Goal: Task Accomplishment & Management: Use online tool/utility

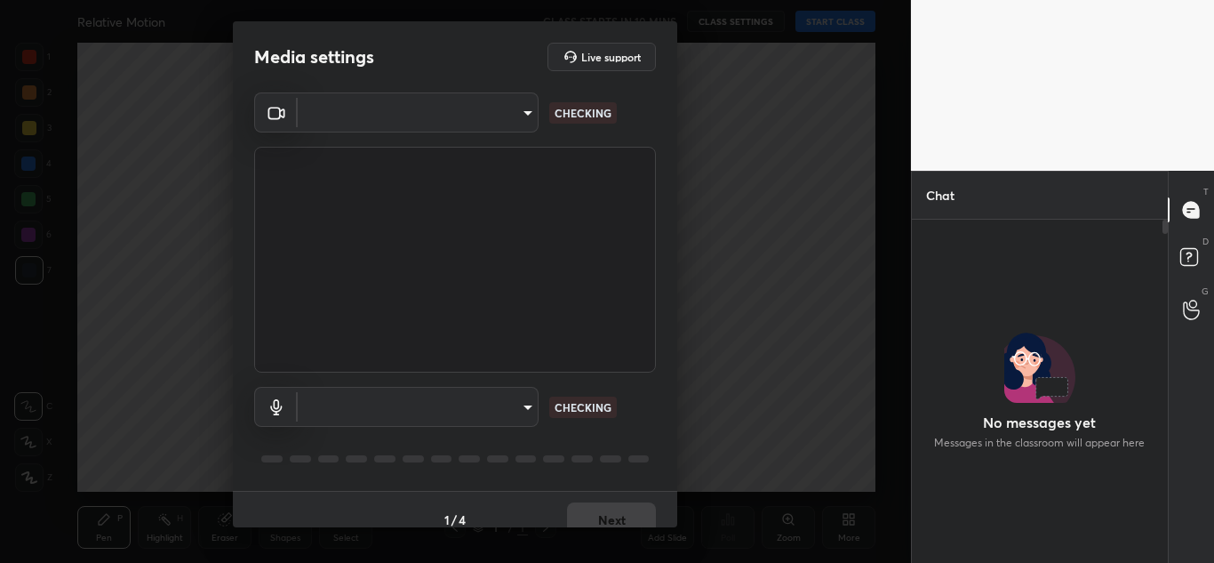
type input "2c76ec36753aed9607a2e8c70996ca26fef3f50575db9cd9c579c543016b3abc"
type input "default"
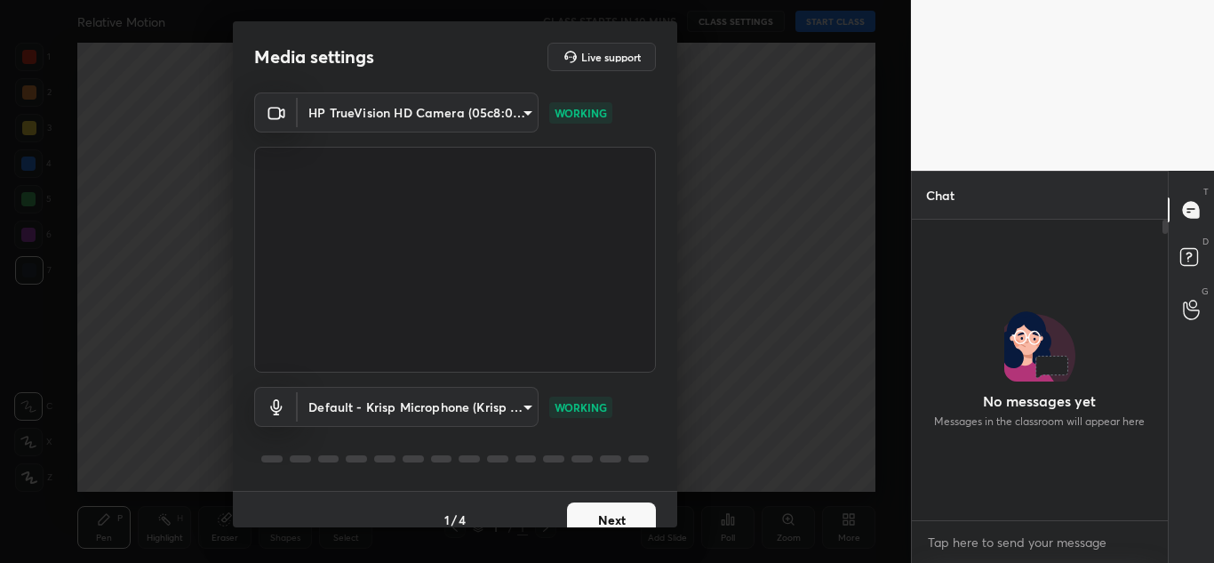
scroll to position [20, 0]
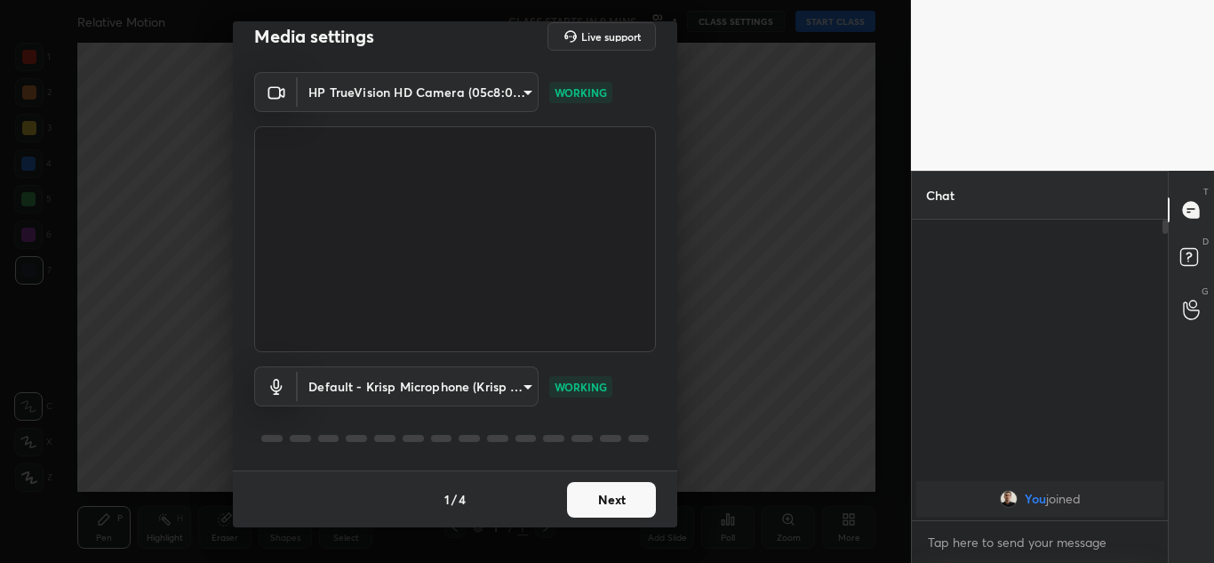
click at [601, 499] on button "Next" at bounding box center [611, 500] width 89 height 36
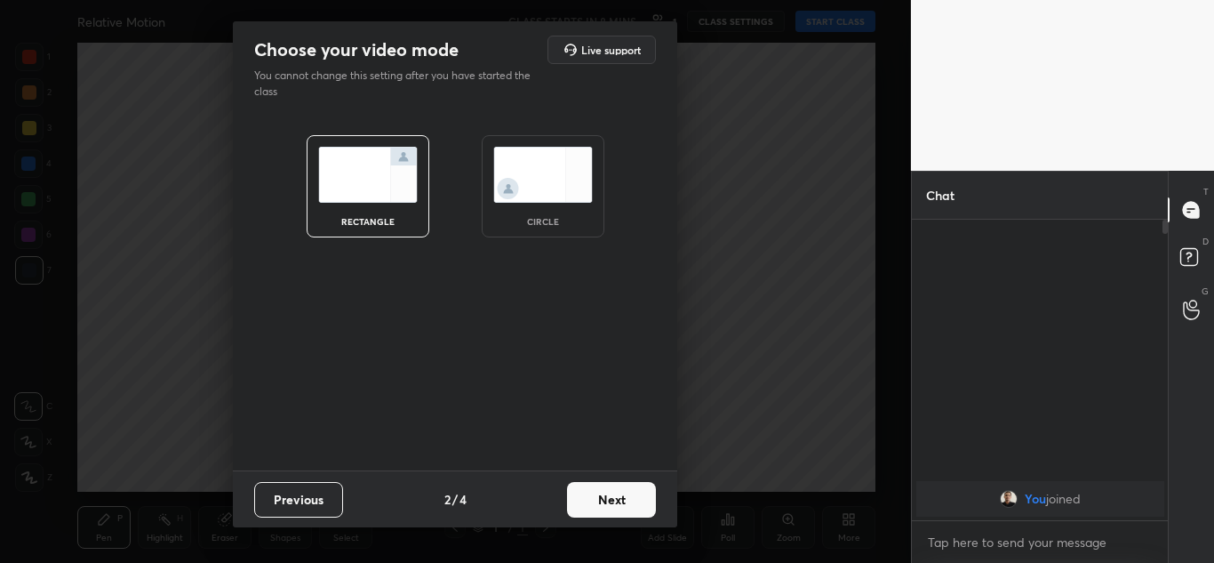
click at [579, 178] on img at bounding box center [543, 175] width 100 height 56
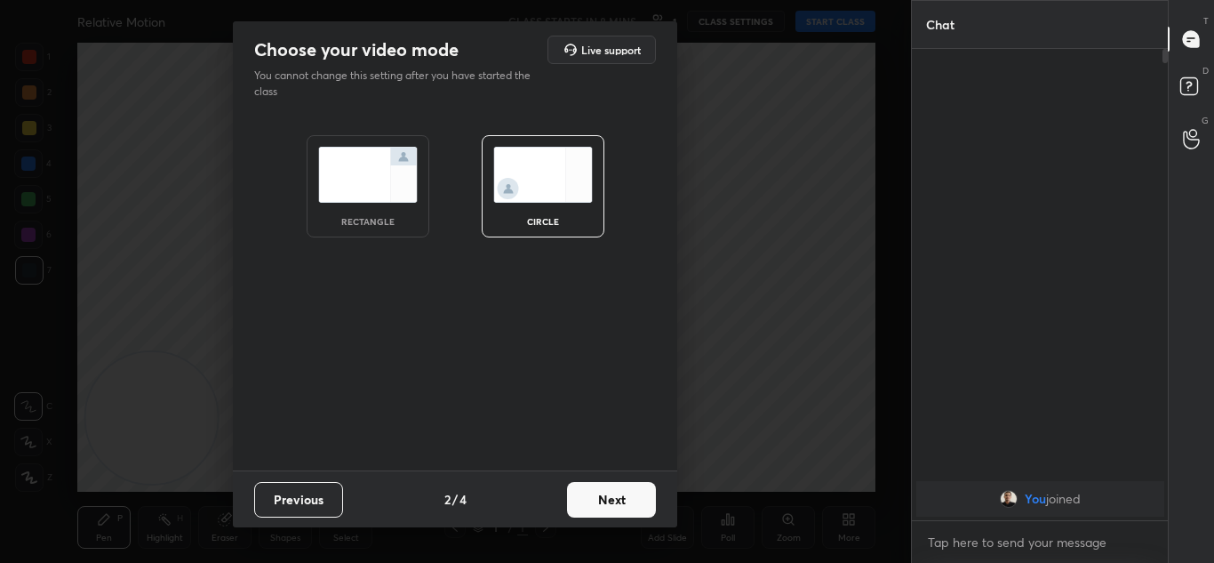
scroll to position [318, 251]
click at [613, 507] on button "Next" at bounding box center [611, 500] width 89 height 36
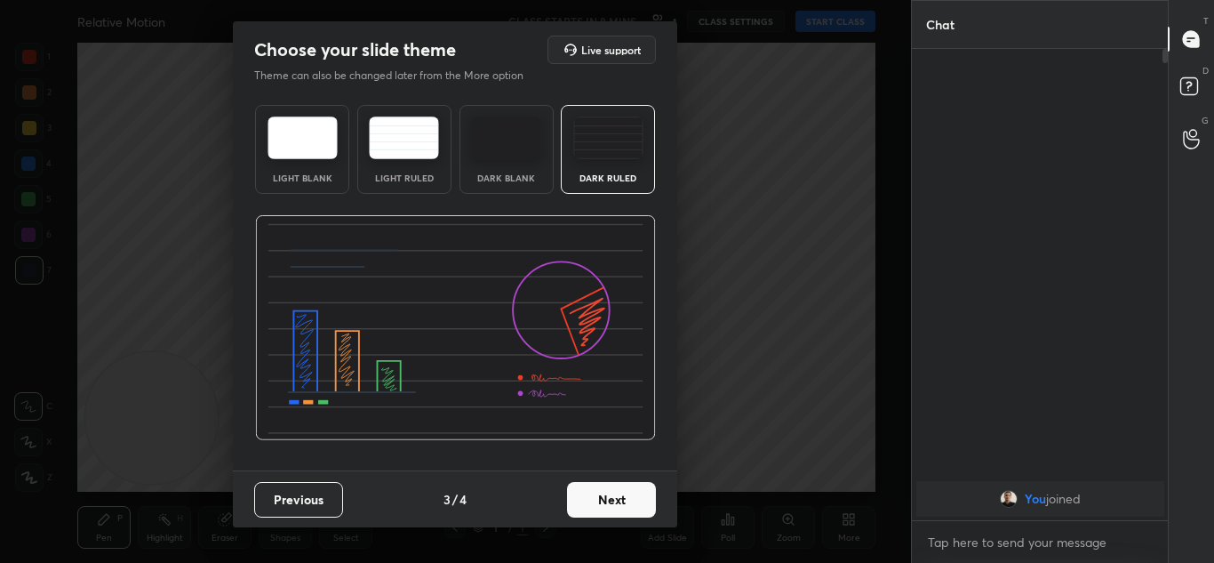
click at [634, 499] on button "Next" at bounding box center [611, 500] width 89 height 36
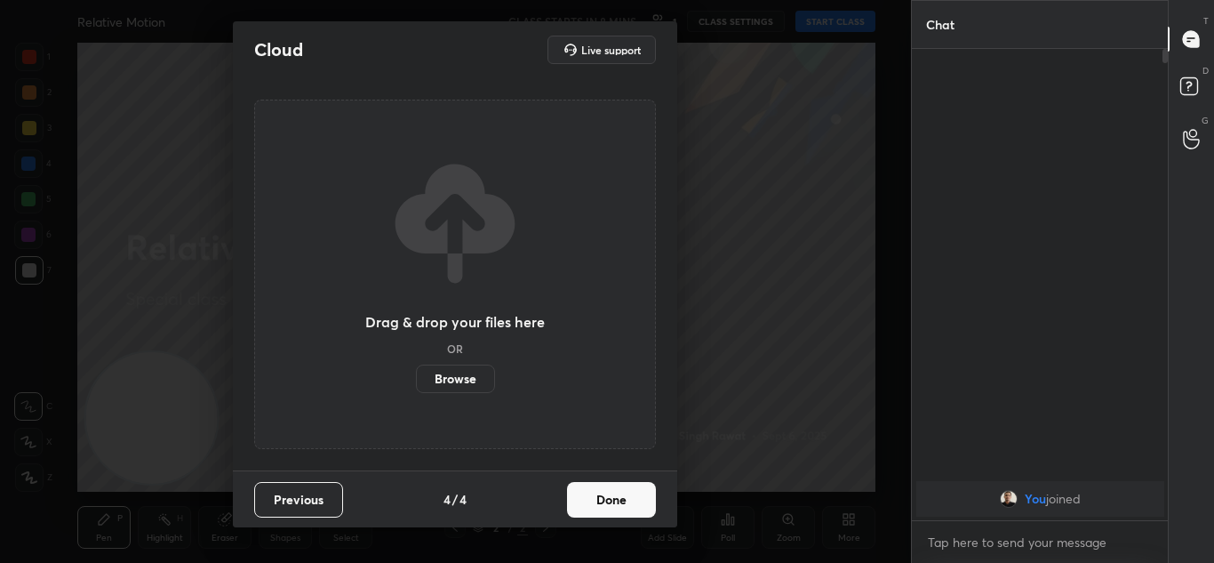
click at [632, 507] on button "Done" at bounding box center [611, 500] width 89 height 36
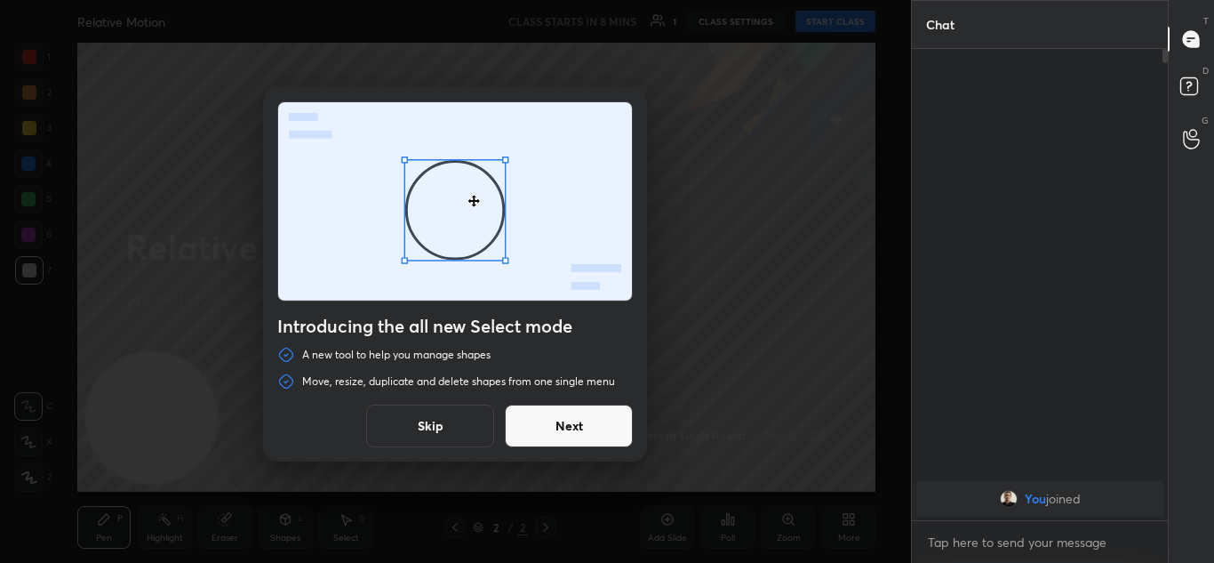
click at [467, 427] on button "Skip" at bounding box center [430, 425] width 128 height 43
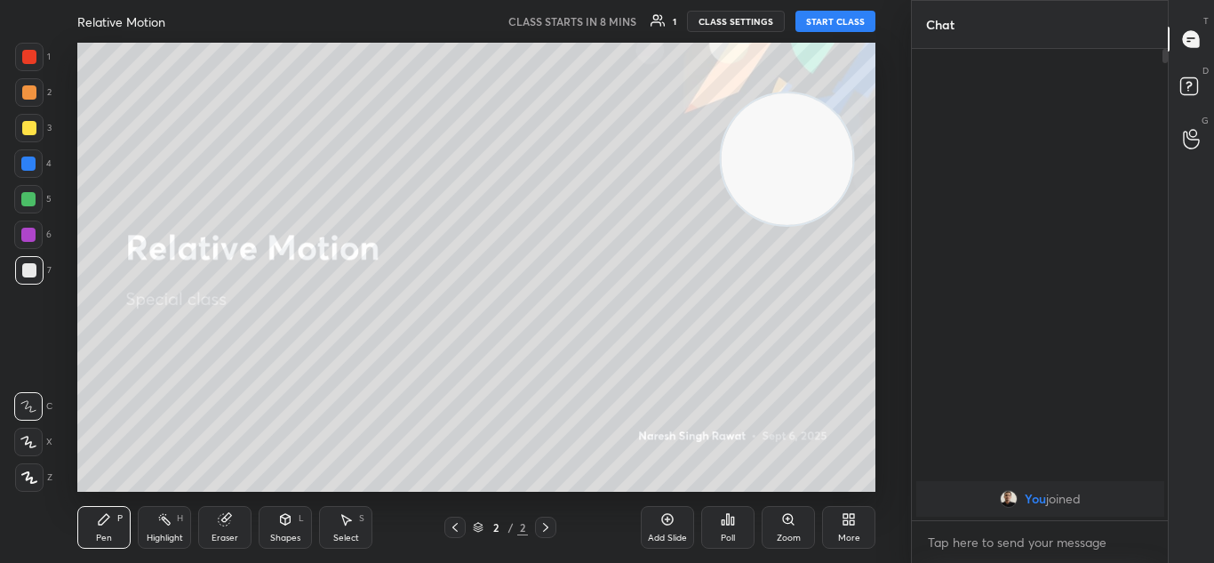
drag, startPoint x: 196, startPoint y: 424, endPoint x: 831, endPoint y: 165, distance: 686.0
click at [831, 165] on video at bounding box center [788, 159] width 132 height 132
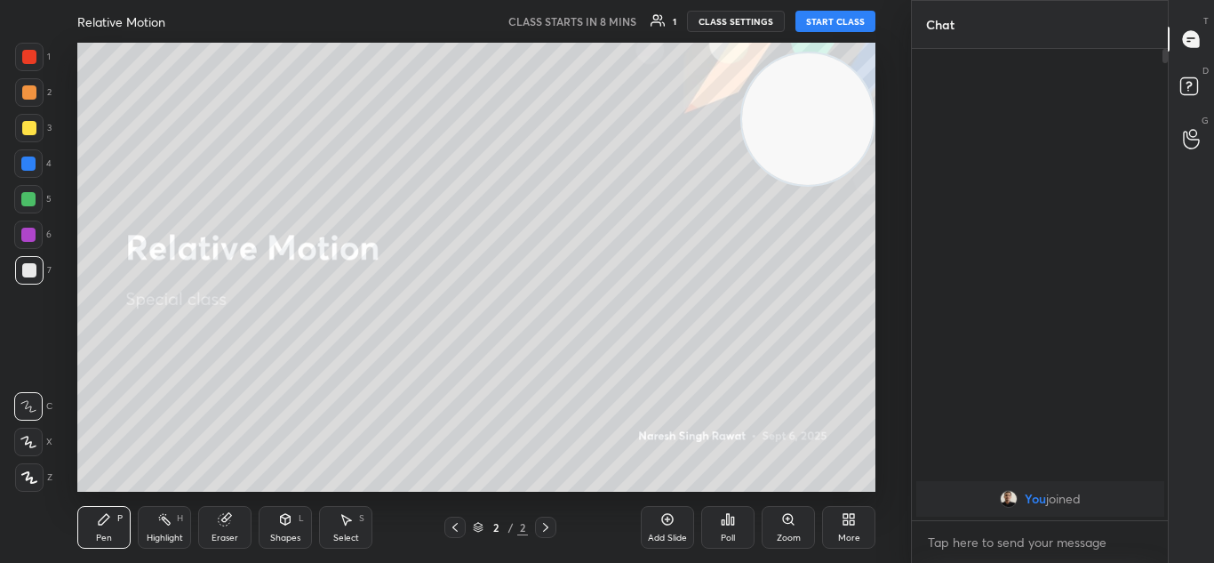
drag, startPoint x: 831, startPoint y: 165, endPoint x: 1007, endPoint y: 124, distance: 180.7
click at [1007, 124] on div "1 2 3 4 5 6 7 C X Z C X Z E E Erase all H H Relative Motion CLASS STARTS IN 8 M…" at bounding box center [607, 281] width 1214 height 563
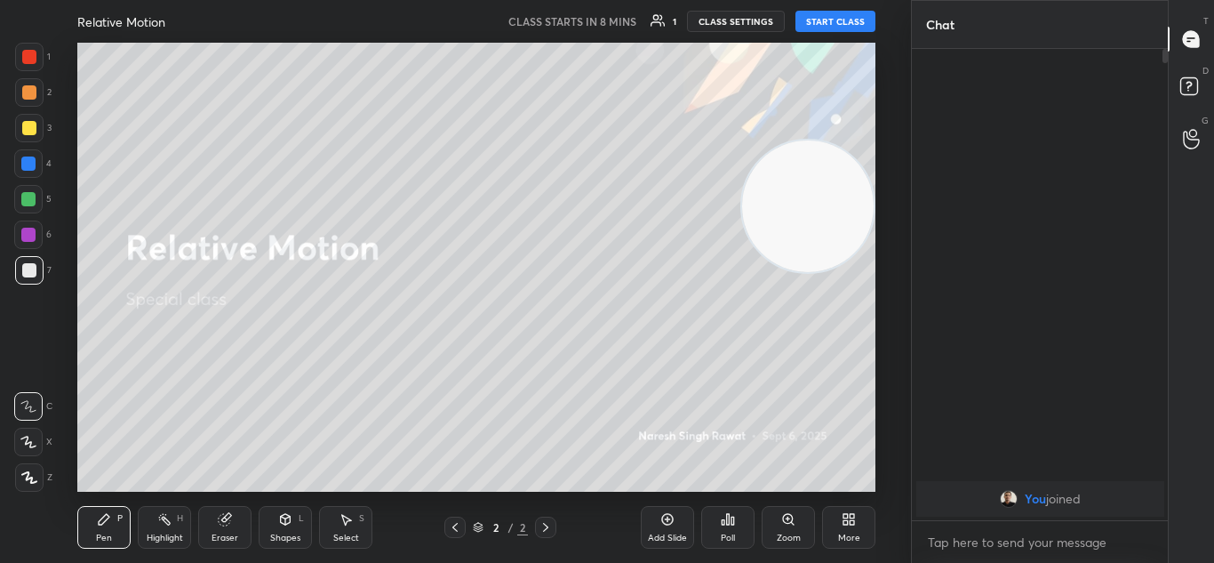
drag, startPoint x: 834, startPoint y: 106, endPoint x: 877, endPoint y: 200, distance: 103.8
click at [876, 196] on div "Setting up your live class Unacademy team wishes you a very happy birthday! May…" at bounding box center [477, 267] width 840 height 449
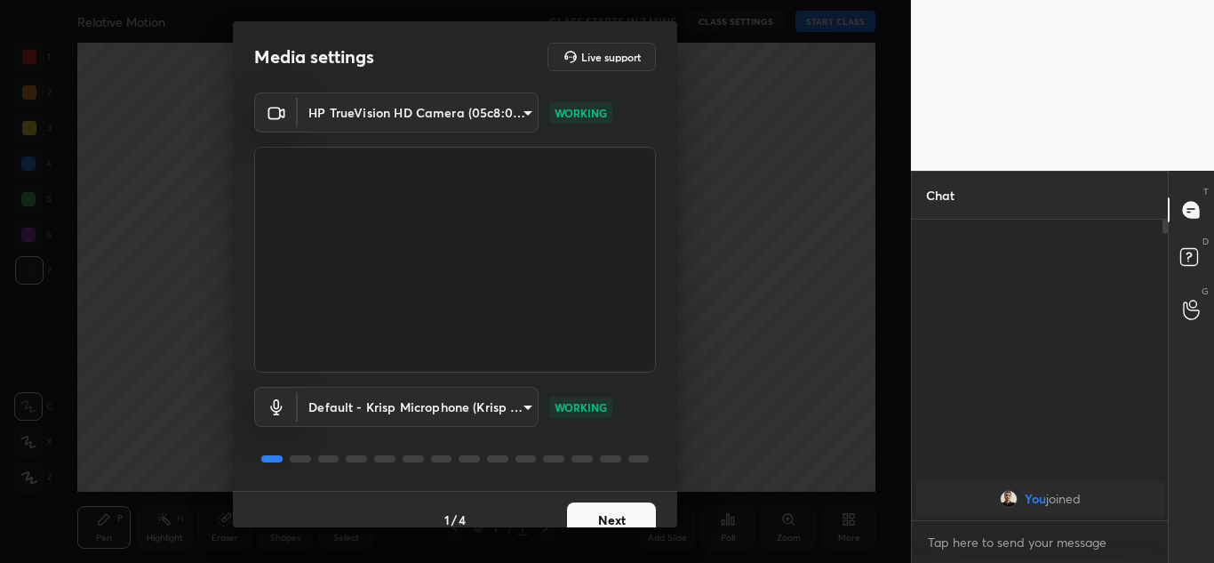
click at [602, 519] on button "Next" at bounding box center [611, 520] width 89 height 36
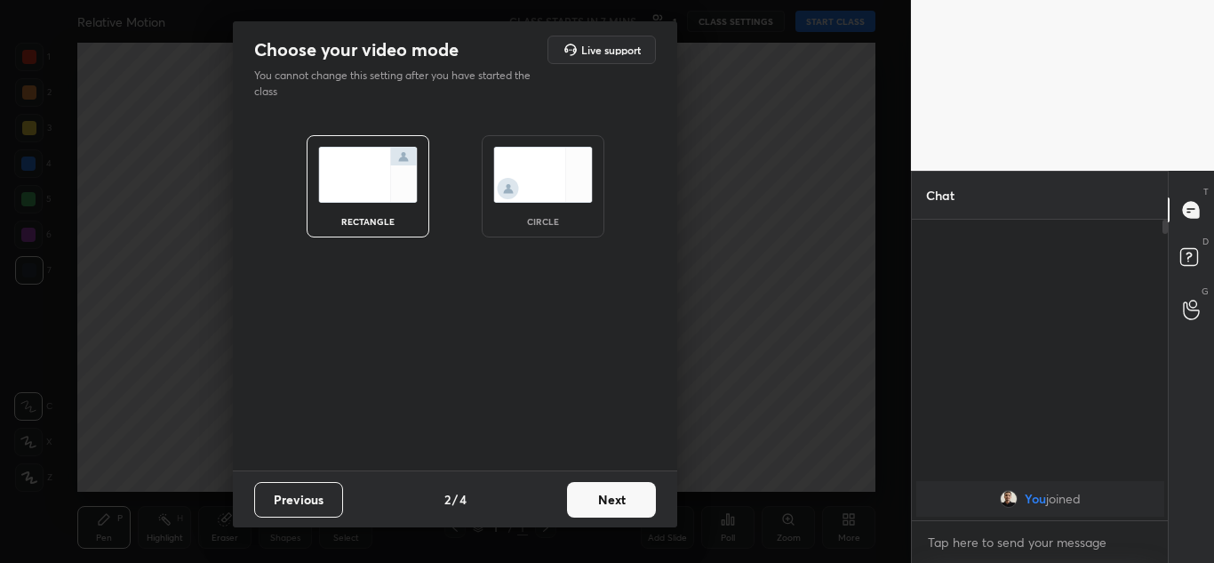
click at [603, 502] on button "Next" at bounding box center [611, 500] width 89 height 36
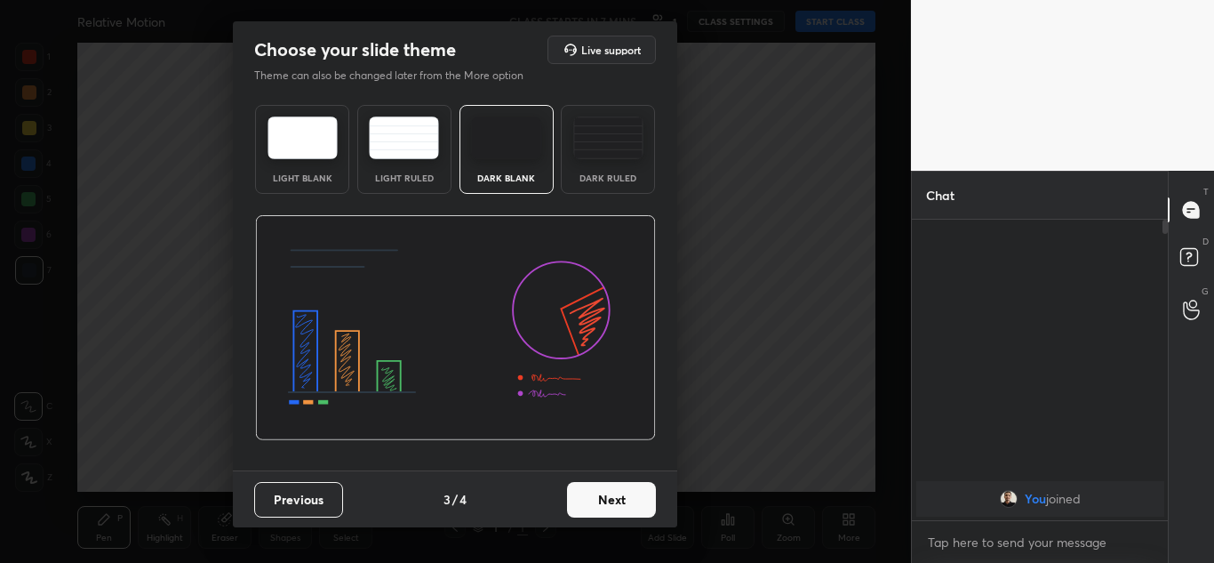
click at [643, 500] on button "Next" at bounding box center [611, 500] width 89 height 36
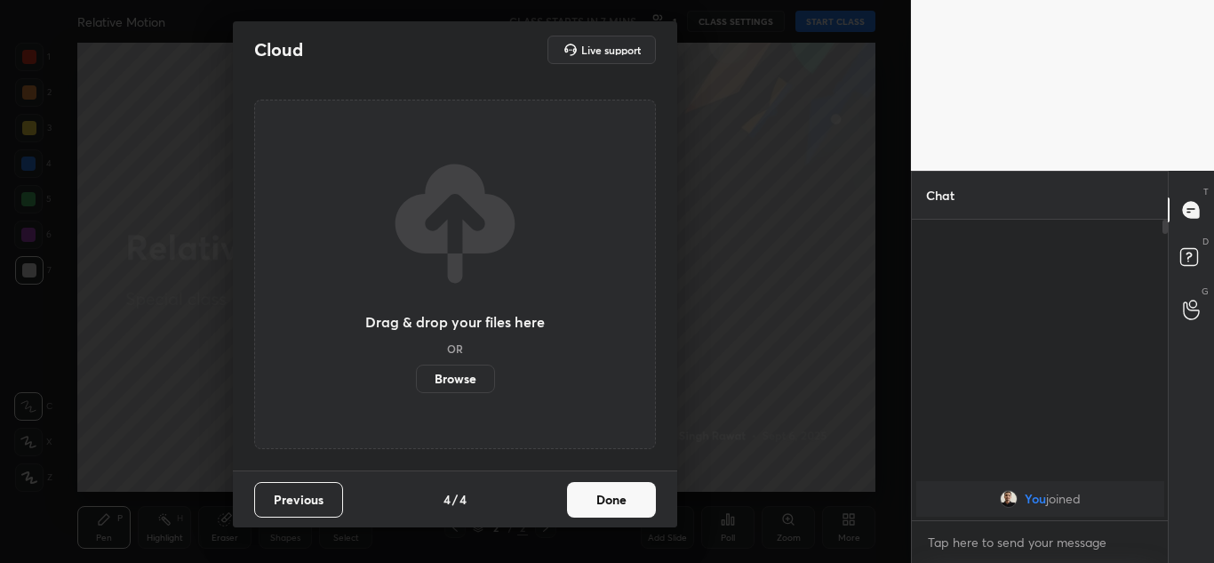
click at [639, 500] on button "Done" at bounding box center [611, 500] width 89 height 36
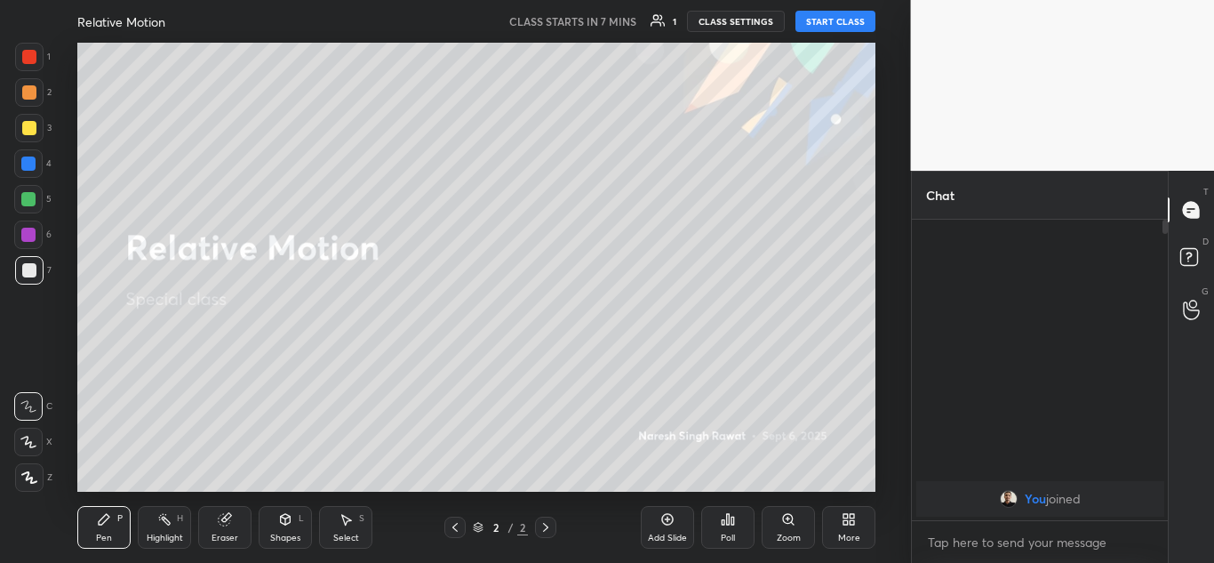
click at [850, 515] on icon at bounding box center [852, 516] width 4 height 4
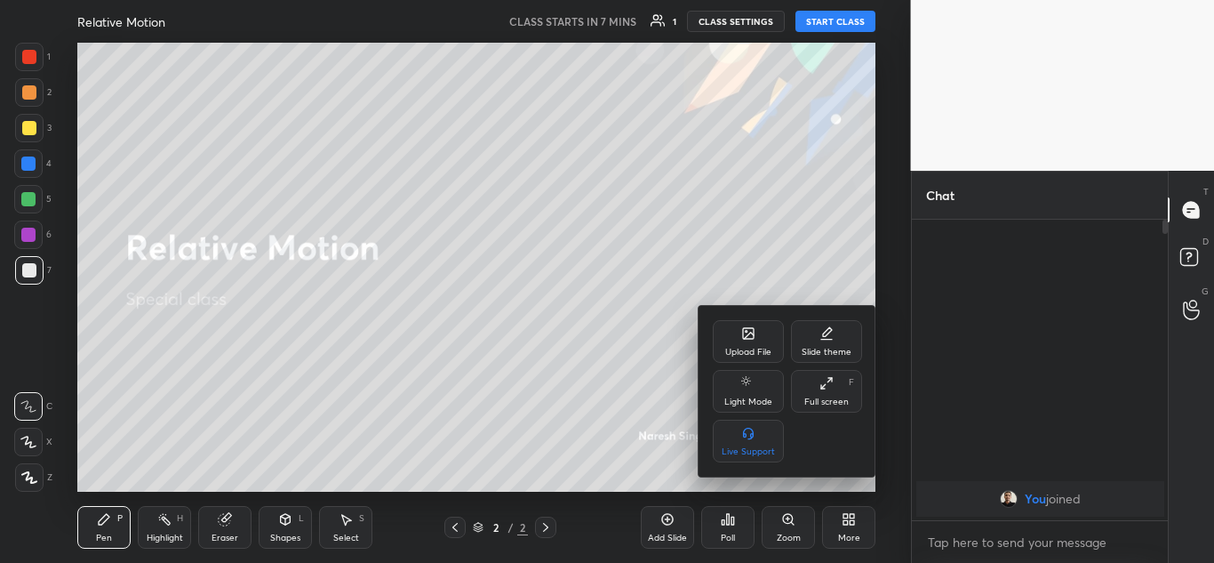
click at [811, 339] on div "Slide theme" at bounding box center [826, 341] width 71 height 43
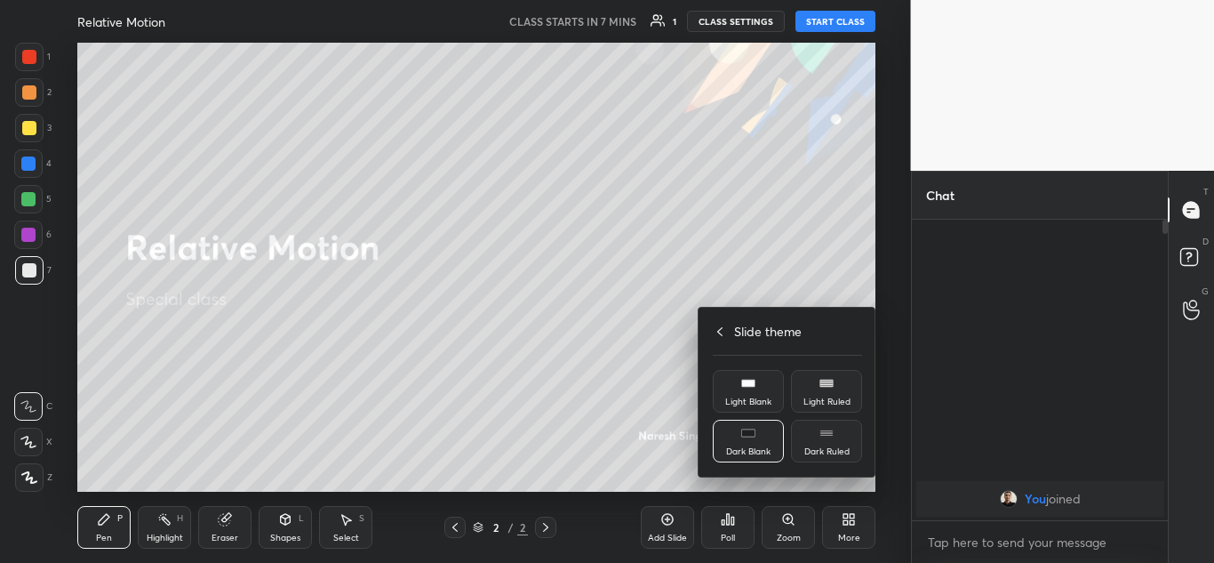
click at [834, 450] on div "Dark Ruled" at bounding box center [826, 451] width 45 height 9
click at [798, 290] on div at bounding box center [607, 281] width 1214 height 563
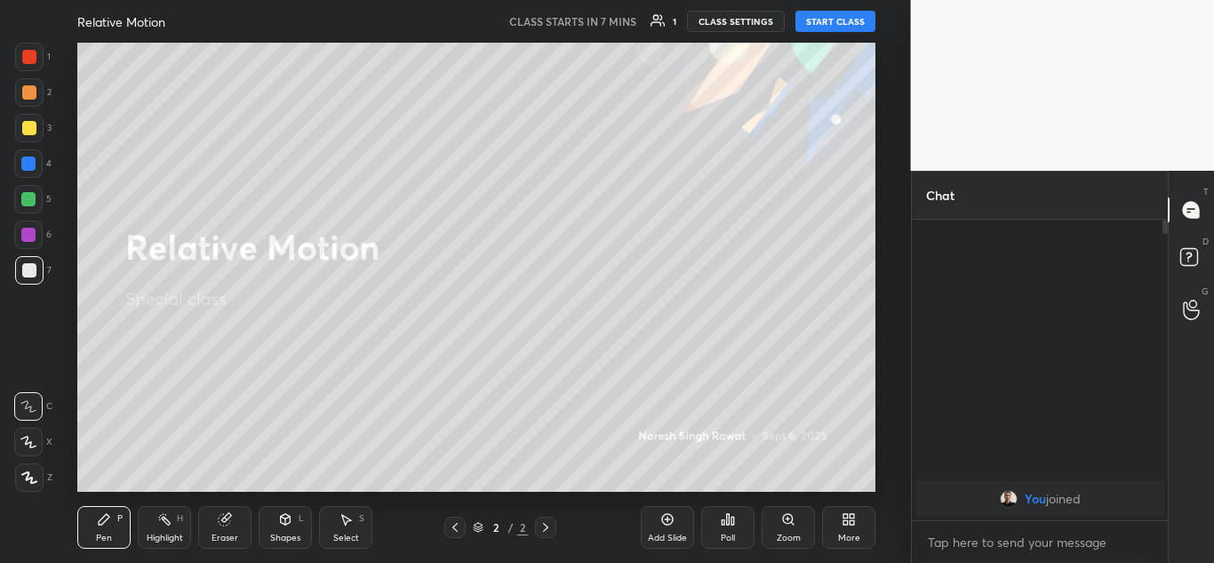
click at [854, 516] on icon at bounding box center [852, 516] width 4 height 4
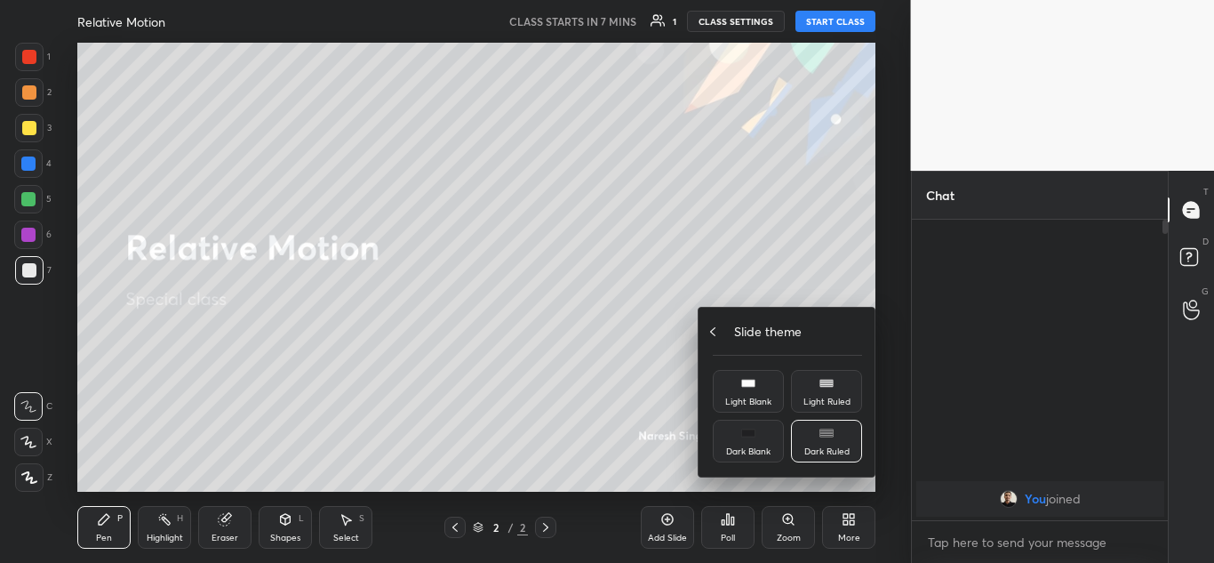
click at [712, 326] on icon at bounding box center [713, 331] width 14 height 14
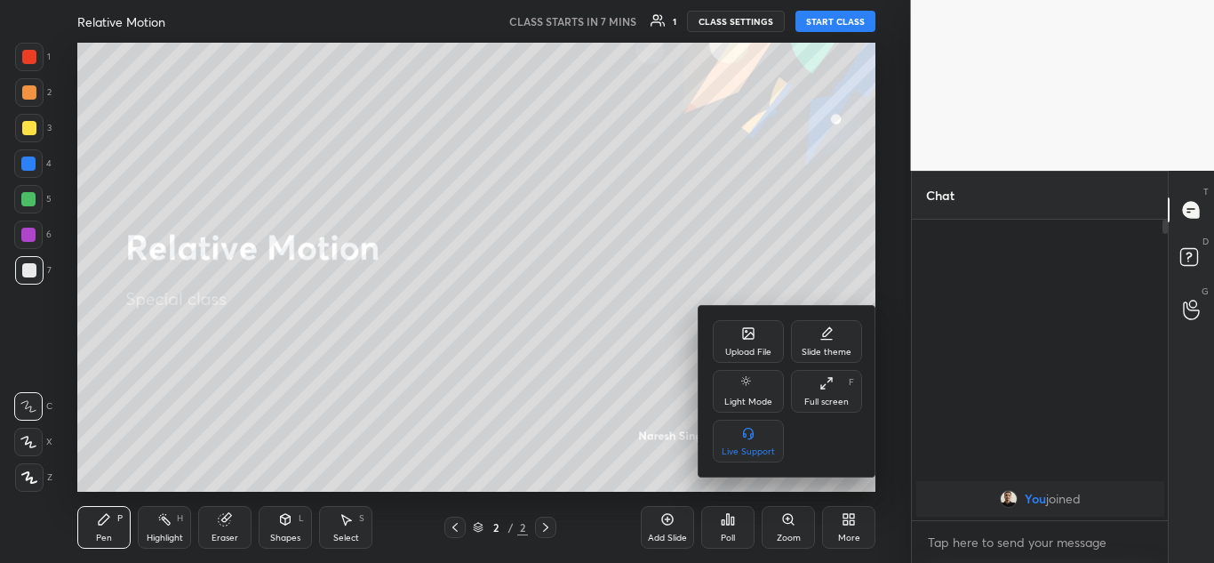
click at [830, 398] on div "Full screen" at bounding box center [826, 401] width 44 height 9
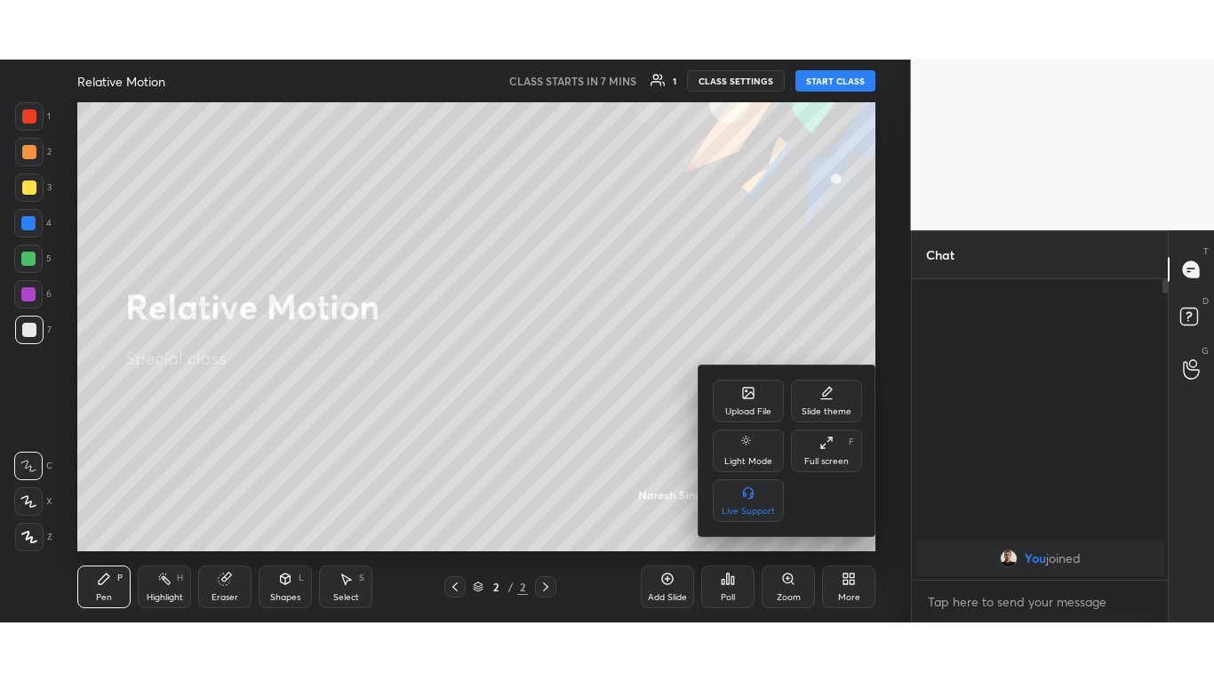
scroll to position [267, 251]
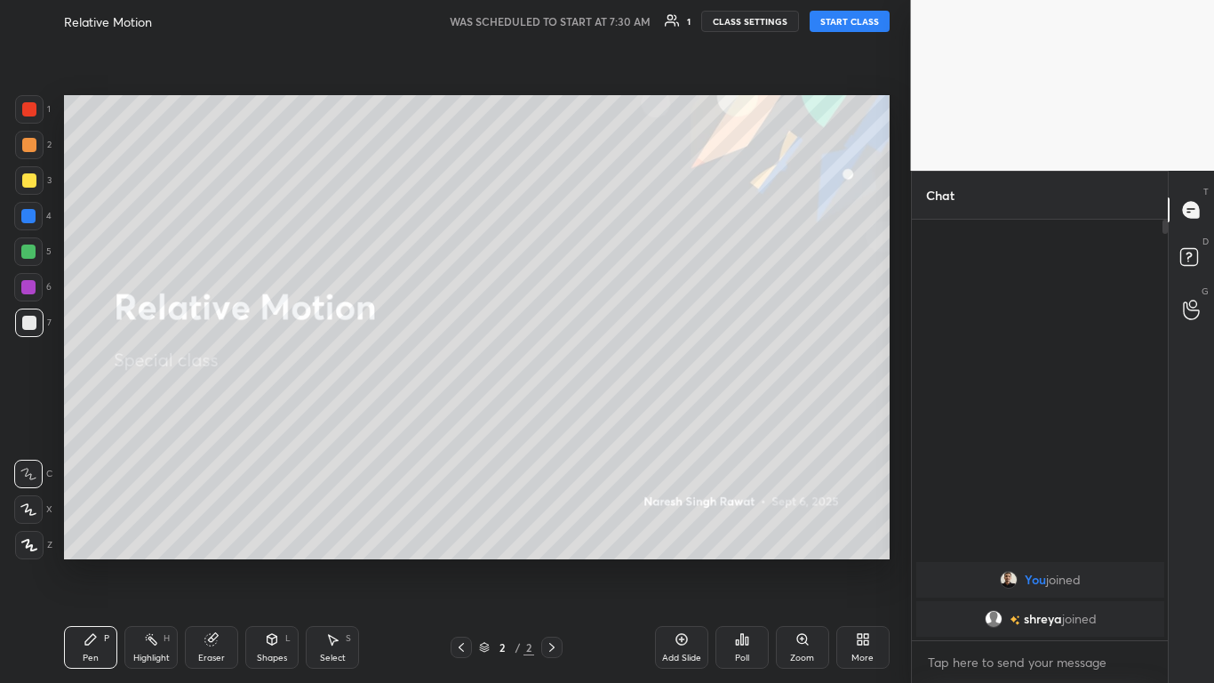
click at [866, 24] on button "START CLASS" at bounding box center [850, 21] width 80 height 21
click at [1074, 562] on span "joined" at bounding box center [1078, 618] width 35 height 14
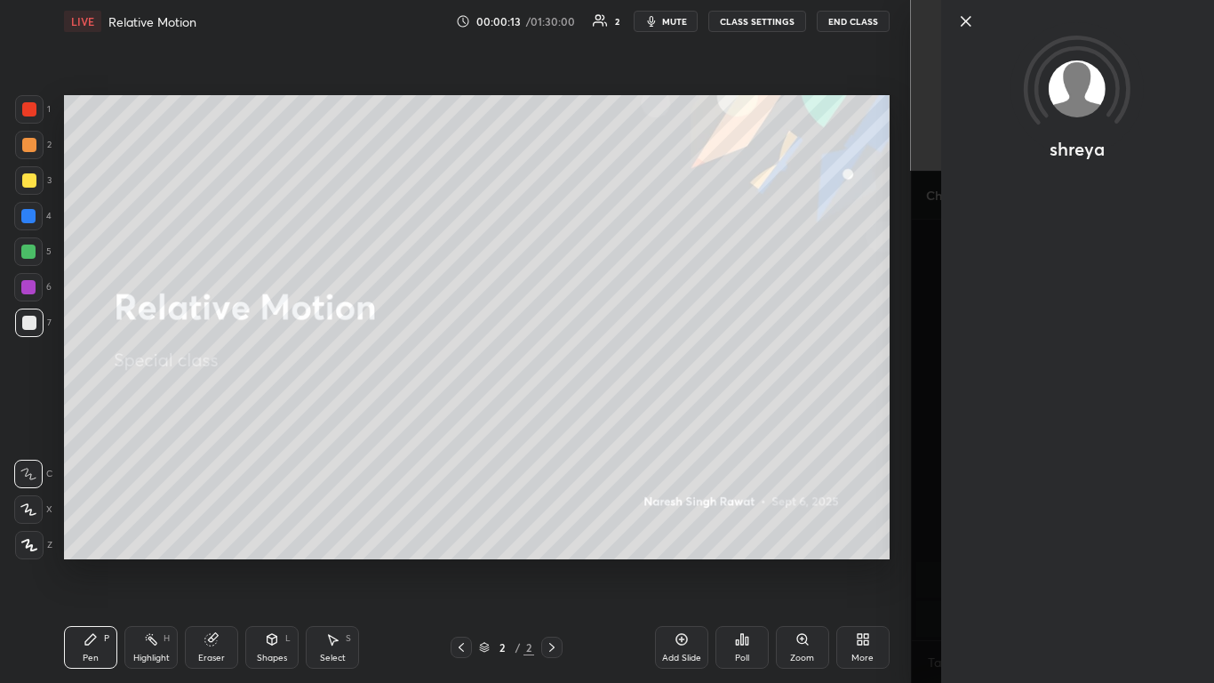
click at [963, 23] on icon at bounding box center [965, 21] width 9 height 9
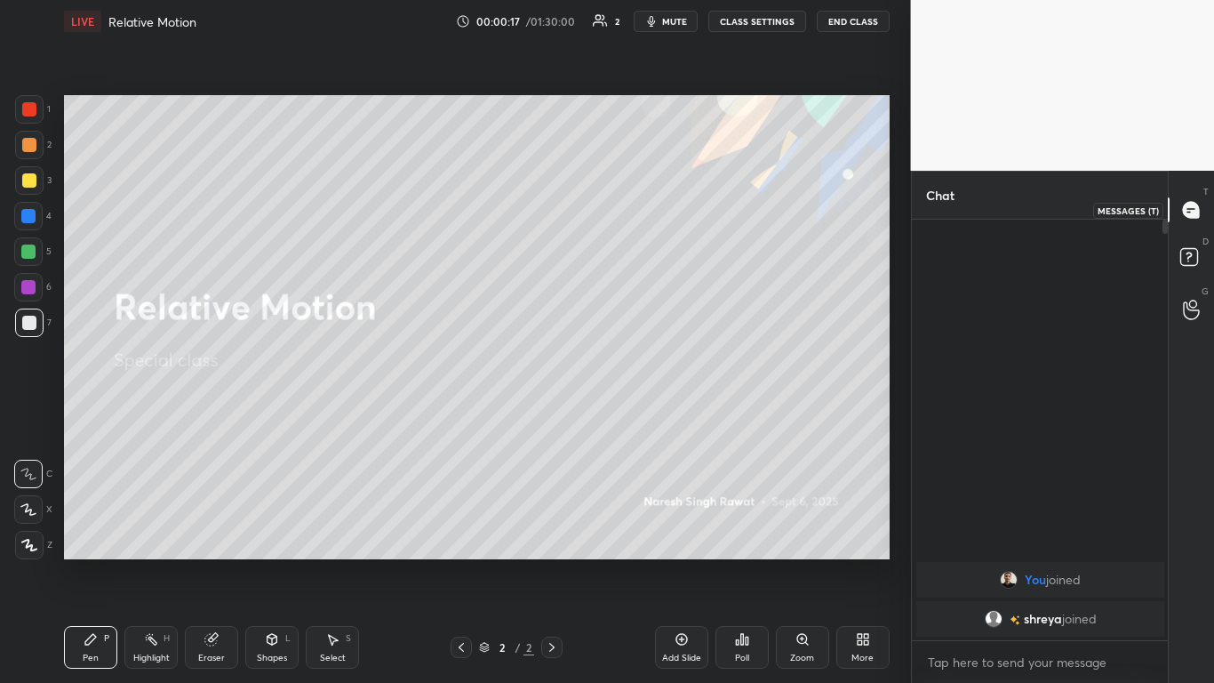
click at [1188, 215] on icon at bounding box center [1191, 210] width 16 height 16
click at [1187, 217] on icon at bounding box center [1191, 210] width 16 height 16
click at [1194, 307] on circle at bounding box center [1192, 303] width 7 height 7
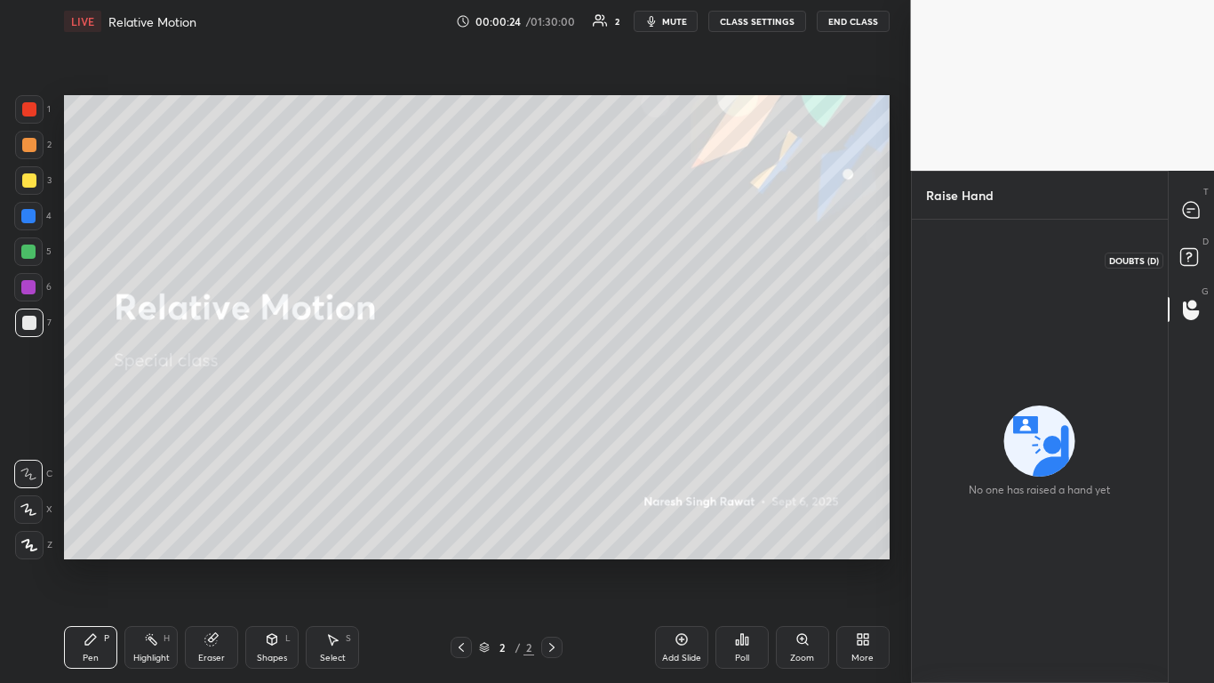
click at [1186, 260] on rect at bounding box center [1188, 257] width 17 height 17
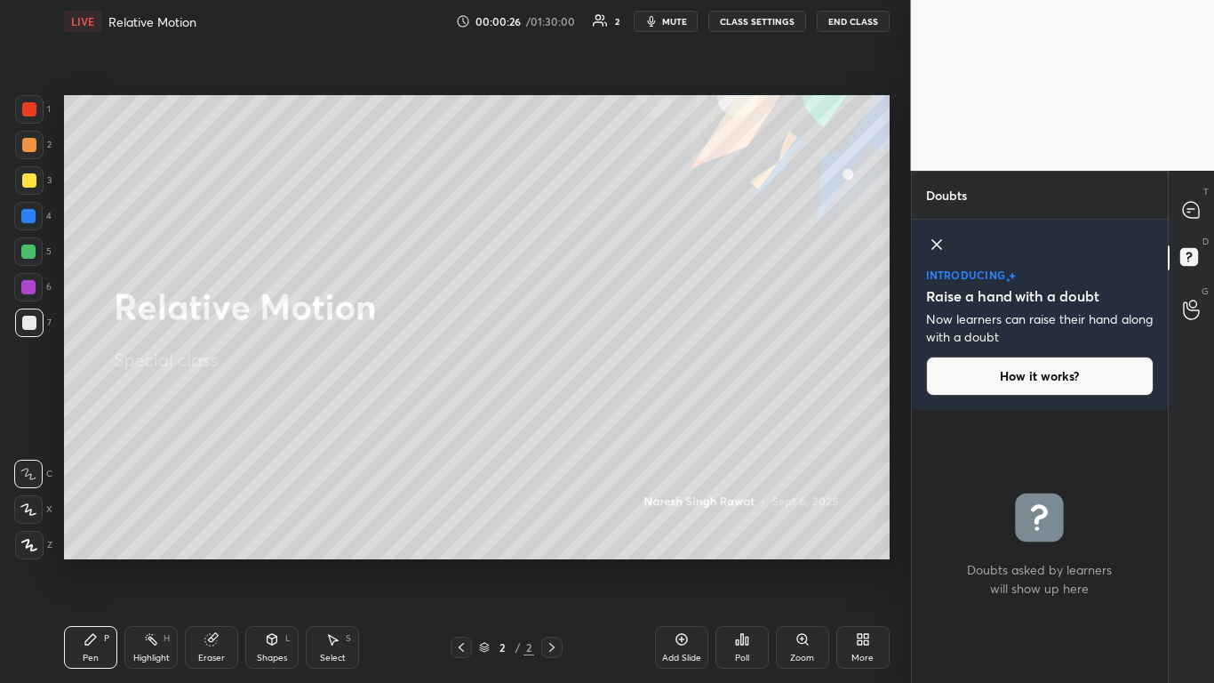
click at [935, 241] on icon at bounding box center [936, 244] width 21 height 21
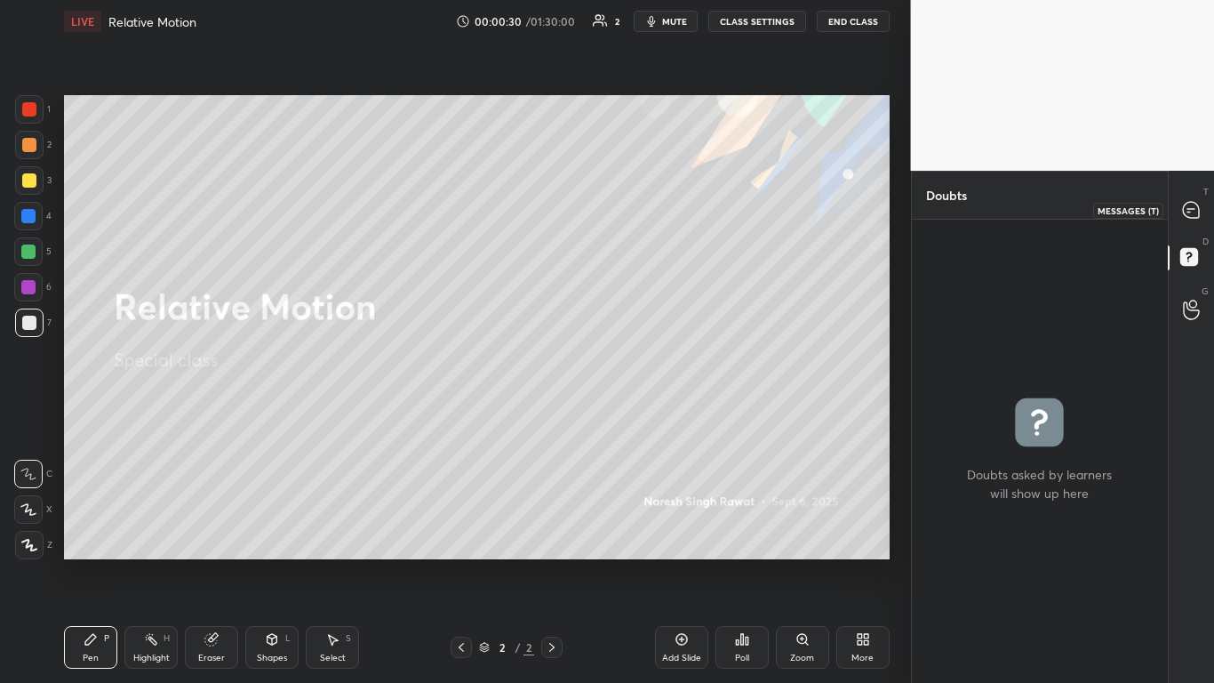
click at [1191, 204] on icon at bounding box center [1191, 210] width 16 height 16
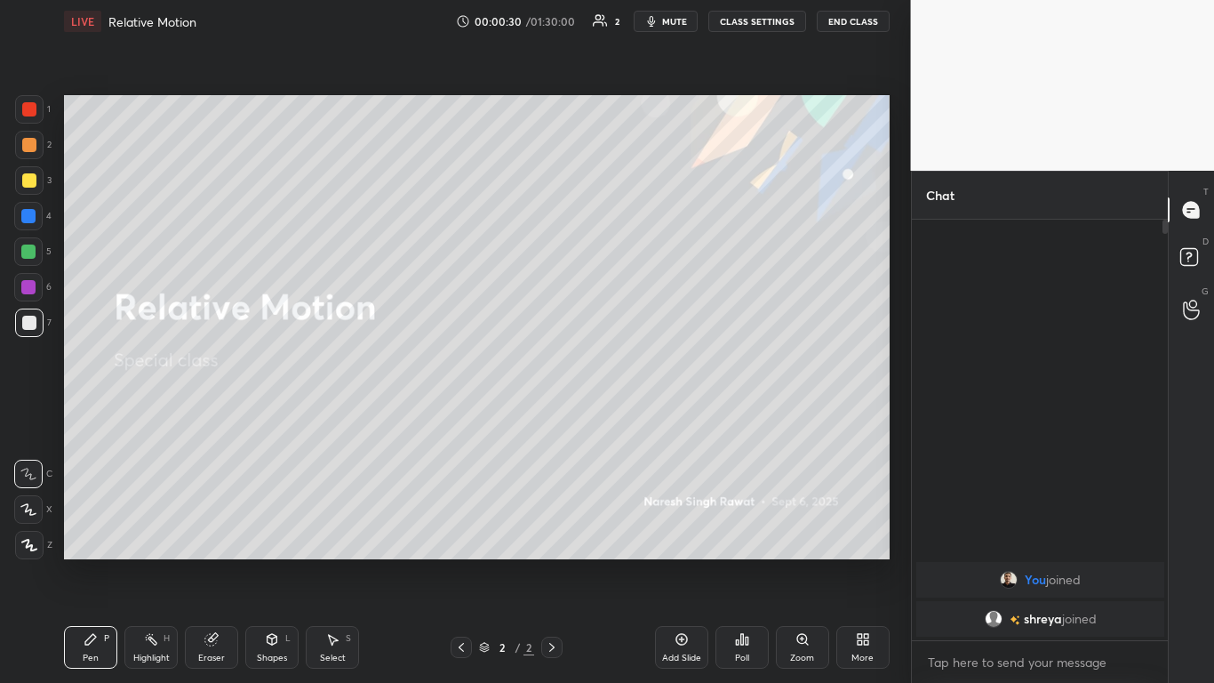
scroll to position [415, 251]
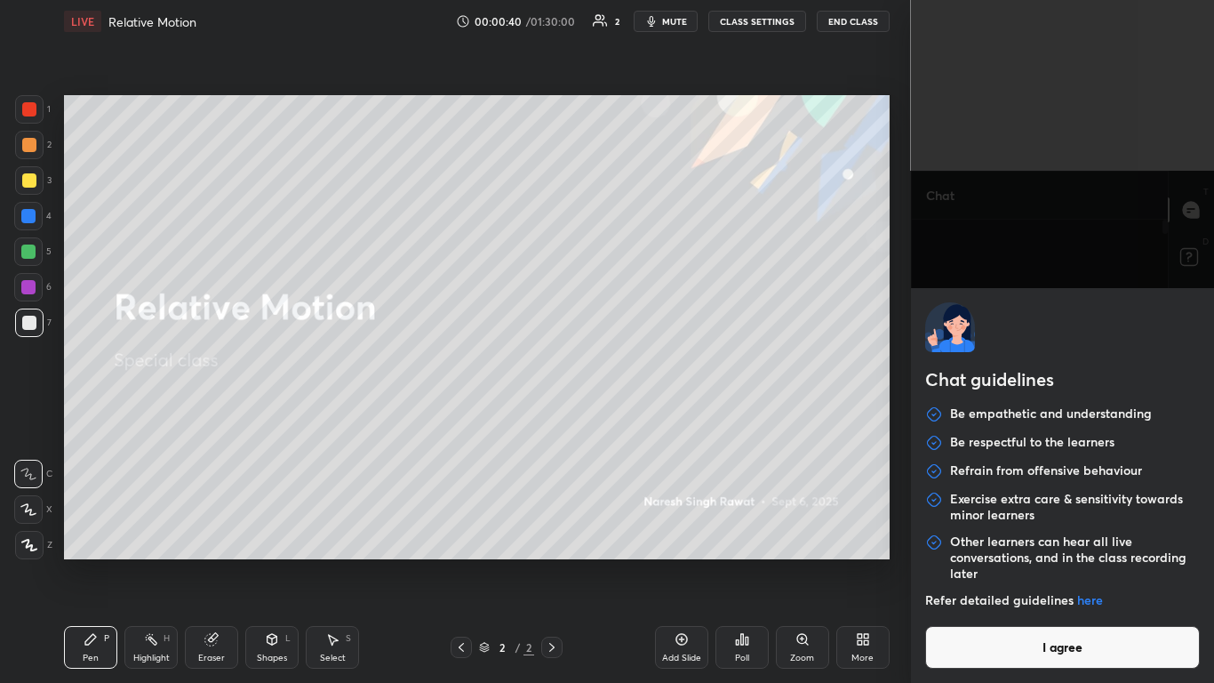
click at [995, 562] on body "1 2 3 4 5 6 7 C X Z C X Z E E Erase all H H LIVE Relative Motion 00:00:40 / 01:…" at bounding box center [607, 341] width 1214 height 683
click at [992, 562] on button "I agree" at bounding box center [1063, 647] width 276 height 43
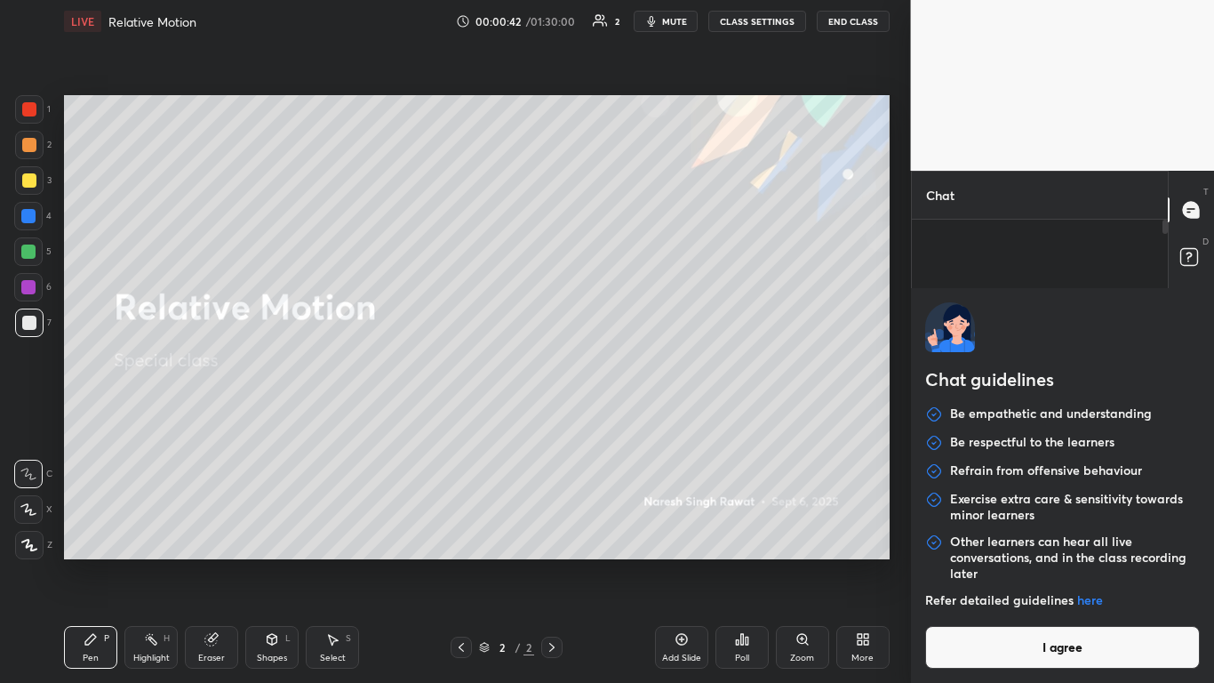
type textarea "x"
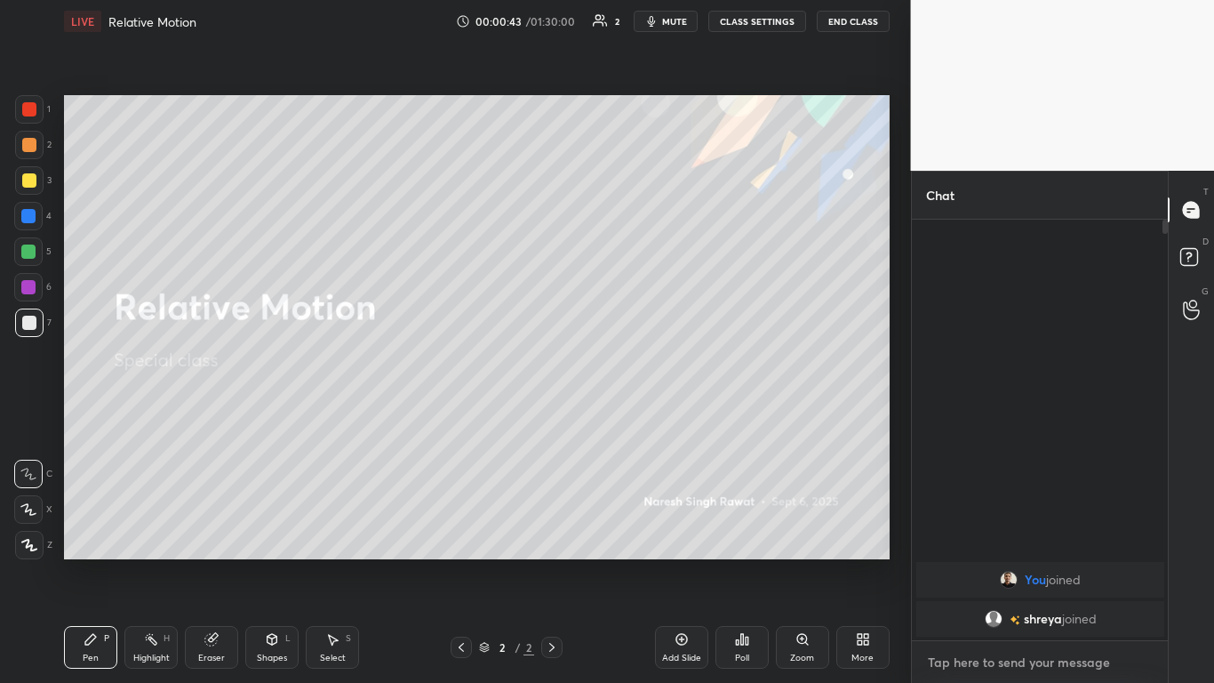
click at [971, 562] on textarea at bounding box center [1040, 662] width 228 height 28
type textarea "h"
type textarea "x"
type textarea "he"
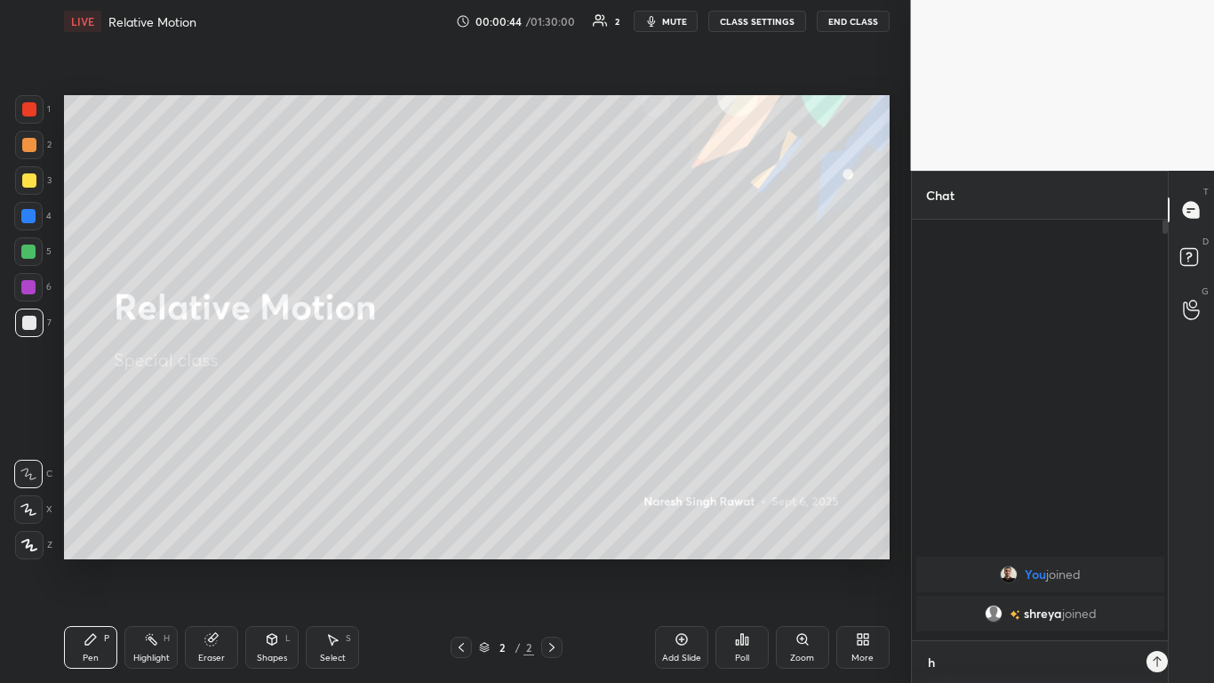
type textarea "x"
type textarea "hel"
type textarea "x"
type textarea "hell"
type textarea "x"
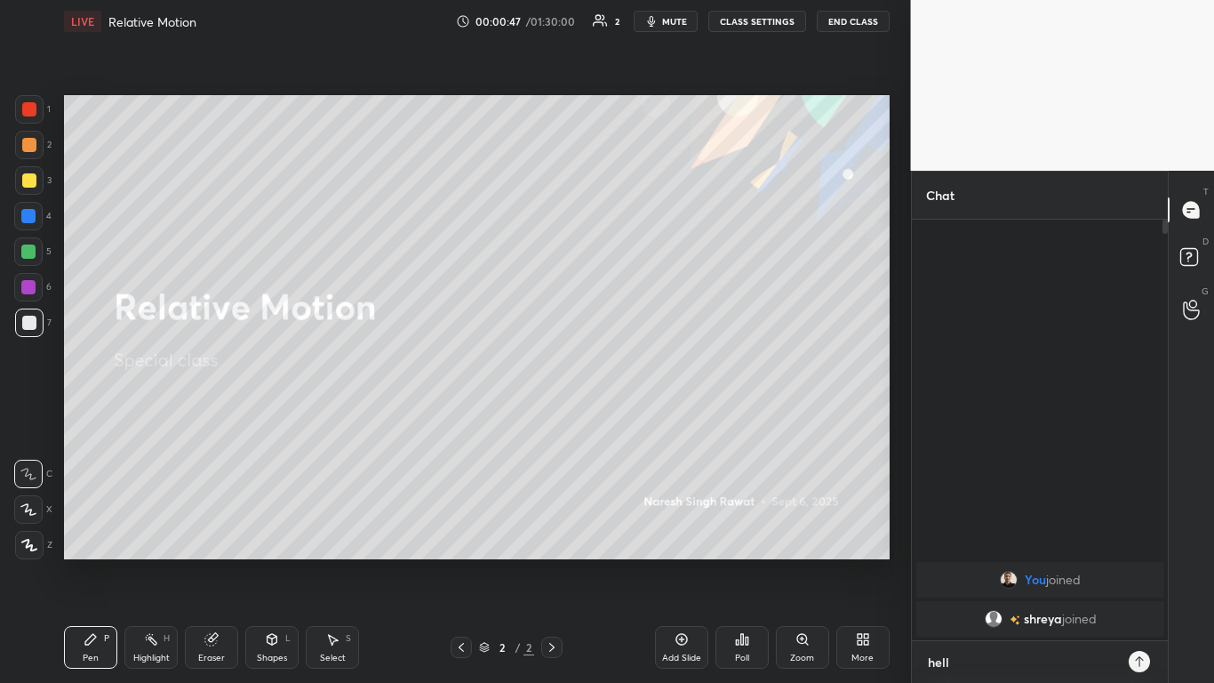
type textarea "hello"
type textarea "x"
type textarea "helloo"
type textarea "x"
type textarea "helloo"
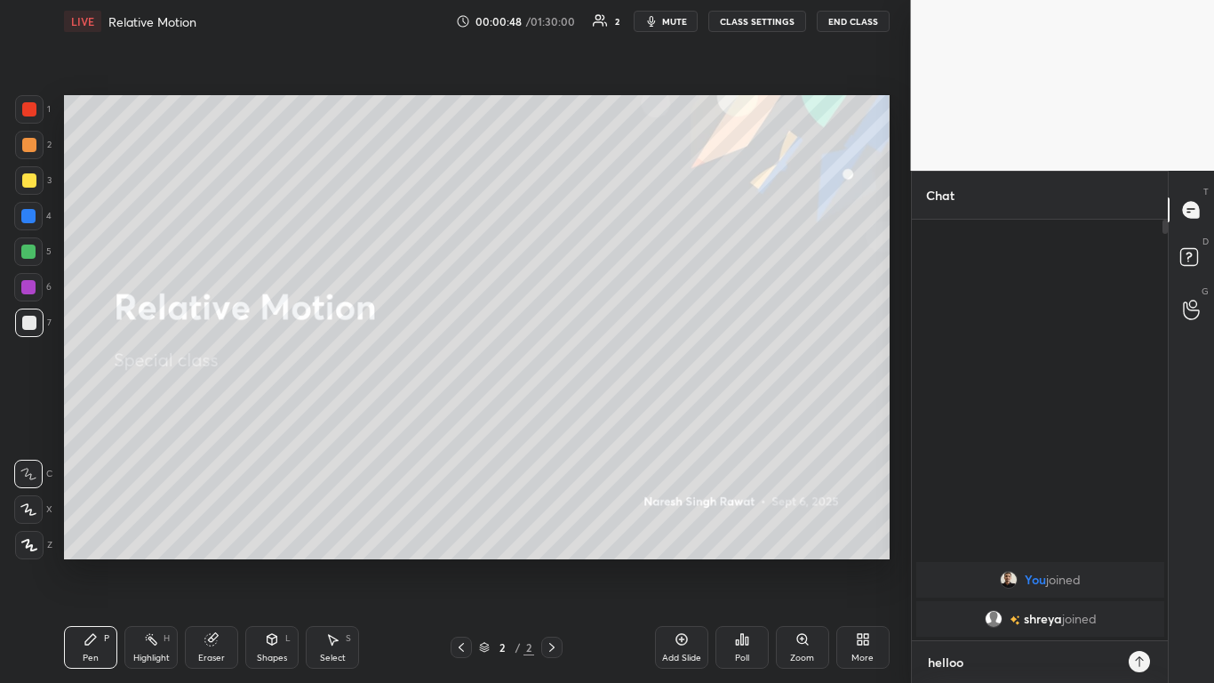
type textarea "x"
type textarea "helloo"
type textarea "x"
type textarea "hello"
type textarea "x"
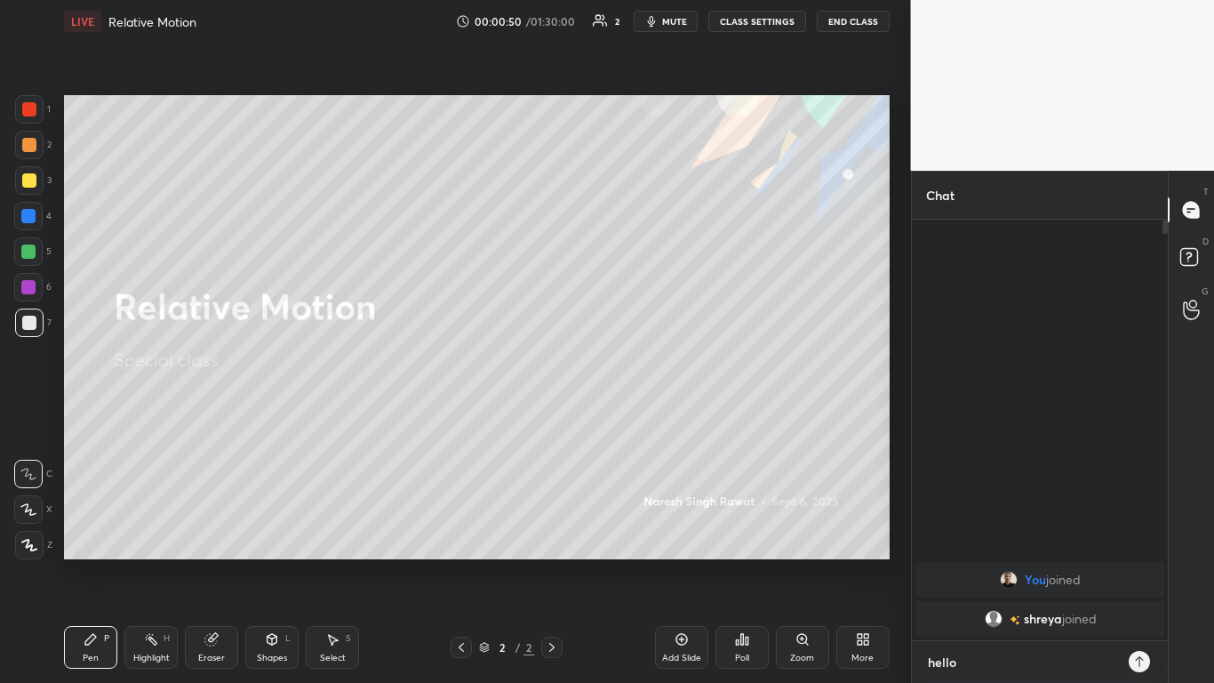
type textarea "x"
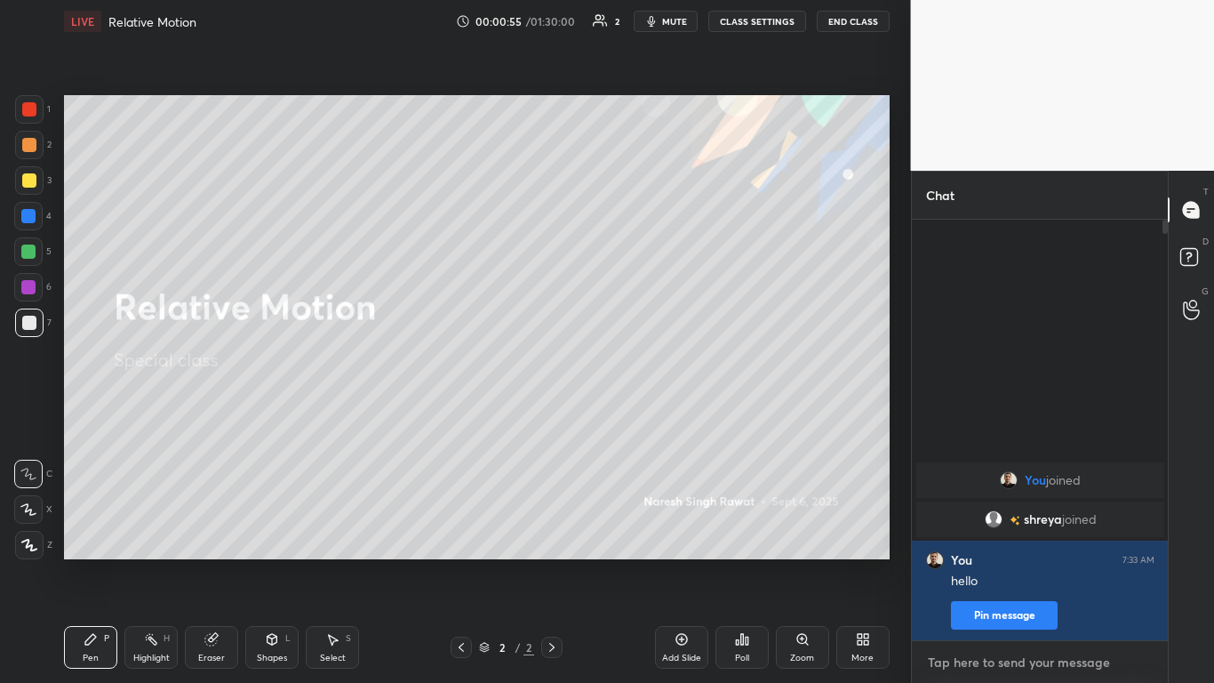
type textarea "g"
type textarea "x"
type textarea "go"
type textarea "x"
type textarea "goo"
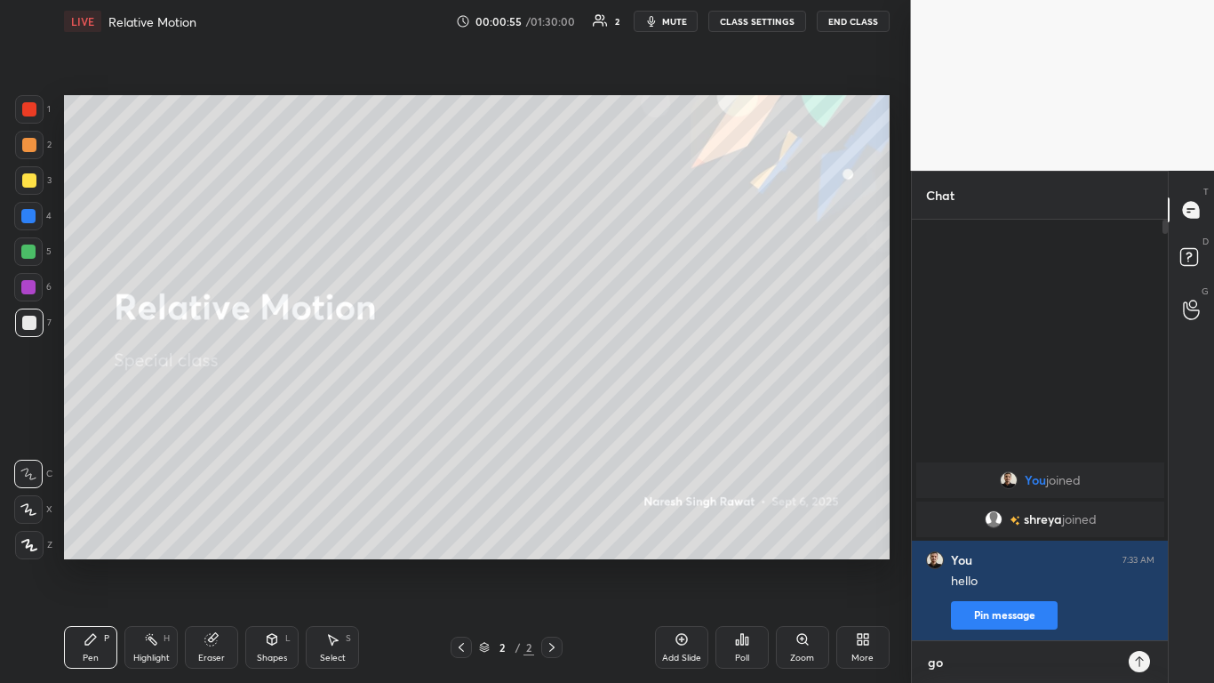
type textarea "x"
type textarea "good"
type textarea "x"
type textarea "good"
type textarea "x"
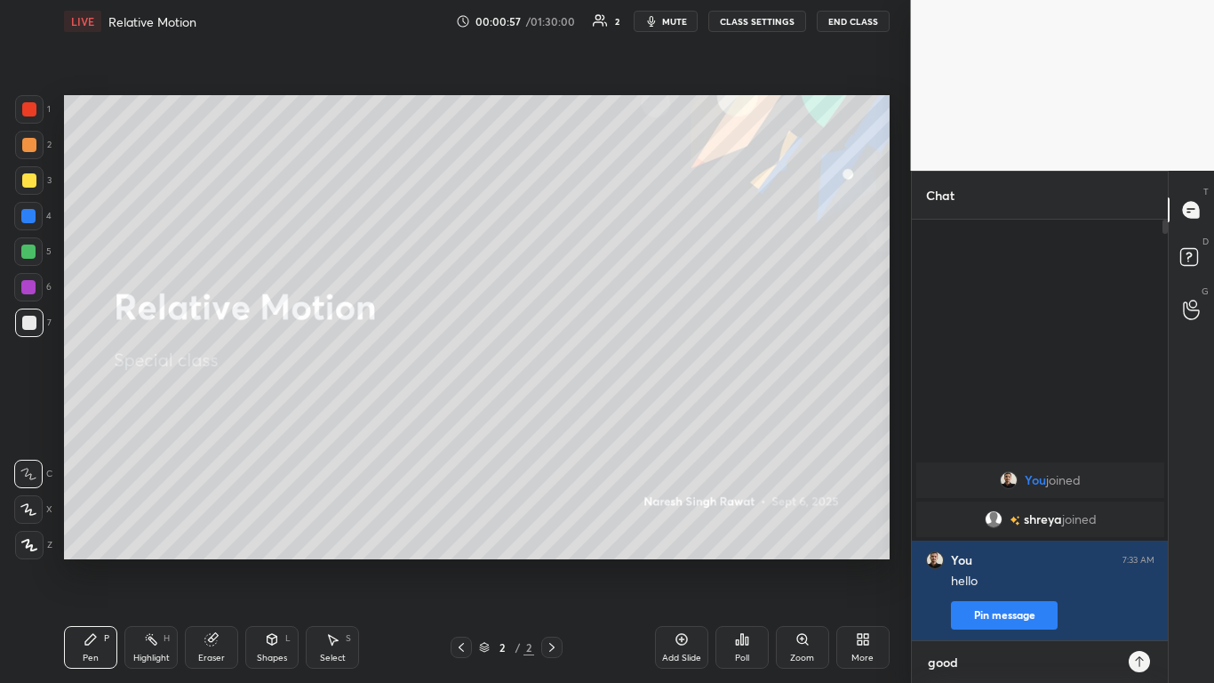
type textarea "good m"
type textarea "x"
type textarea "good mo"
type textarea "x"
type textarea "good mor"
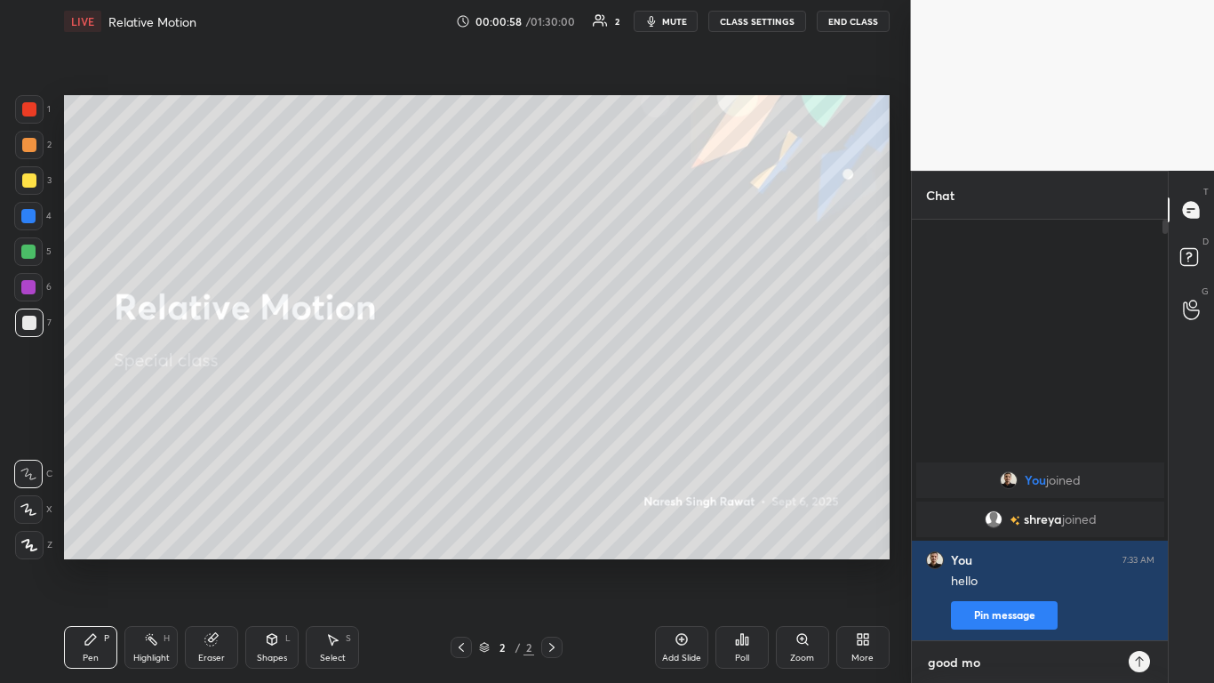
type textarea "x"
type textarea "good morn"
type textarea "x"
type textarea "good morni"
type textarea "x"
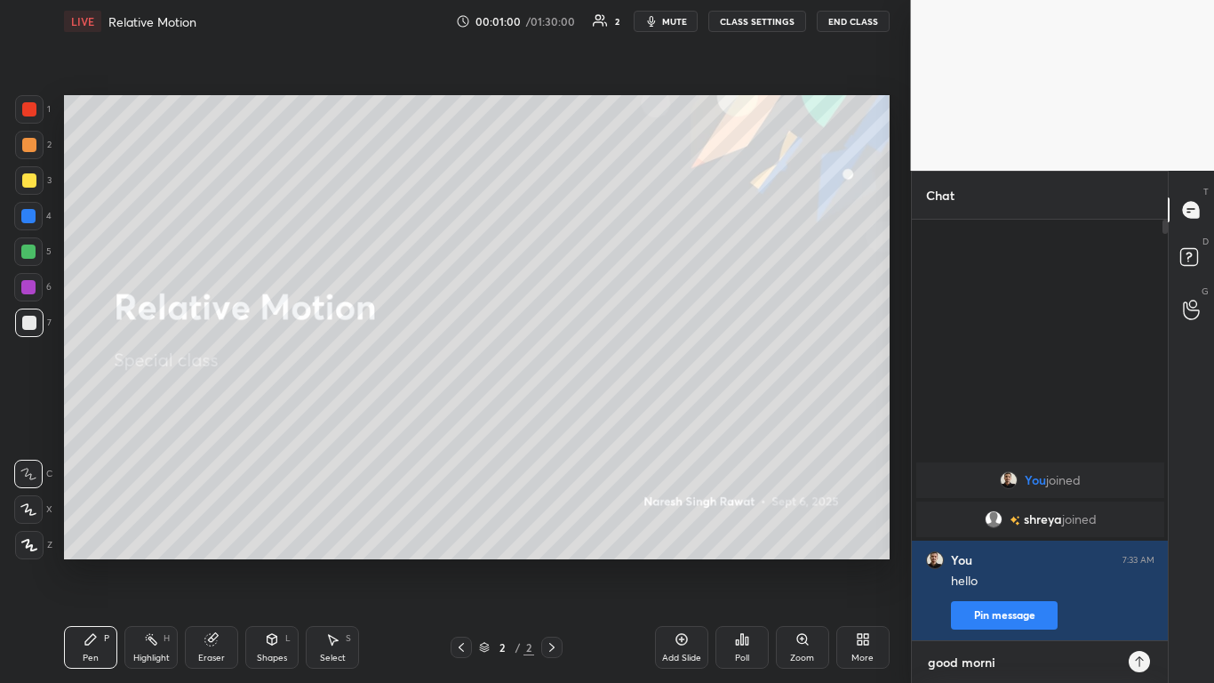
type textarea "good mornin"
type textarea "x"
type textarea "good morning"
type textarea "x"
type textarea "good morning"
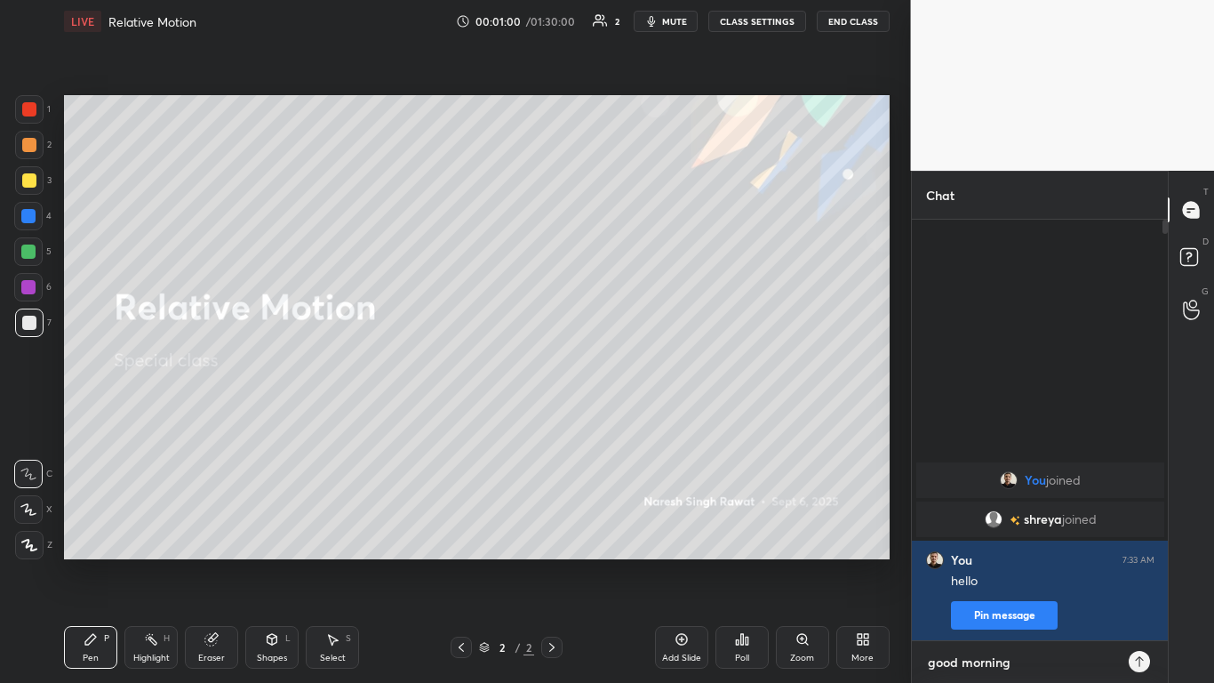
type textarea "x"
type textarea "good morning e"
type textarea "x"
type textarea "good morning ev"
type textarea "x"
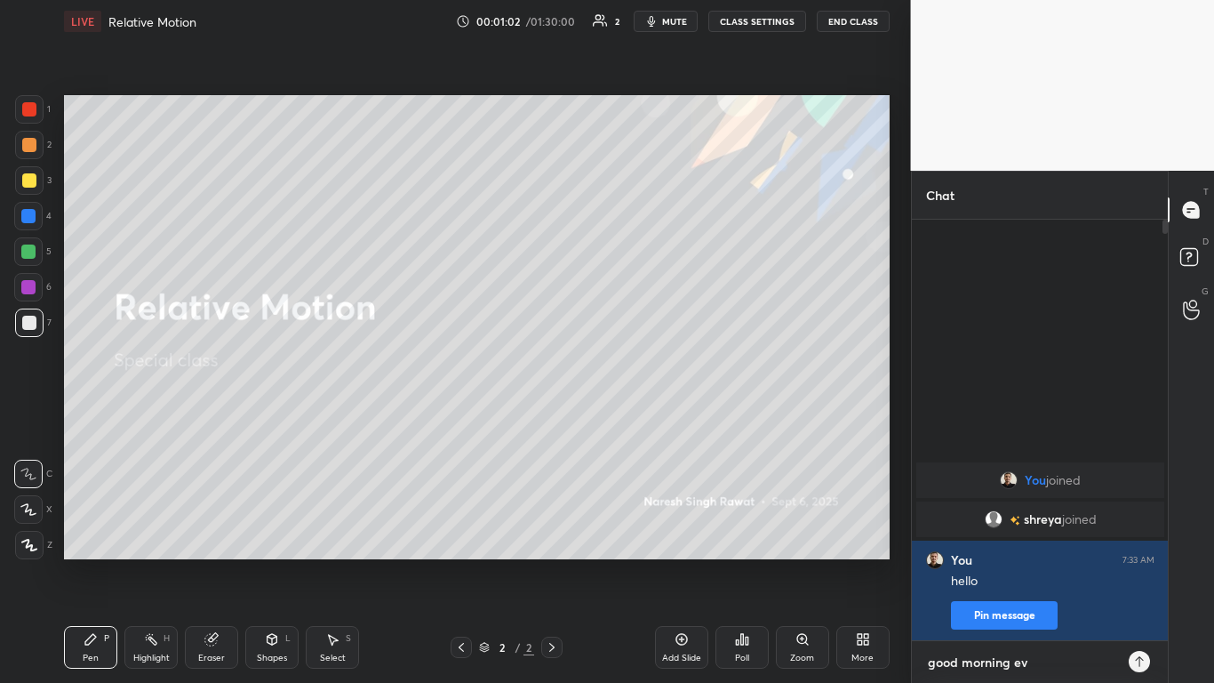
type textarea "good morning [PERSON_NAME]"
type textarea "x"
type textarea "good morning ever"
type textarea "x"
type textarea "good morning every"
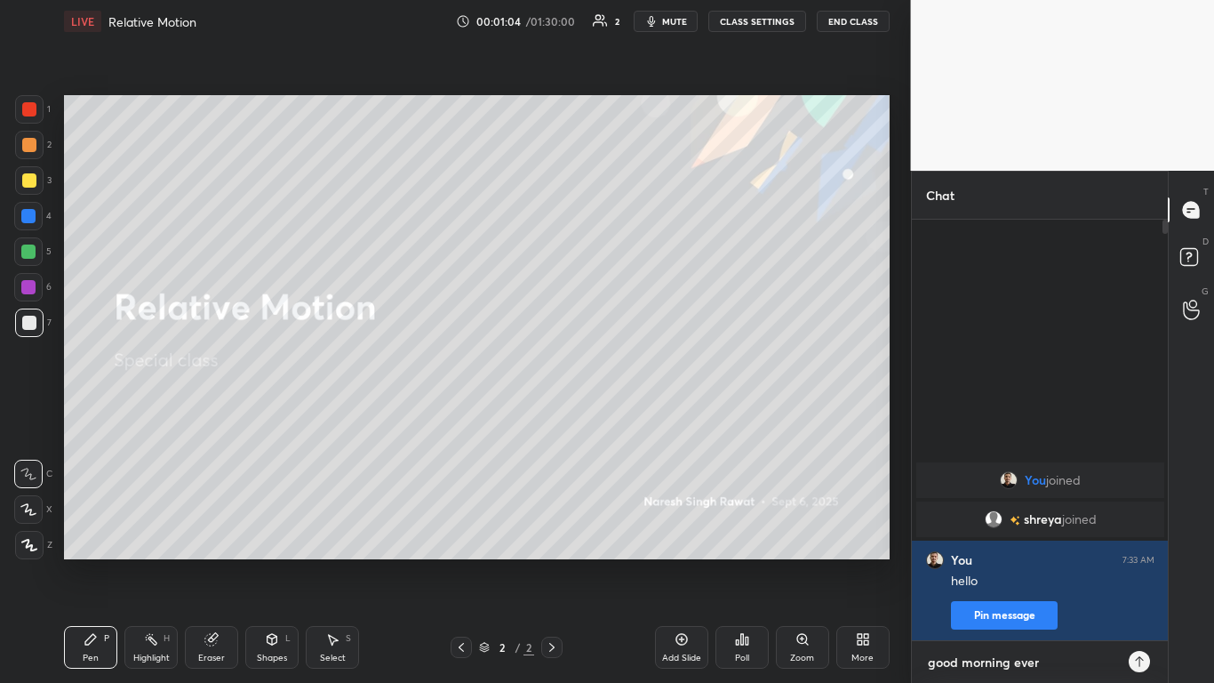
type textarea "x"
type textarea "good morning everyo"
type textarea "x"
type textarea "good morning everyon"
type textarea "x"
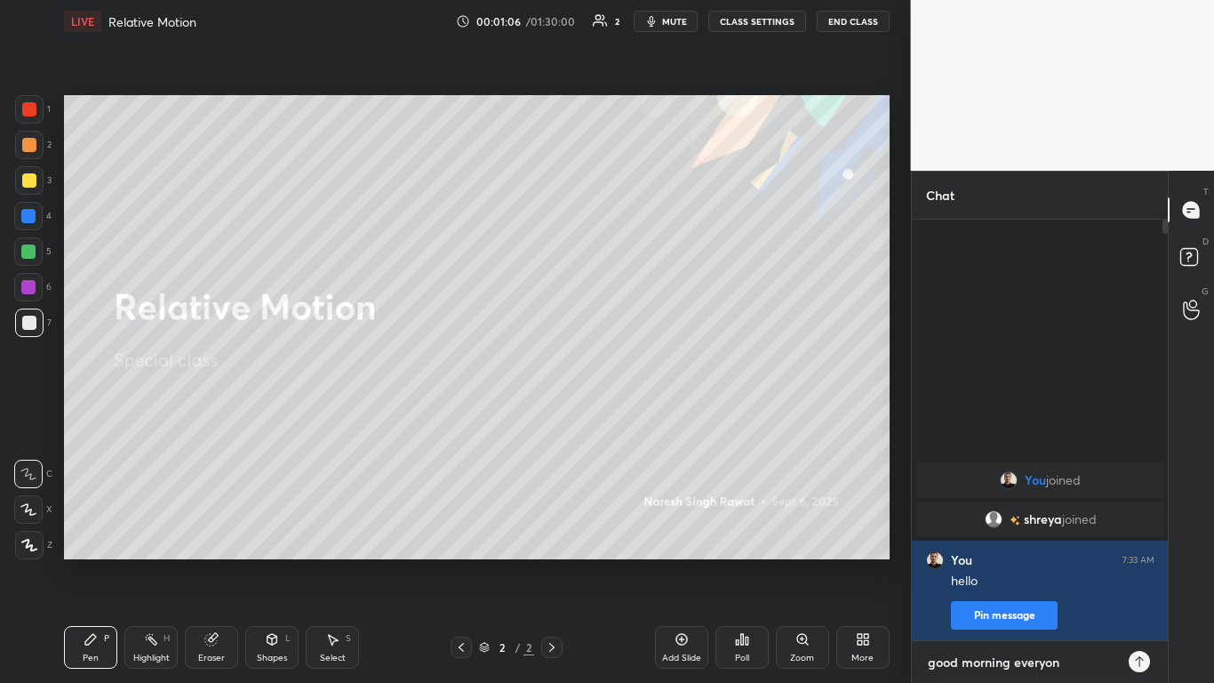
type textarea "good morning everyonr"
type textarea "x"
type textarea "good morning everyon"
type textarea "x"
type textarea "good morning everyone"
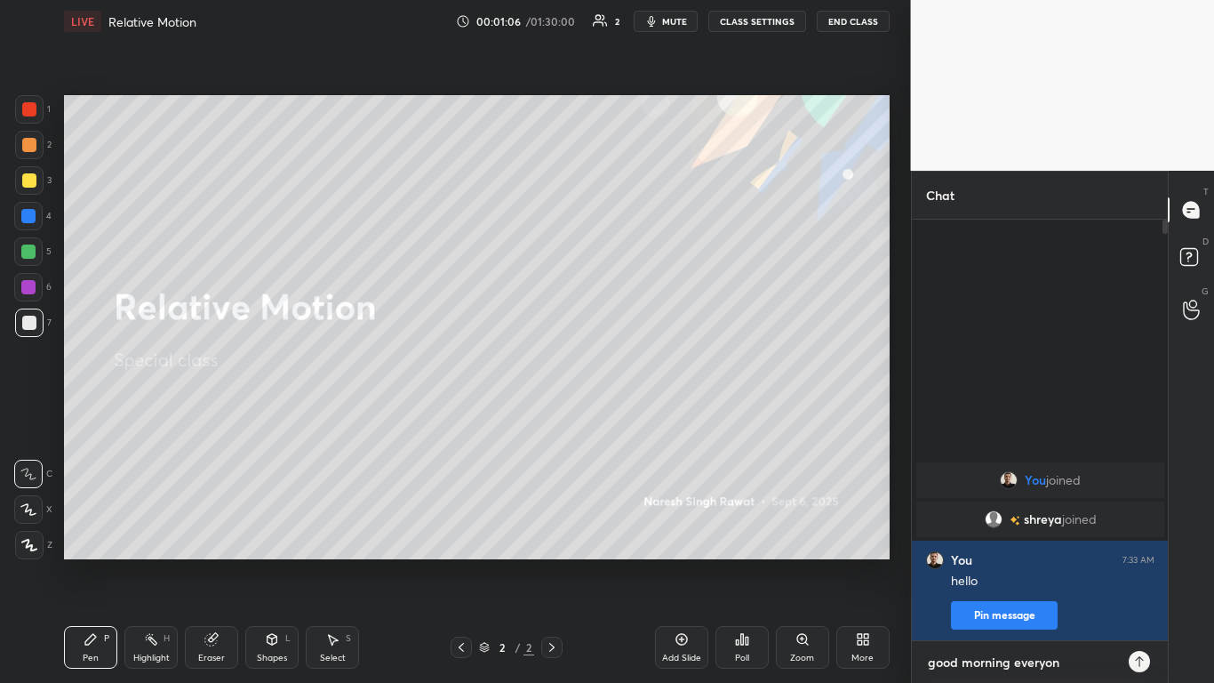
type textarea "x"
type textarea "good morning everyone"
type textarea "x"
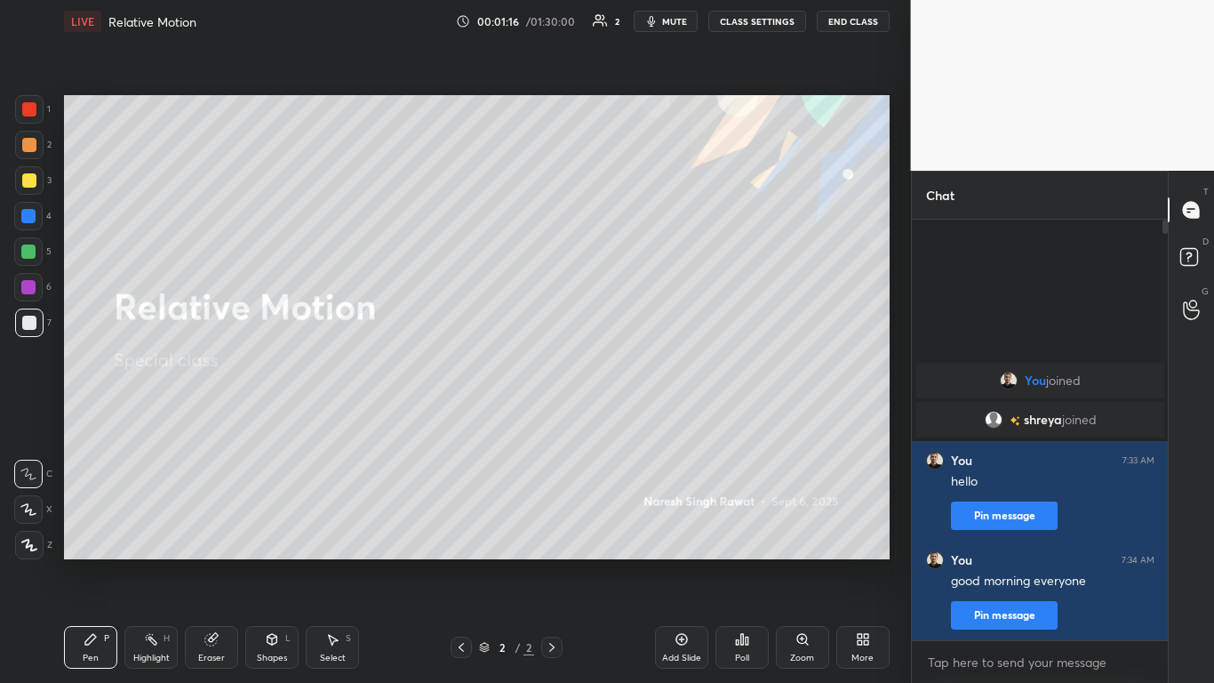
click at [1039, 335] on div "You joined [PERSON_NAME] joined You 7:33 AM hello Pin message You 7:34 AM good …" at bounding box center [1040, 430] width 257 height 420
click at [996, 314] on div "You joined [PERSON_NAME] joined You 7:33 AM hello Pin message You 7:34 AM good …" at bounding box center [1040, 430] width 257 height 420
click at [861, 562] on icon at bounding box center [860, 636] width 4 height 4
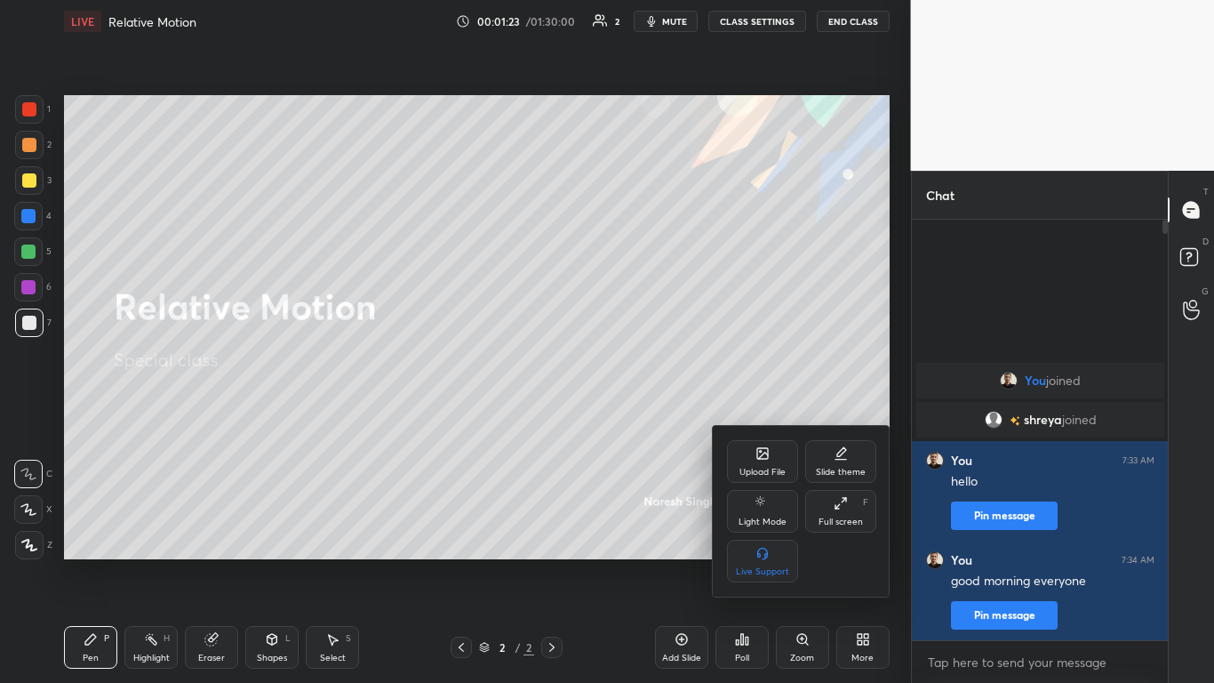
click at [848, 511] on div "Full screen F" at bounding box center [840, 511] width 71 height 43
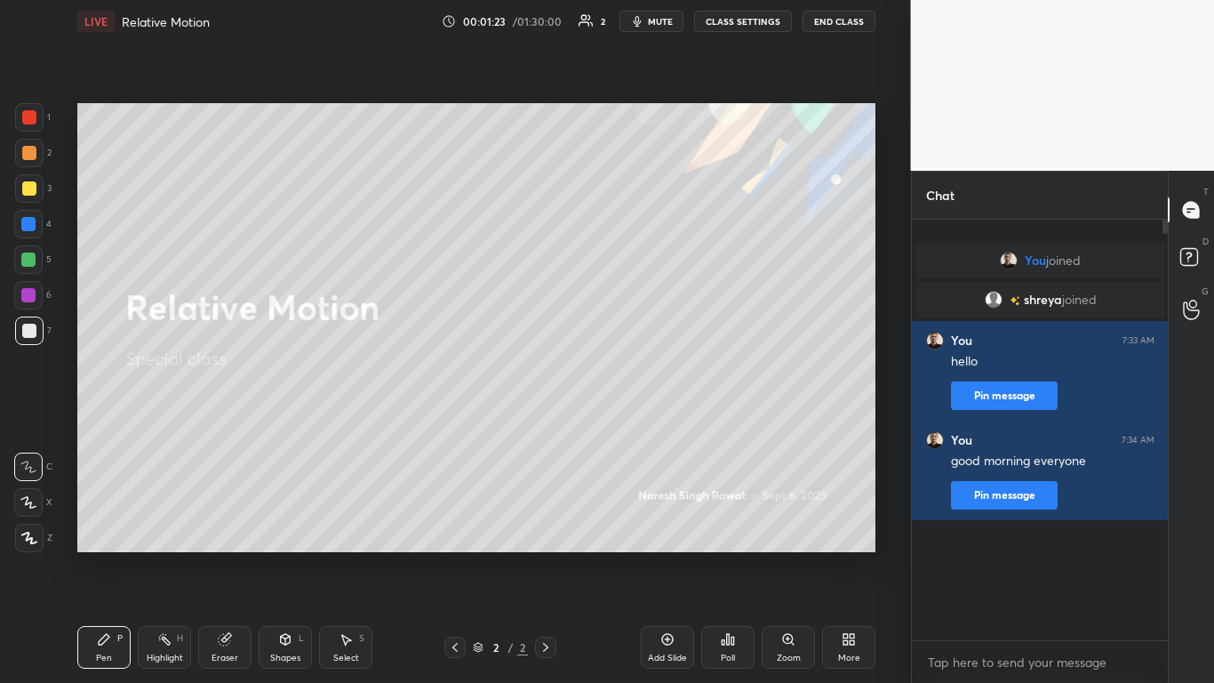
scroll to position [88424, 88033]
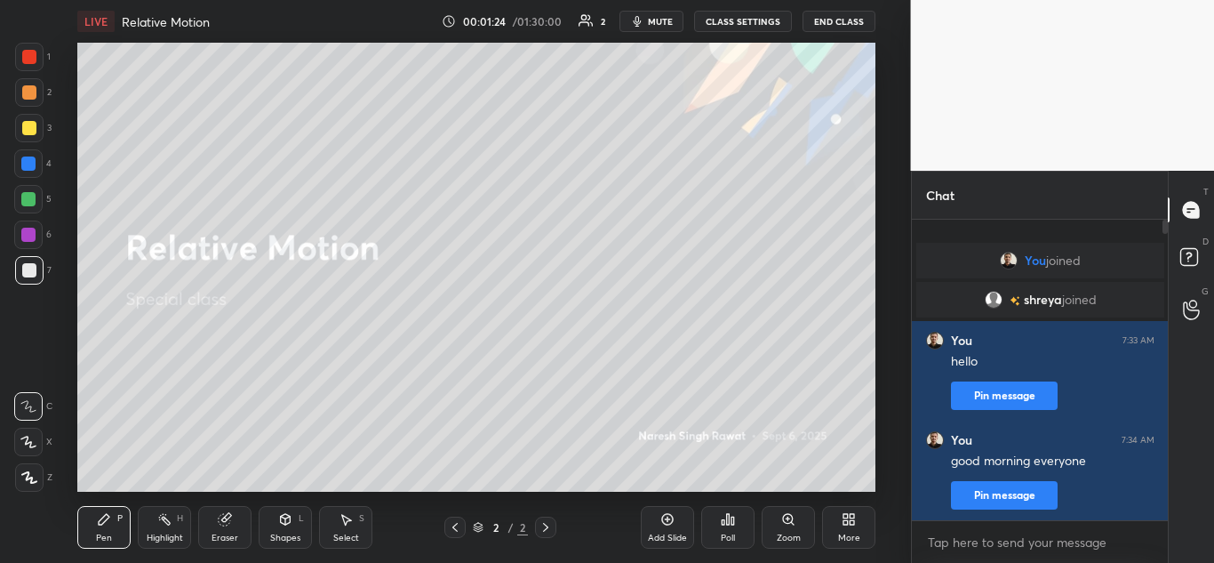
click at [837, 512] on div "More" at bounding box center [848, 527] width 53 height 43
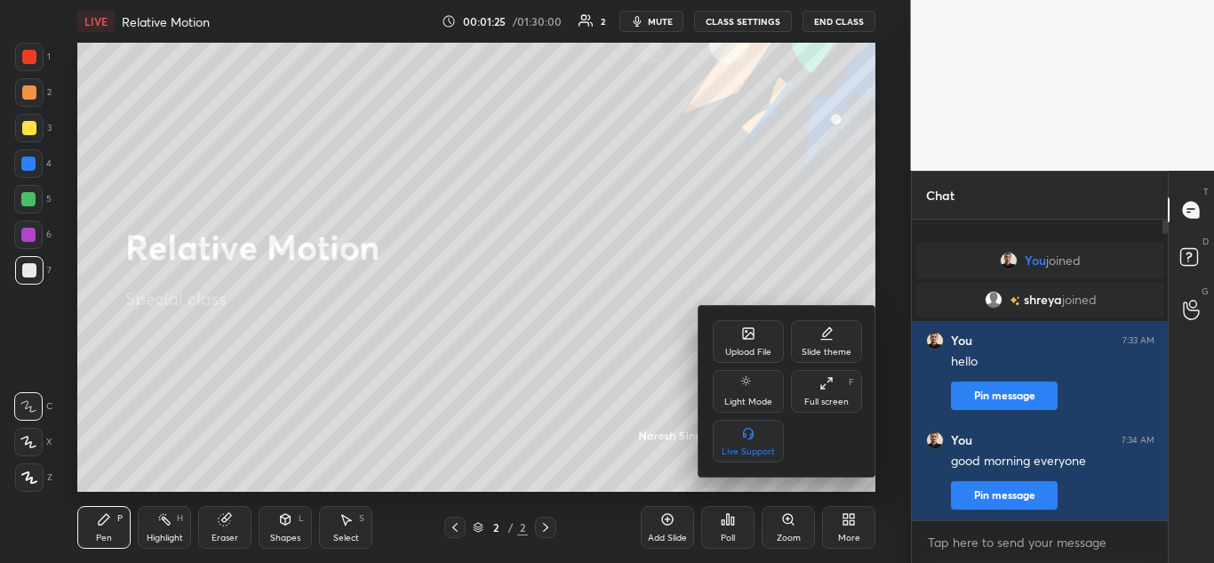
click at [822, 386] on icon at bounding box center [823, 387] width 4 height 4
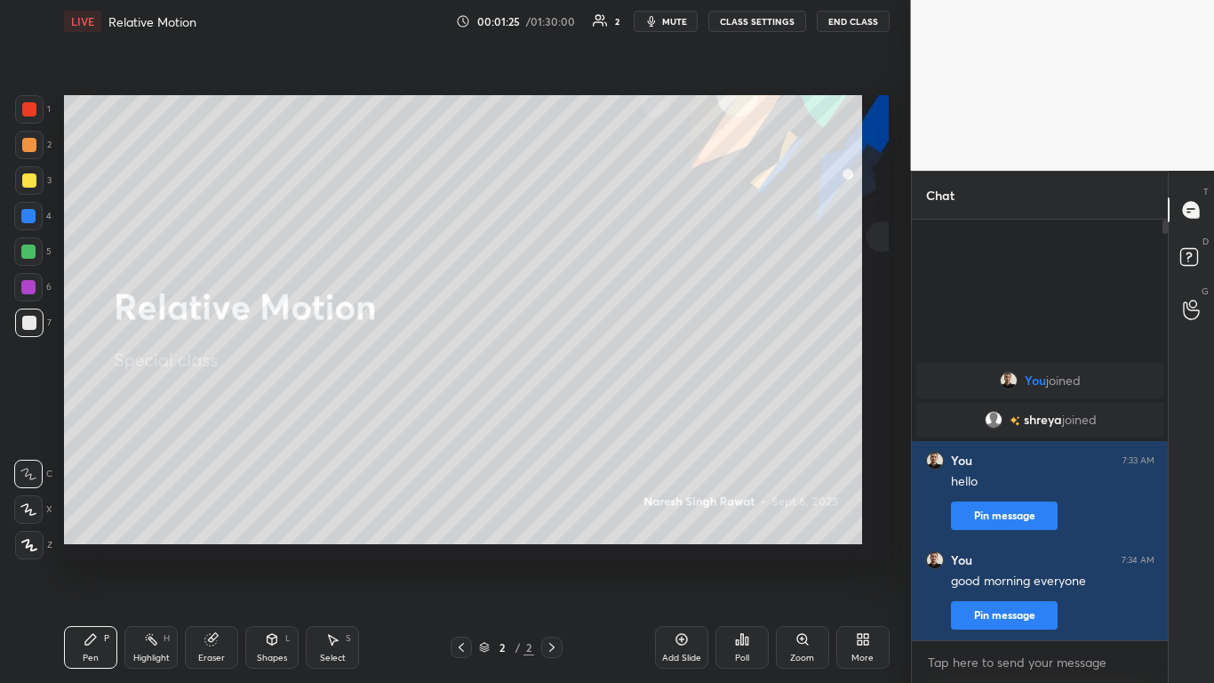
scroll to position [458, 251]
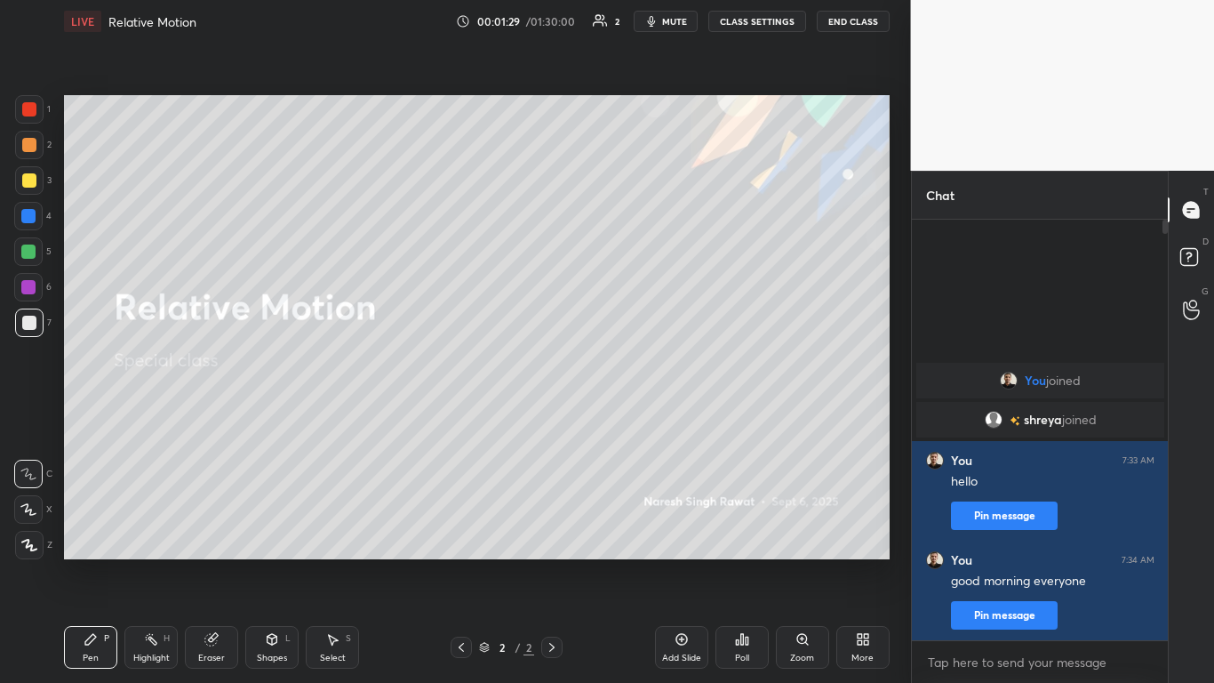
click at [800, 562] on icon at bounding box center [802, 639] width 10 height 10
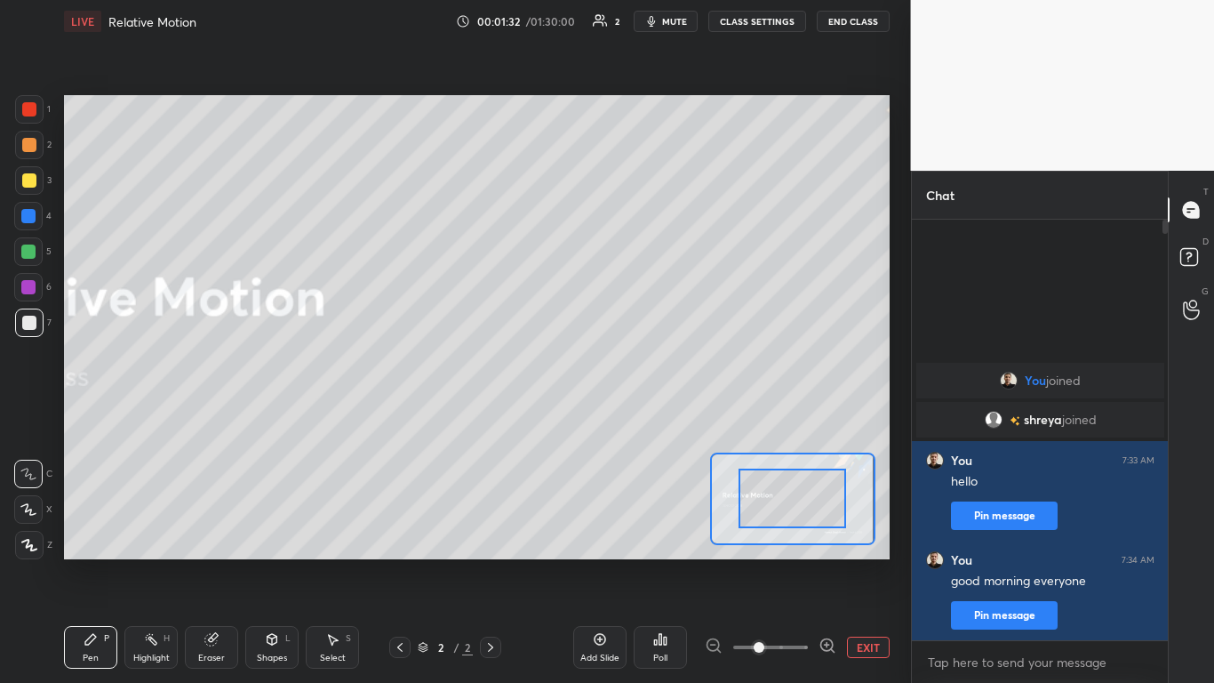
click at [860, 562] on button "EXIT" at bounding box center [868, 646] width 43 height 21
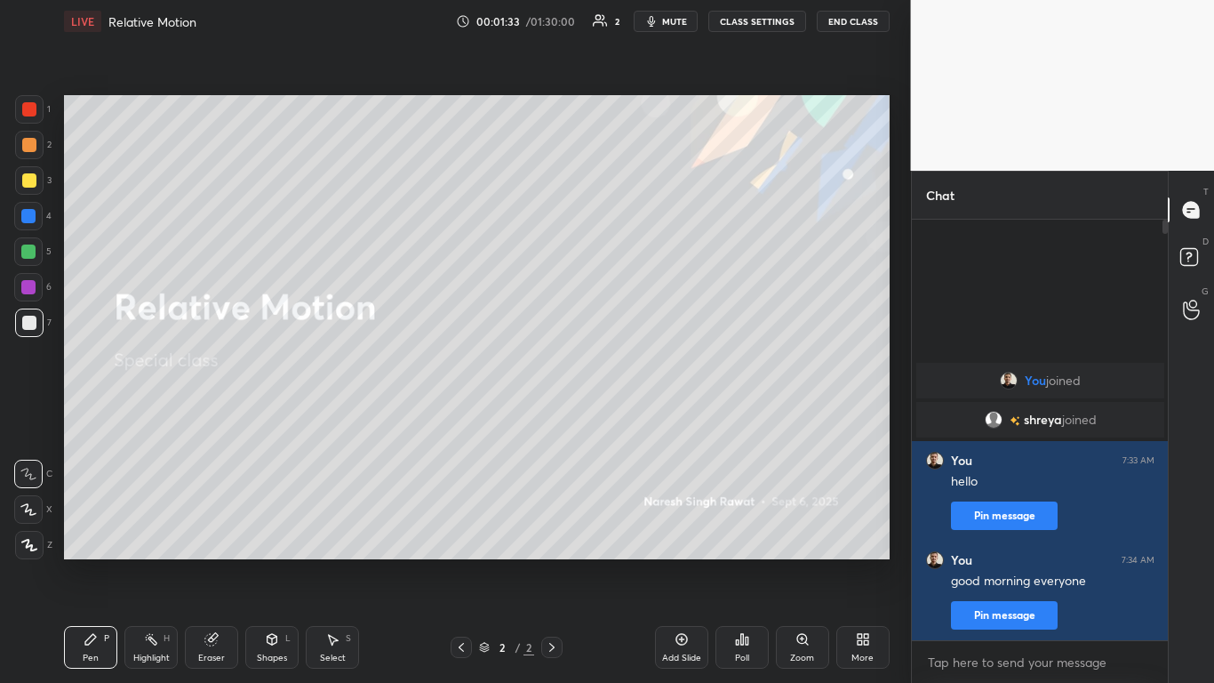
click at [681, 562] on icon at bounding box center [682, 639] width 14 height 14
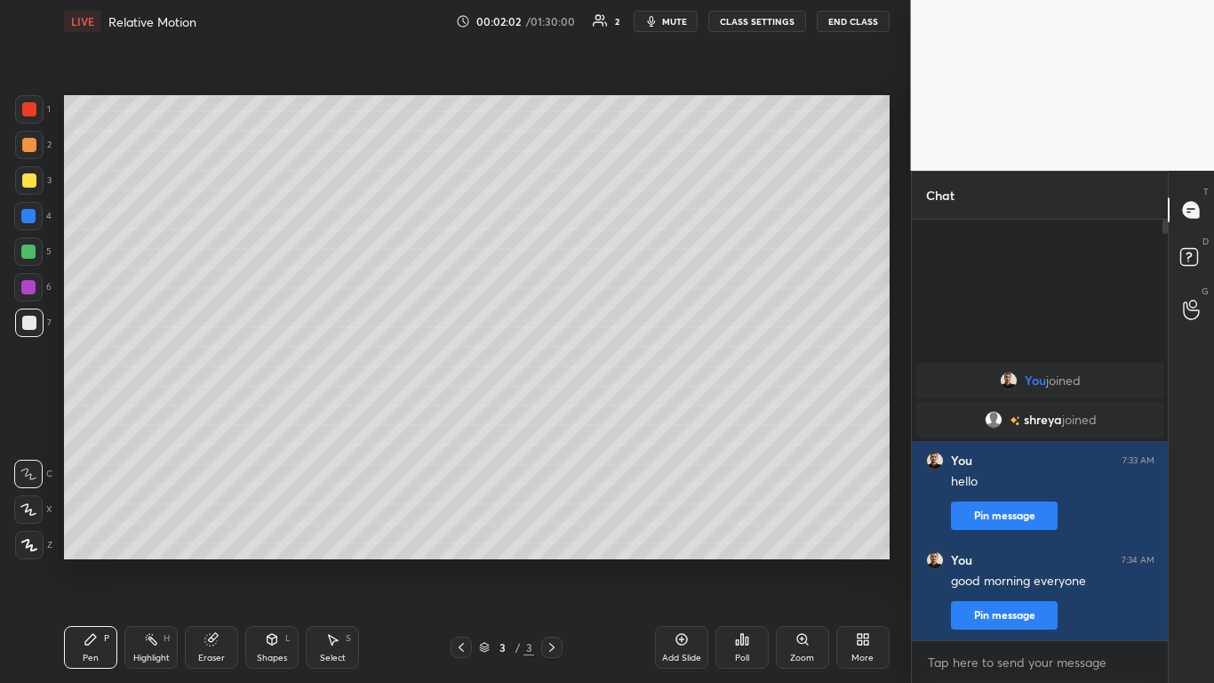
click at [28, 146] on div at bounding box center [29, 145] width 14 height 14
click at [35, 173] on div at bounding box center [29, 180] width 28 height 28
click at [271, 562] on icon at bounding box center [273, 639] width 10 height 11
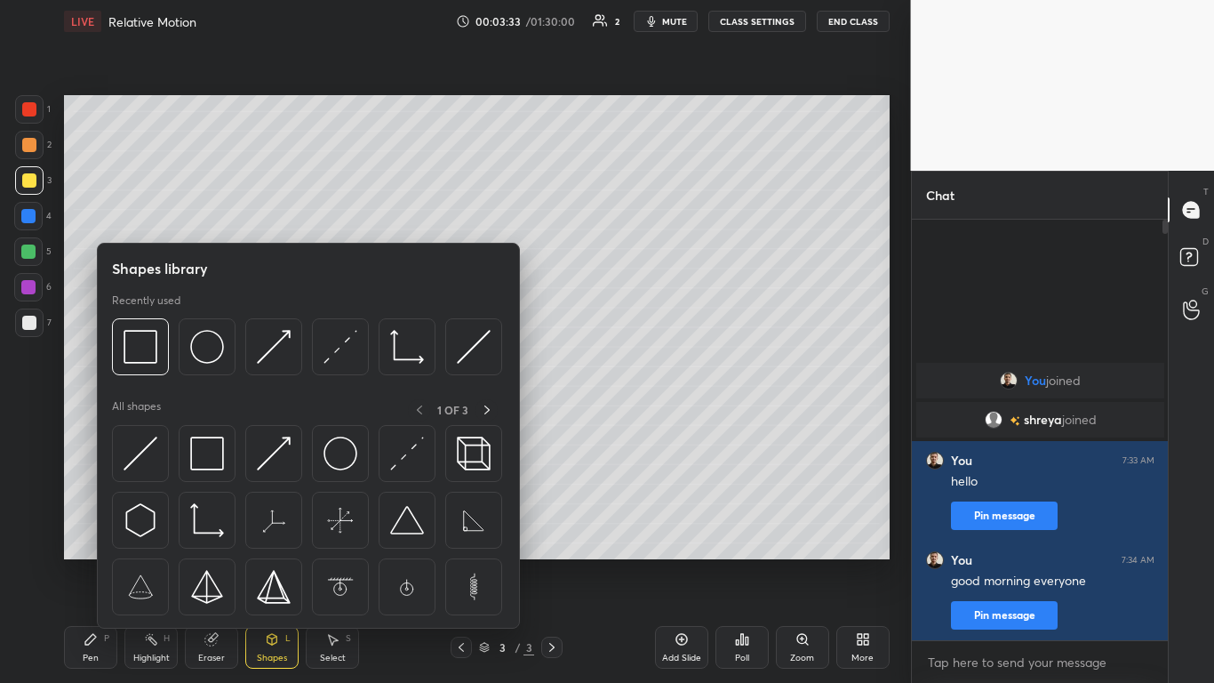
click at [281, 439] on img at bounding box center [274, 453] width 34 height 34
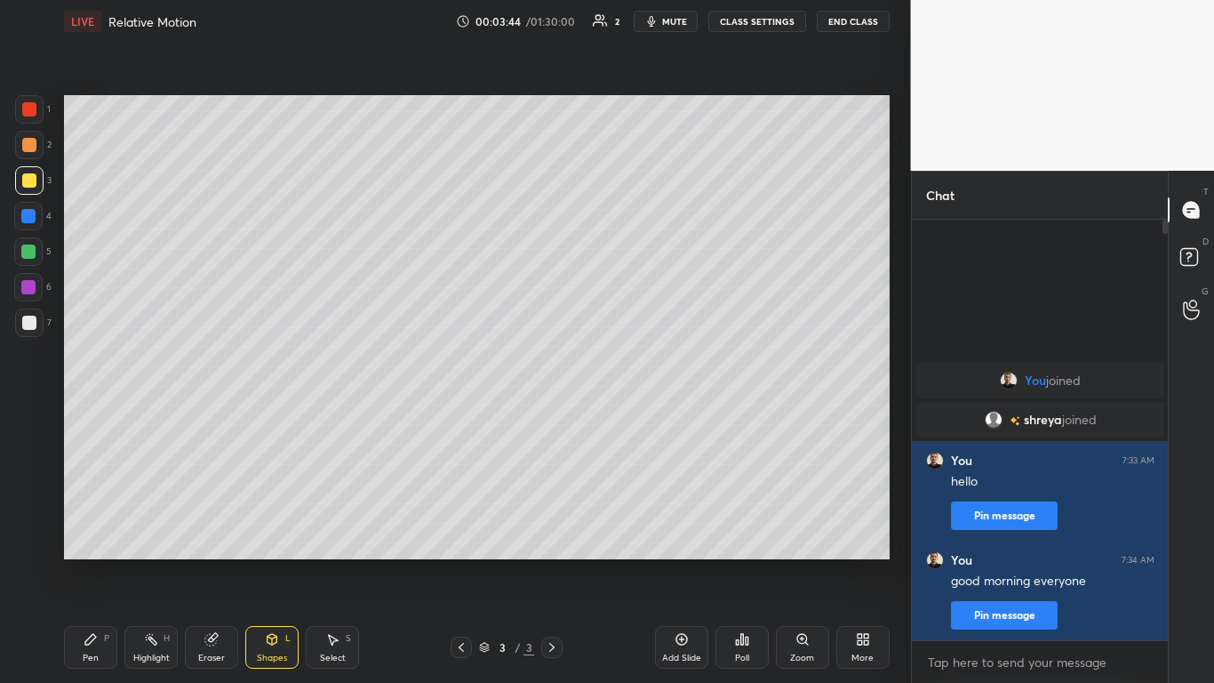
click at [212, 562] on icon at bounding box center [211, 640] width 12 height 12
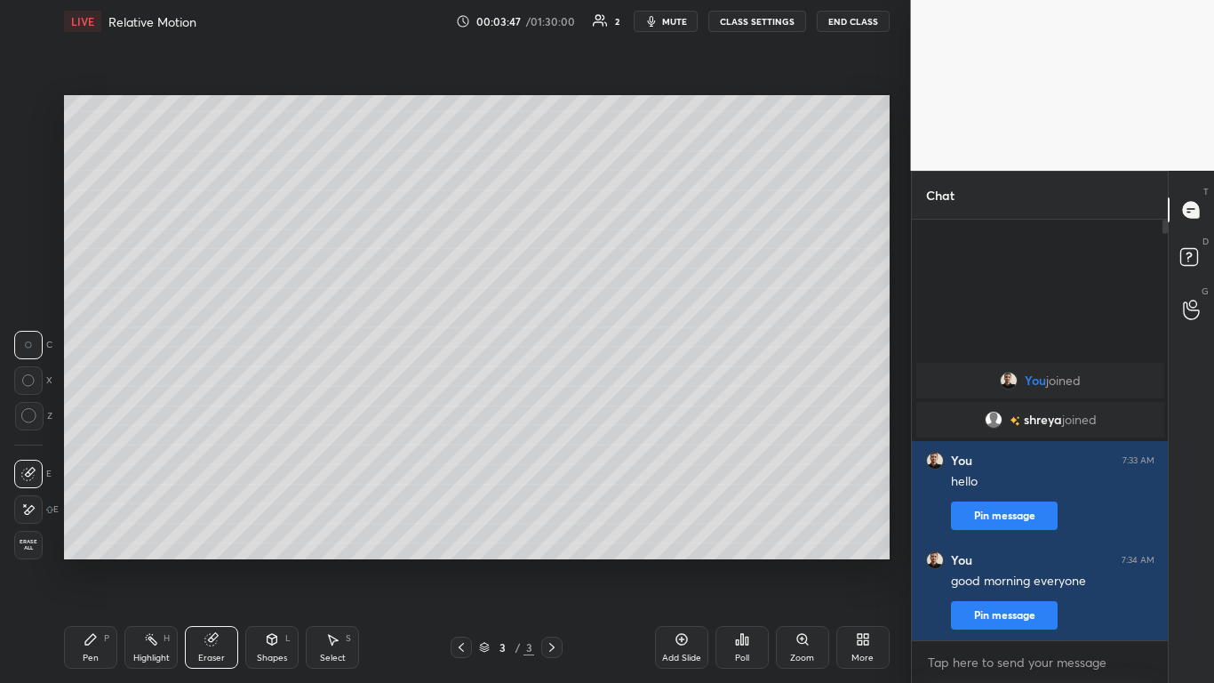
click at [31, 506] on icon at bounding box center [30, 509] width 10 height 9
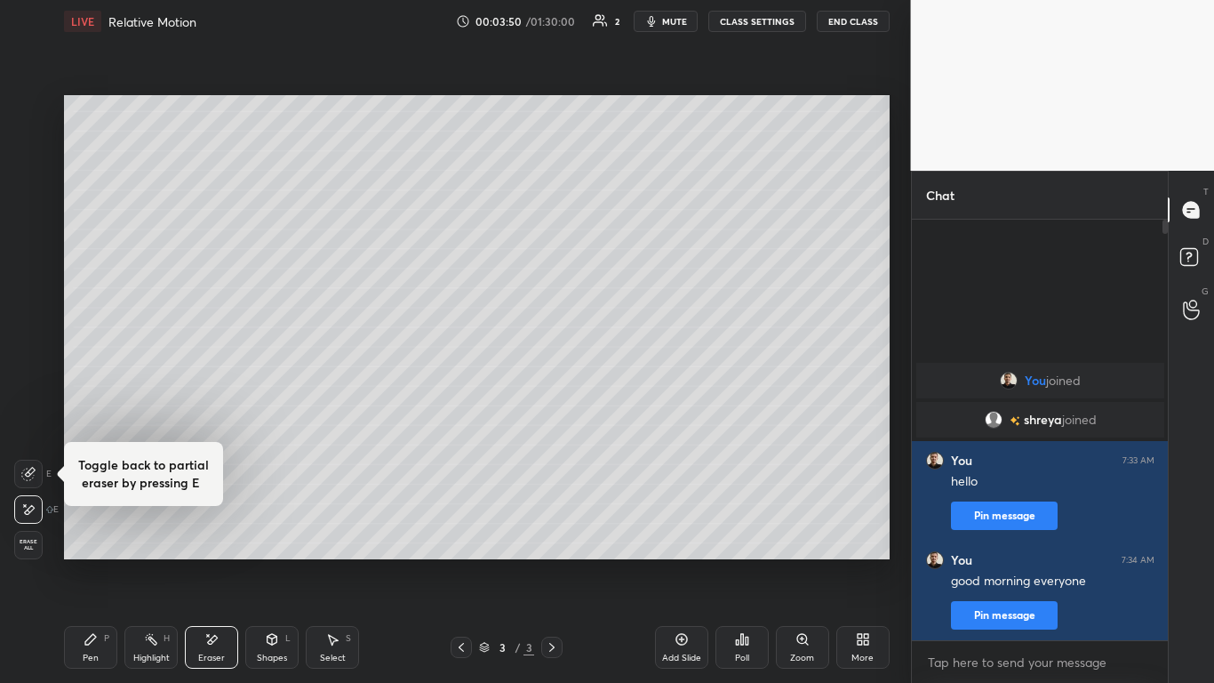
click at [92, 562] on icon at bounding box center [90, 639] width 11 height 11
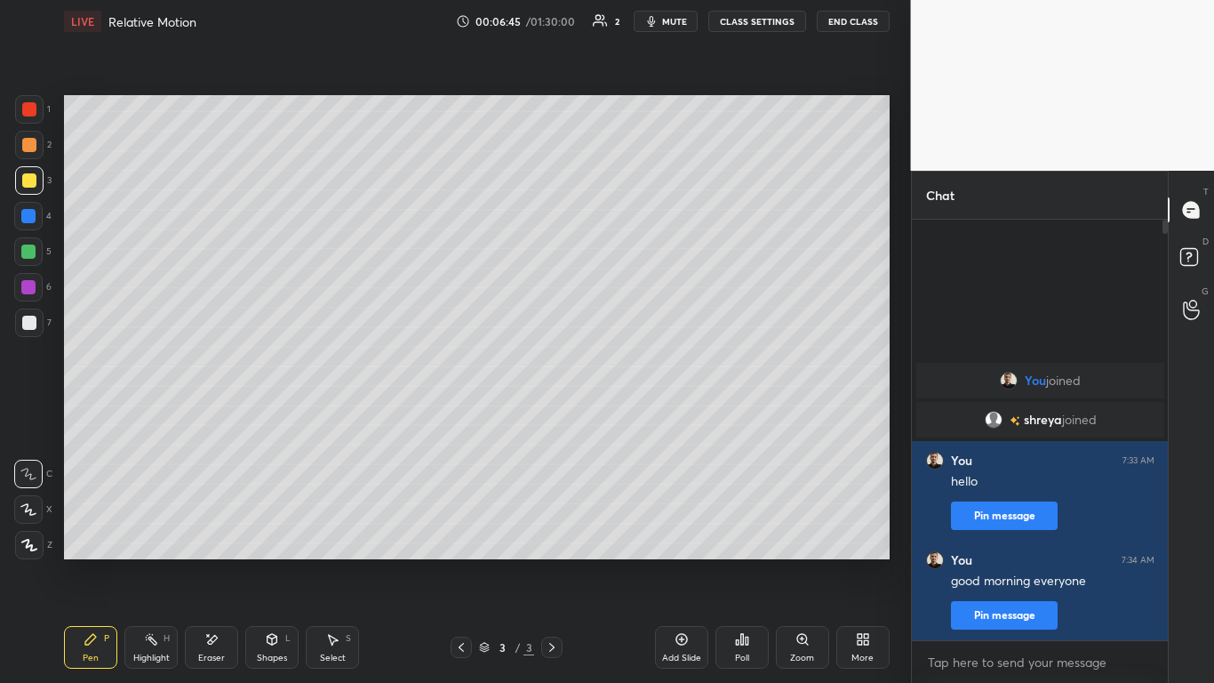
click at [677, 562] on icon at bounding box center [681, 640] width 12 height 12
click at [269, 562] on icon at bounding box center [273, 639] width 10 height 11
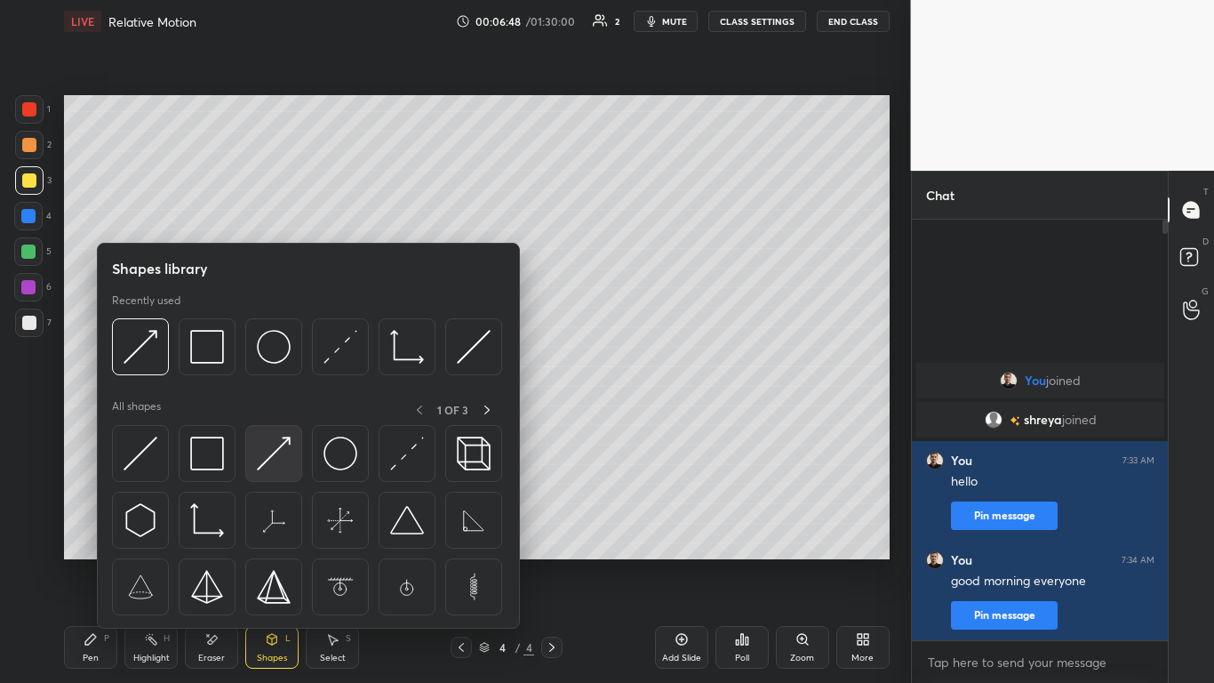
click at [284, 435] on div at bounding box center [273, 453] width 57 height 57
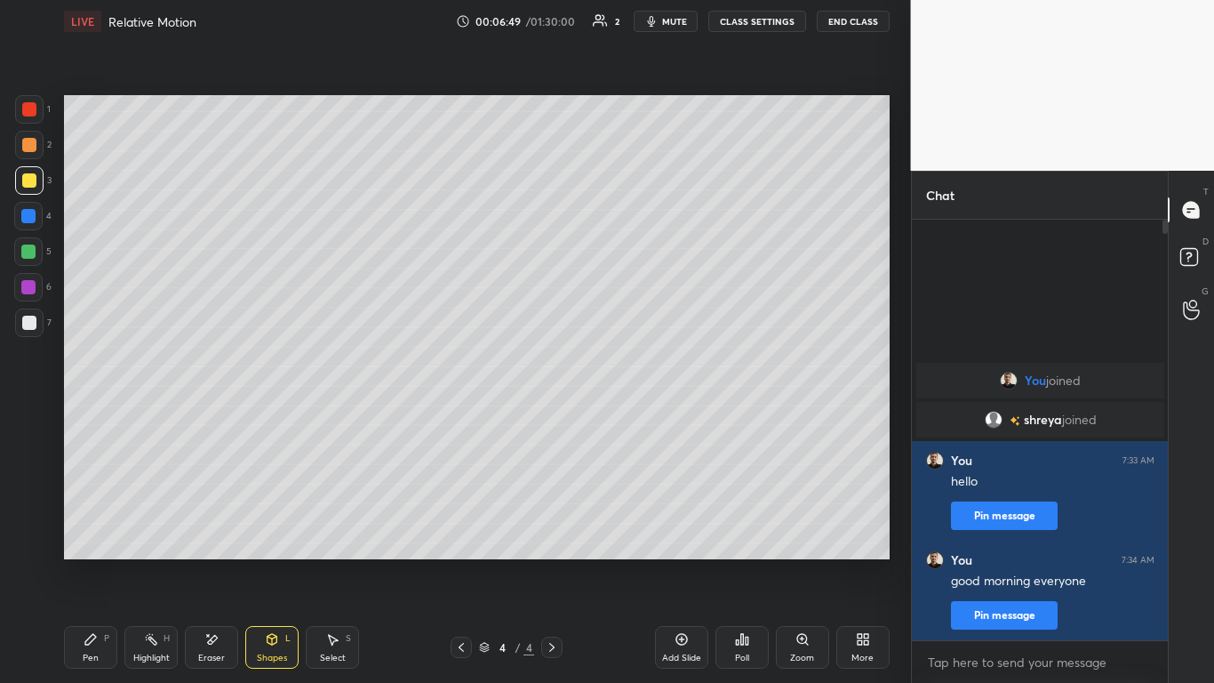
click at [26, 218] on div at bounding box center [28, 216] width 14 height 14
click at [461, 562] on icon at bounding box center [461, 647] width 5 height 9
click at [551, 562] on icon at bounding box center [551, 647] width 5 height 9
click at [92, 562] on icon at bounding box center [90, 639] width 11 height 11
click at [30, 148] on div at bounding box center [29, 145] width 14 height 14
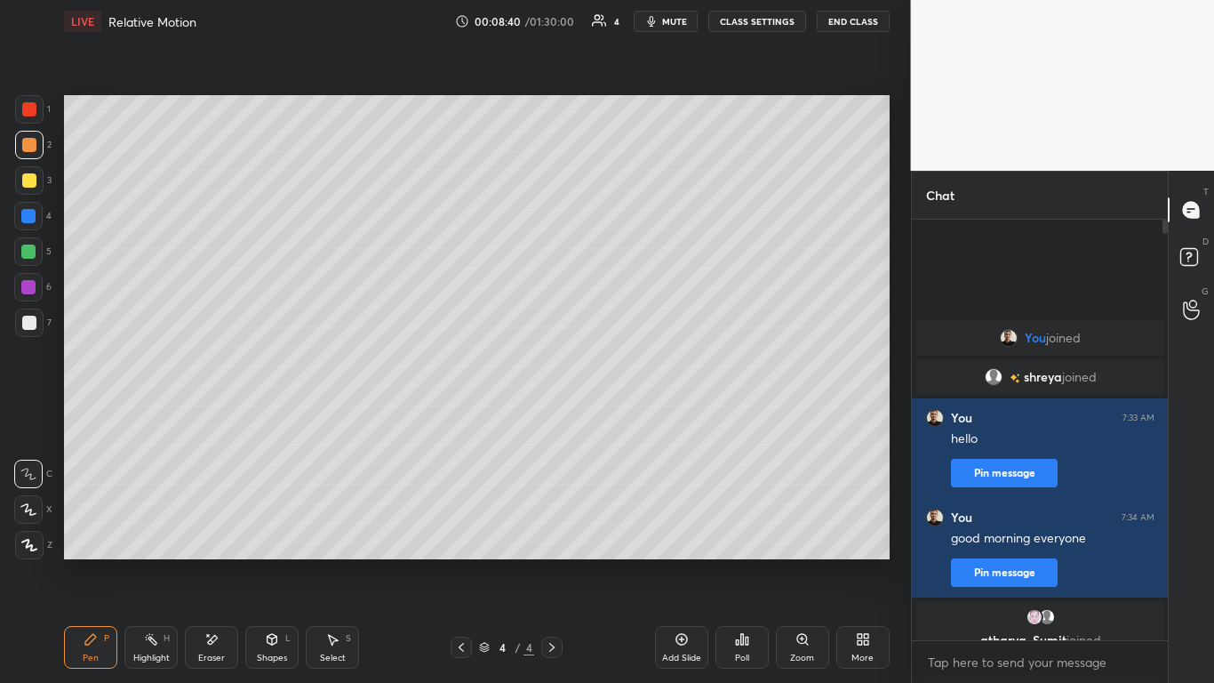
click at [460, 562] on icon at bounding box center [461, 647] width 14 height 14
click at [554, 562] on icon at bounding box center [552, 647] width 14 height 14
click at [456, 562] on icon at bounding box center [461, 647] width 14 height 14
click at [549, 562] on icon at bounding box center [552, 647] width 14 height 14
click at [274, 562] on icon at bounding box center [273, 639] width 10 height 11
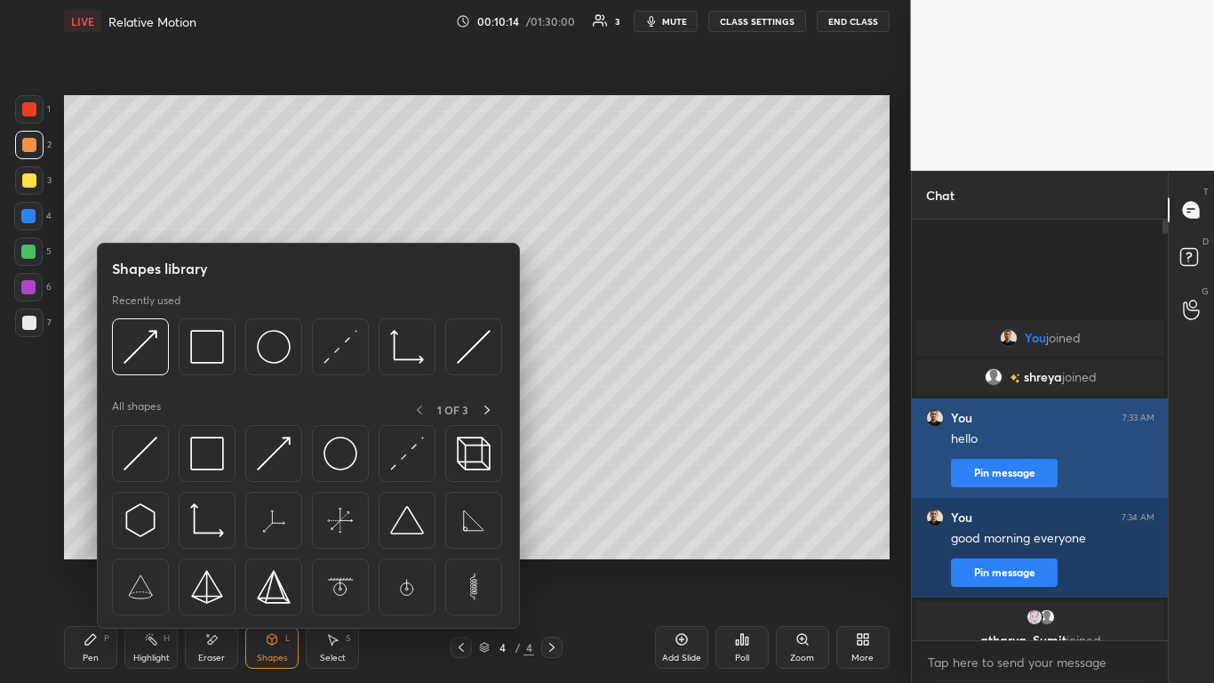
click at [339, 339] on img at bounding box center [340, 347] width 34 height 34
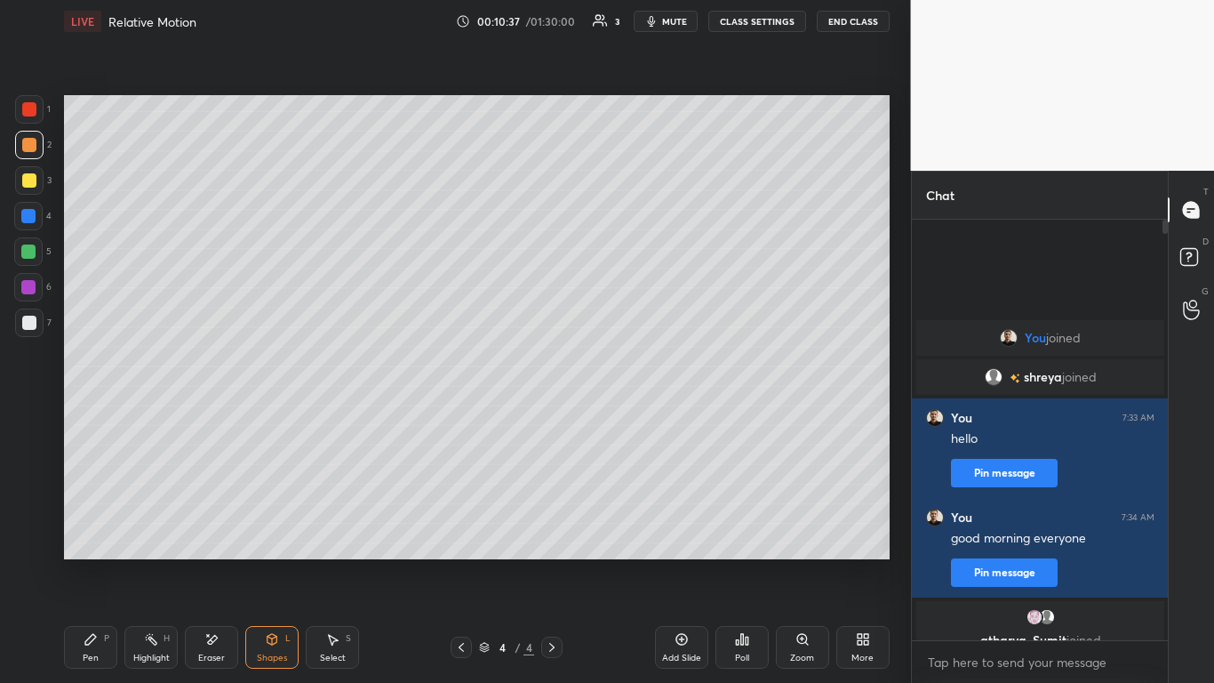
click at [84, 562] on icon at bounding box center [91, 639] width 14 height 14
click at [32, 247] on div at bounding box center [28, 251] width 14 height 14
click at [462, 562] on icon at bounding box center [461, 647] width 14 height 14
click at [553, 562] on icon at bounding box center [552, 647] width 14 height 14
click at [459, 562] on icon at bounding box center [461, 647] width 14 height 14
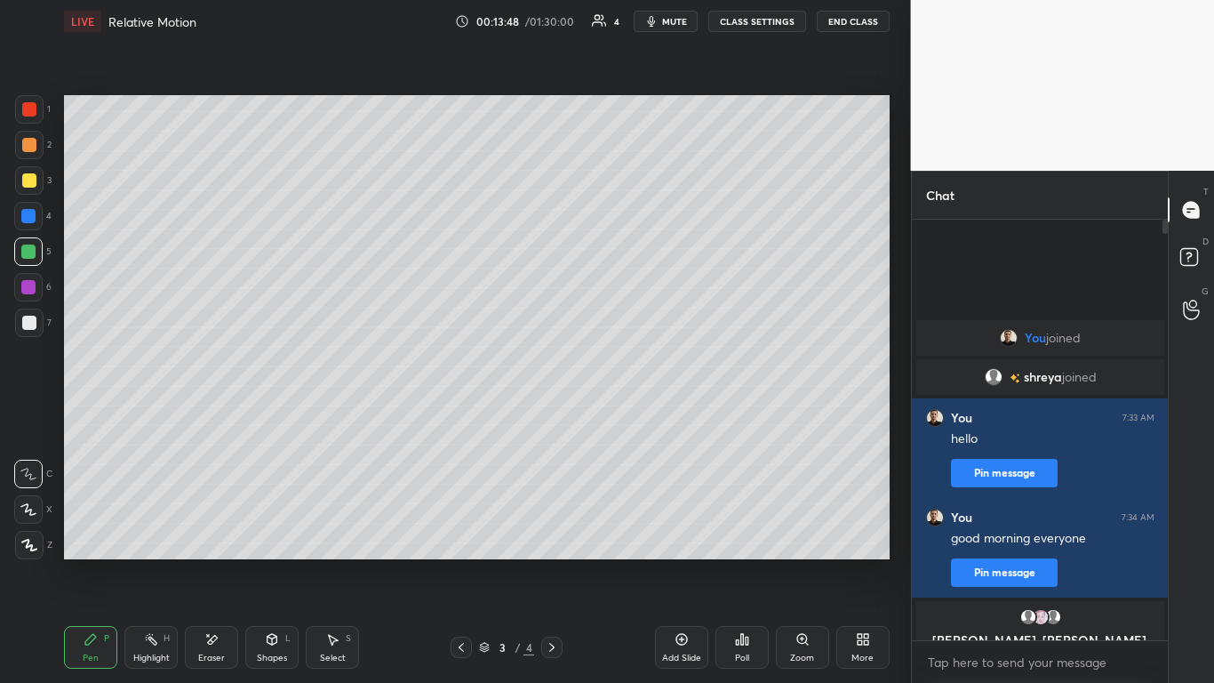
click at [555, 562] on icon at bounding box center [552, 647] width 14 height 14
click at [553, 562] on icon at bounding box center [552, 647] width 14 height 14
click at [680, 562] on icon at bounding box center [682, 639] width 14 height 14
click at [28, 145] on div at bounding box center [29, 145] width 14 height 14
click at [461, 562] on icon at bounding box center [461, 647] width 14 height 14
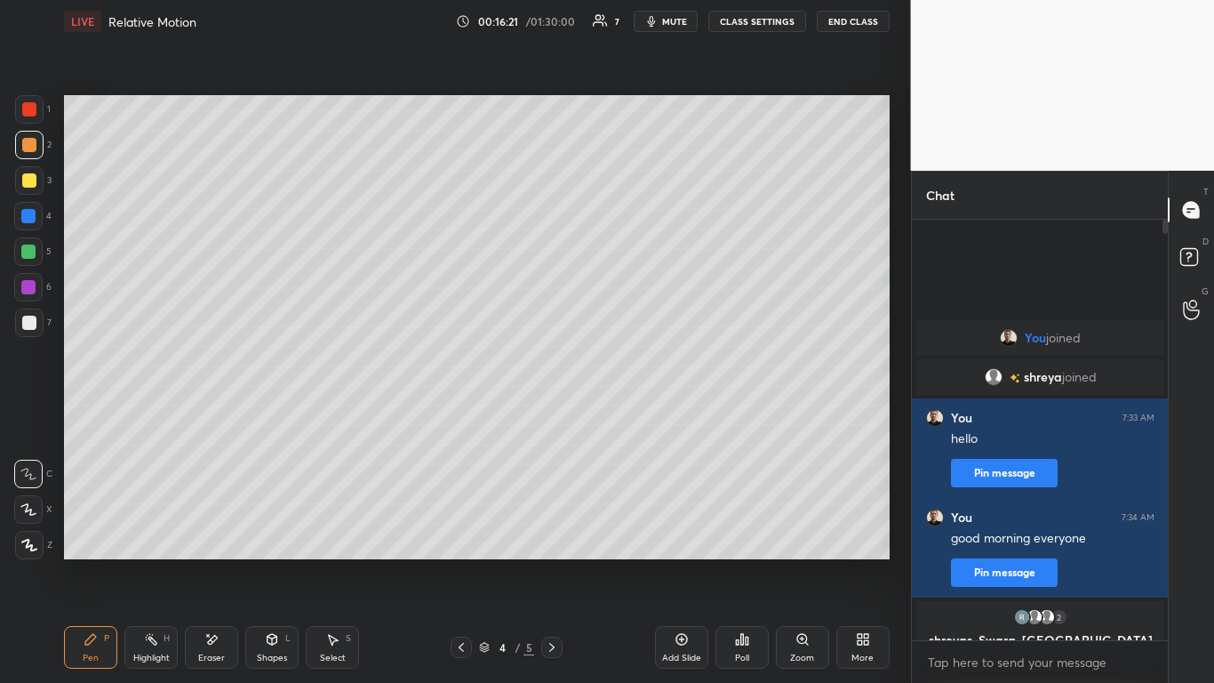
click at [548, 562] on icon at bounding box center [552, 647] width 14 height 14
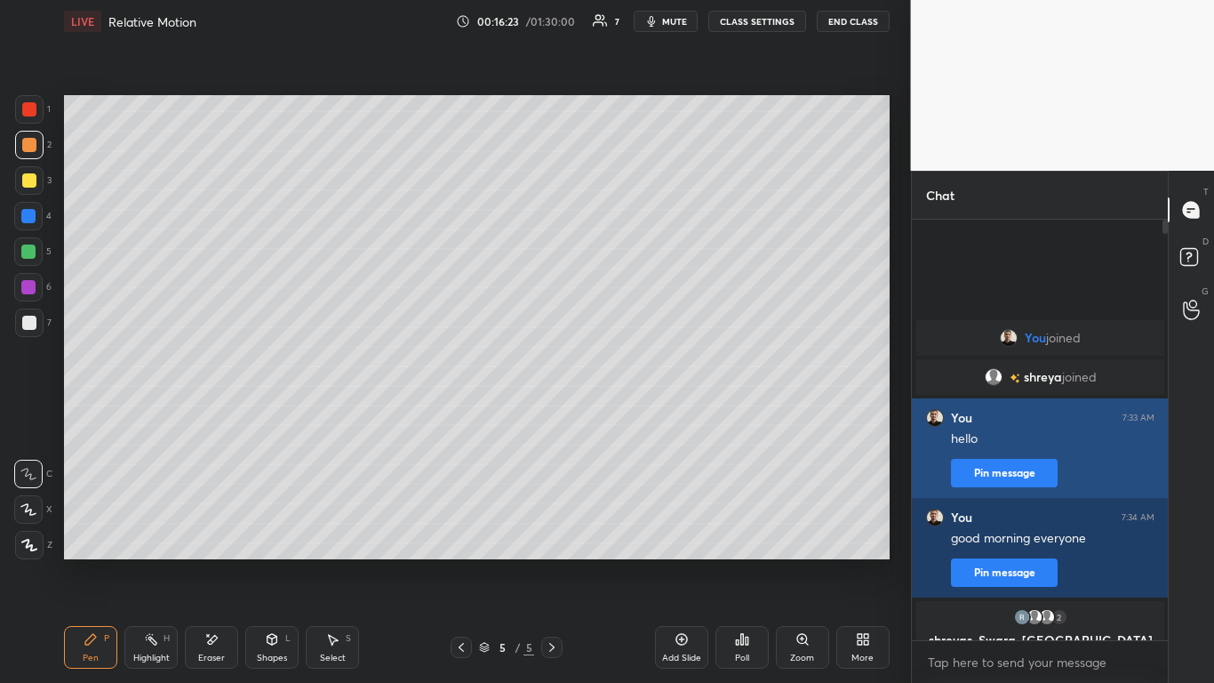
click at [803, 562] on icon at bounding box center [802, 639] width 10 height 10
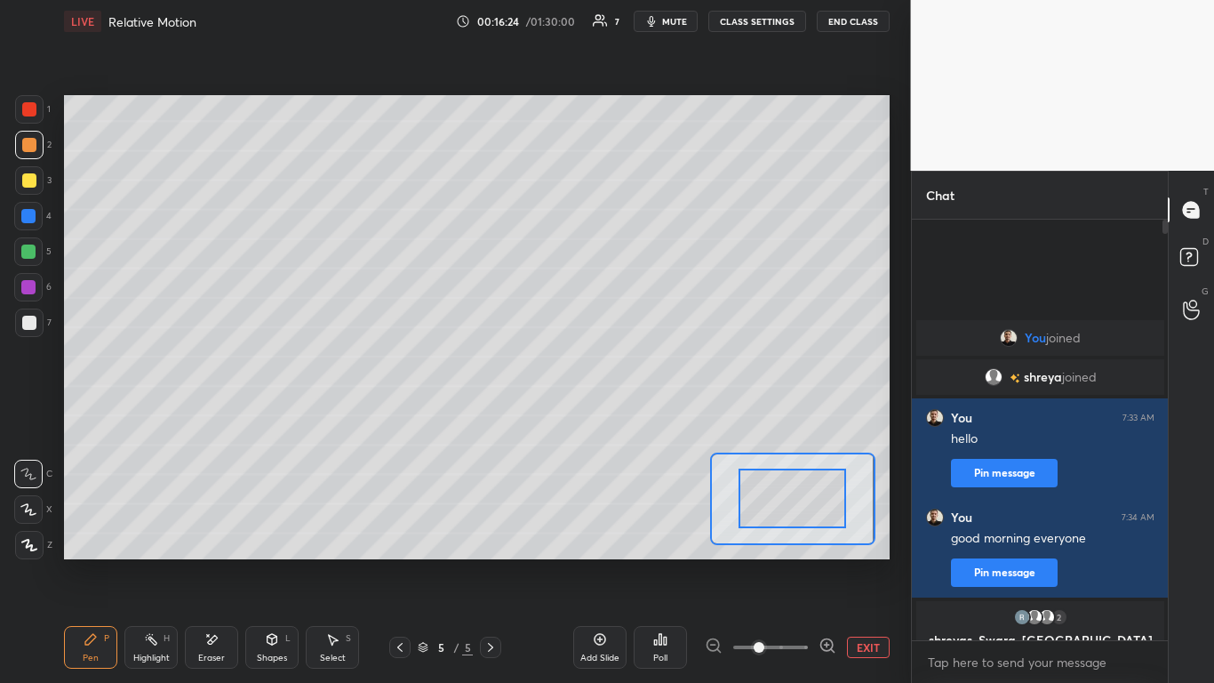
click at [859, 562] on button "EXIT" at bounding box center [868, 646] width 43 height 21
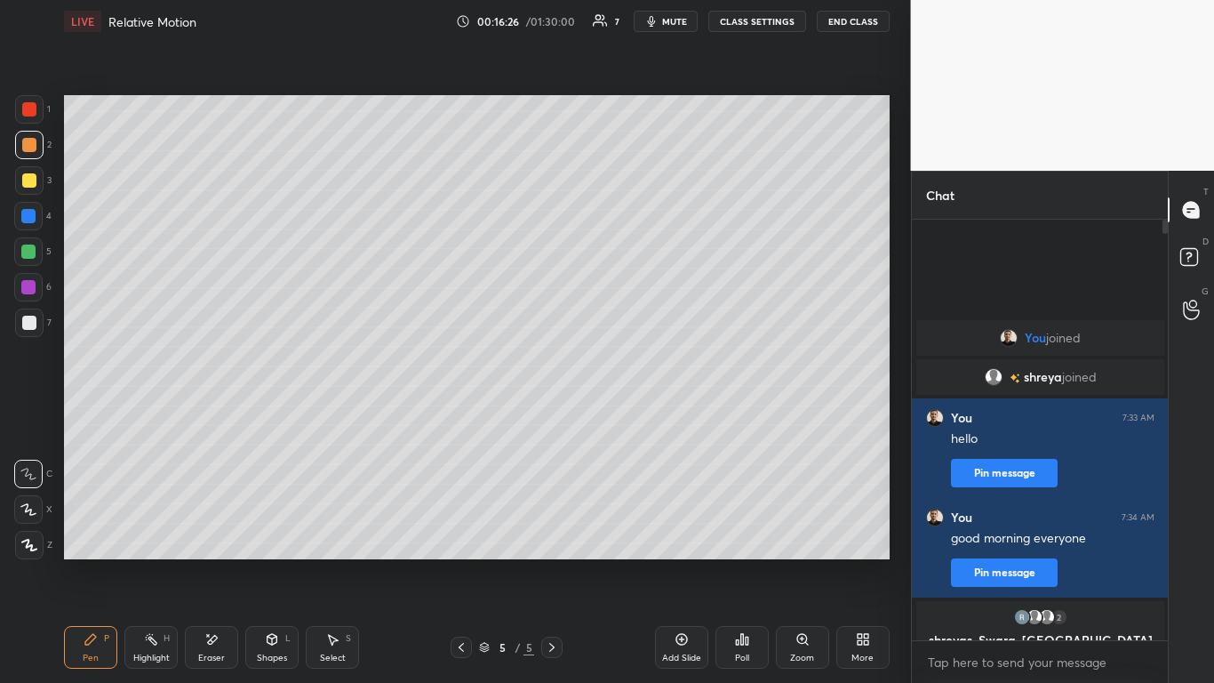
click at [682, 562] on icon at bounding box center [680, 638] width 5 height 5
click at [29, 177] on div at bounding box center [29, 180] width 14 height 14
click at [462, 562] on icon at bounding box center [461, 647] width 14 height 14
click at [463, 562] on icon at bounding box center [461, 647] width 14 height 14
click at [549, 562] on icon at bounding box center [552, 647] width 14 height 14
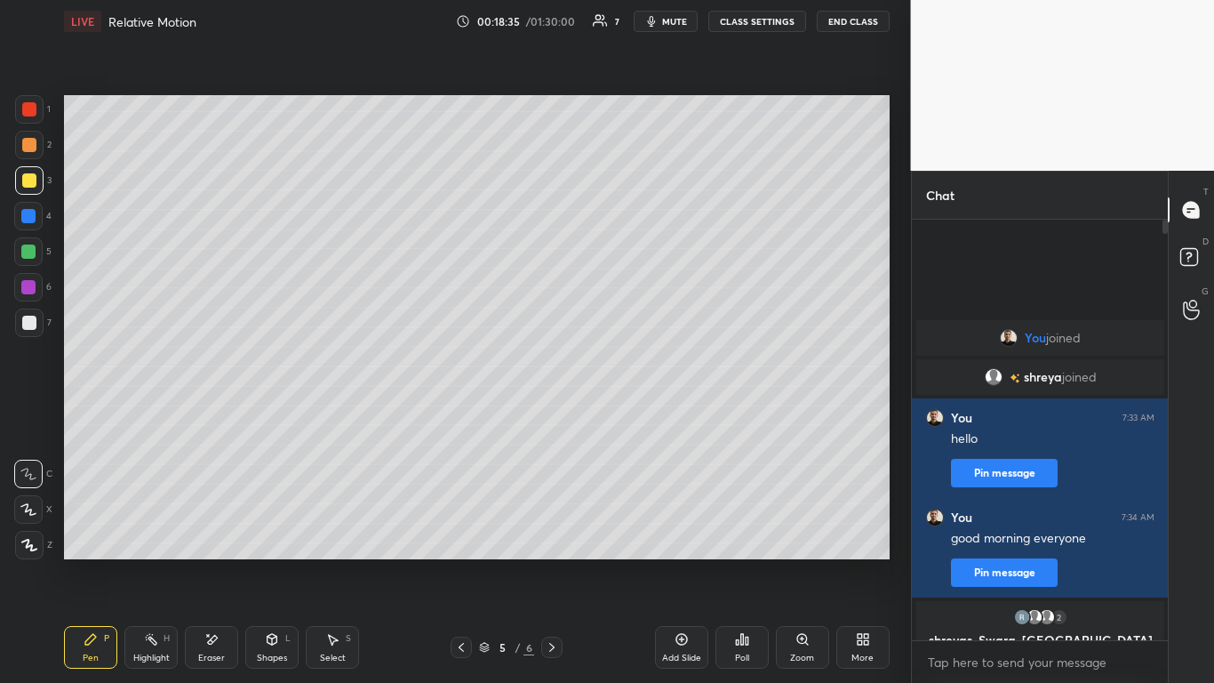
click at [551, 562] on icon at bounding box center [551, 647] width 5 height 9
click at [459, 562] on icon at bounding box center [461, 647] width 14 height 14
click at [28, 251] on div at bounding box center [28, 251] width 14 height 14
click at [268, 562] on icon at bounding box center [273, 639] width 10 height 11
click at [214, 562] on icon at bounding box center [213, 639] width 10 height 9
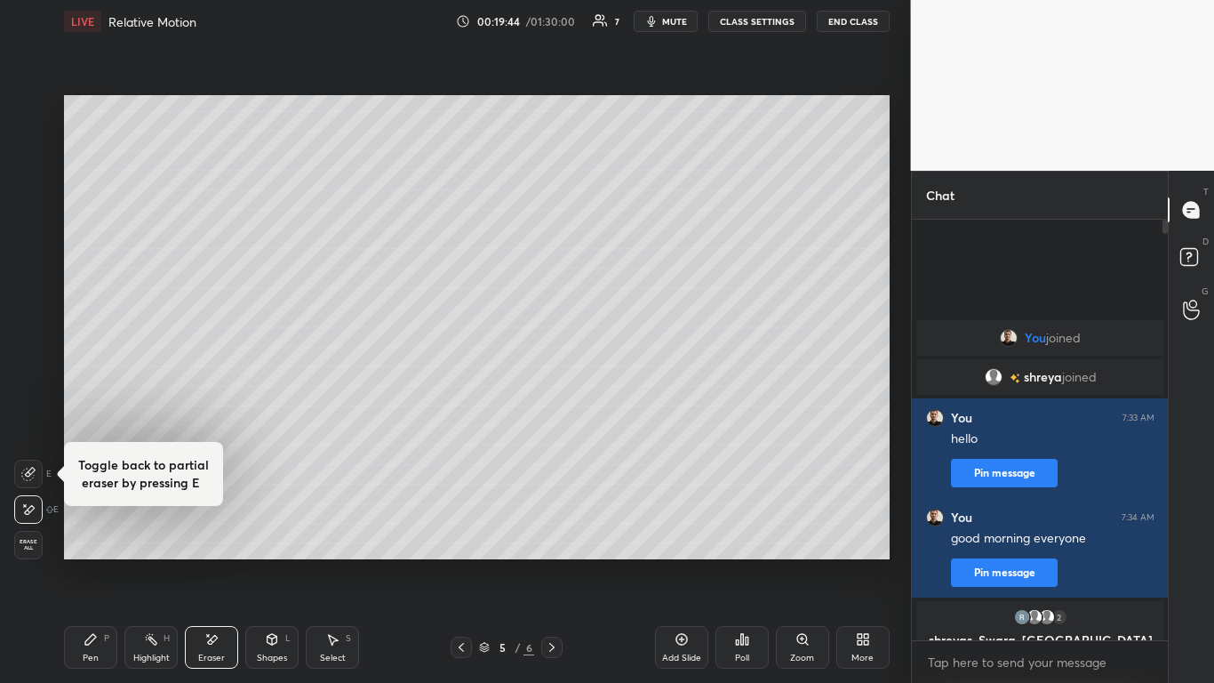
click at [89, 562] on icon at bounding box center [91, 639] width 14 height 14
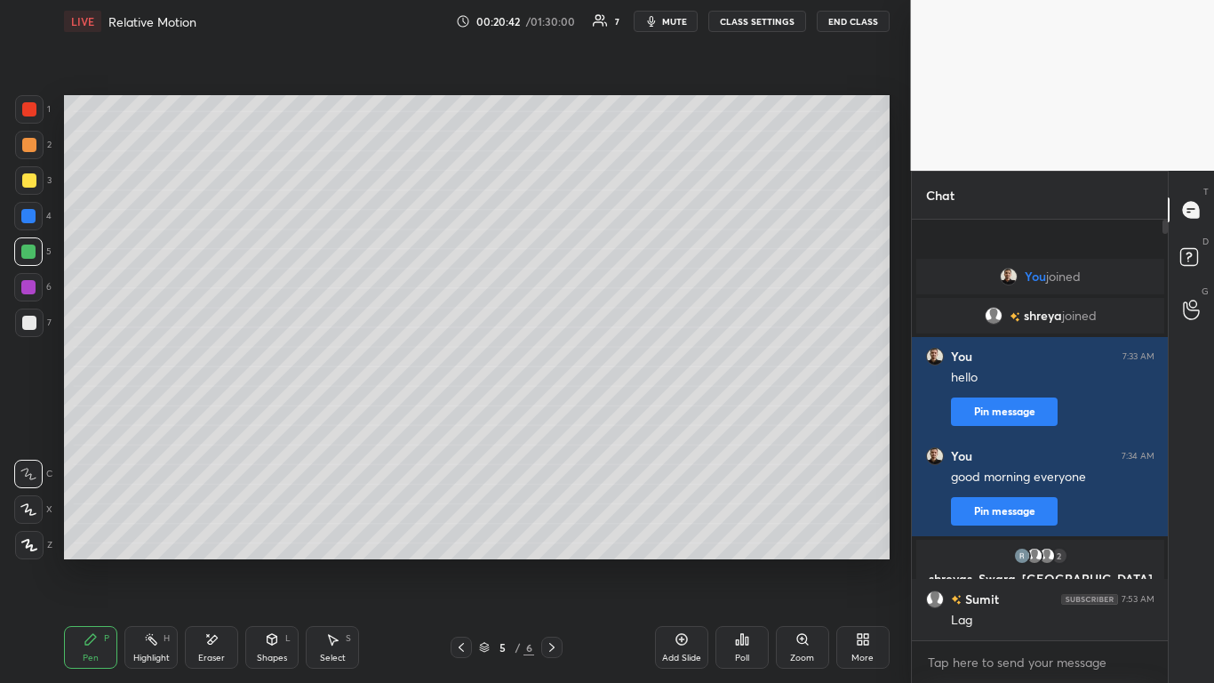
click at [32, 148] on div at bounding box center [29, 145] width 14 height 14
click at [28, 252] on div at bounding box center [28, 251] width 14 height 14
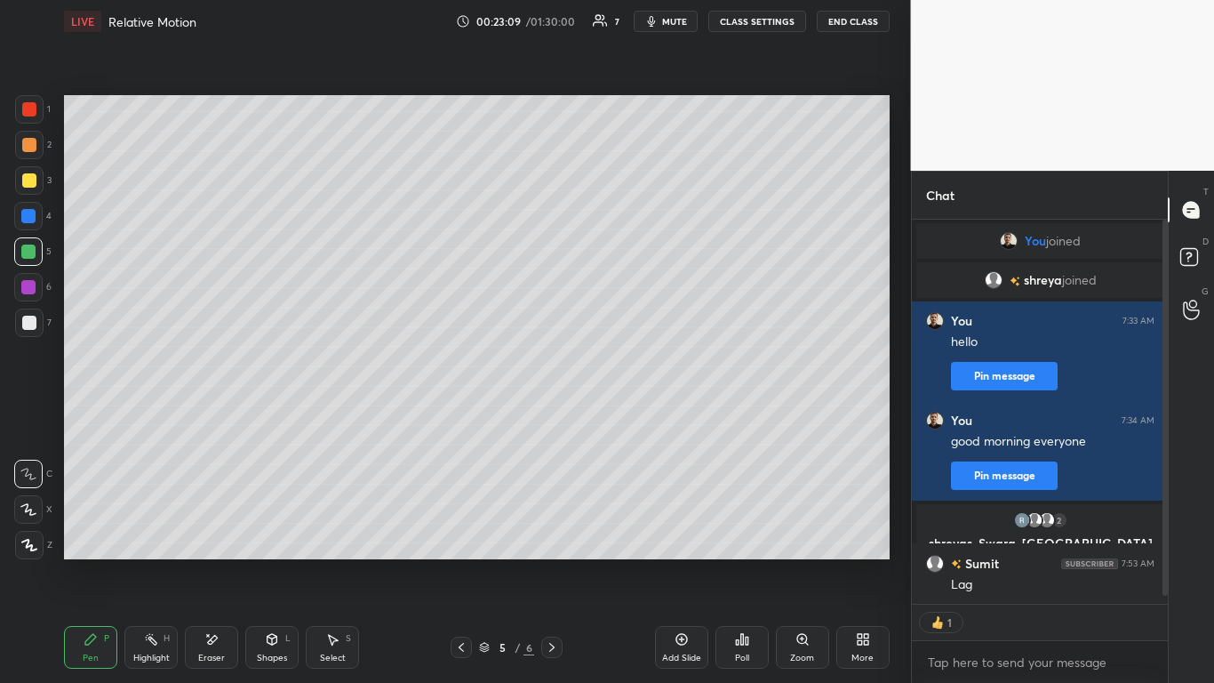
scroll to position [379, 251]
click at [682, 562] on icon at bounding box center [680, 638] width 5 height 5
click at [29, 143] on div at bounding box center [29, 145] width 14 height 14
click at [463, 562] on icon at bounding box center [461, 647] width 14 height 14
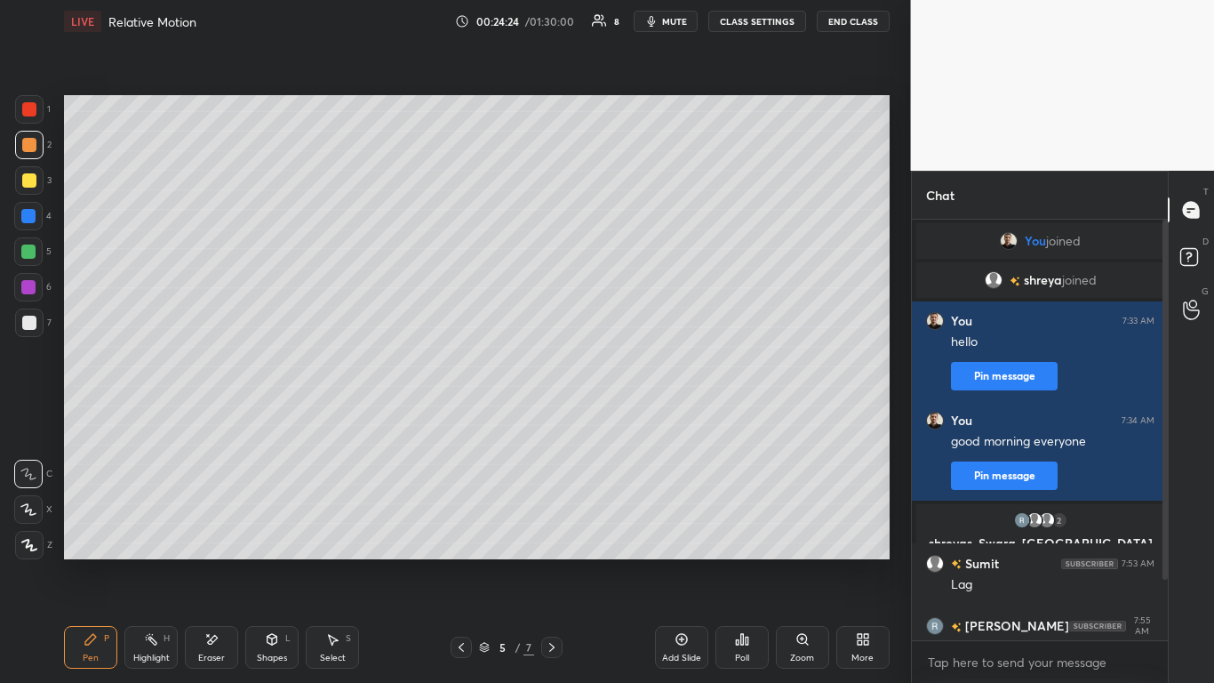
click at [556, 562] on icon at bounding box center [552, 647] width 14 height 14
click at [551, 562] on icon at bounding box center [552, 647] width 14 height 14
click at [463, 562] on icon at bounding box center [461, 647] width 5 height 9
click at [461, 562] on icon at bounding box center [461, 647] width 5 height 9
click at [550, 562] on icon at bounding box center [552, 647] width 14 height 14
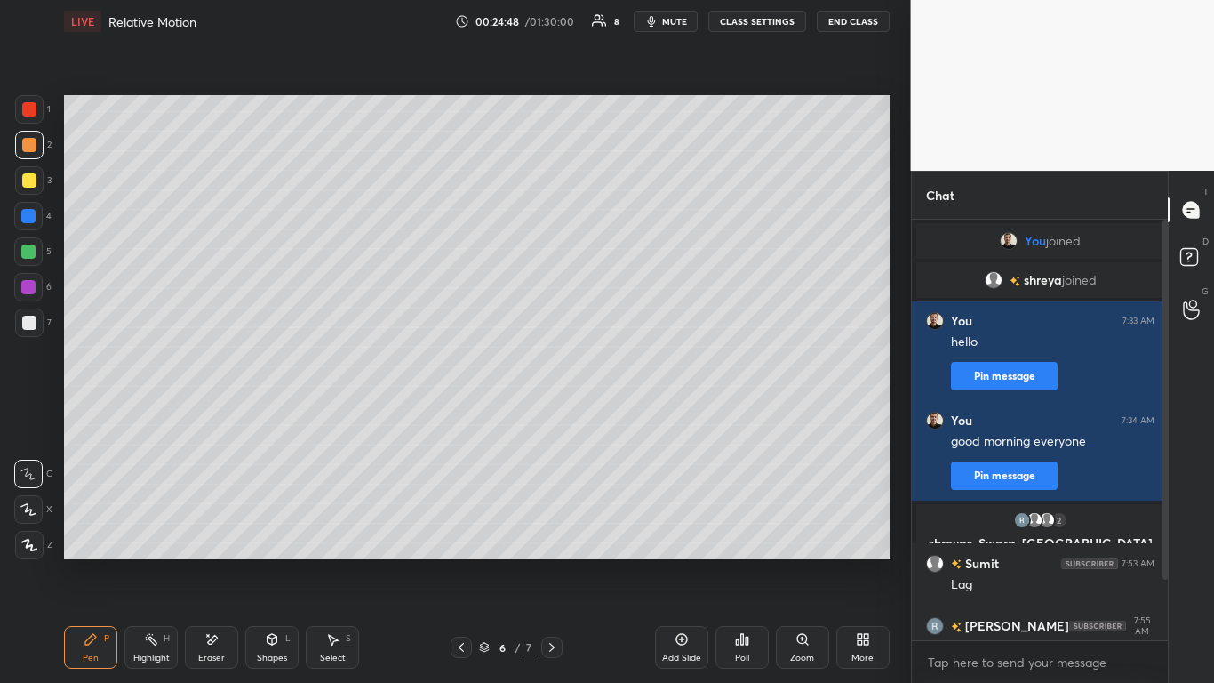
click at [215, 562] on icon at bounding box center [213, 639] width 10 height 9
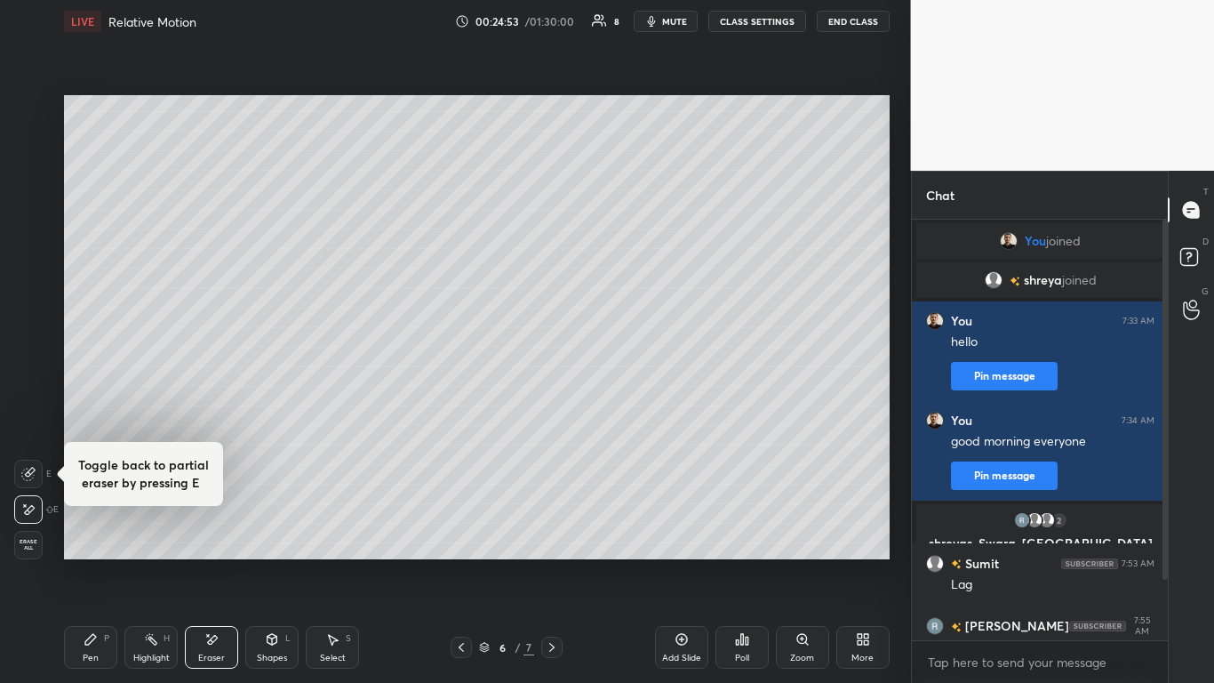
click at [460, 562] on icon at bounding box center [461, 647] width 14 height 14
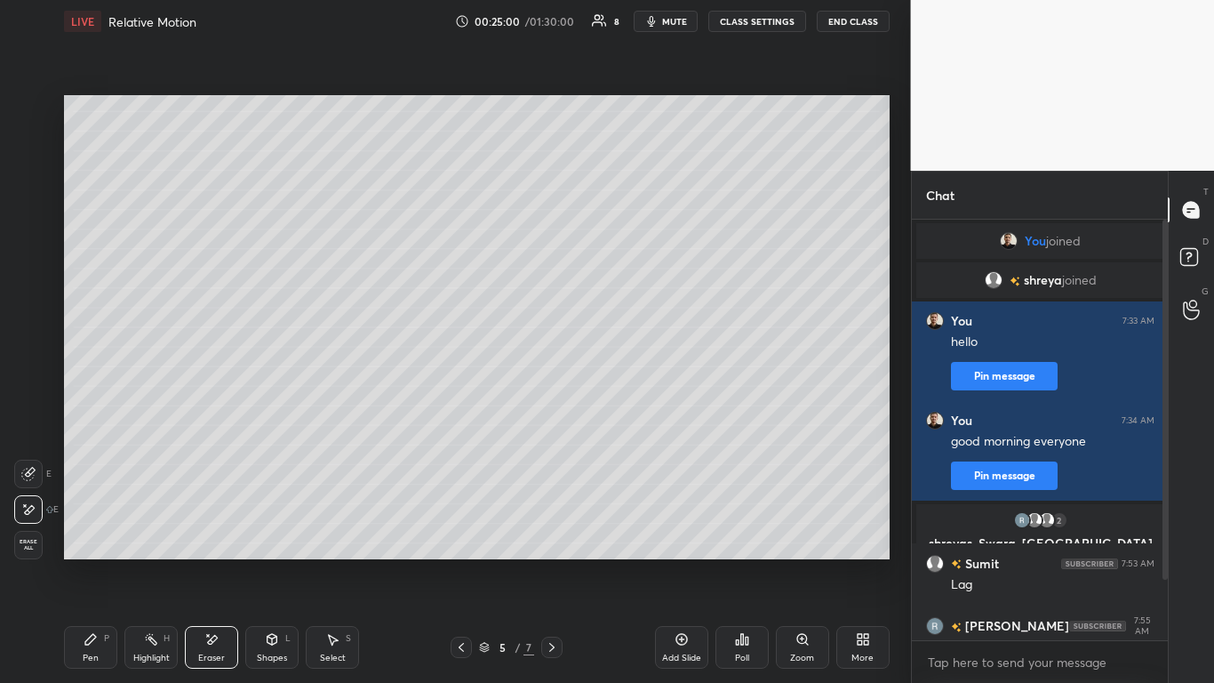
click at [555, 562] on icon at bounding box center [552, 647] width 14 height 14
click at [91, 562] on icon at bounding box center [90, 639] width 11 height 11
click at [464, 562] on icon at bounding box center [461, 647] width 14 height 14
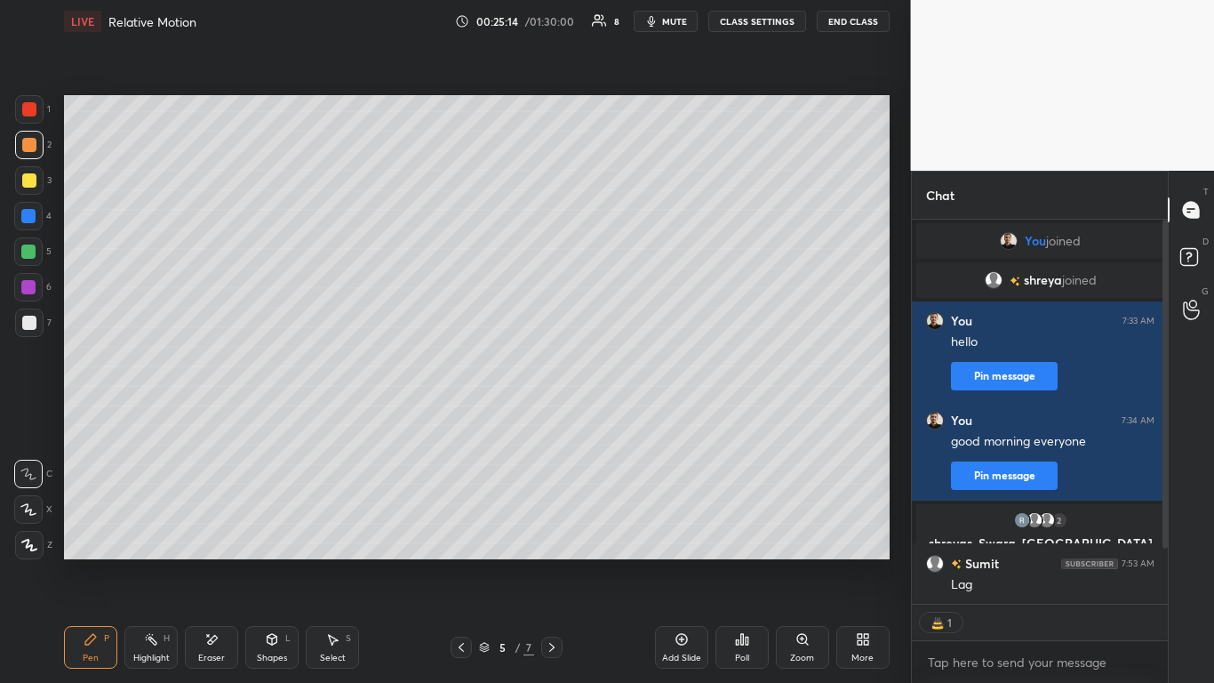
scroll to position [379, 251]
click at [554, 562] on icon at bounding box center [552, 647] width 14 height 14
click at [209, 562] on icon at bounding box center [211, 639] width 14 height 15
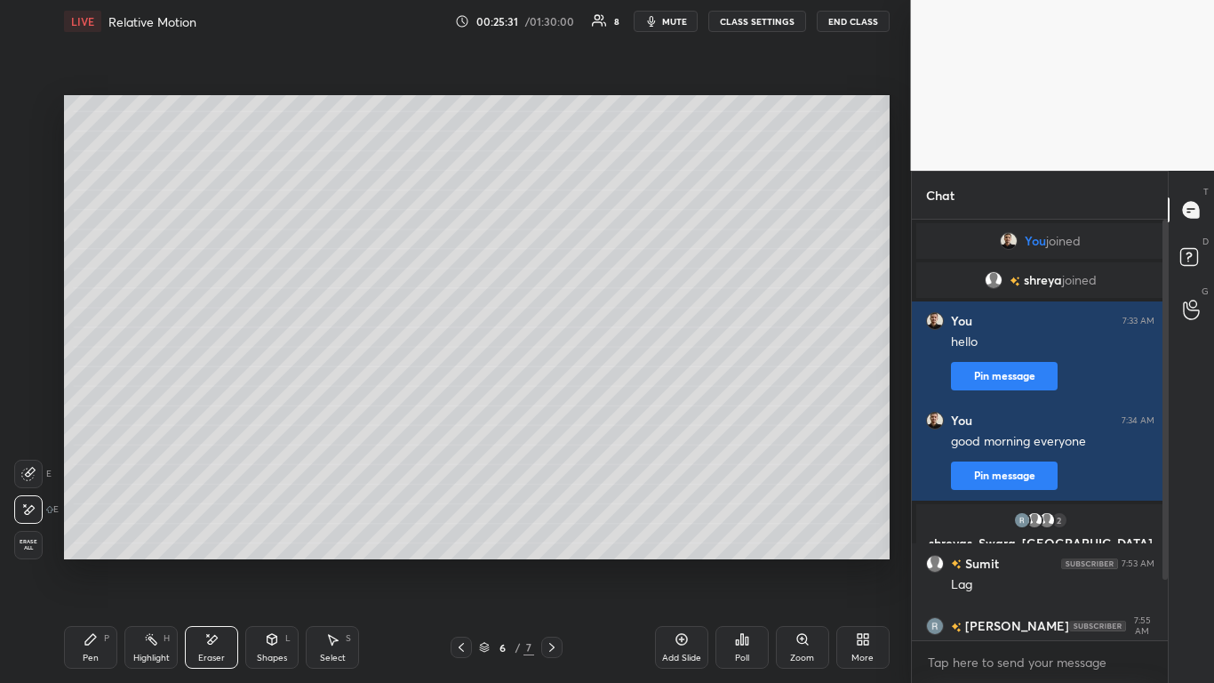
scroll to position [415, 251]
click at [96, 562] on icon at bounding box center [91, 639] width 14 height 14
click at [211, 562] on icon at bounding box center [211, 639] width 14 height 15
click at [90, 562] on icon at bounding box center [90, 639] width 11 height 11
click at [29, 251] on div at bounding box center [28, 251] width 14 height 14
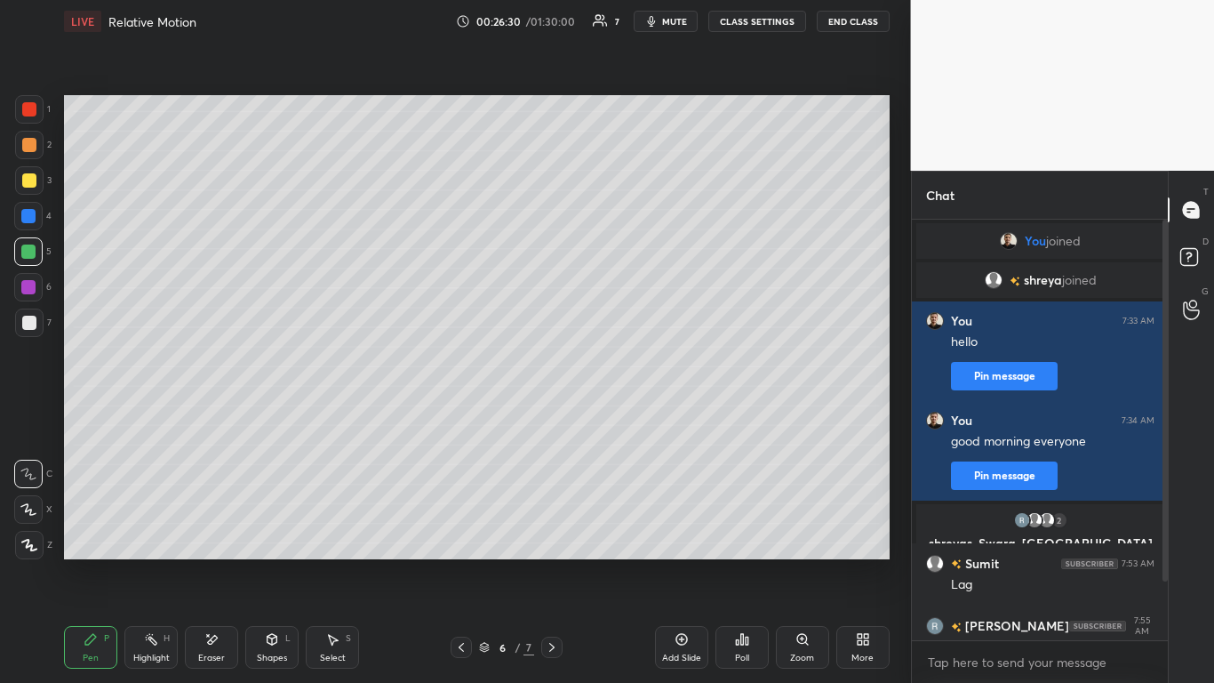
click at [26, 181] on div at bounding box center [29, 180] width 14 height 14
click at [460, 562] on icon at bounding box center [461, 647] width 14 height 14
click at [462, 562] on icon at bounding box center [461, 647] width 14 height 14
click at [547, 562] on icon at bounding box center [552, 647] width 14 height 14
click at [548, 562] on icon at bounding box center [552, 647] width 14 height 14
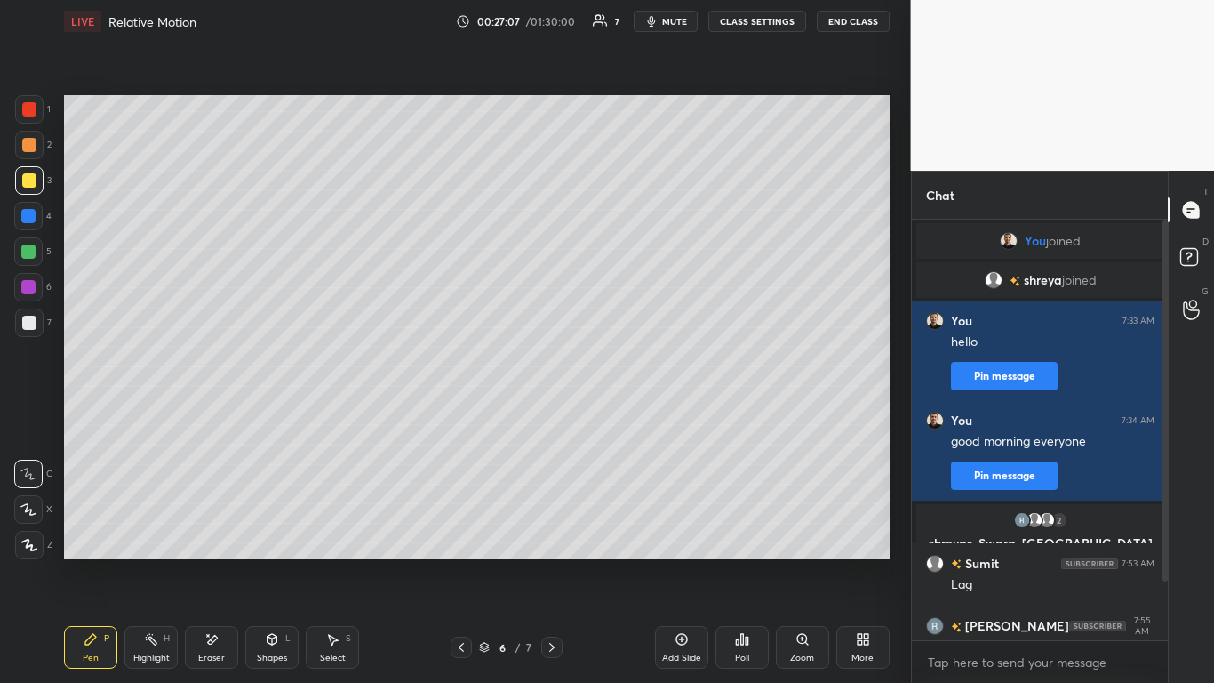
click at [548, 562] on icon at bounding box center [552, 647] width 14 height 14
click at [458, 562] on icon at bounding box center [461, 647] width 14 height 14
click at [459, 562] on icon at bounding box center [461, 647] width 14 height 14
click at [549, 562] on icon at bounding box center [552, 647] width 14 height 14
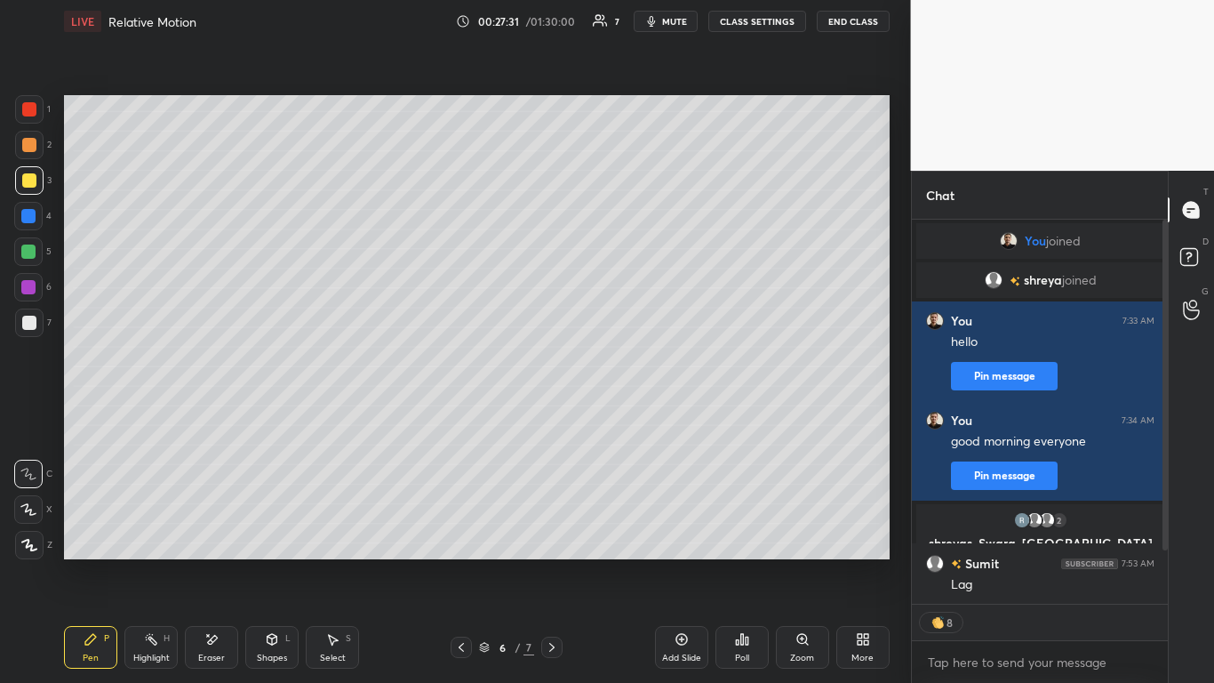
click at [207, 562] on icon at bounding box center [208, 635] width 2 height 2
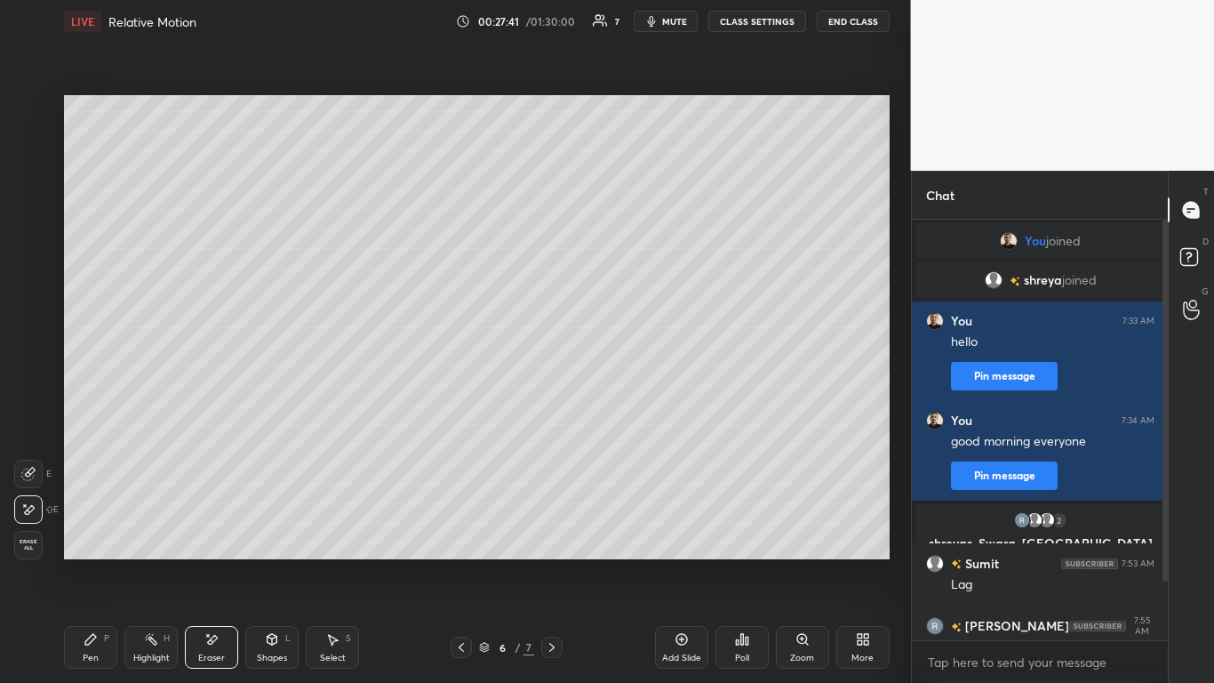
click at [92, 562] on icon at bounding box center [90, 639] width 11 height 11
click at [271, 562] on icon at bounding box center [273, 637] width 10 height 3
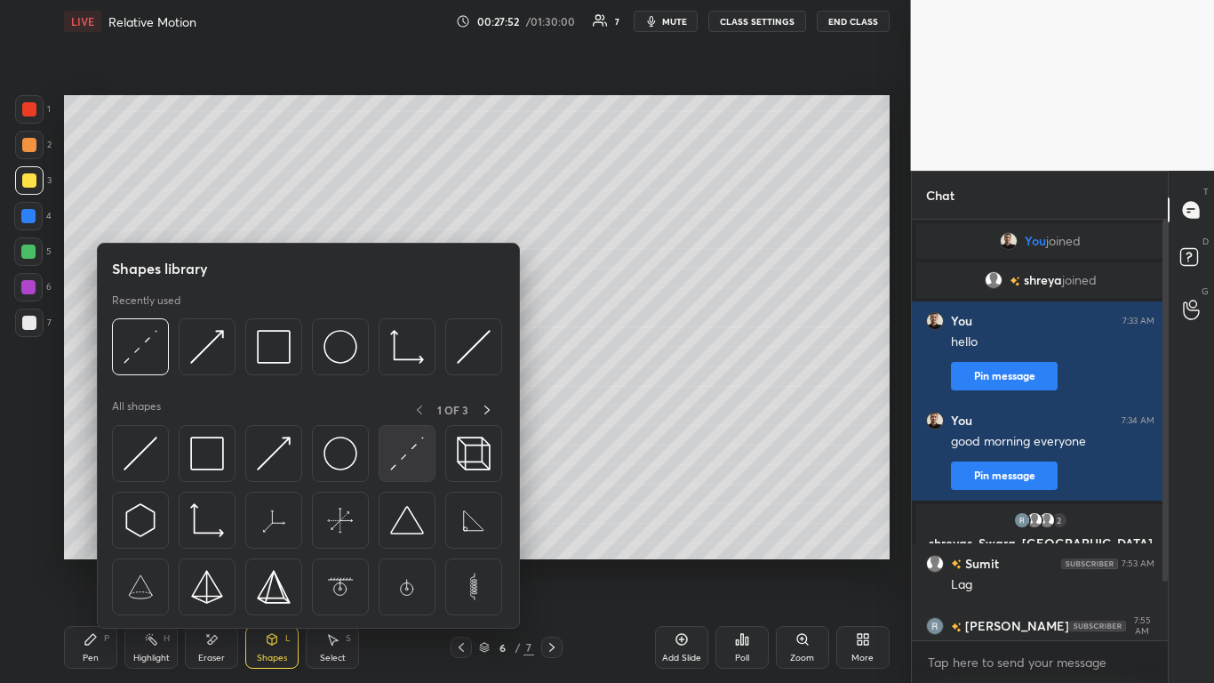
click at [412, 450] on img at bounding box center [407, 453] width 34 height 34
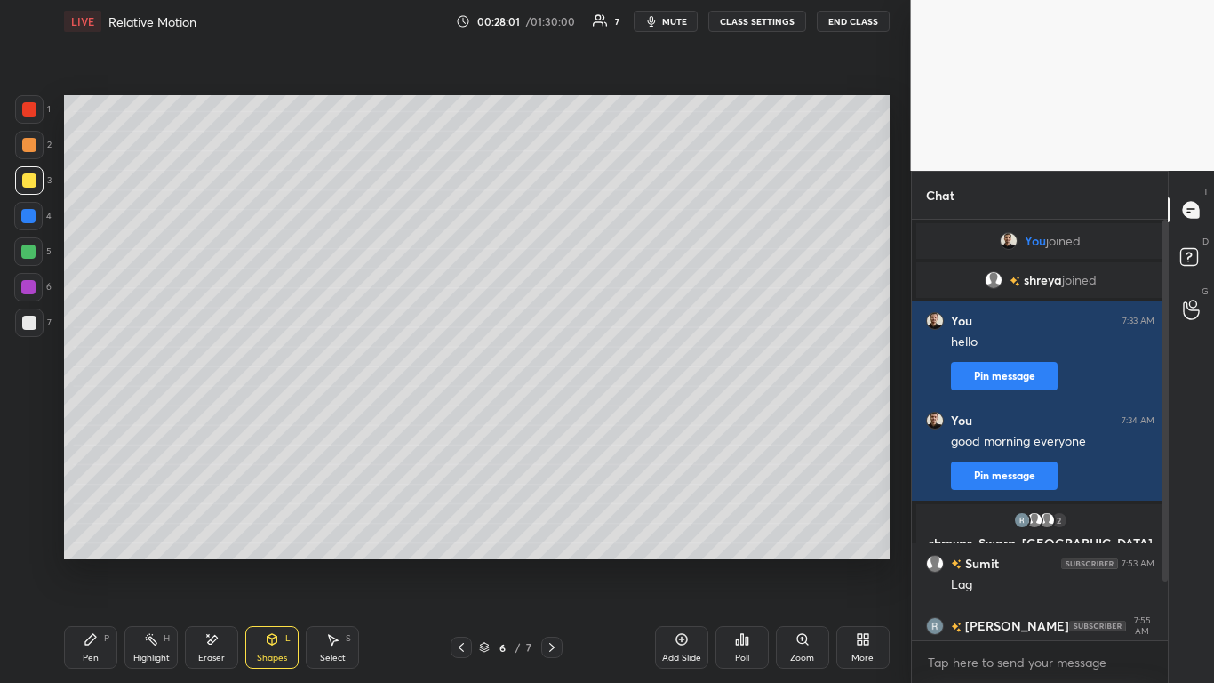
click at [93, 562] on icon at bounding box center [90, 639] width 11 height 11
click at [94, 562] on icon at bounding box center [90, 639] width 11 height 11
click at [30, 322] on div at bounding box center [29, 322] width 14 height 14
click at [467, 562] on icon at bounding box center [461, 647] width 14 height 14
click at [555, 562] on icon at bounding box center [552, 647] width 14 height 14
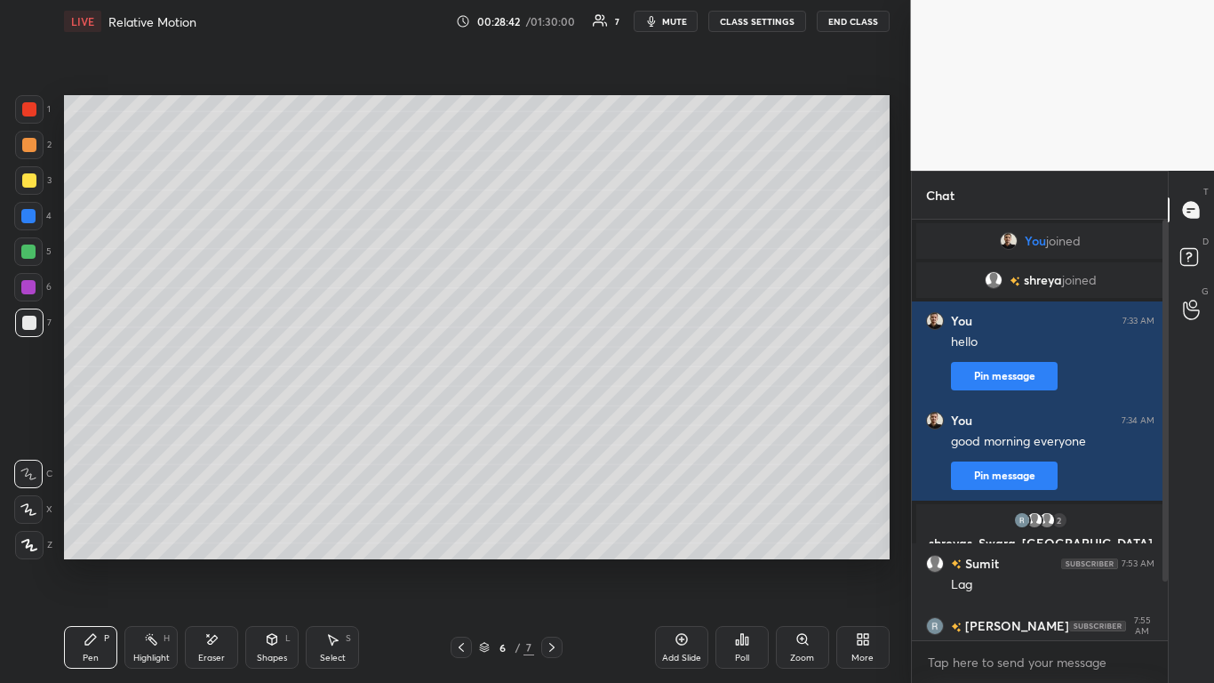
click at [201, 562] on div "Eraser" at bounding box center [211, 647] width 53 height 43
click at [90, 562] on icon at bounding box center [90, 639] width 11 height 11
click at [459, 562] on icon at bounding box center [461, 647] width 5 height 9
click at [458, 562] on icon at bounding box center [461, 647] width 14 height 14
click at [459, 562] on icon at bounding box center [461, 647] width 14 height 14
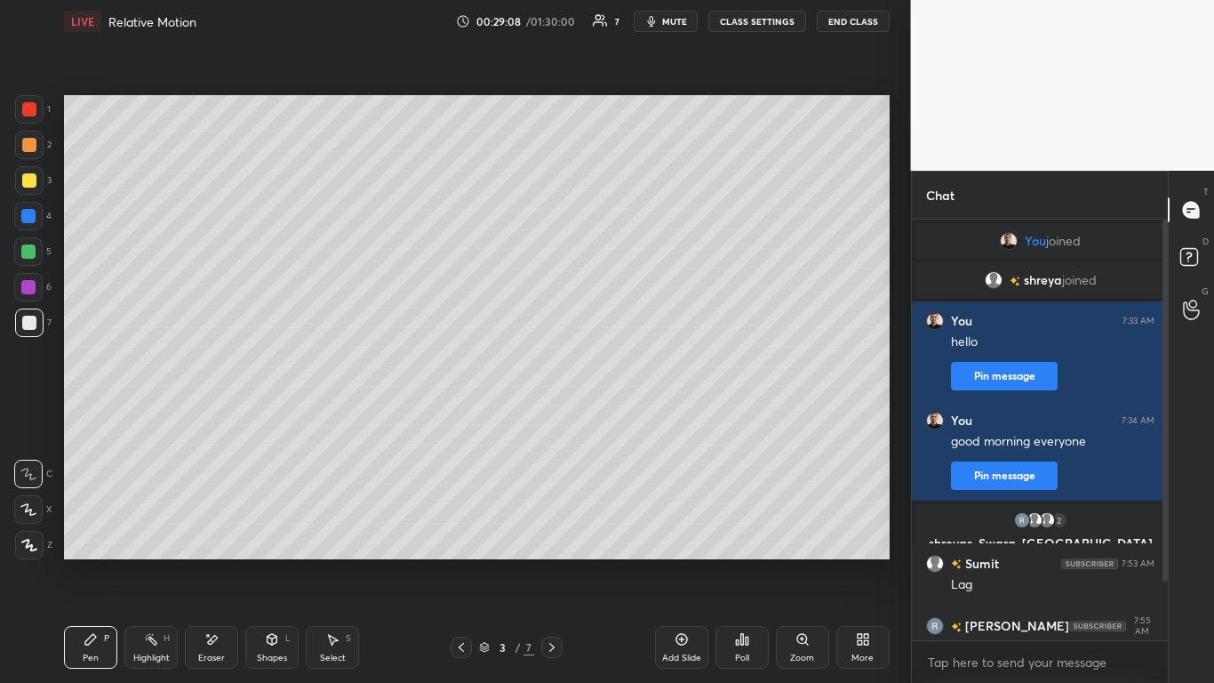
click at [551, 562] on icon at bounding box center [552, 647] width 14 height 14
click at [555, 562] on icon at bounding box center [552, 647] width 14 height 14
click at [548, 562] on icon at bounding box center [552, 647] width 14 height 14
click at [457, 562] on icon at bounding box center [461, 647] width 14 height 14
click at [549, 562] on icon at bounding box center [552, 647] width 14 height 14
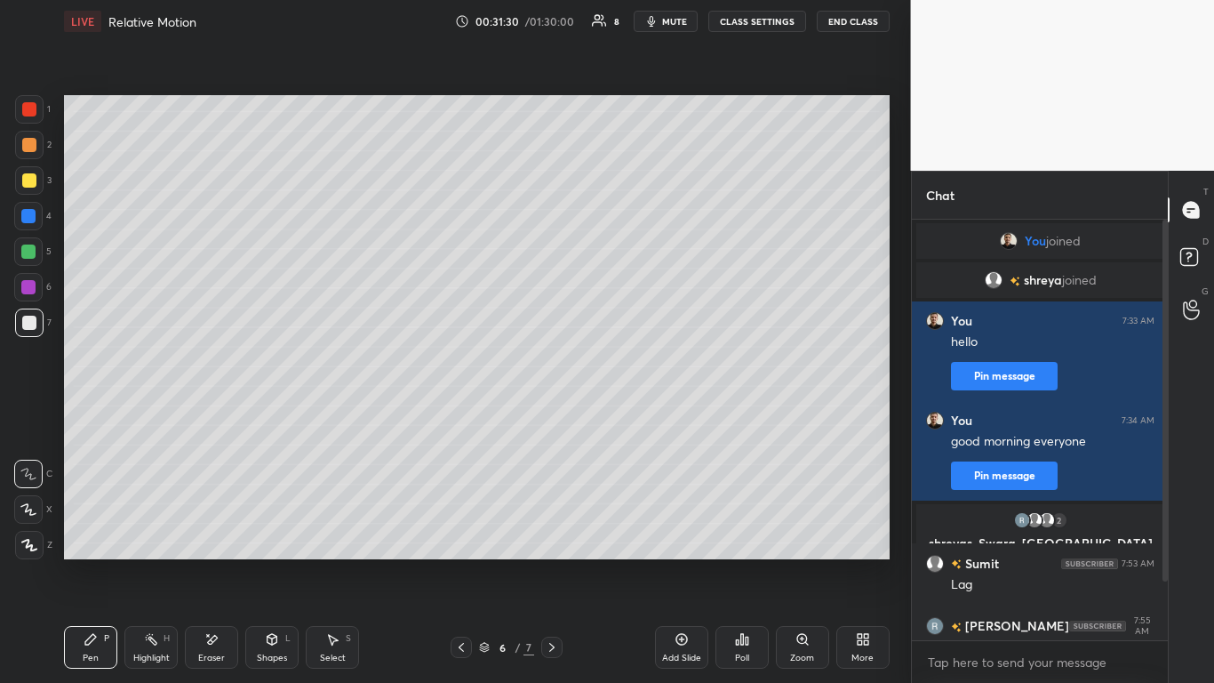
click at [553, 562] on icon at bounding box center [552, 647] width 14 height 14
click at [459, 562] on icon at bounding box center [461, 647] width 5 height 9
click at [553, 562] on icon at bounding box center [551, 647] width 5 height 9
click at [33, 147] on div at bounding box center [29, 145] width 14 height 14
click at [34, 250] on div at bounding box center [28, 251] width 14 height 14
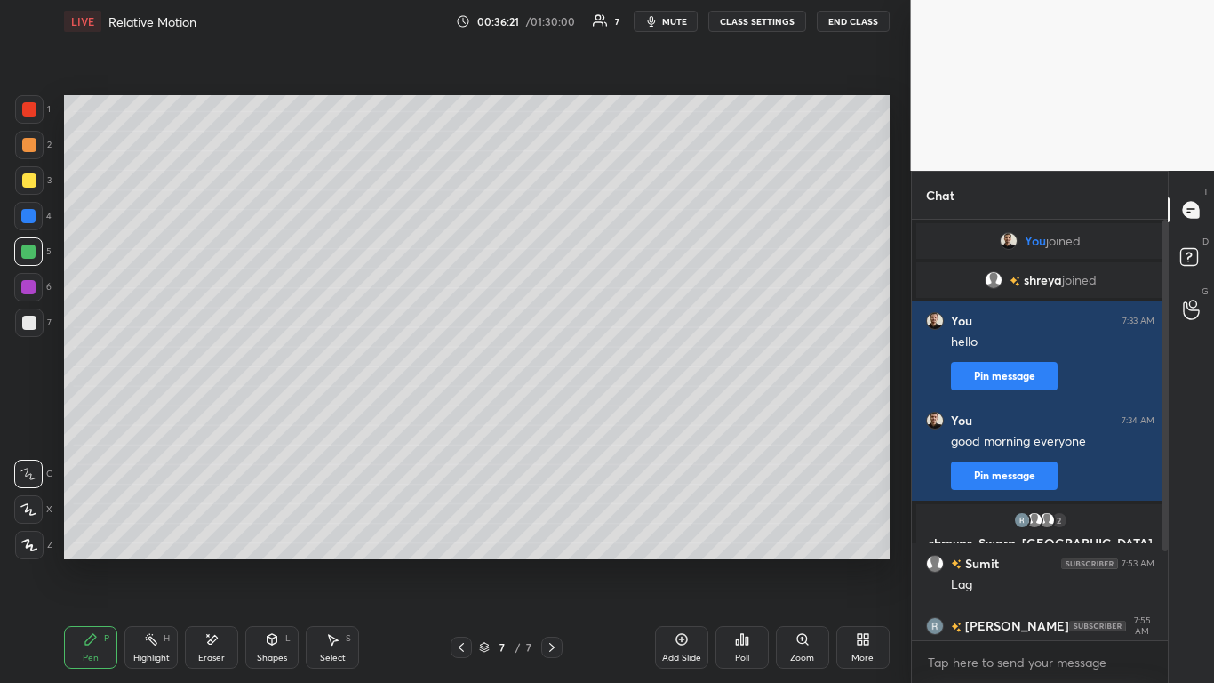
click at [683, 562] on icon at bounding box center [682, 639] width 14 height 14
click at [34, 141] on div at bounding box center [29, 145] width 14 height 14
click at [464, 562] on icon at bounding box center [461, 647] width 14 height 14
click at [547, 562] on div at bounding box center [551, 646] width 21 height 21
click at [31, 250] on div at bounding box center [28, 251] width 14 height 14
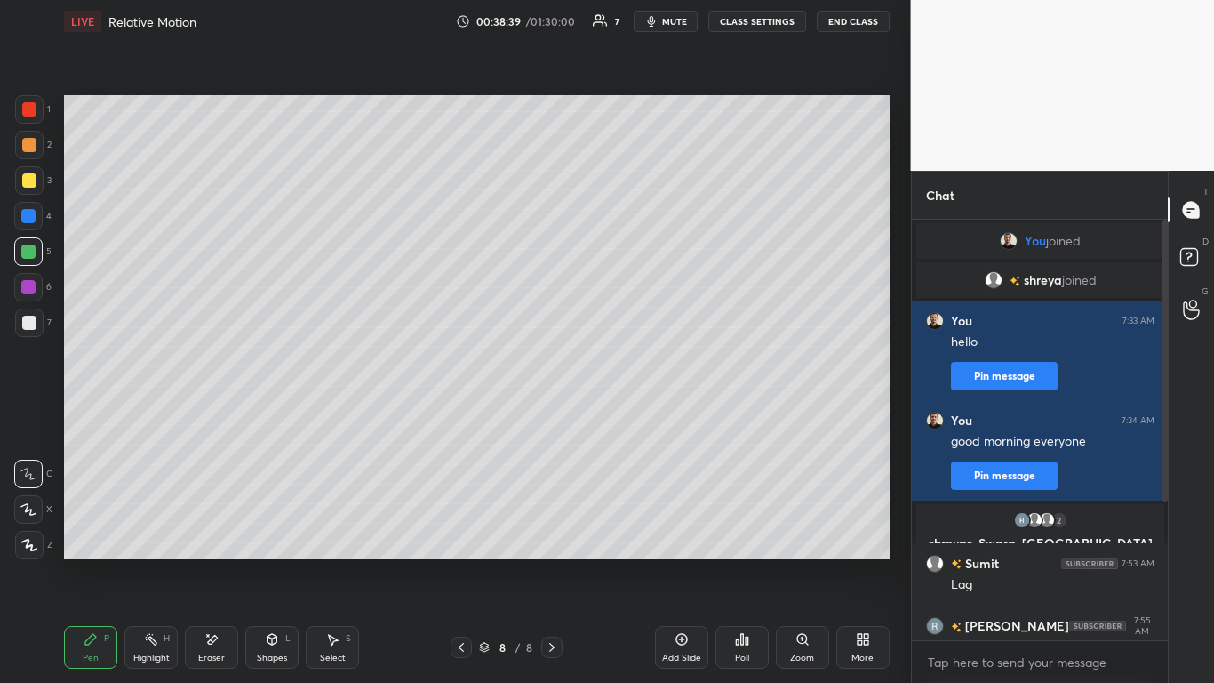
click at [458, 562] on icon at bounding box center [461, 647] width 14 height 14
click at [549, 562] on icon at bounding box center [552, 647] width 14 height 14
click at [680, 562] on icon at bounding box center [682, 639] width 14 height 14
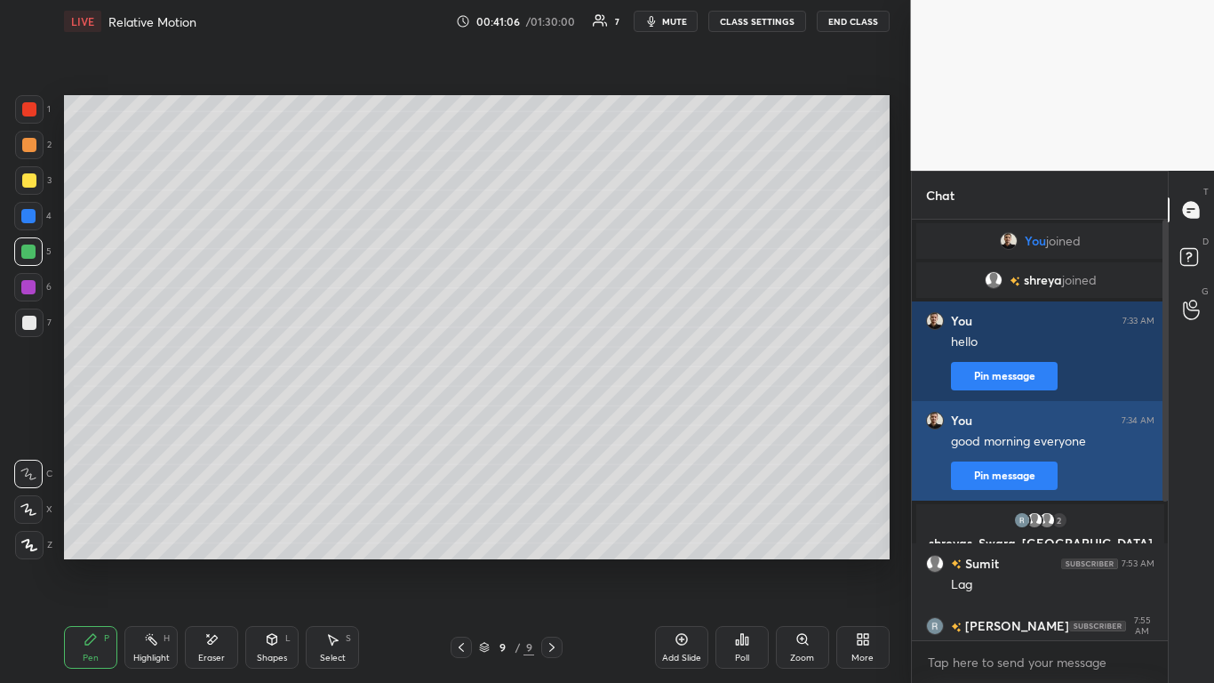
click at [273, 562] on icon at bounding box center [273, 637] width 10 height 3
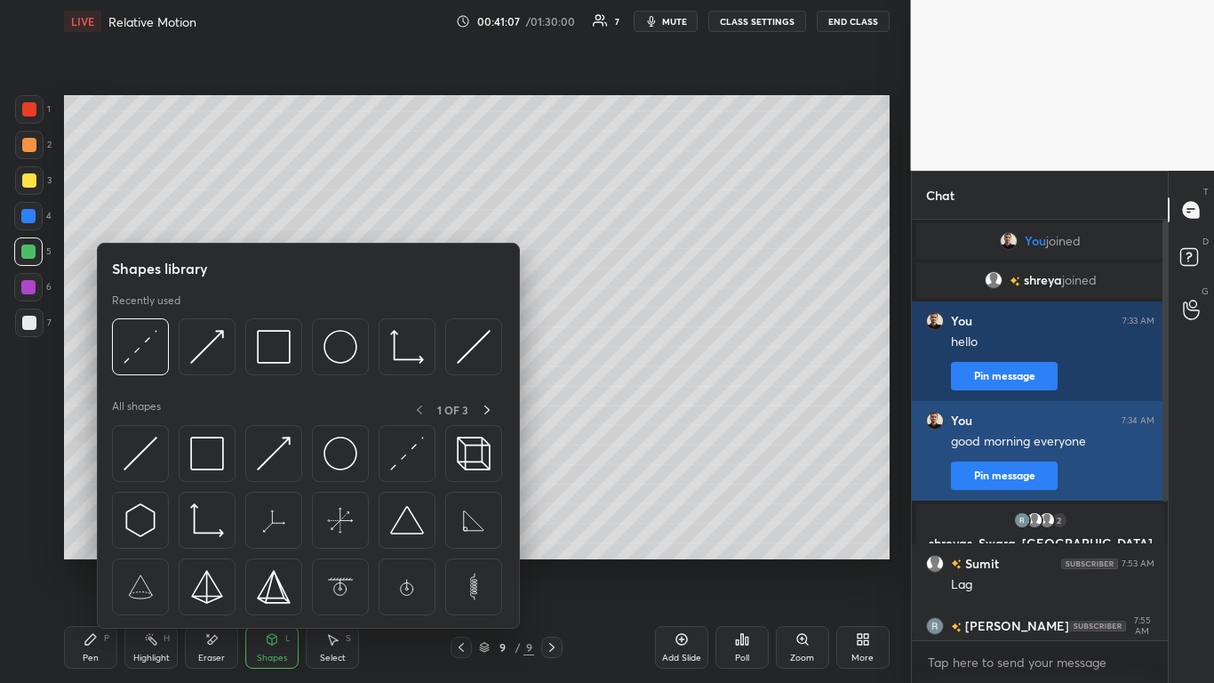
click at [218, 441] on img at bounding box center [207, 453] width 34 height 34
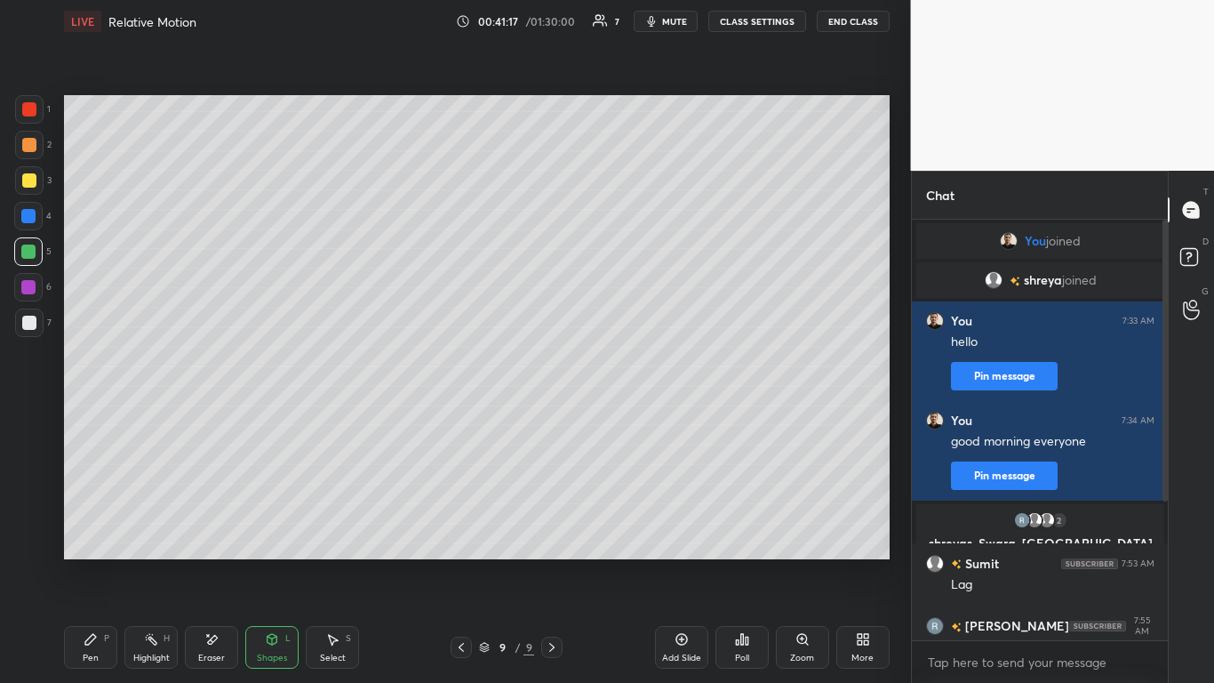
click at [261, 562] on div "Shapes L" at bounding box center [271, 647] width 53 height 43
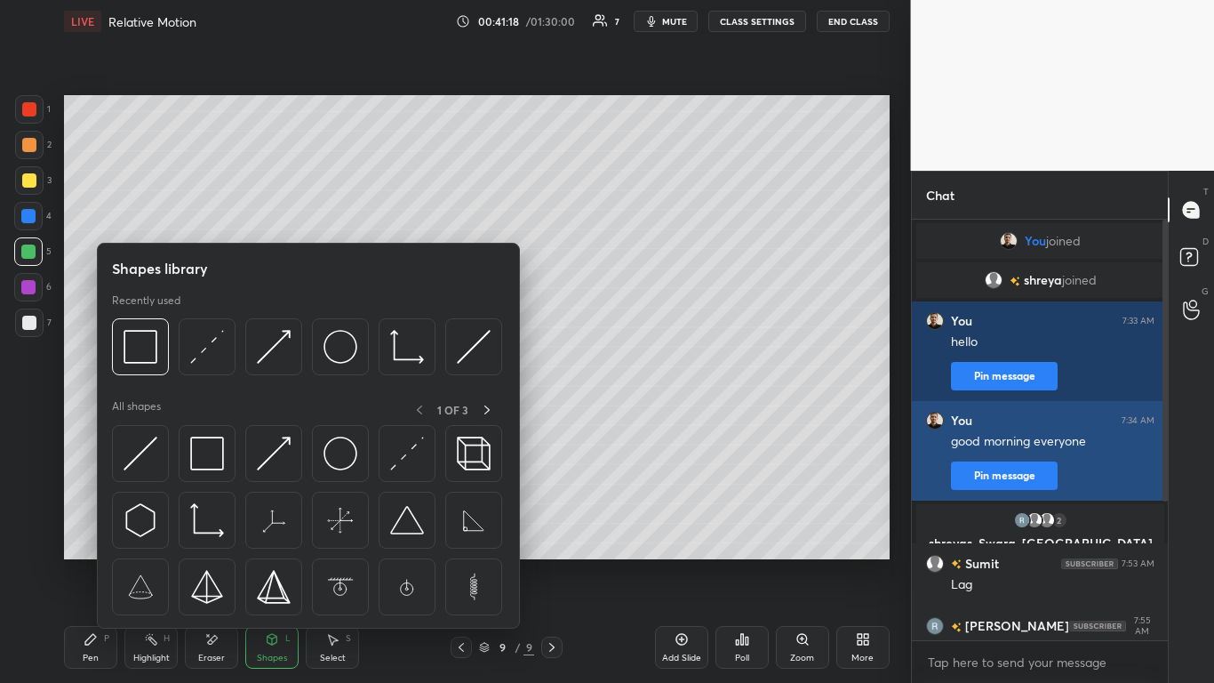
click at [284, 448] on img at bounding box center [274, 453] width 34 height 34
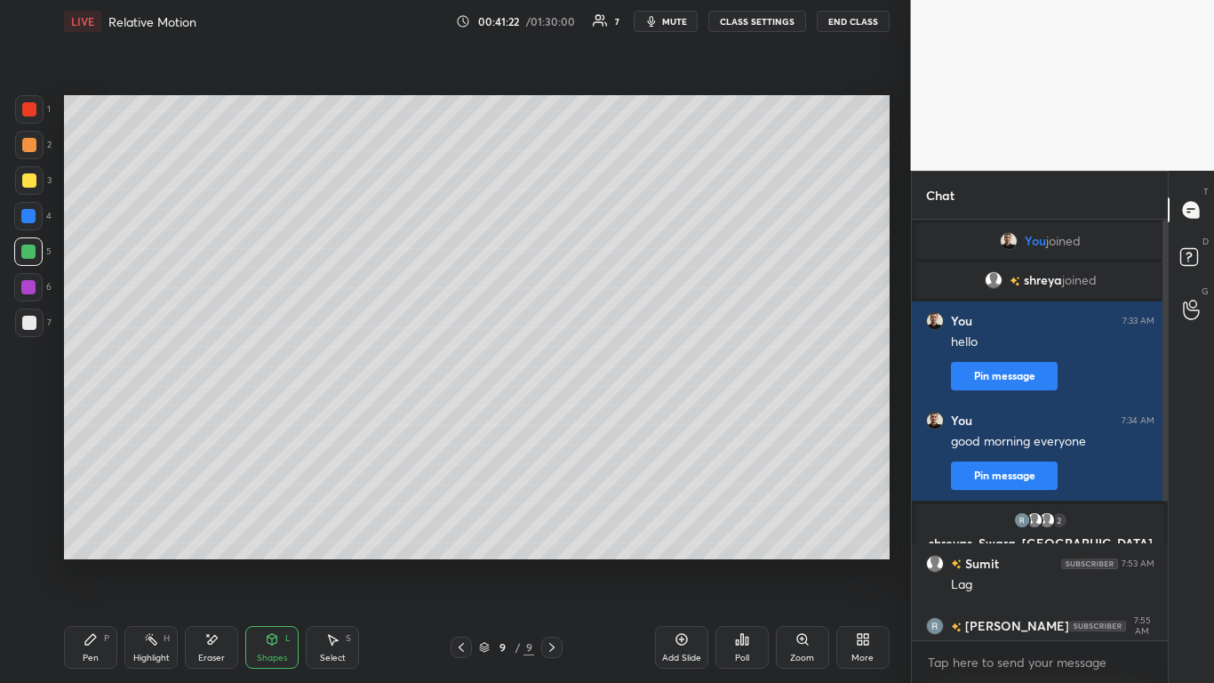
click at [97, 562] on icon at bounding box center [91, 639] width 14 height 14
click at [227, 92] on div "Setting up your live class Unacademy team wishes you a very happy birthday! May…" at bounding box center [477, 327] width 840 height 569
click at [30, 147] on div at bounding box center [29, 145] width 14 height 14
click at [29, 256] on div at bounding box center [28, 251] width 14 height 14
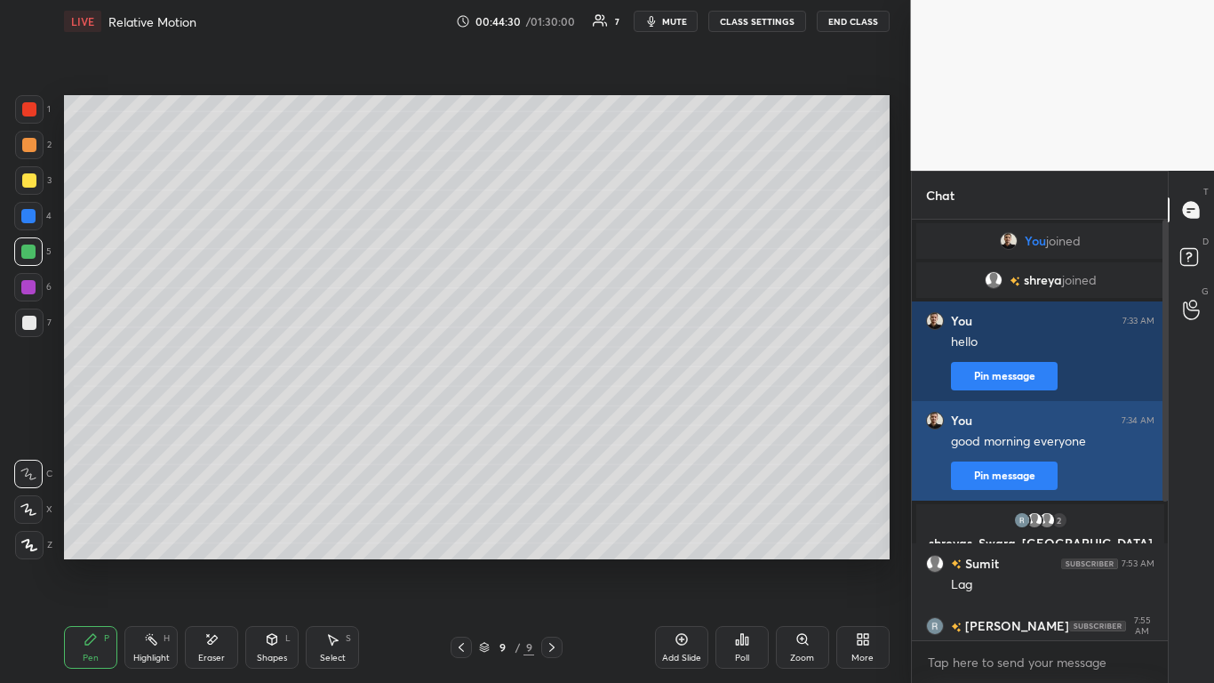
click at [33, 324] on div at bounding box center [29, 322] width 14 height 14
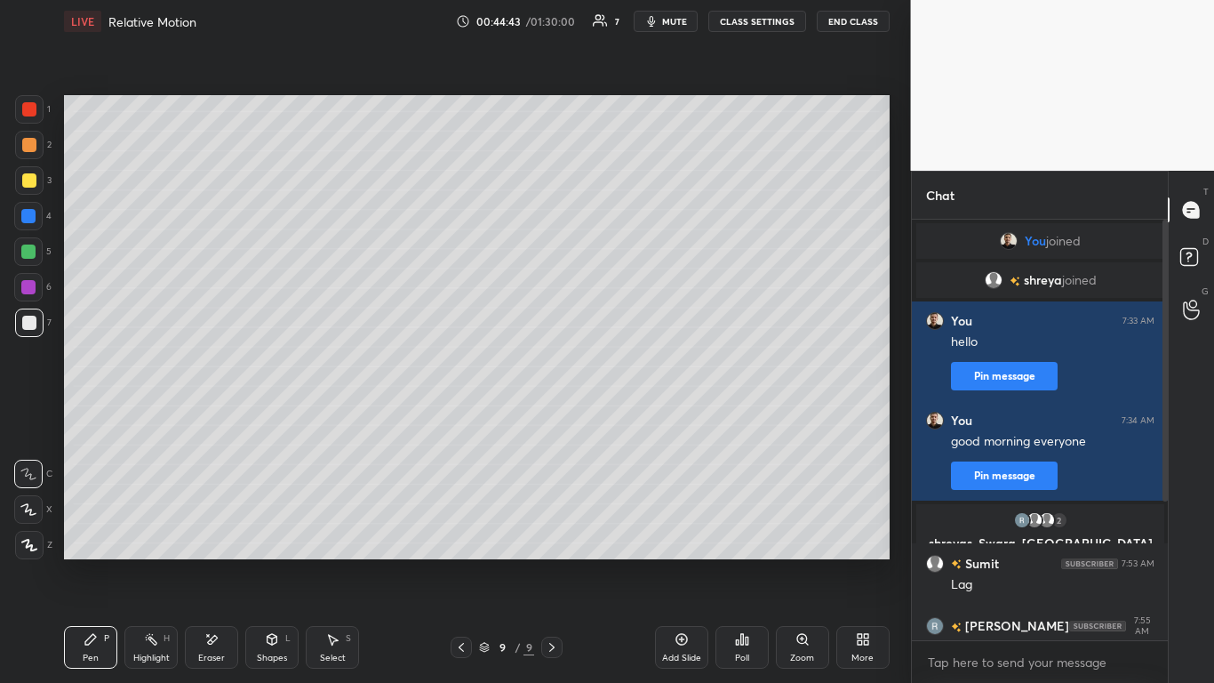
click at [29, 180] on div at bounding box center [29, 180] width 14 height 14
click at [27, 250] on div at bounding box center [28, 251] width 14 height 14
click at [31, 183] on div at bounding box center [29, 180] width 14 height 14
click at [217, 562] on icon at bounding box center [211, 639] width 14 height 15
click at [95, 562] on icon at bounding box center [91, 639] width 14 height 14
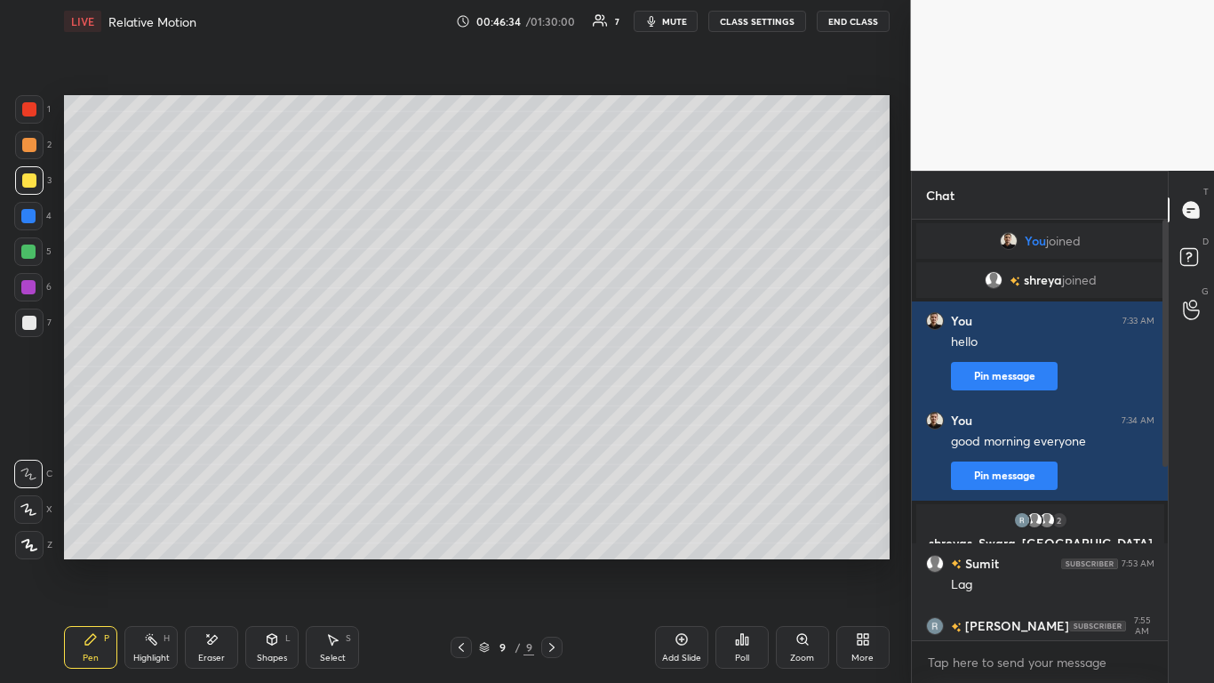
click at [28, 250] on div at bounding box center [28, 251] width 14 height 14
click at [679, 562] on icon at bounding box center [682, 639] width 14 height 14
click at [26, 144] on div at bounding box center [29, 145] width 14 height 14
click at [28, 253] on div at bounding box center [28, 251] width 14 height 14
click at [31, 145] on div at bounding box center [29, 145] width 14 height 14
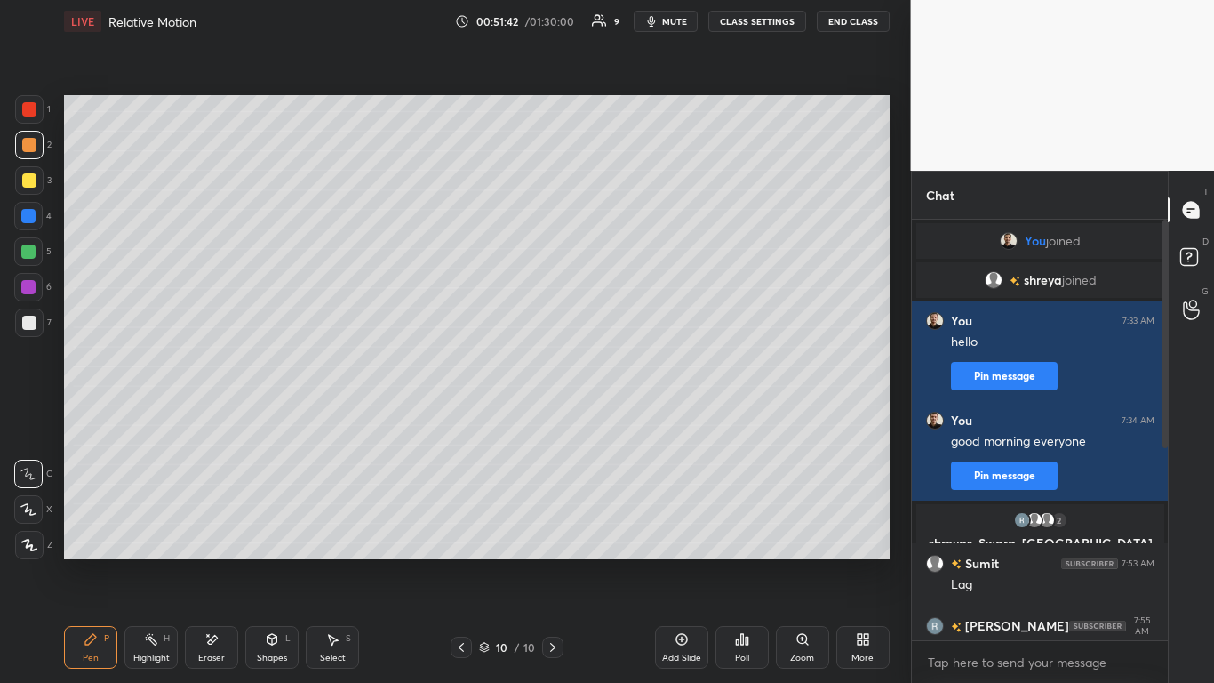
click at [26, 184] on div at bounding box center [29, 180] width 14 height 14
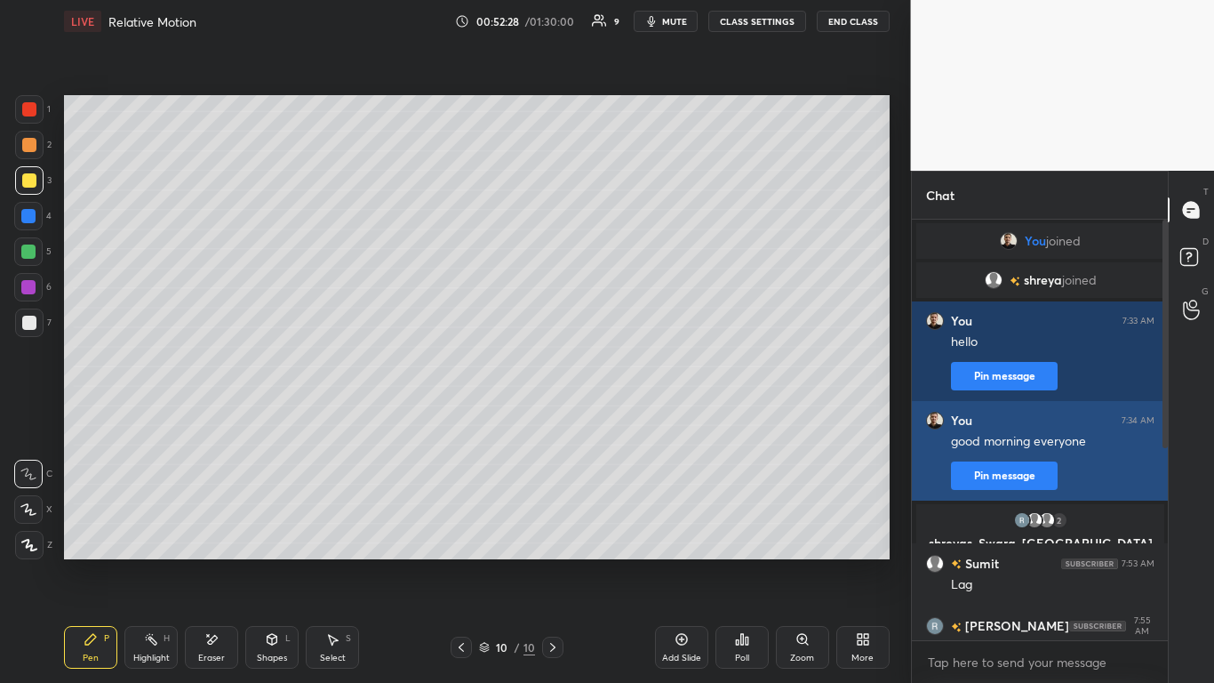
click at [274, 562] on icon at bounding box center [272, 639] width 14 height 14
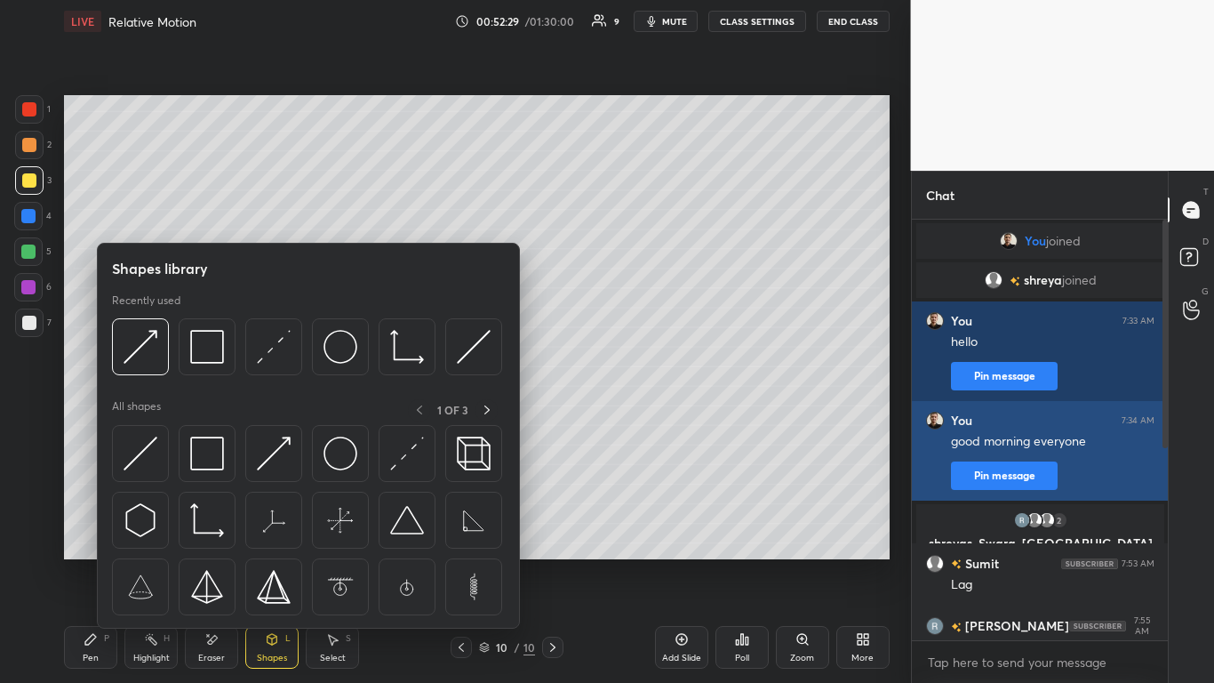
click at [282, 352] on img at bounding box center [274, 347] width 34 height 34
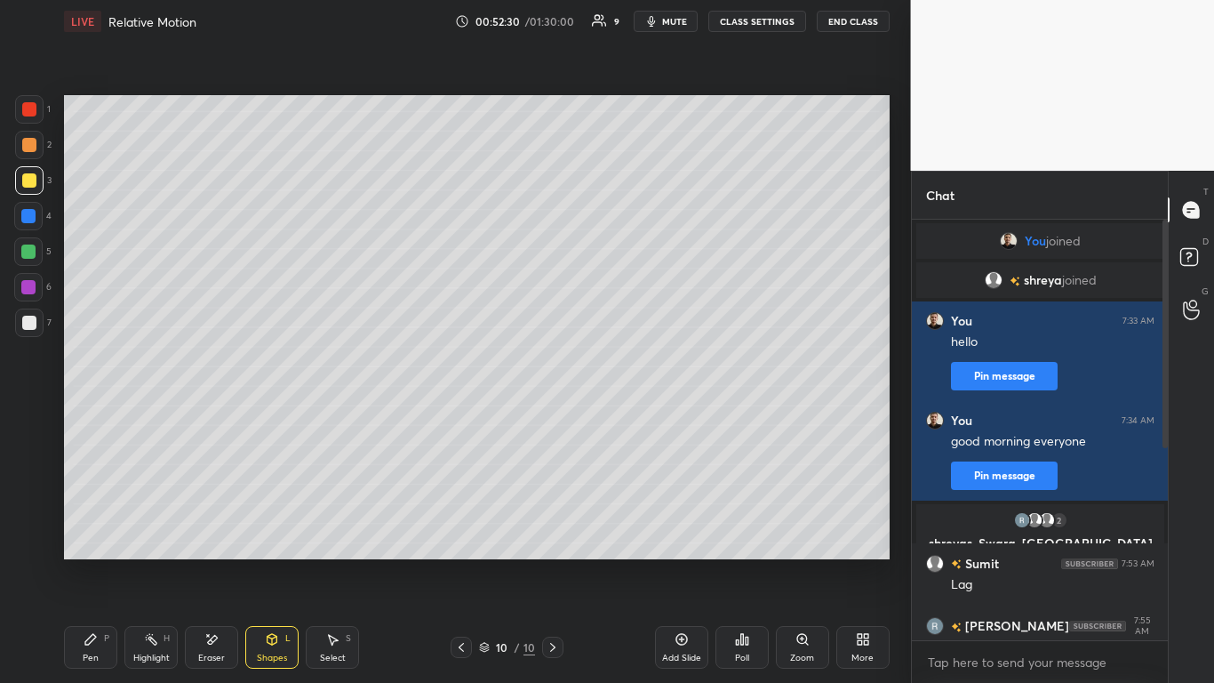
click at [27, 322] on div at bounding box center [29, 322] width 14 height 14
click at [89, 562] on icon at bounding box center [91, 639] width 14 height 14
click at [36, 151] on div at bounding box center [29, 145] width 28 height 28
click at [678, 562] on icon at bounding box center [681, 640] width 12 height 12
click at [274, 562] on icon at bounding box center [273, 639] width 10 height 11
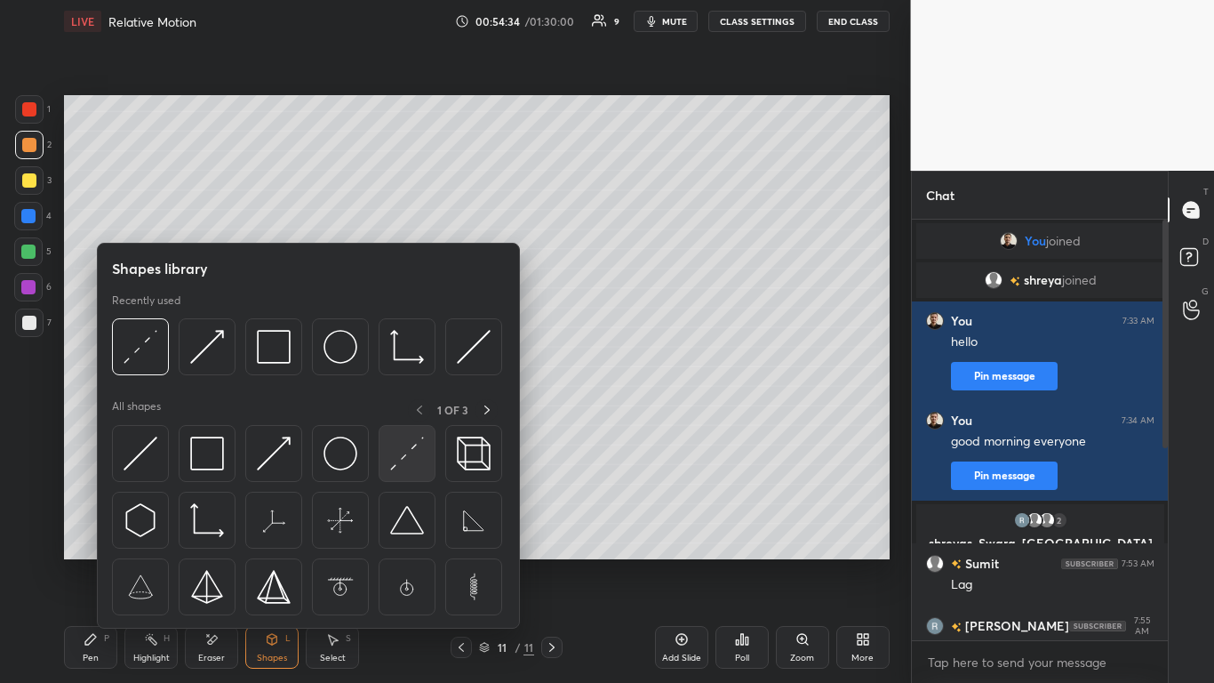
click at [406, 454] on img at bounding box center [407, 453] width 34 height 34
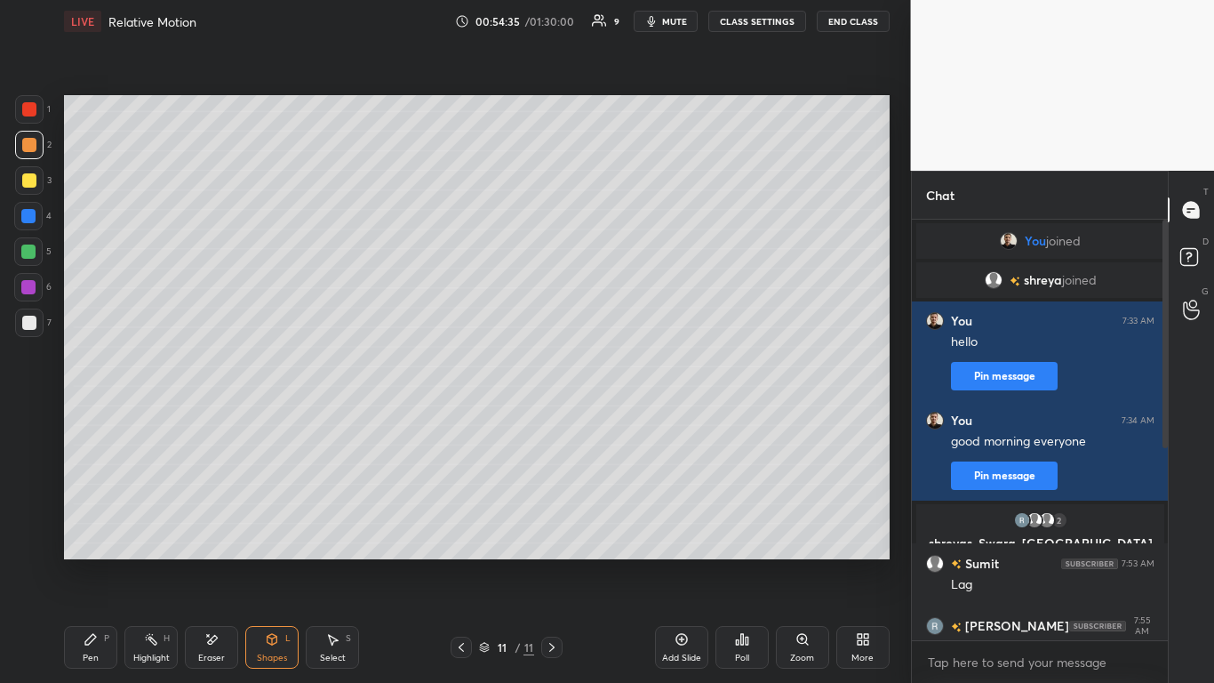
click at [33, 248] on div at bounding box center [28, 251] width 14 height 14
click at [96, 562] on icon at bounding box center [91, 639] width 14 height 14
click at [29, 154] on div at bounding box center [29, 145] width 28 height 28
click at [26, 252] on div at bounding box center [28, 251] width 14 height 14
click at [268, 562] on icon at bounding box center [273, 639] width 10 height 11
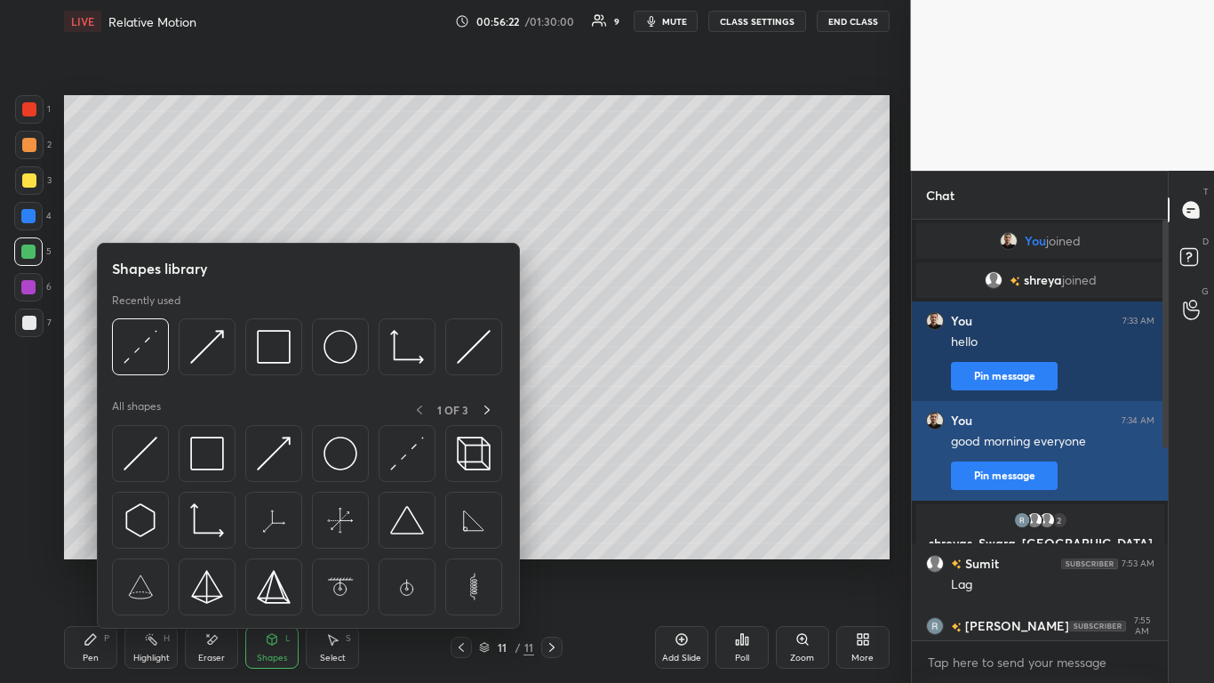
click at [284, 437] on img at bounding box center [274, 453] width 34 height 34
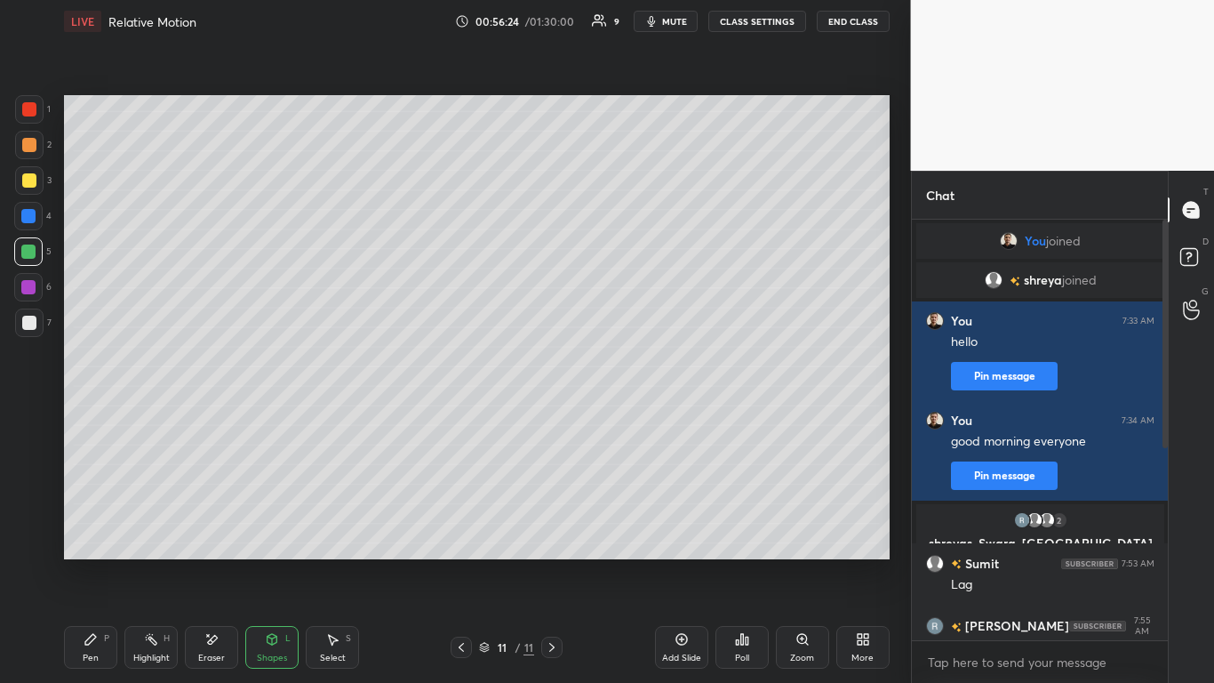
click at [27, 180] on div at bounding box center [29, 180] width 14 height 14
click at [268, 562] on icon at bounding box center [272, 639] width 14 height 14
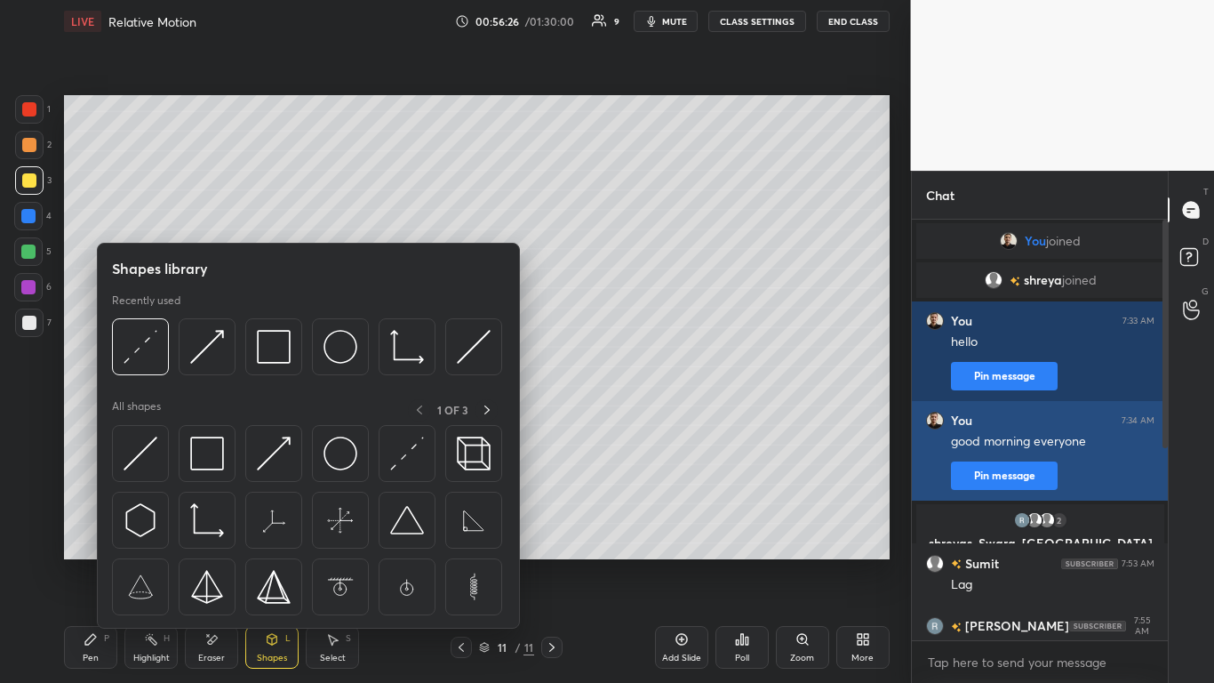
click at [404, 443] on img at bounding box center [407, 453] width 34 height 34
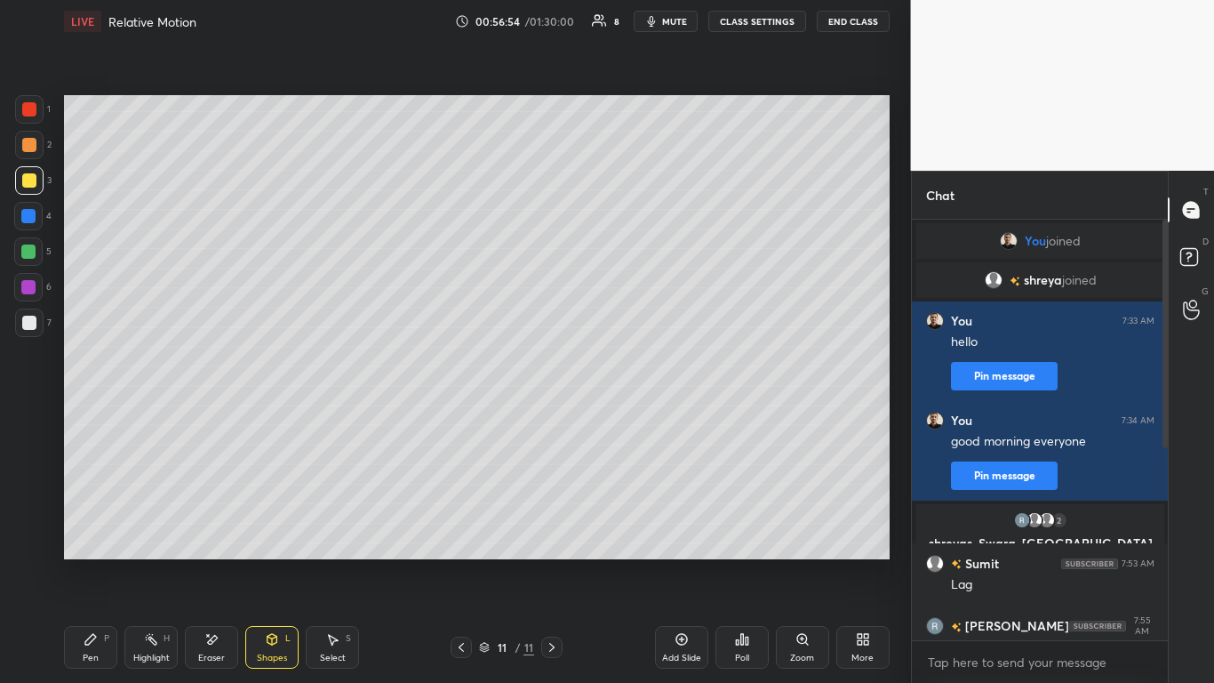
click at [92, 562] on icon at bounding box center [90, 639] width 11 height 11
click at [28, 144] on div at bounding box center [29, 145] width 14 height 14
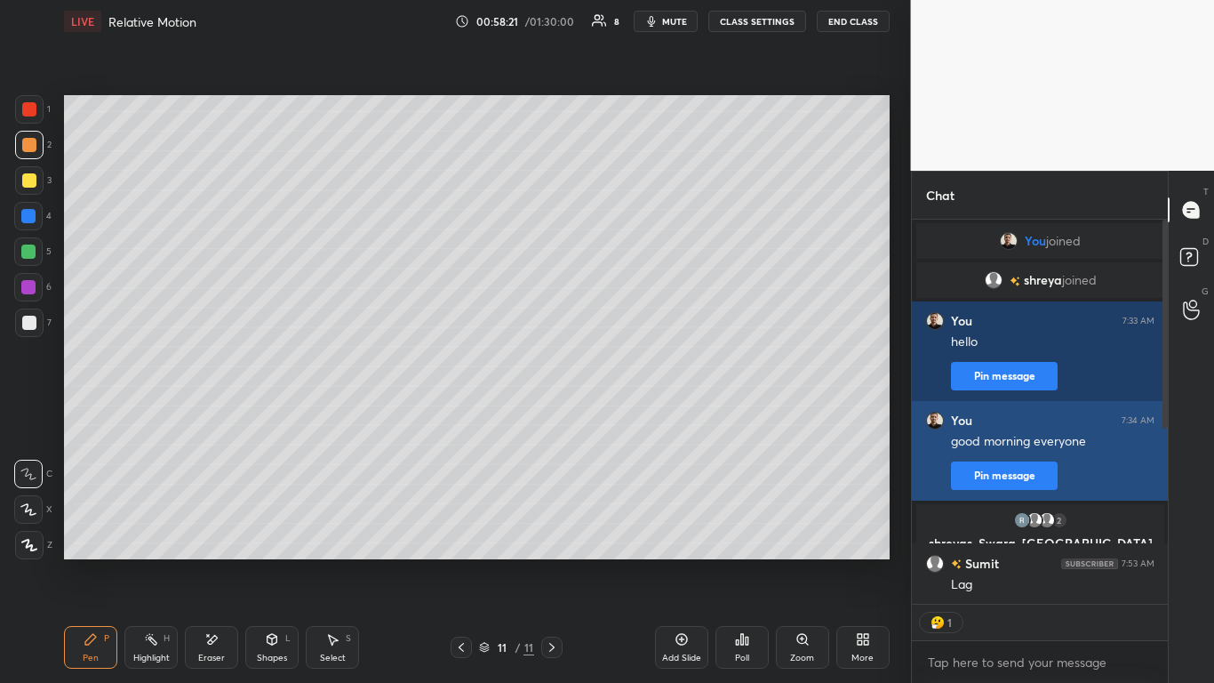
scroll to position [379, 251]
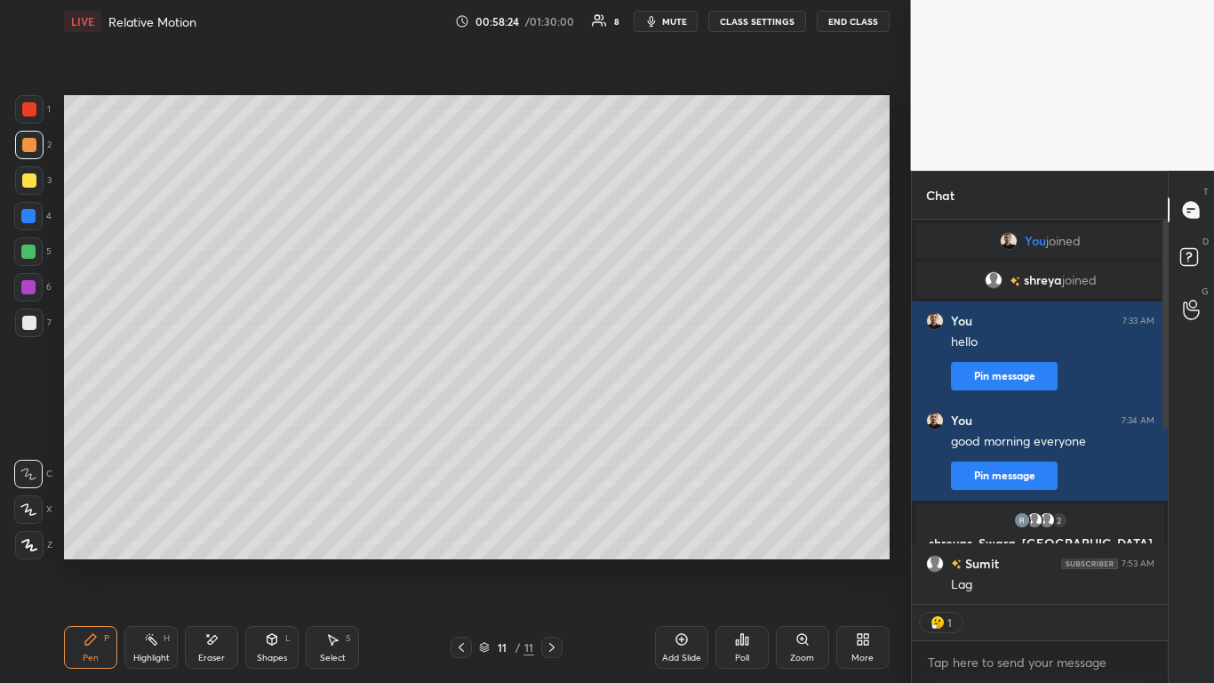
click at [684, 562] on icon at bounding box center [682, 639] width 14 height 14
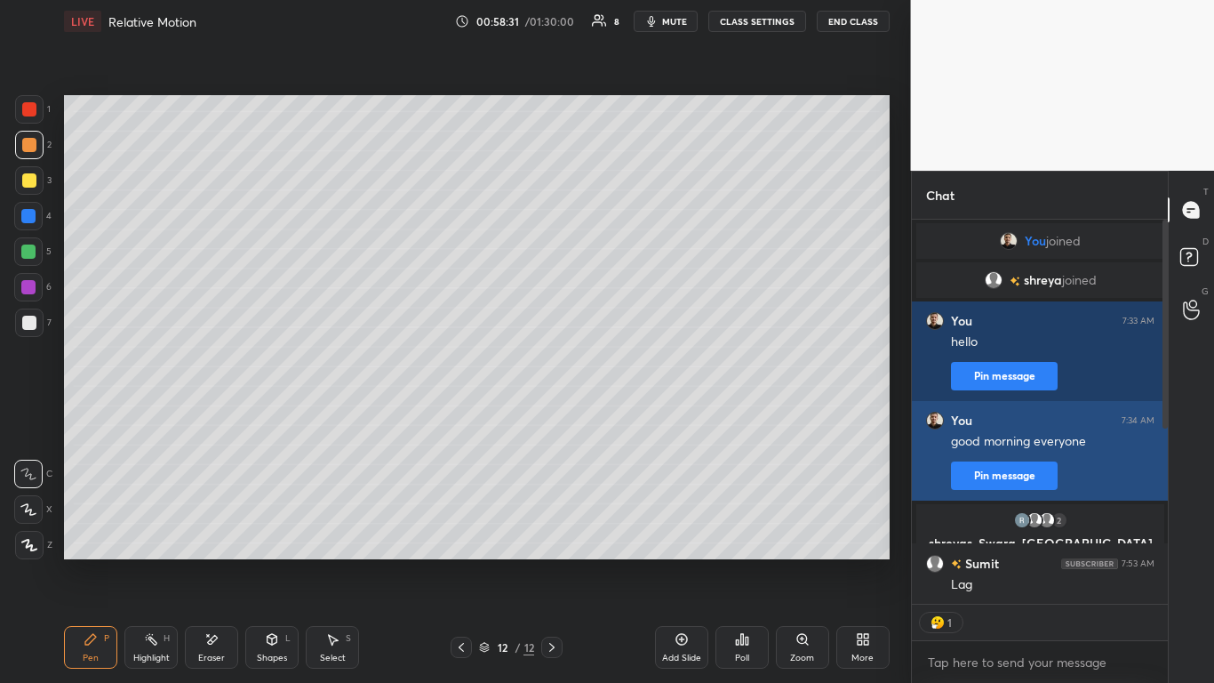
scroll to position [415, 251]
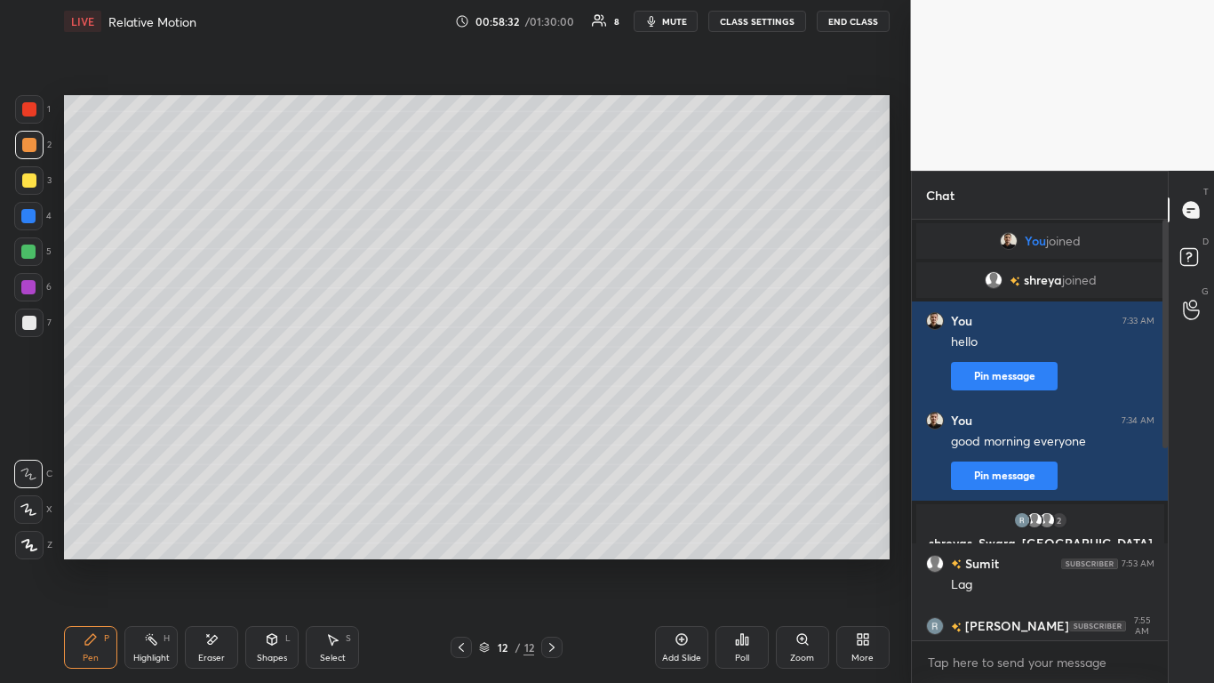
click at [25, 250] on div at bounding box center [28, 251] width 14 height 14
click at [467, 562] on icon at bounding box center [461, 647] width 14 height 14
click at [677, 562] on icon at bounding box center [681, 640] width 12 height 12
click at [460, 562] on icon at bounding box center [461, 647] width 5 height 9
click at [554, 562] on icon at bounding box center [551, 647] width 5 height 9
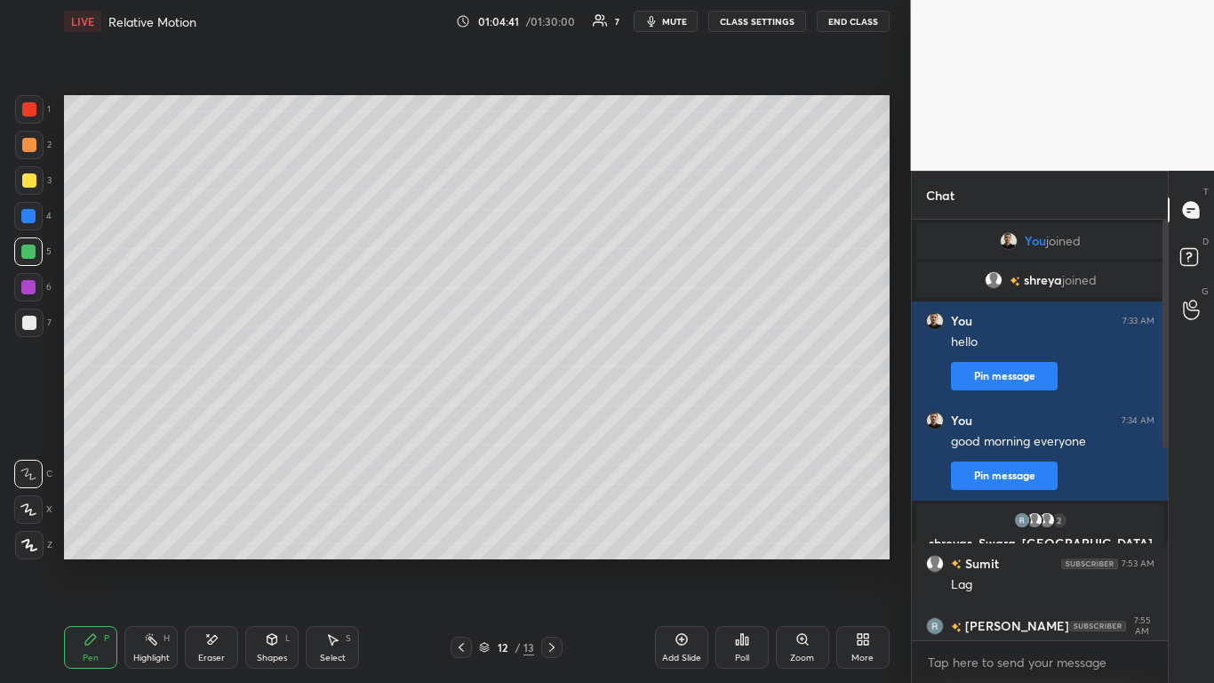
click at [463, 562] on icon at bounding box center [461, 647] width 14 height 14
click at [549, 562] on icon at bounding box center [552, 647] width 14 height 14
click at [466, 562] on icon at bounding box center [461, 647] width 14 height 14
click at [33, 148] on div at bounding box center [29, 145] width 14 height 14
click at [461, 562] on icon at bounding box center [461, 647] width 14 height 14
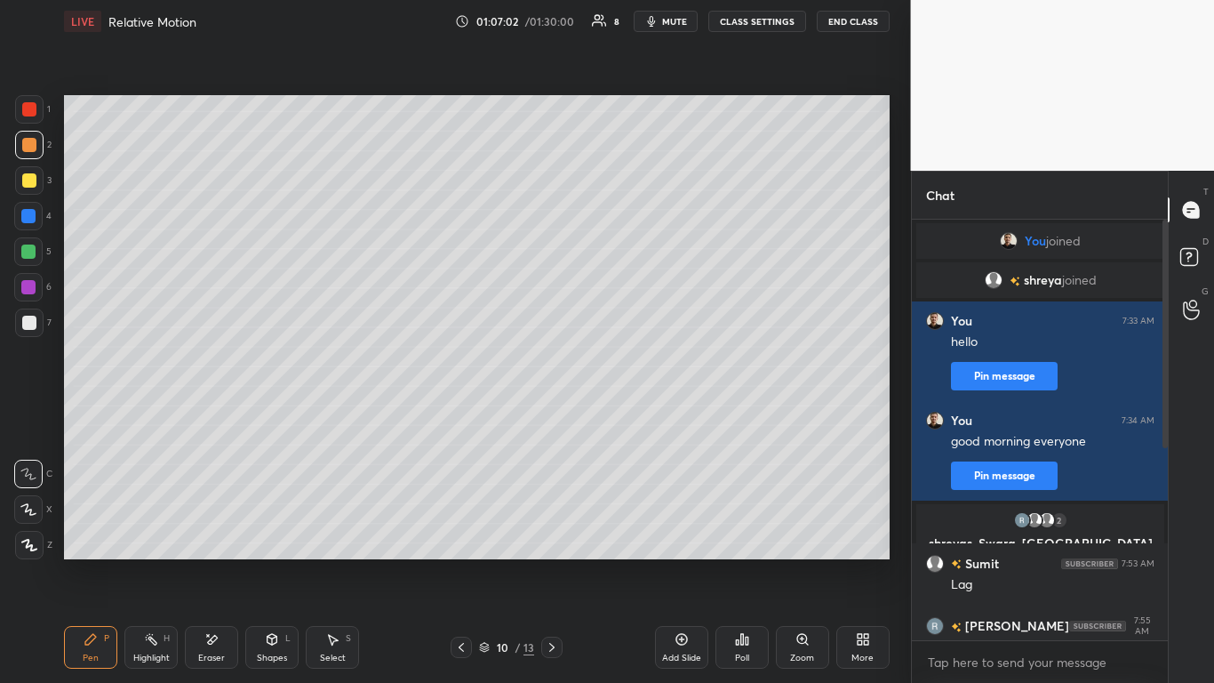
click at [553, 562] on div at bounding box center [551, 646] width 21 height 21
click at [685, 562] on icon at bounding box center [681, 640] width 12 height 12
click at [549, 562] on icon at bounding box center [552, 647] width 14 height 14
click at [460, 562] on icon at bounding box center [461, 647] width 5 height 9
click at [28, 251] on div at bounding box center [28, 251] width 14 height 14
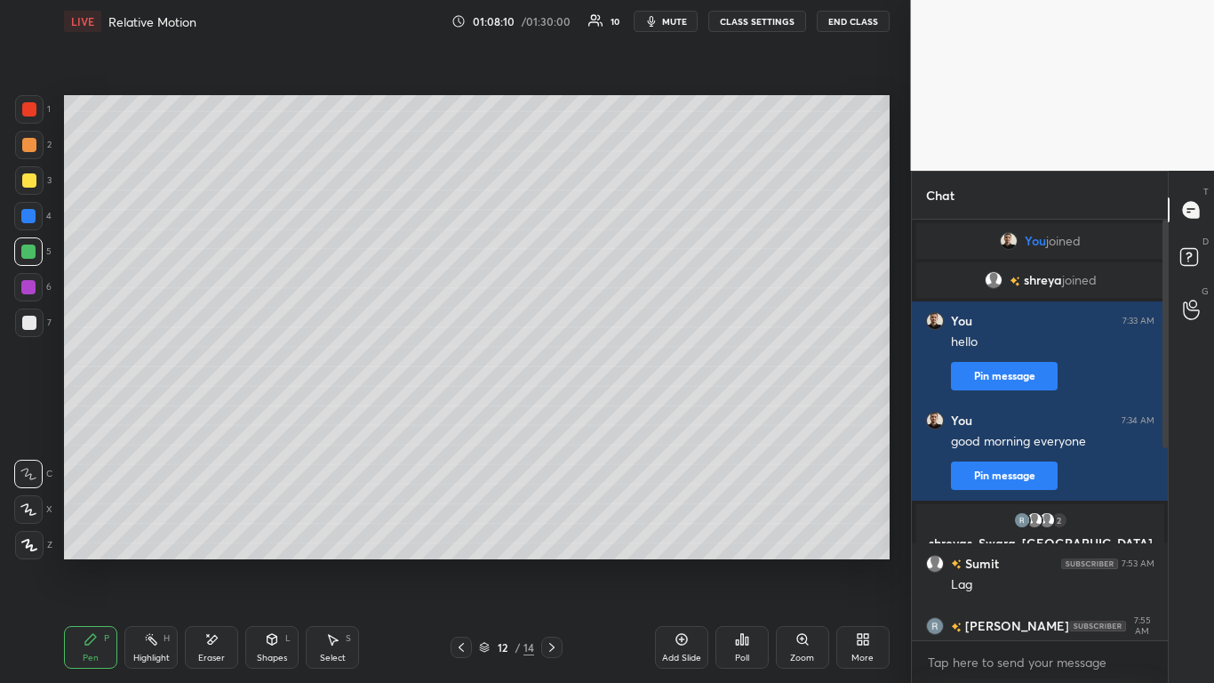
click at [30, 145] on div at bounding box center [29, 145] width 14 height 14
click at [28, 250] on div at bounding box center [28, 251] width 14 height 14
click at [33, 182] on div at bounding box center [29, 180] width 14 height 14
click at [31, 249] on div at bounding box center [28, 251] width 14 height 14
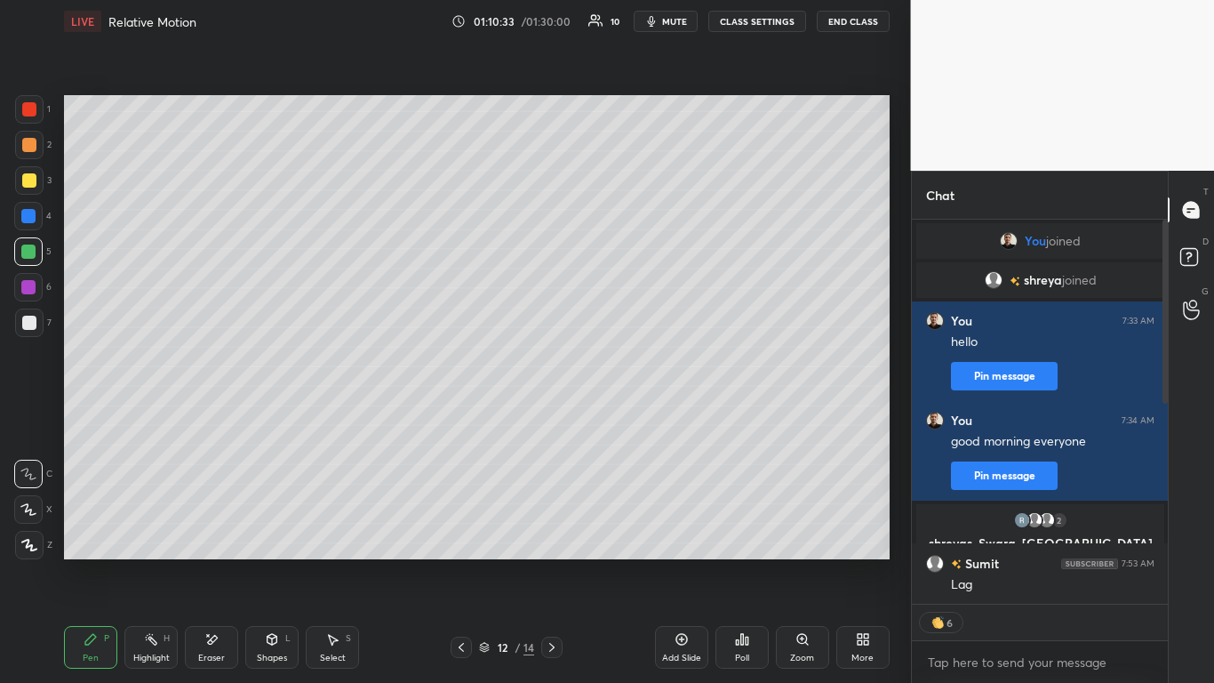
click at [29, 149] on div at bounding box center [29, 145] width 14 height 14
click at [682, 562] on icon at bounding box center [680, 638] width 5 height 5
click at [27, 220] on div at bounding box center [28, 216] width 14 height 14
click at [30, 252] on div at bounding box center [28, 251] width 14 height 14
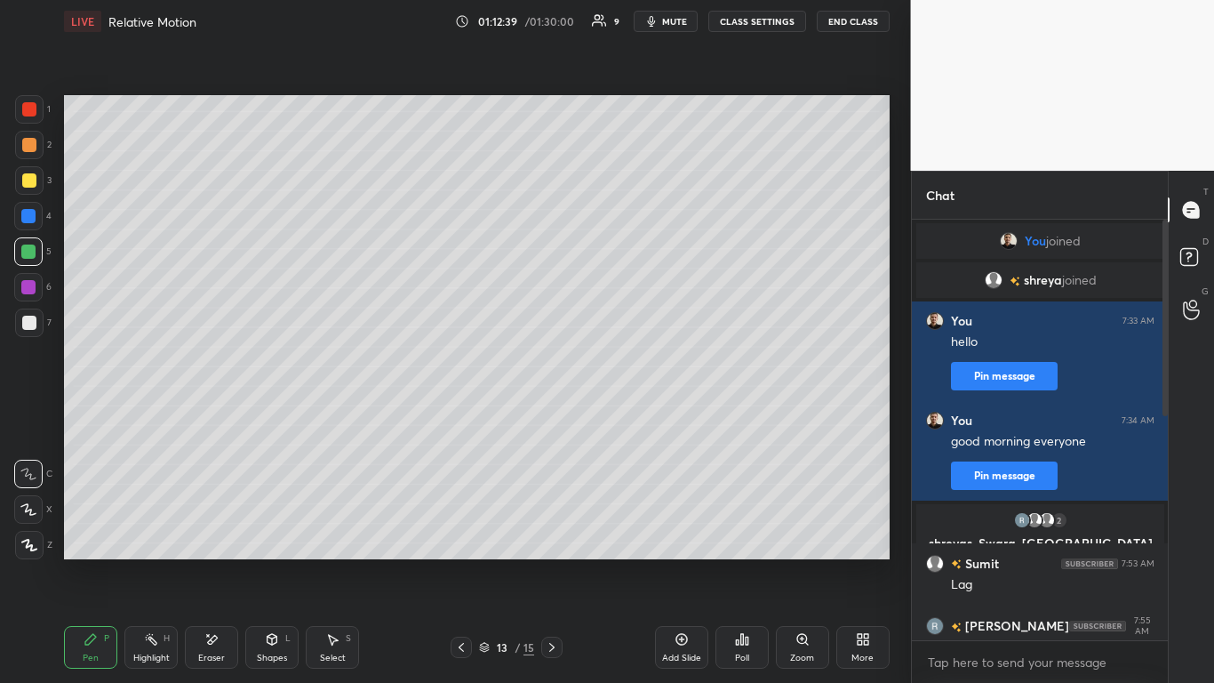
click at [29, 148] on div at bounding box center [29, 145] width 14 height 14
click at [29, 245] on div at bounding box center [28, 251] width 14 height 14
click at [28, 145] on div at bounding box center [29, 145] width 14 height 14
click at [207, 562] on icon at bounding box center [211, 639] width 14 height 15
click at [685, 562] on icon at bounding box center [682, 639] width 14 height 14
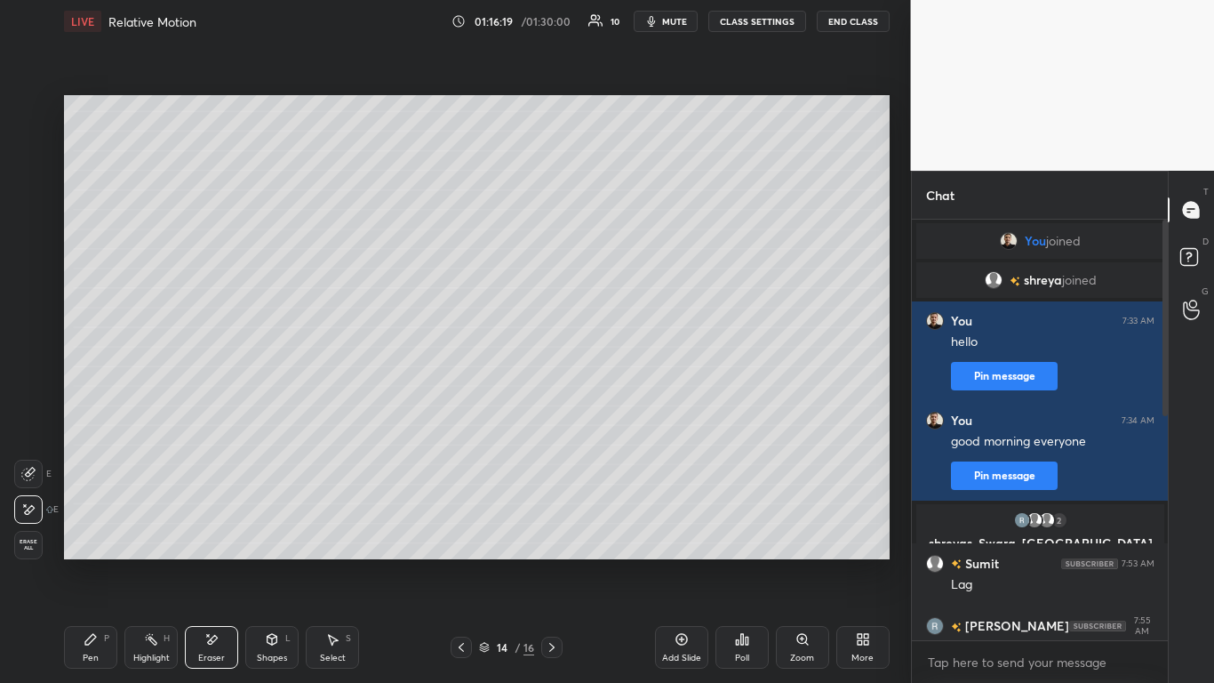
click at [90, 562] on icon at bounding box center [90, 639] width 11 height 11
click at [28, 250] on div at bounding box center [28, 251] width 14 height 14
click at [684, 562] on icon at bounding box center [682, 639] width 14 height 14
click at [34, 150] on div at bounding box center [29, 145] width 14 height 14
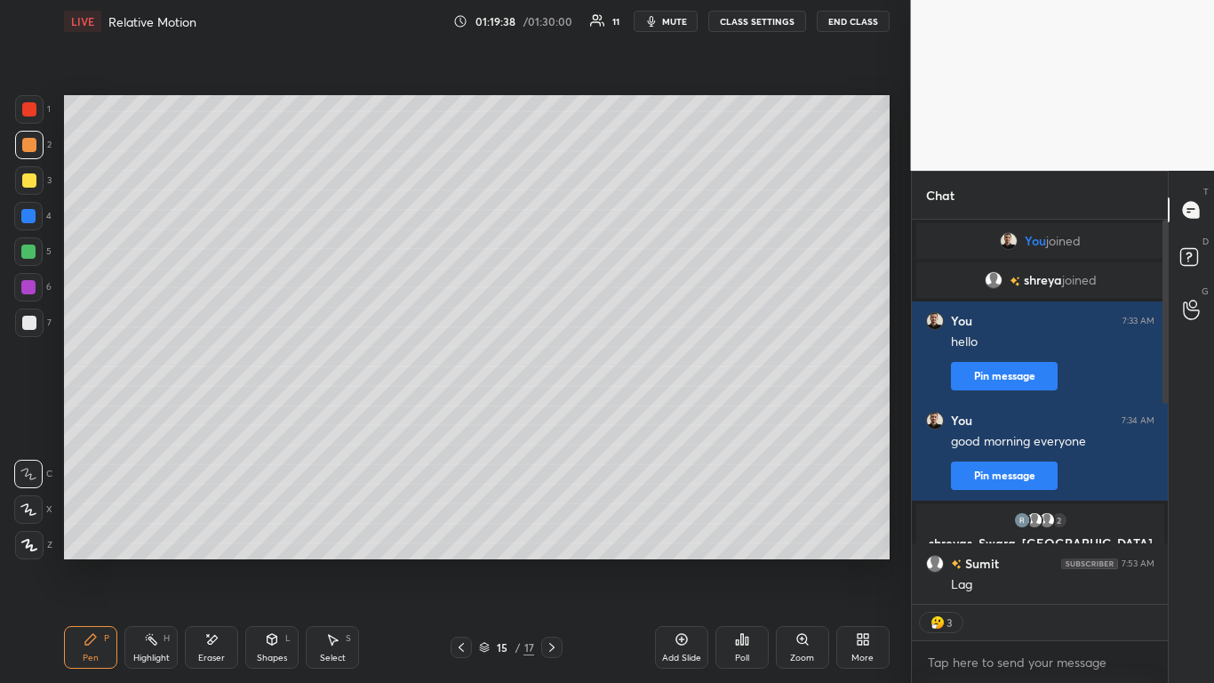
click at [27, 323] on div at bounding box center [29, 322] width 14 height 14
click at [28, 180] on div at bounding box center [29, 180] width 14 height 14
click at [682, 562] on icon at bounding box center [682, 639] width 14 height 14
click at [272, 562] on icon at bounding box center [272, 641] width 0 height 6
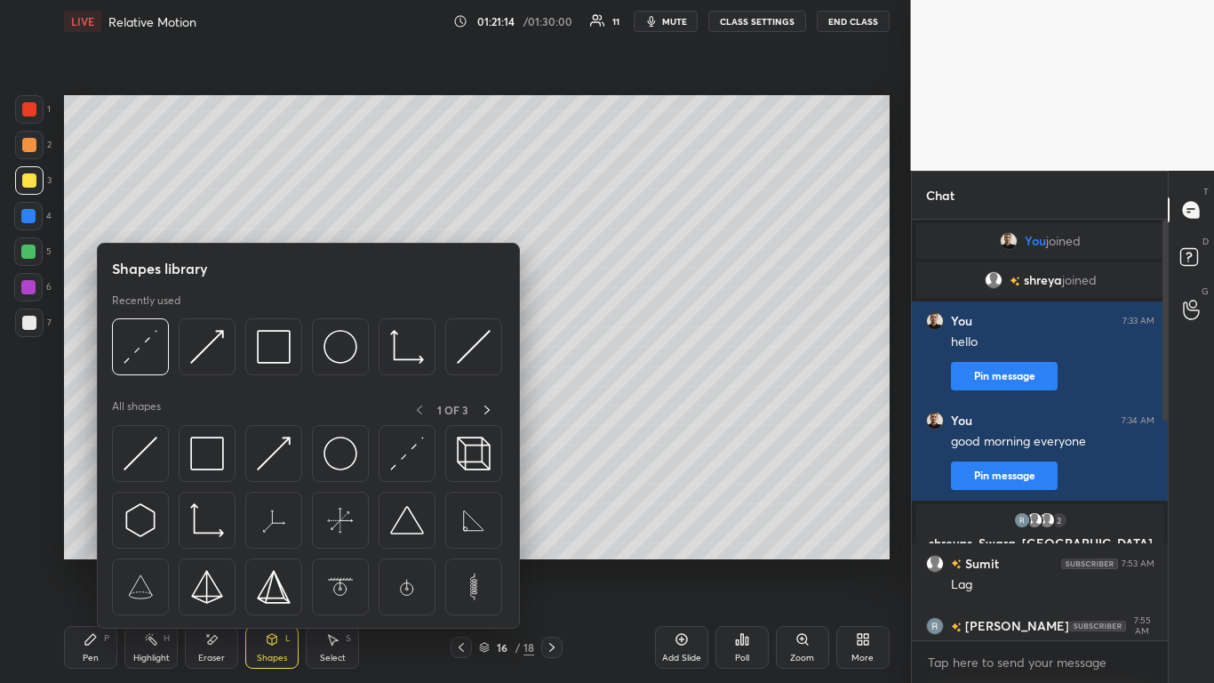
click at [289, 450] on img at bounding box center [274, 453] width 34 height 34
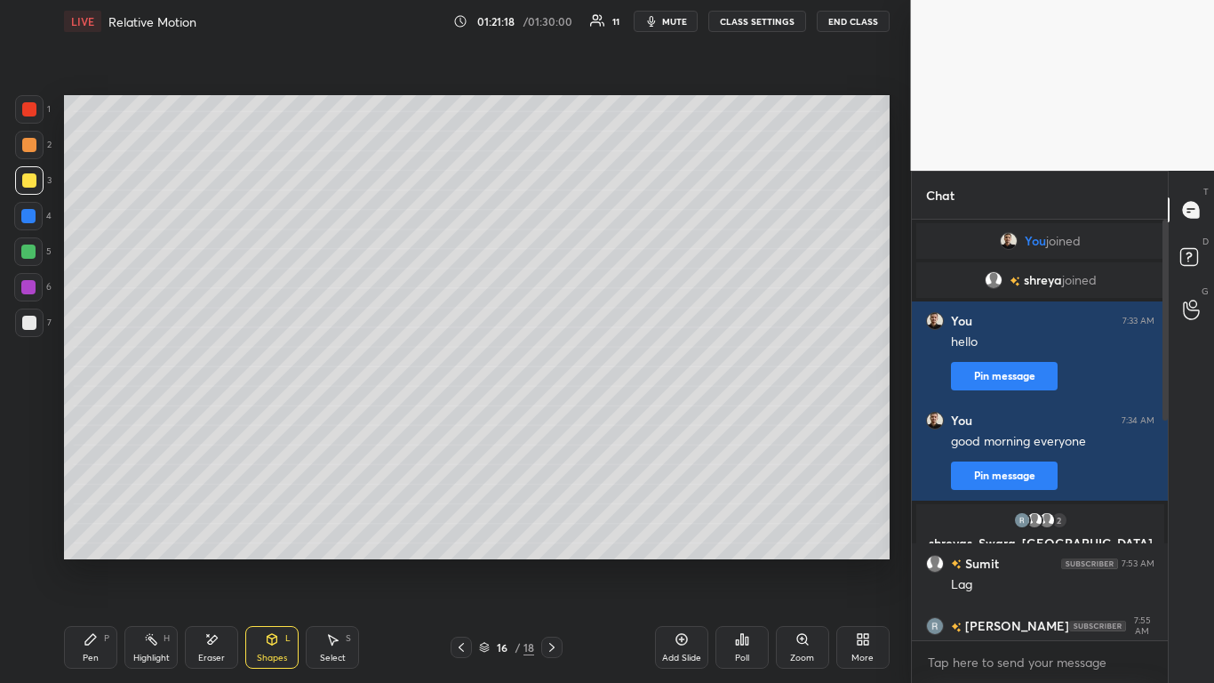
click at [27, 248] on div at bounding box center [28, 251] width 14 height 14
click at [91, 562] on icon at bounding box center [91, 639] width 14 height 14
click at [92, 562] on icon at bounding box center [90, 639] width 11 height 11
click at [30, 315] on div at bounding box center [29, 322] width 14 height 14
click at [803, 562] on icon at bounding box center [802, 639] width 10 height 10
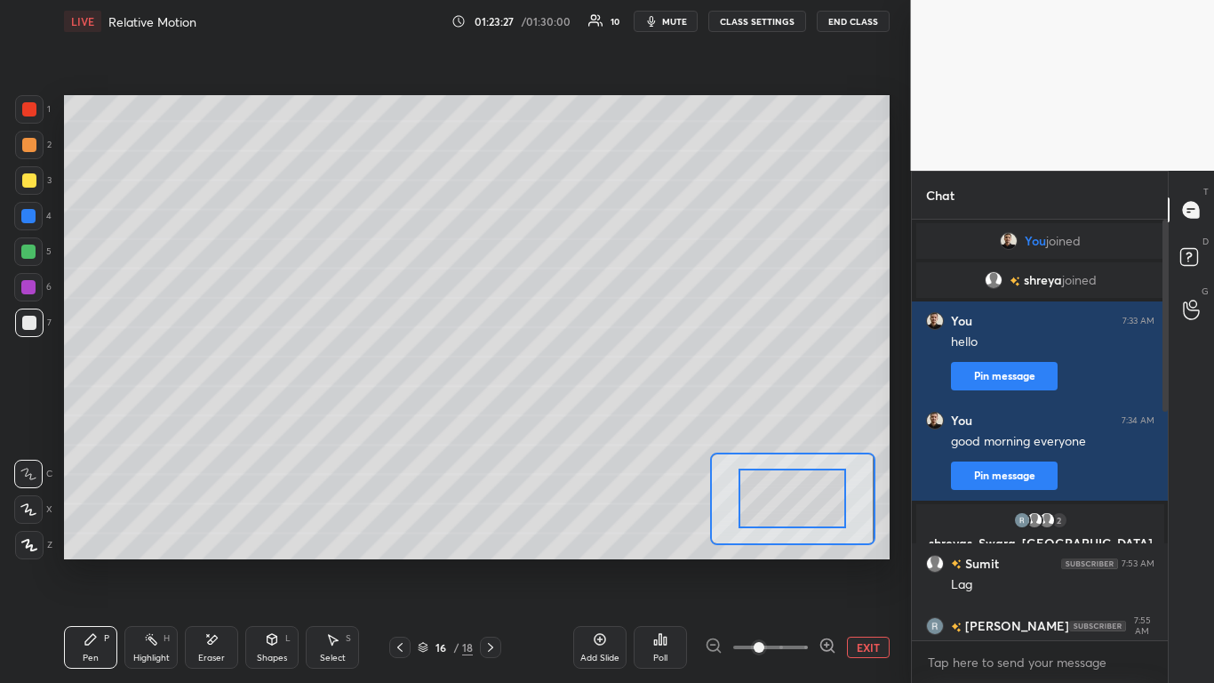
click at [827, 562] on icon at bounding box center [827, 645] width 0 height 4
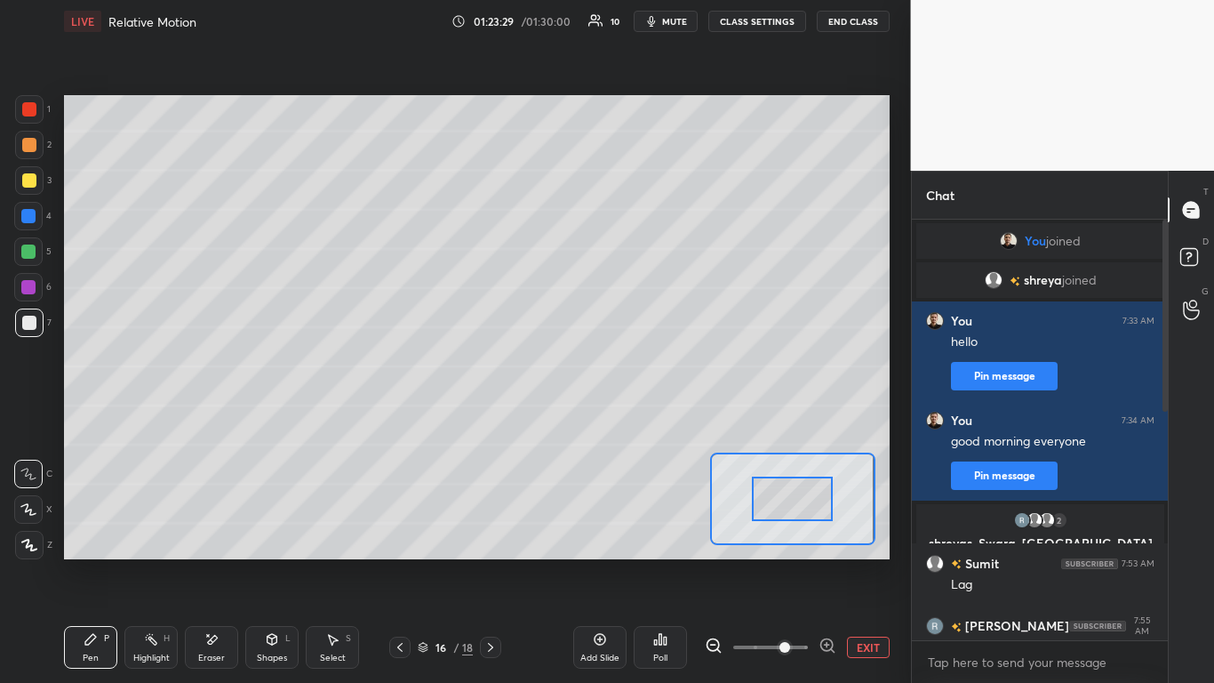
click at [595, 562] on icon at bounding box center [600, 640] width 12 height 12
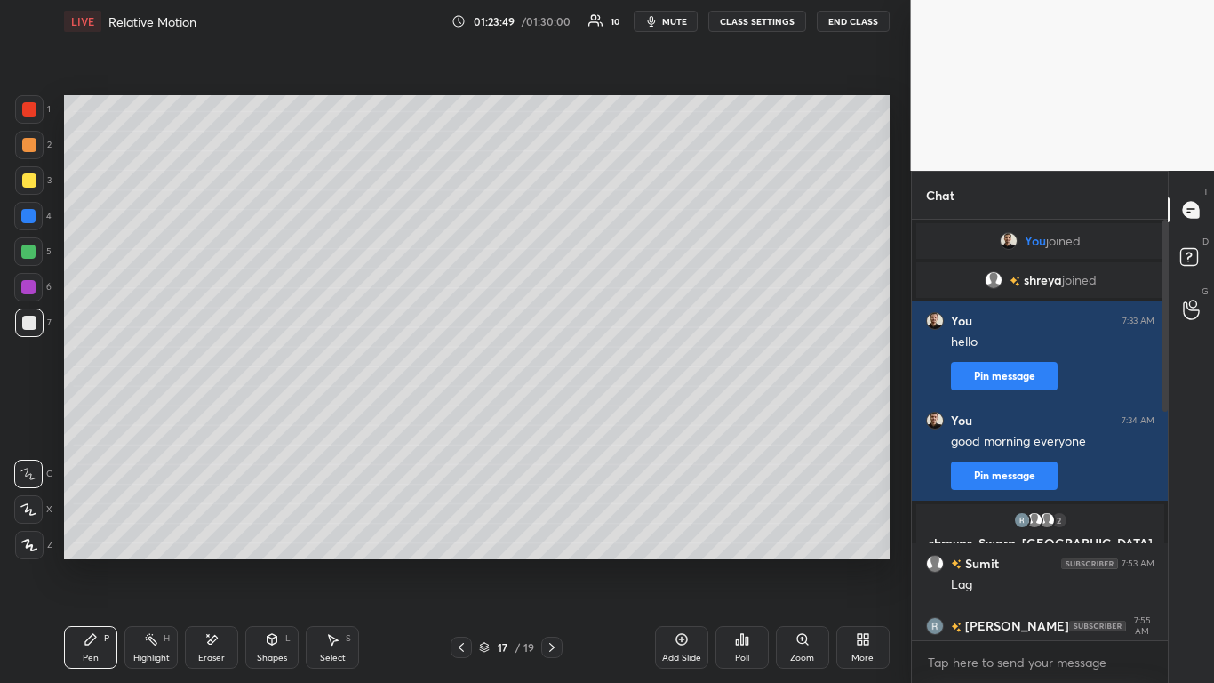
click at [31, 145] on div at bounding box center [29, 145] width 14 height 14
click at [29, 252] on div at bounding box center [28, 251] width 14 height 14
click at [32, 317] on div at bounding box center [29, 322] width 14 height 14
click at [33, 145] on div at bounding box center [29, 145] width 14 height 14
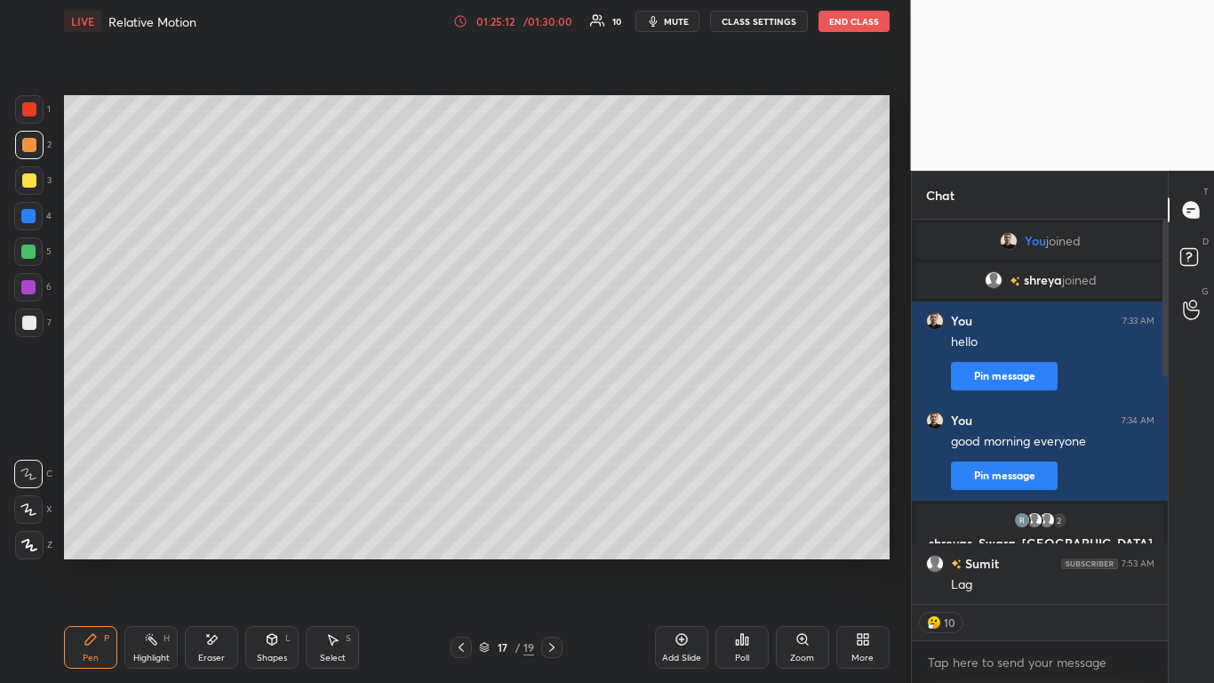
click at [461, 26] on icon at bounding box center [460, 21] width 14 height 14
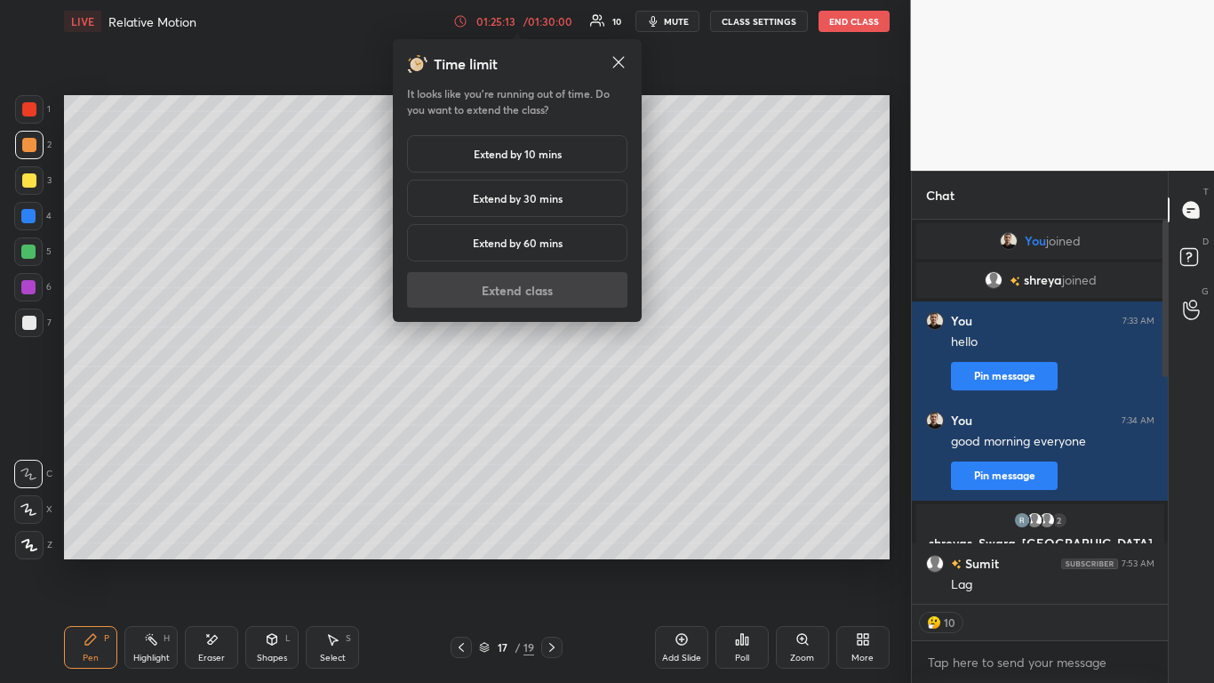
click at [537, 199] on h5 "Extend by 30 mins" at bounding box center [518, 198] width 90 height 16
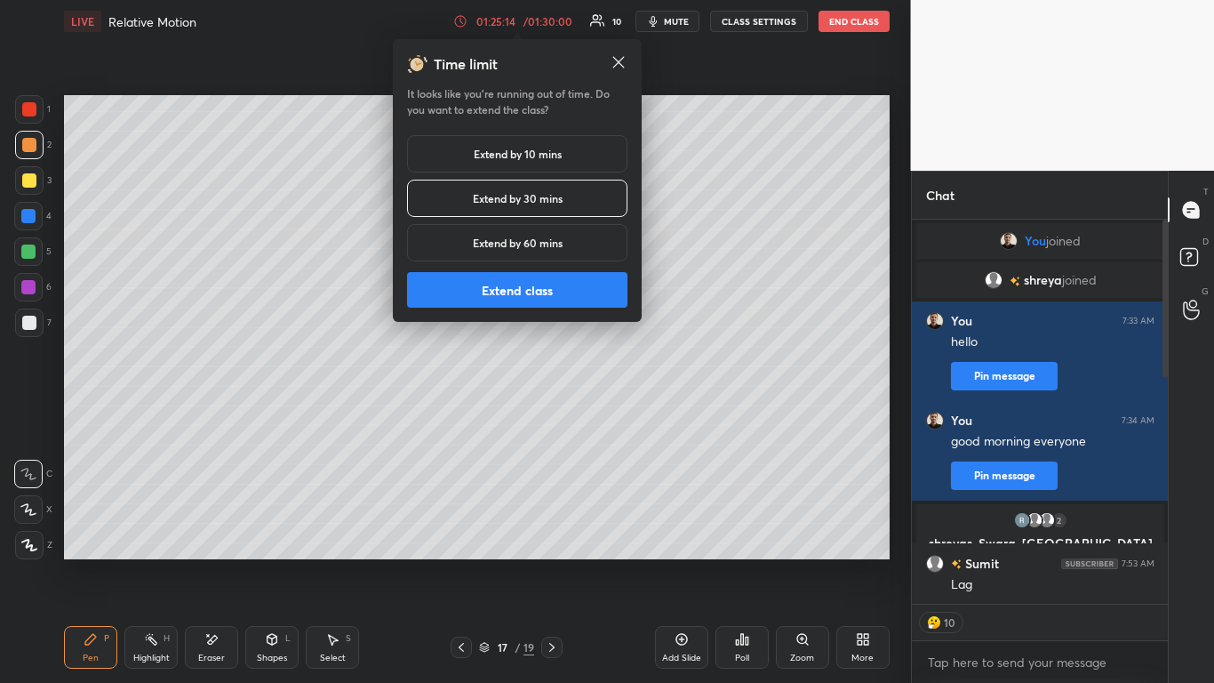
click at [539, 292] on button "Extend class" at bounding box center [517, 290] width 220 height 36
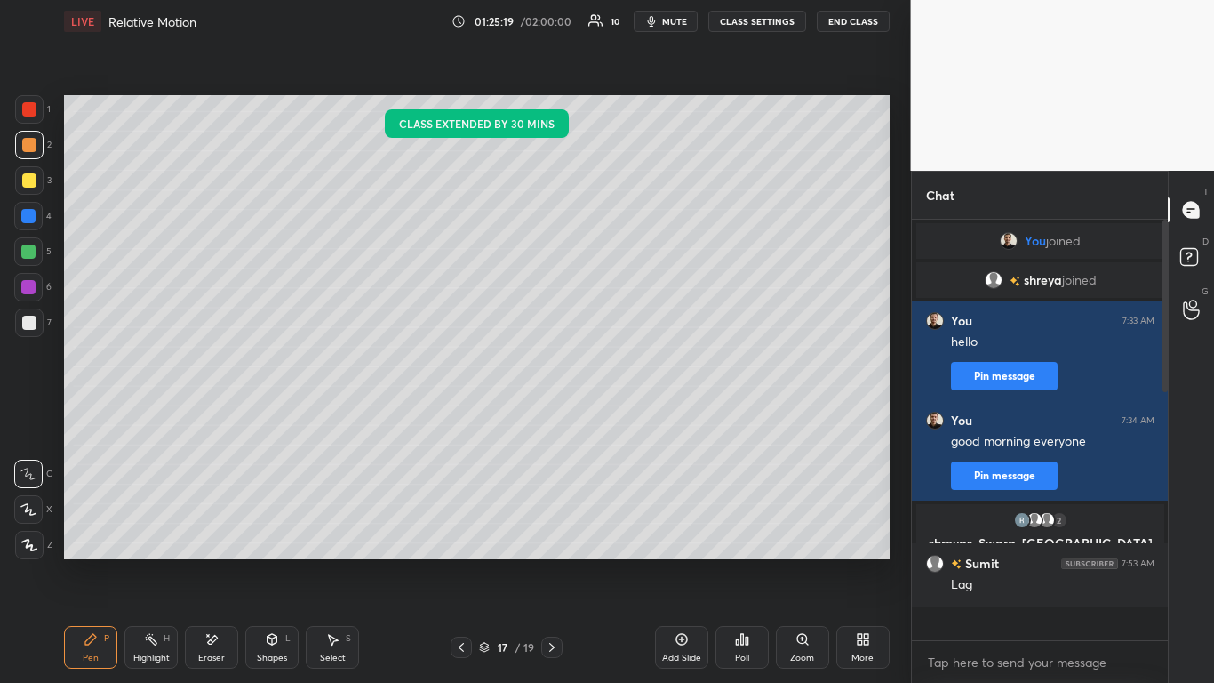
scroll to position [415, 251]
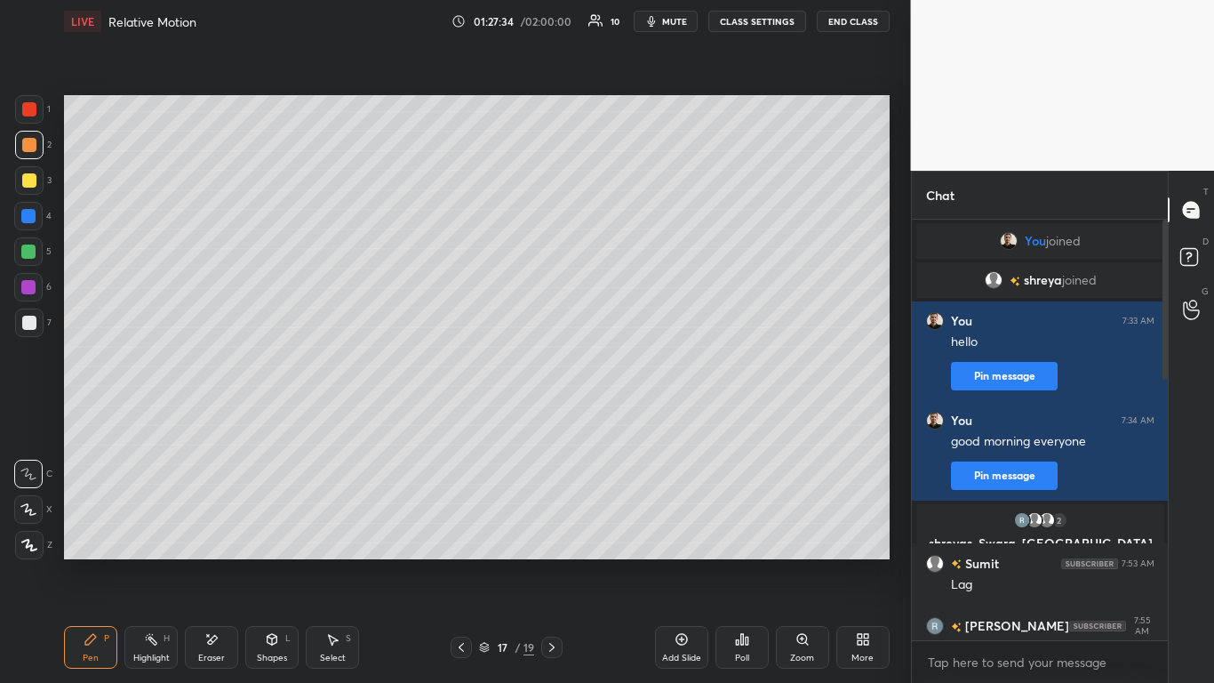
click at [681, 562] on icon at bounding box center [680, 638] width 5 height 5
click at [29, 177] on div at bounding box center [29, 180] width 14 height 14
click at [30, 147] on div at bounding box center [29, 145] width 14 height 14
click at [28, 323] on div at bounding box center [29, 322] width 14 height 14
click at [32, 145] on div at bounding box center [29, 145] width 14 height 14
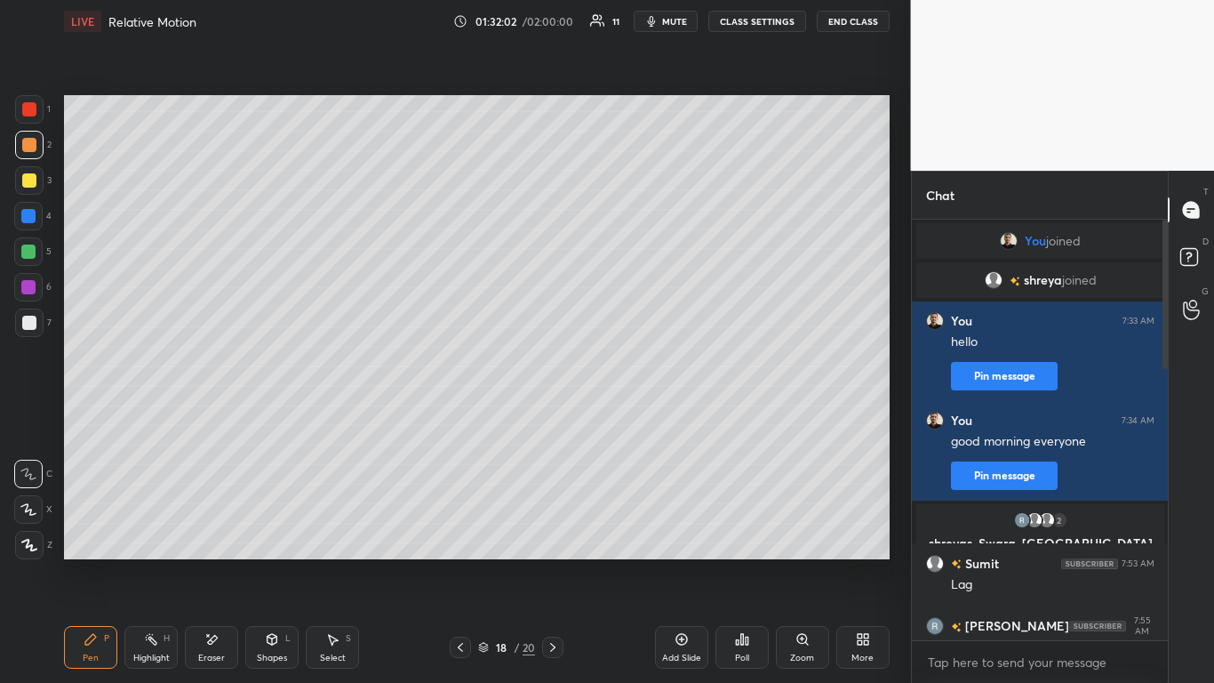
click at [680, 562] on icon at bounding box center [682, 639] width 14 height 14
click at [31, 180] on div at bounding box center [29, 180] width 14 height 14
click at [462, 562] on icon at bounding box center [461, 647] width 14 height 14
click at [555, 562] on icon at bounding box center [552, 647] width 14 height 14
click at [553, 562] on icon at bounding box center [552, 647] width 14 height 14
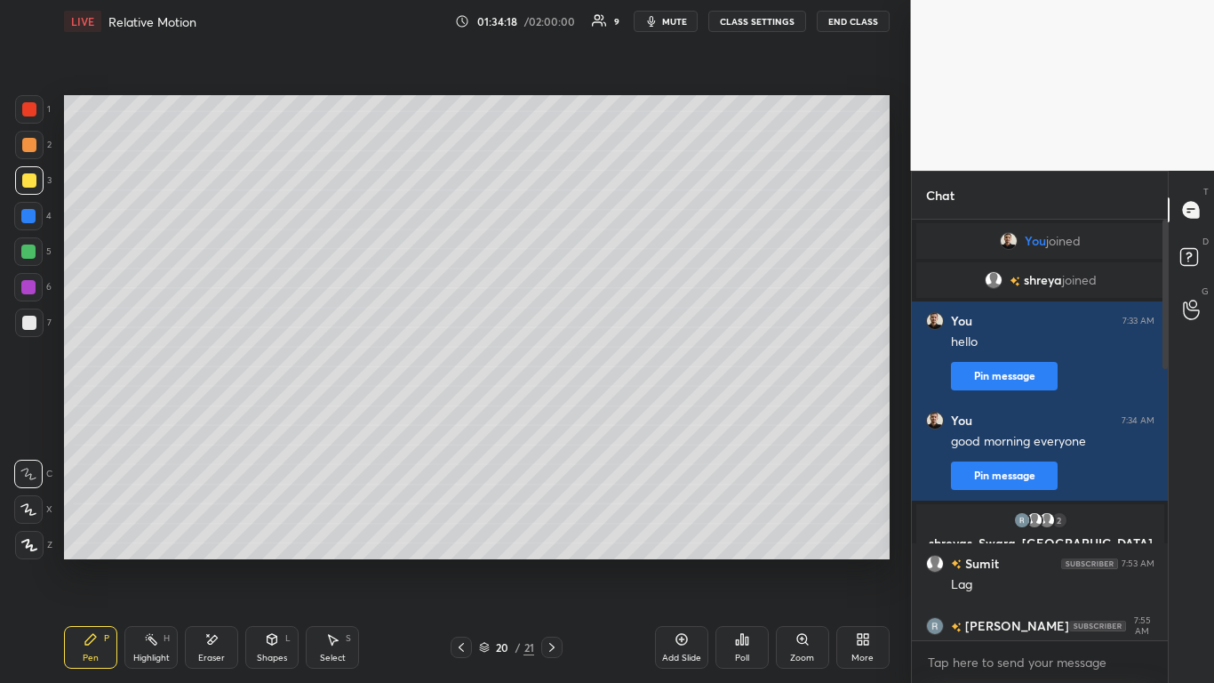
click at [561, 562] on div at bounding box center [551, 646] width 21 height 21
click at [269, 562] on icon at bounding box center [273, 639] width 10 height 11
click at [216, 562] on icon at bounding box center [213, 639] width 10 height 9
click at [92, 562] on icon at bounding box center [90, 639] width 11 height 11
click at [462, 562] on icon at bounding box center [461, 647] width 5 height 9
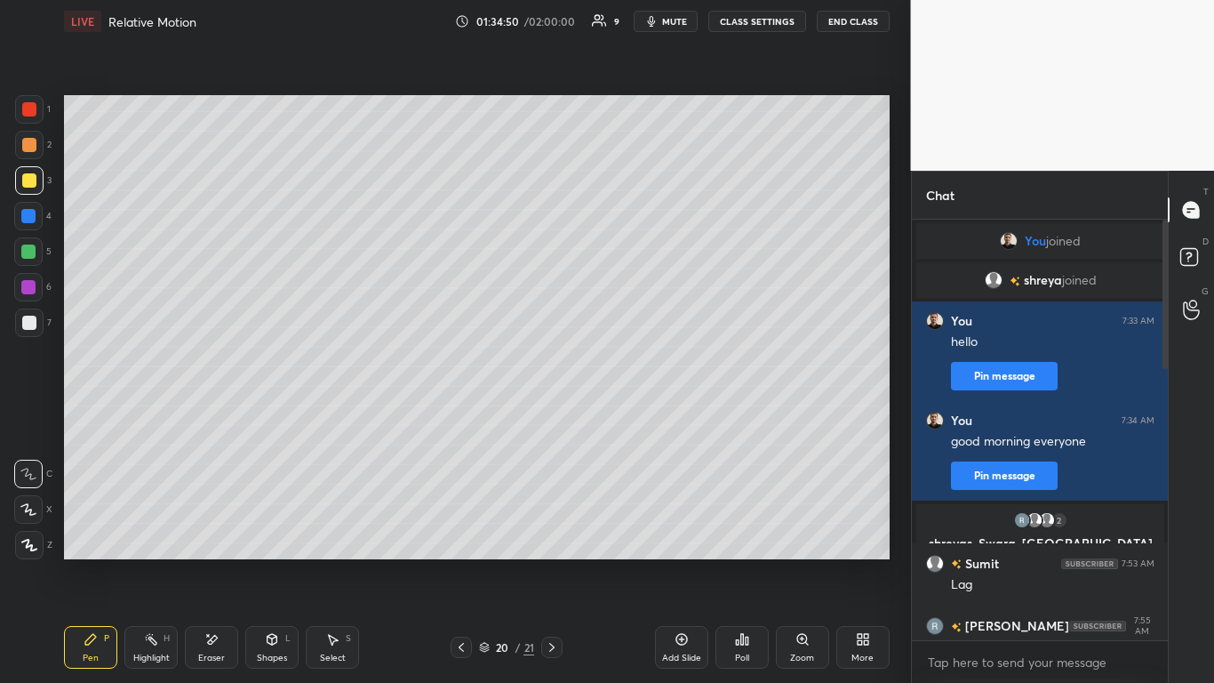
click at [555, 562] on icon at bounding box center [552, 647] width 14 height 14
click at [271, 562] on icon at bounding box center [273, 639] width 10 height 11
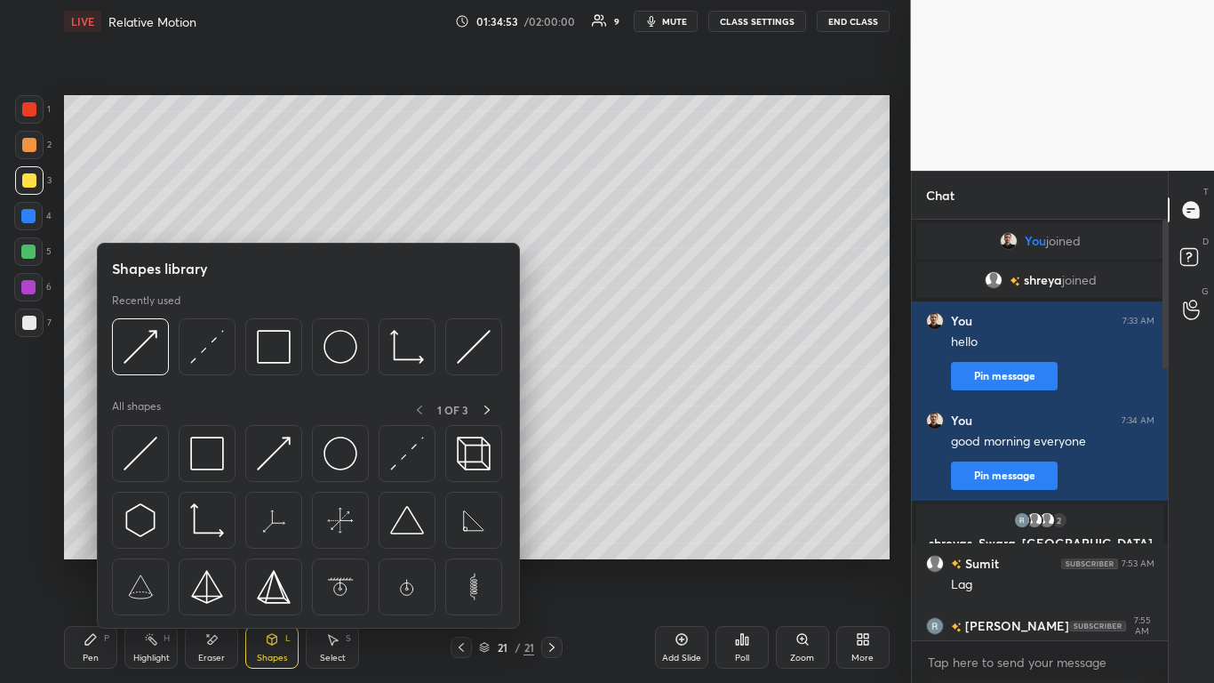
click at [144, 452] on img at bounding box center [141, 453] width 34 height 34
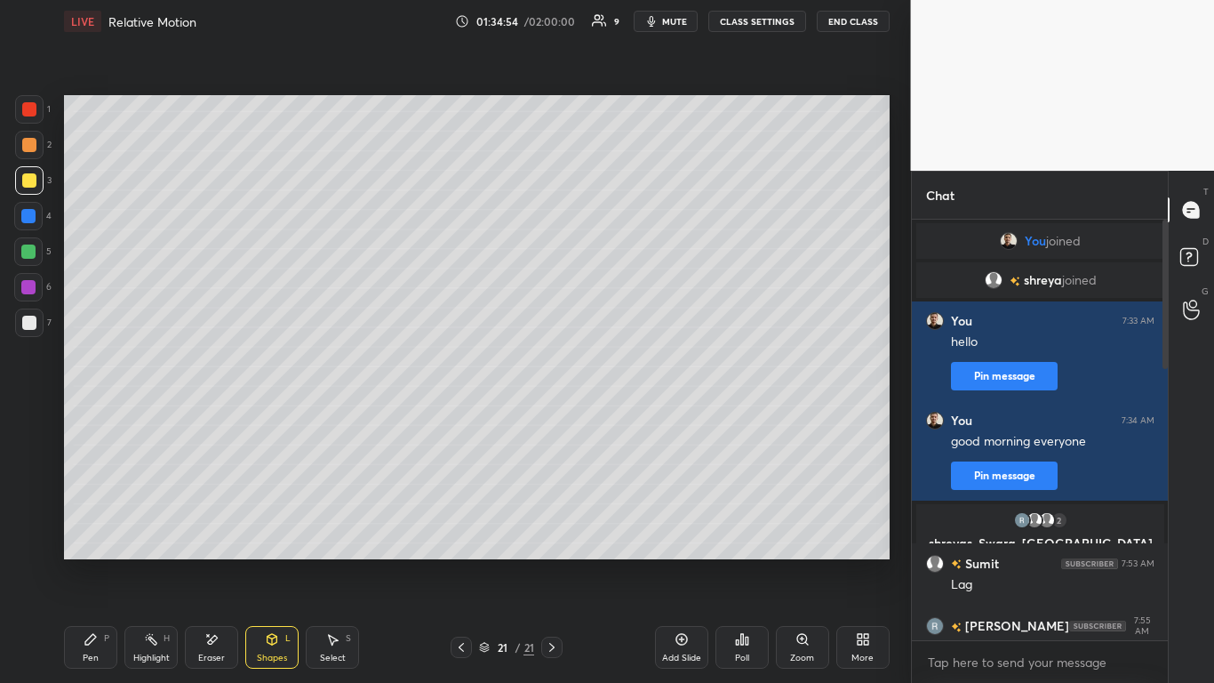
click at [31, 330] on div at bounding box center [29, 322] width 28 height 28
click at [92, 562] on icon at bounding box center [90, 639] width 11 height 11
click at [31, 141] on div at bounding box center [29, 145] width 14 height 14
click at [28, 184] on div at bounding box center [29, 180] width 14 height 14
click at [461, 562] on icon at bounding box center [461, 647] width 5 height 9
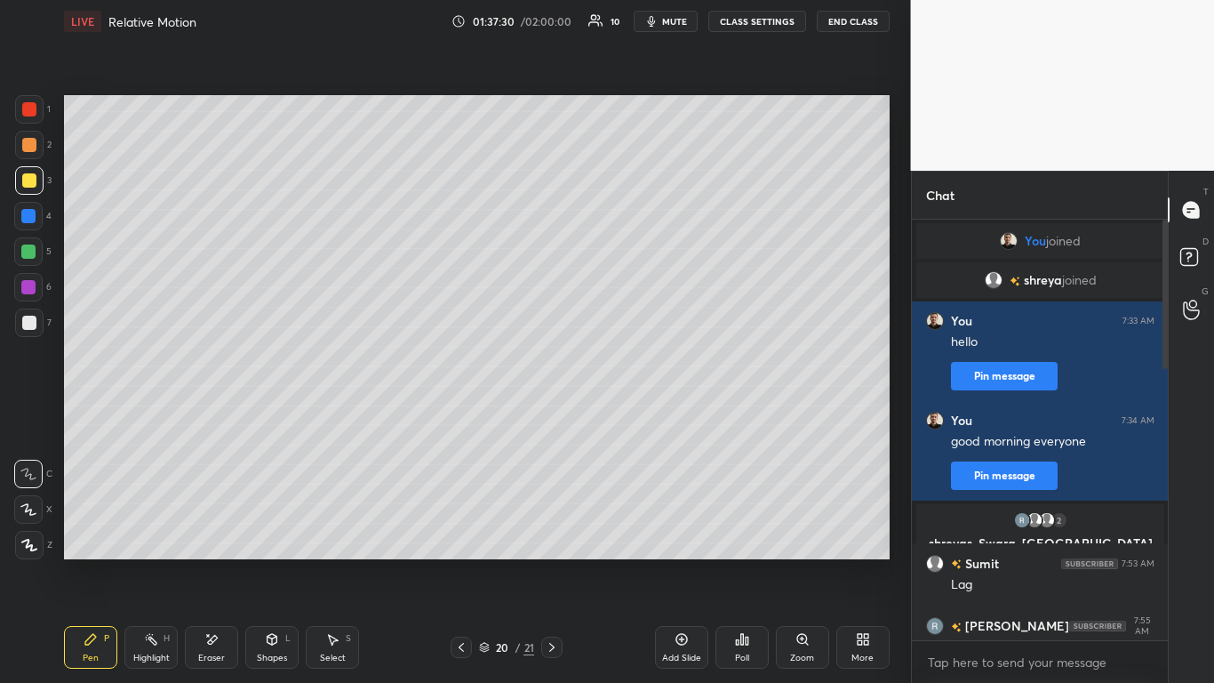
click at [453, 562] on div at bounding box center [461, 646] width 21 height 21
click at [449, 562] on div "19 / 21" at bounding box center [506, 646] width 295 height 21
click at [459, 562] on icon at bounding box center [461, 647] width 14 height 14
click at [551, 562] on icon at bounding box center [552, 647] width 14 height 14
click at [548, 562] on icon at bounding box center [552, 647] width 14 height 14
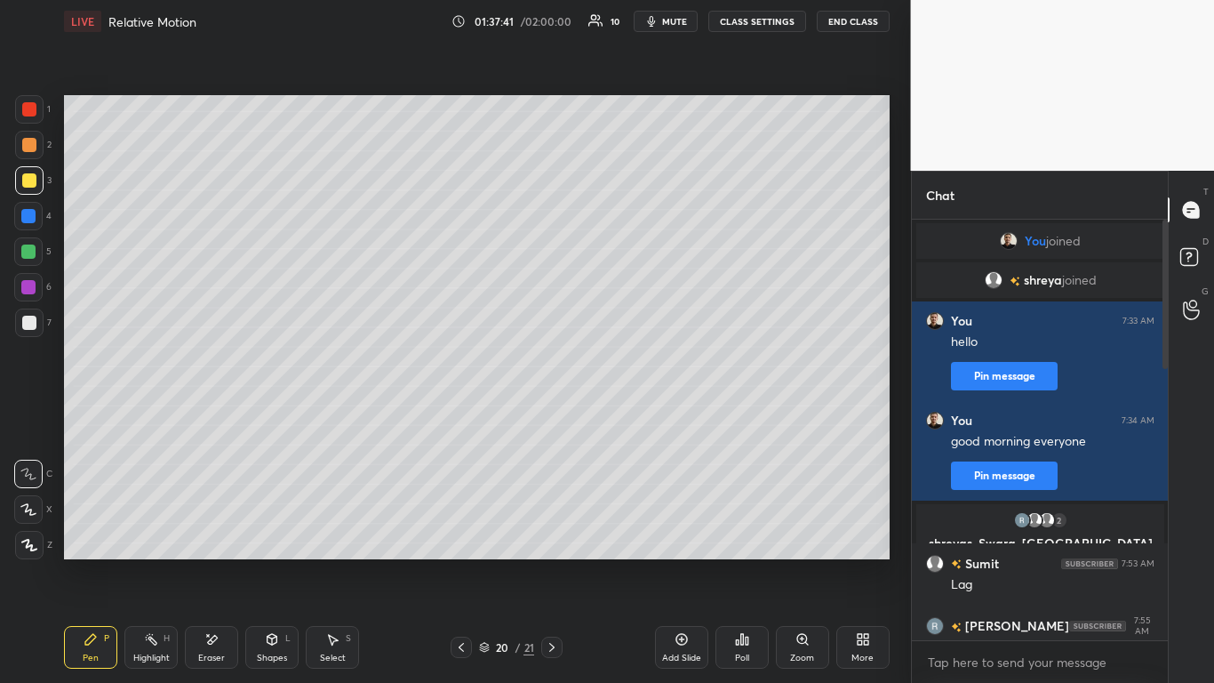
click at [547, 562] on icon at bounding box center [552, 647] width 14 height 14
click at [683, 562] on icon at bounding box center [682, 639] width 14 height 14
click at [28, 146] on div at bounding box center [29, 145] width 14 height 14
click at [32, 319] on div at bounding box center [29, 322] width 14 height 14
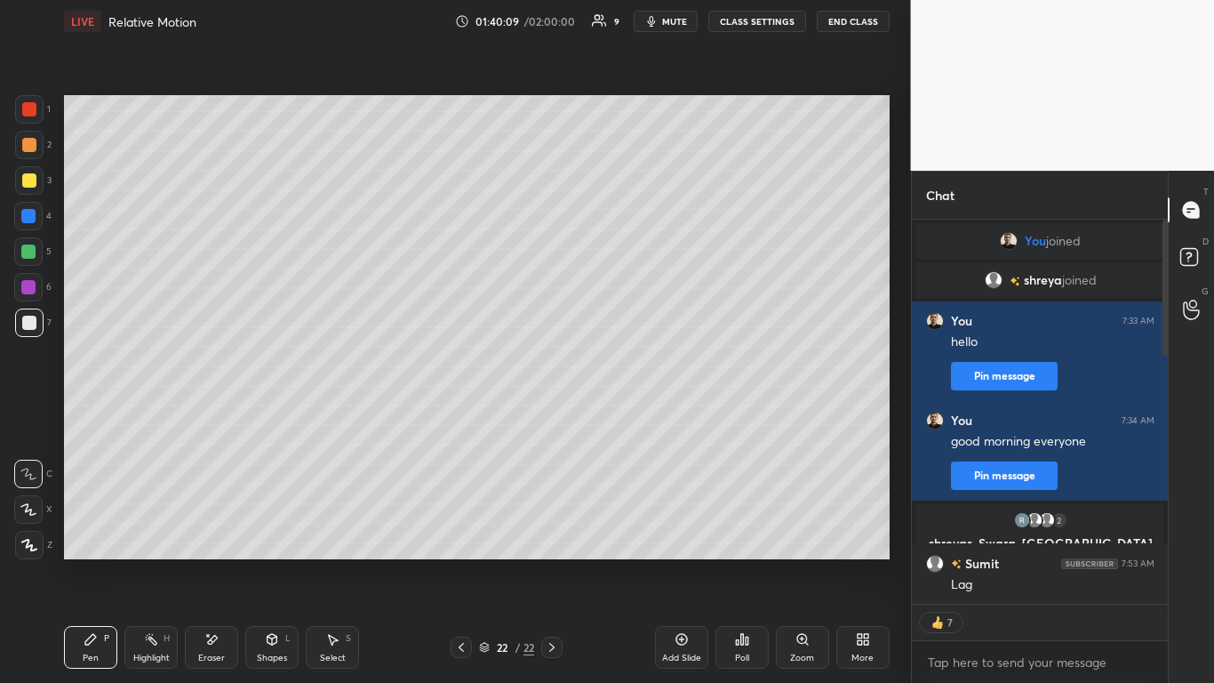
scroll to position [415, 251]
click at [30, 252] on div at bounding box center [28, 251] width 14 height 14
click at [30, 183] on div at bounding box center [29, 180] width 14 height 14
click at [274, 562] on icon at bounding box center [273, 639] width 10 height 11
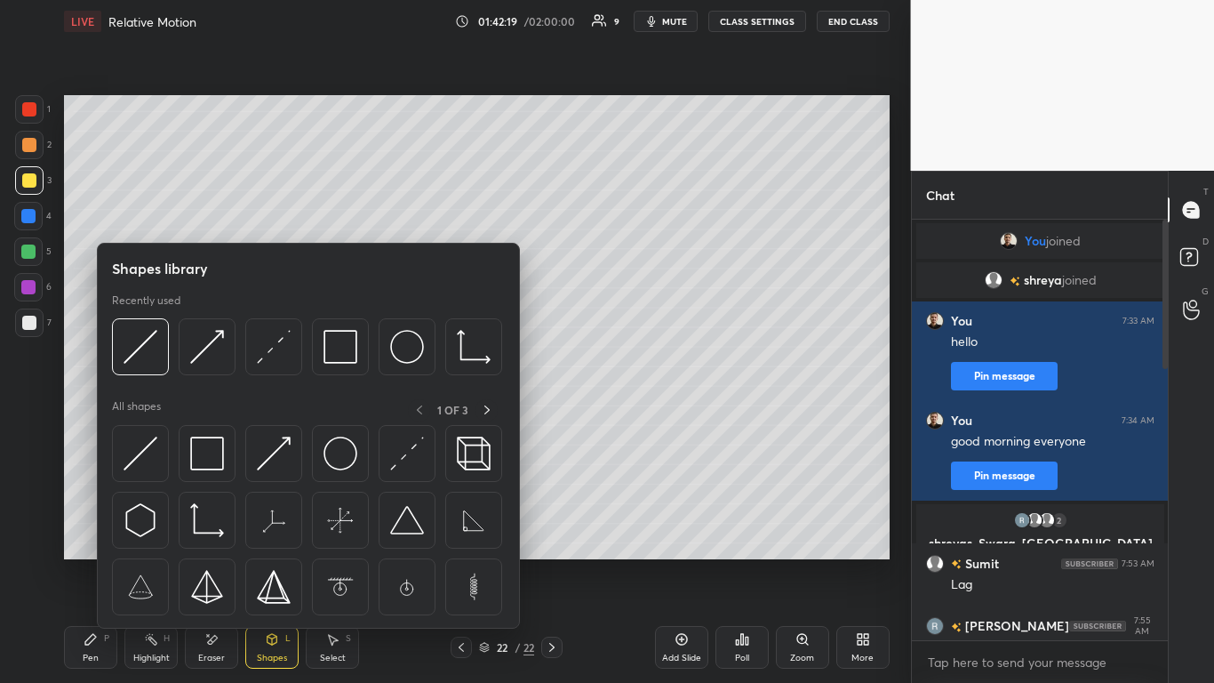
click at [286, 438] on img at bounding box center [274, 453] width 34 height 34
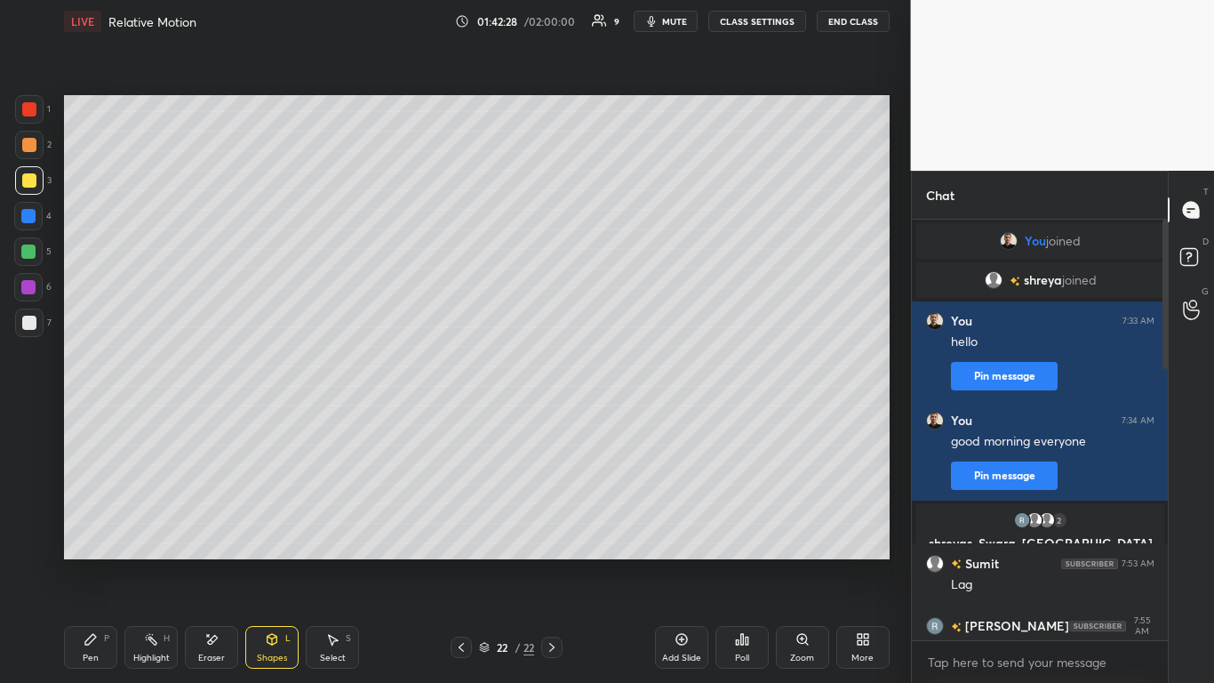
click at [273, 562] on icon at bounding box center [273, 639] width 10 height 11
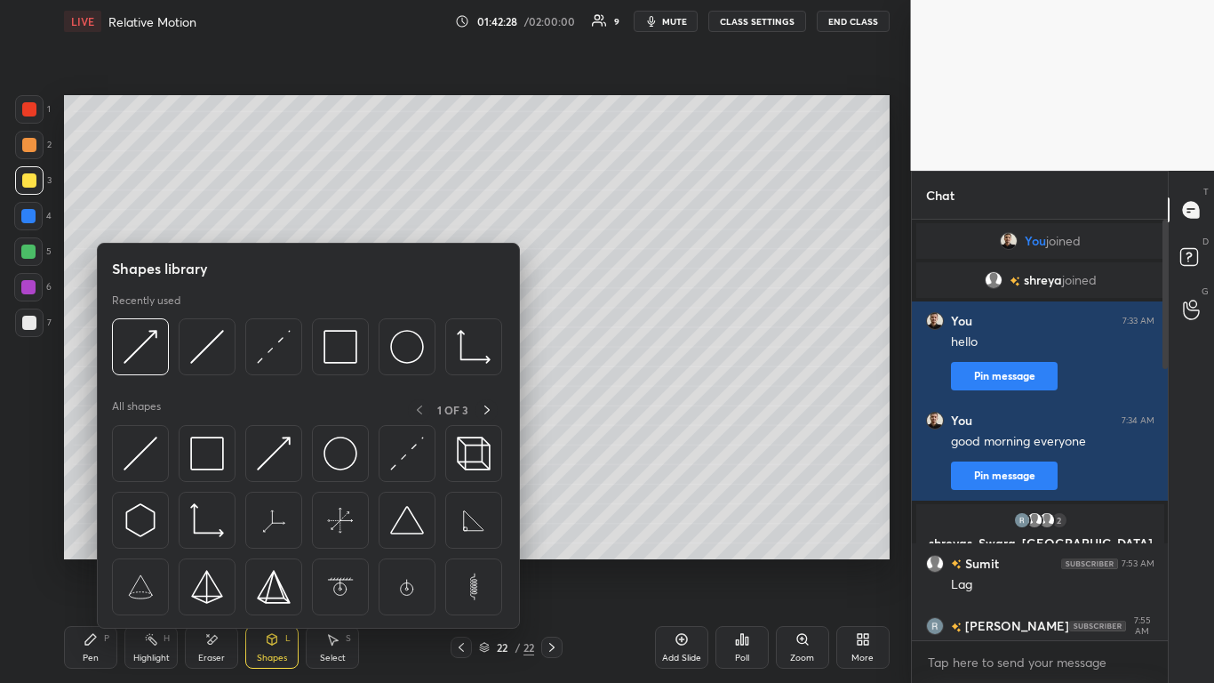
click at [398, 461] on img at bounding box center [407, 453] width 34 height 34
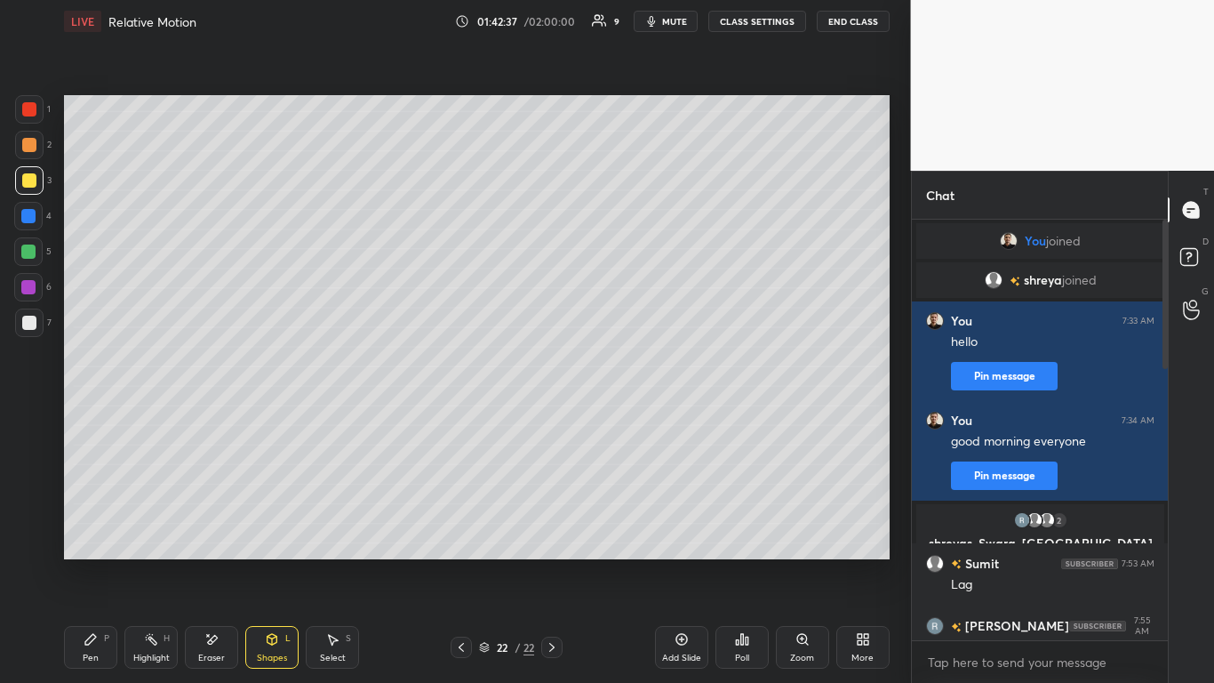
click at [277, 562] on div "Shapes L" at bounding box center [271, 647] width 53 height 43
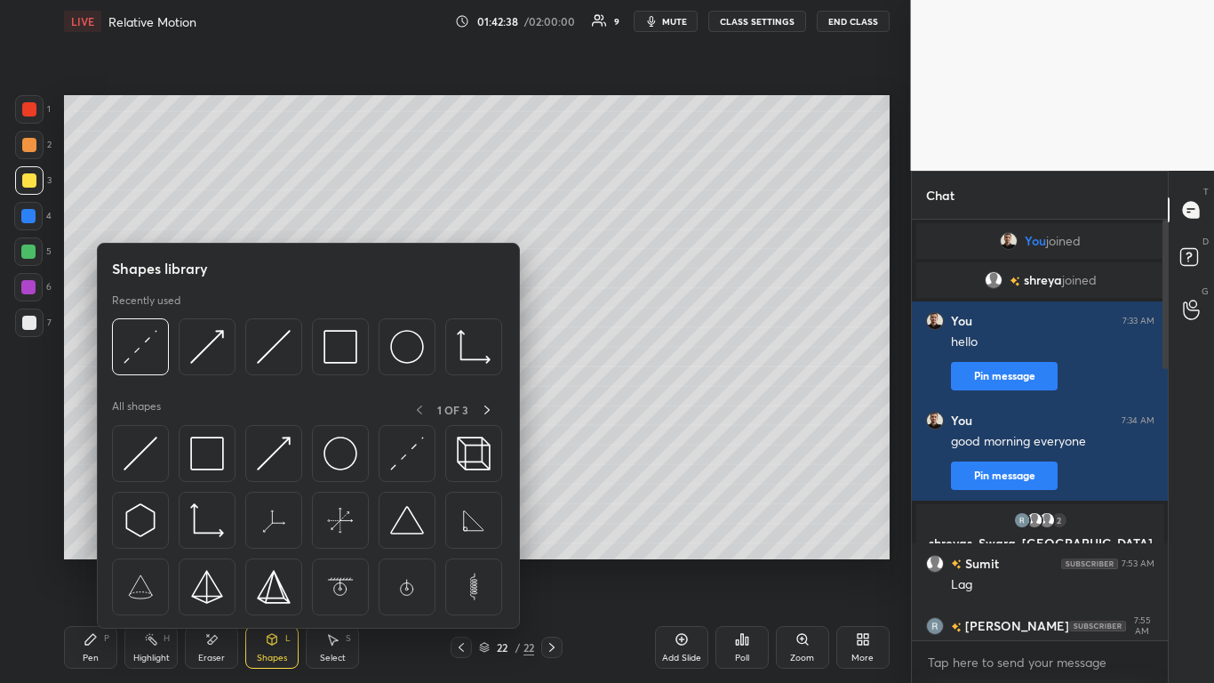
click at [279, 450] on img at bounding box center [274, 453] width 34 height 34
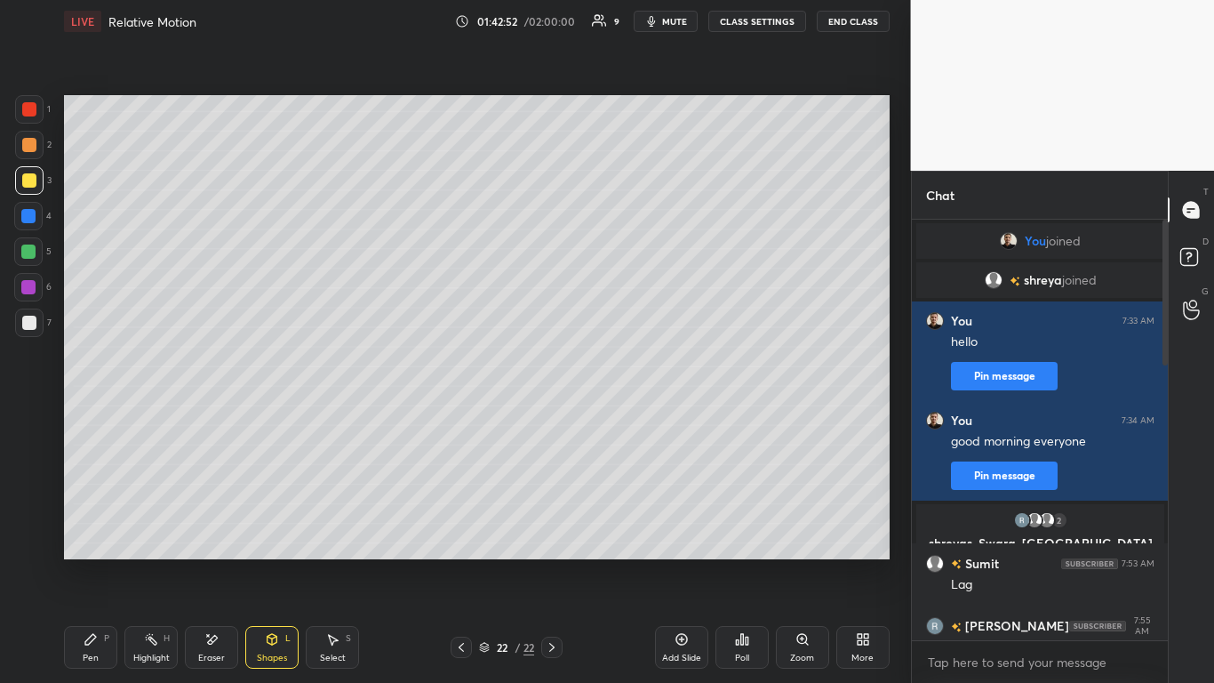
click at [97, 562] on icon at bounding box center [91, 639] width 14 height 14
click at [210, 562] on icon at bounding box center [211, 639] width 14 height 15
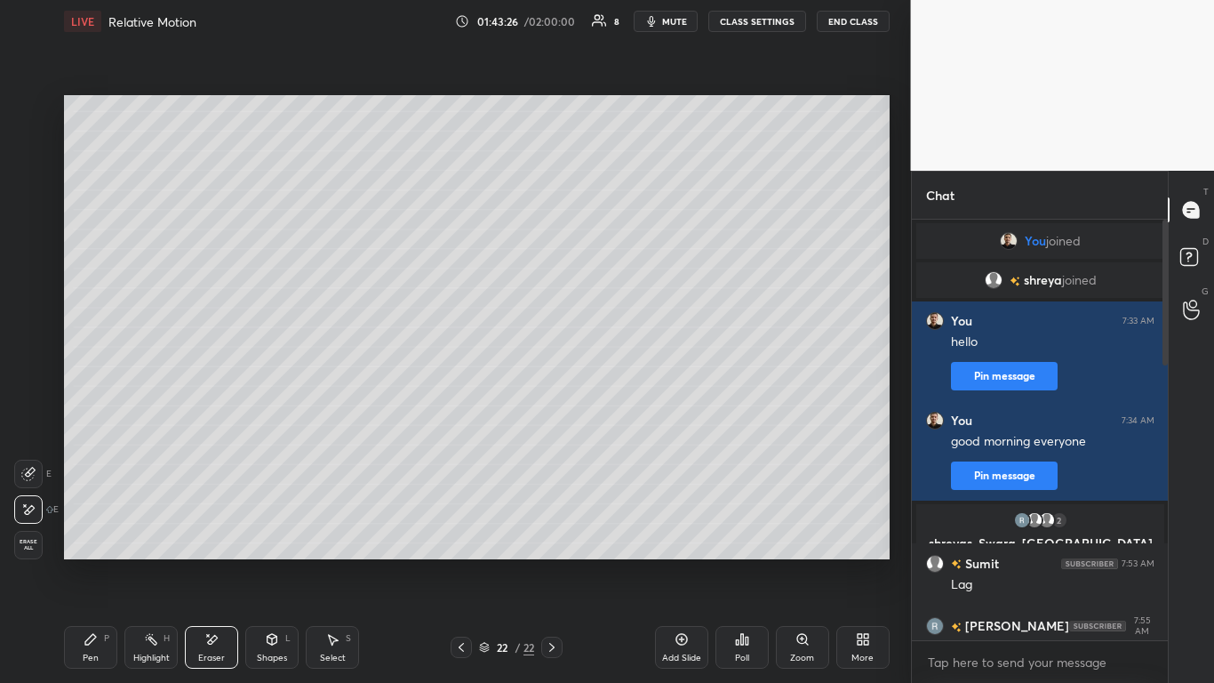
click at [92, 562] on icon at bounding box center [90, 639] width 11 height 11
click at [677, 562] on icon at bounding box center [681, 640] width 12 height 12
click at [27, 212] on div at bounding box center [28, 216] width 14 height 14
click at [30, 251] on div at bounding box center [28, 251] width 14 height 14
click at [31, 183] on div at bounding box center [29, 180] width 14 height 14
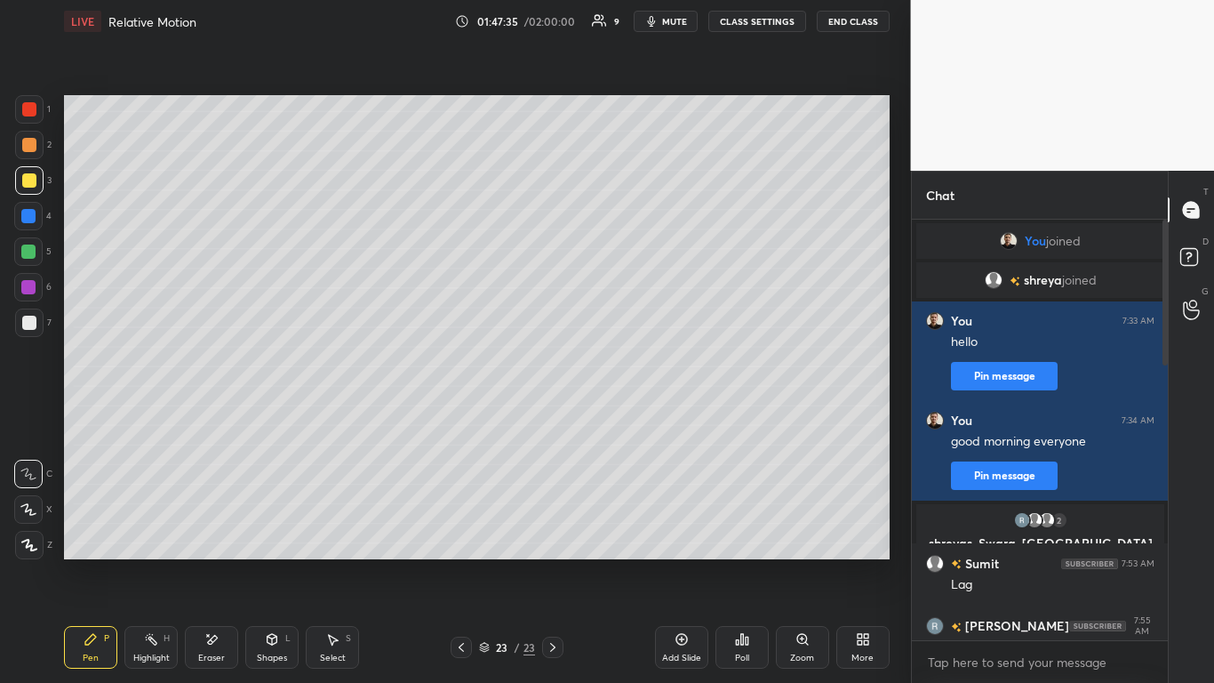
click at [679, 562] on icon at bounding box center [682, 639] width 14 height 14
click at [30, 147] on div at bounding box center [29, 145] width 14 height 14
click at [25, 323] on div at bounding box center [29, 322] width 14 height 14
click at [33, 153] on div at bounding box center [29, 145] width 28 height 28
click at [30, 246] on div at bounding box center [28, 251] width 14 height 14
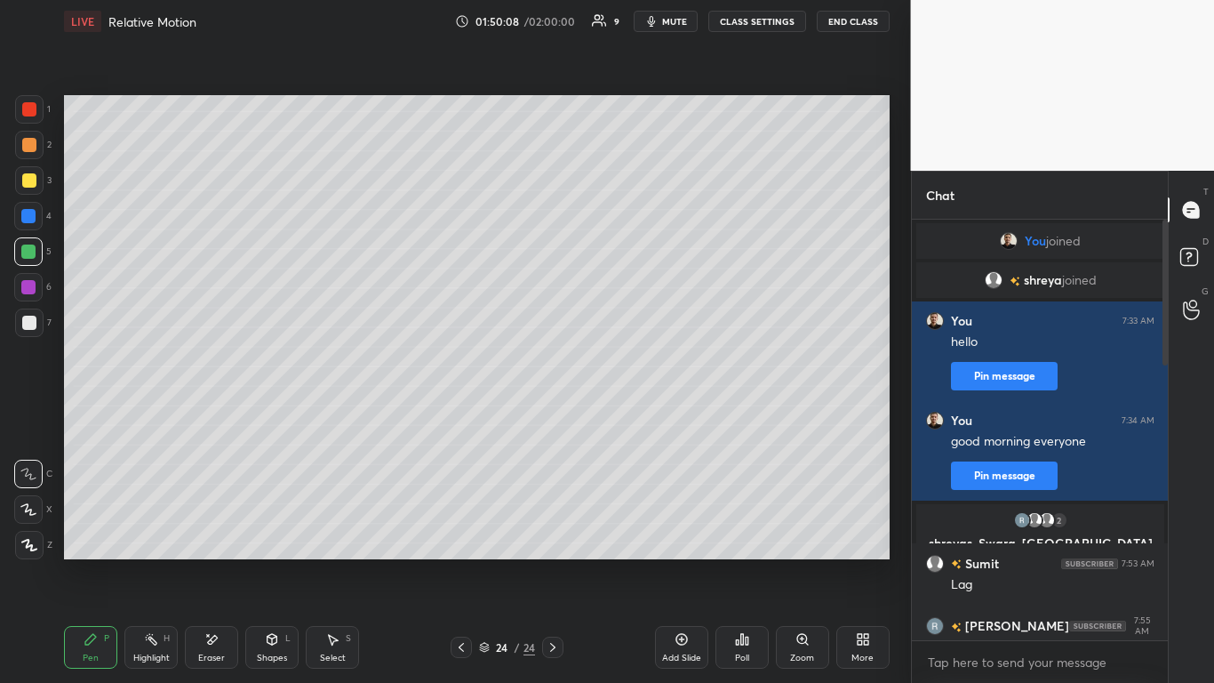
click at [689, 562] on div "Add Slide" at bounding box center [681, 647] width 53 height 43
click at [23, 147] on div at bounding box center [29, 145] width 14 height 14
click at [30, 319] on div at bounding box center [29, 322] width 14 height 14
click at [30, 255] on div at bounding box center [28, 251] width 14 height 14
click at [92, 562] on icon at bounding box center [90, 639] width 11 height 11
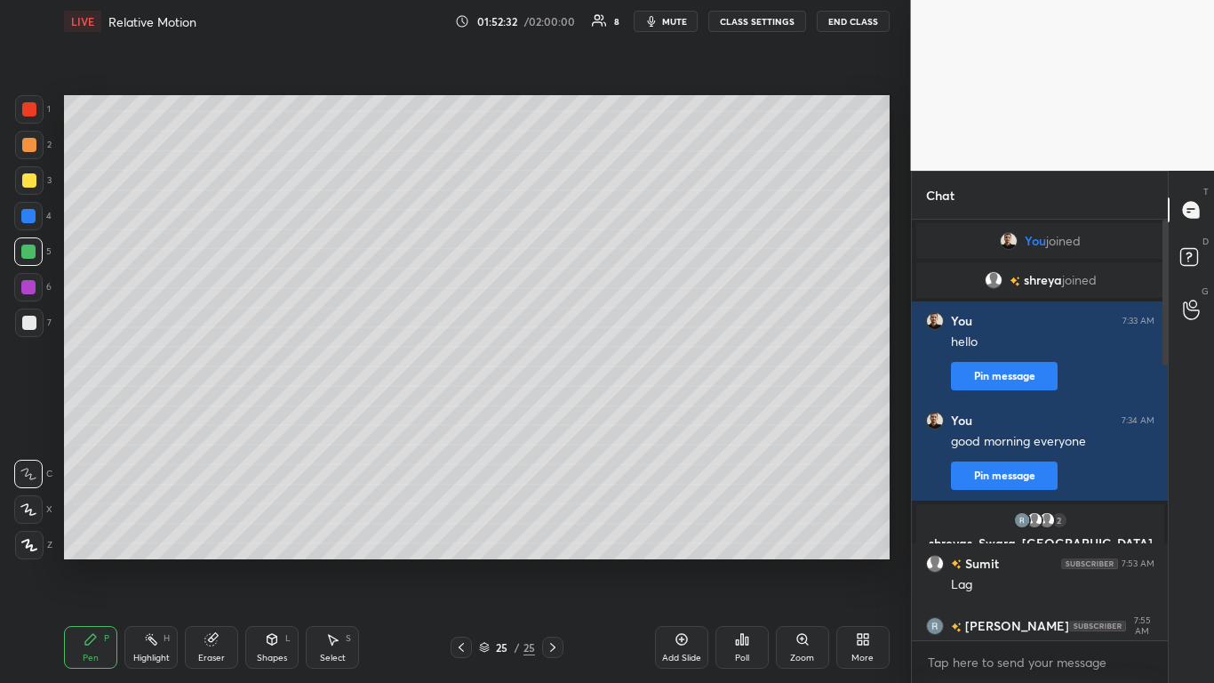
click at [27, 322] on div at bounding box center [29, 322] width 14 height 14
click at [32, 182] on div at bounding box center [29, 180] width 14 height 14
click at [680, 562] on icon at bounding box center [682, 639] width 14 height 14
click at [32, 148] on div at bounding box center [29, 145] width 14 height 14
click at [470, 25] on icon at bounding box center [464, 21] width 14 height 14
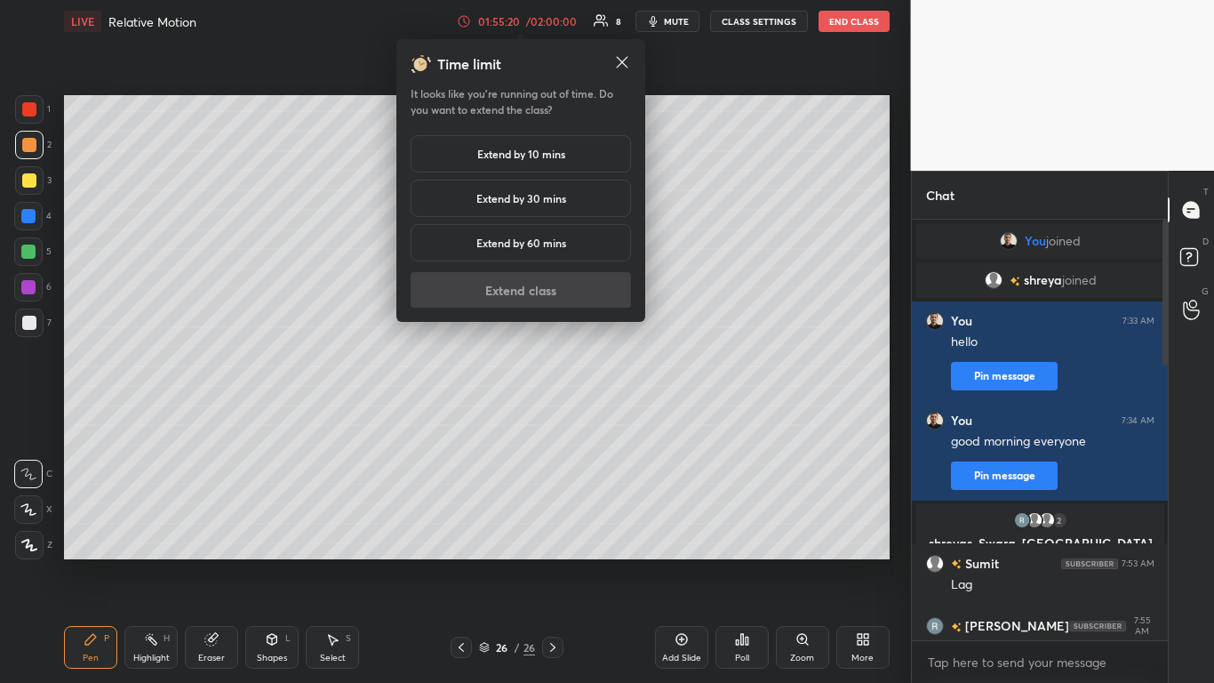
click at [501, 152] on h5 "Extend by 10 mins" at bounding box center [521, 154] width 88 height 16
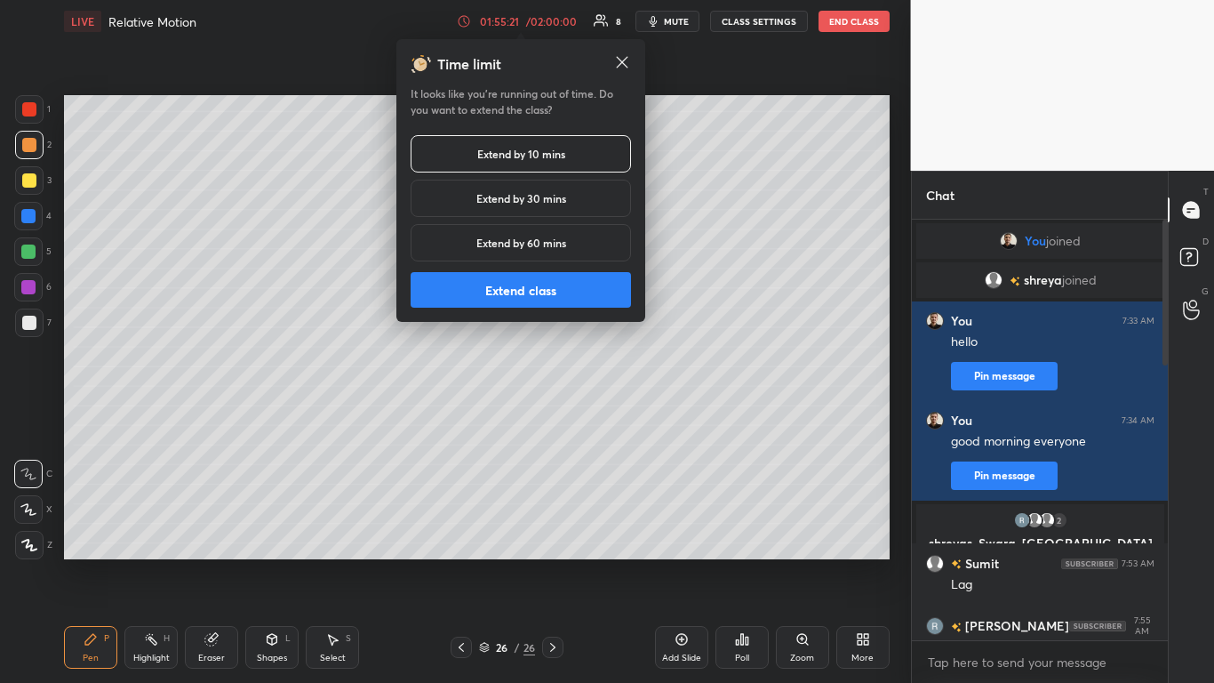
click at [481, 287] on button "Extend class" at bounding box center [521, 290] width 220 height 36
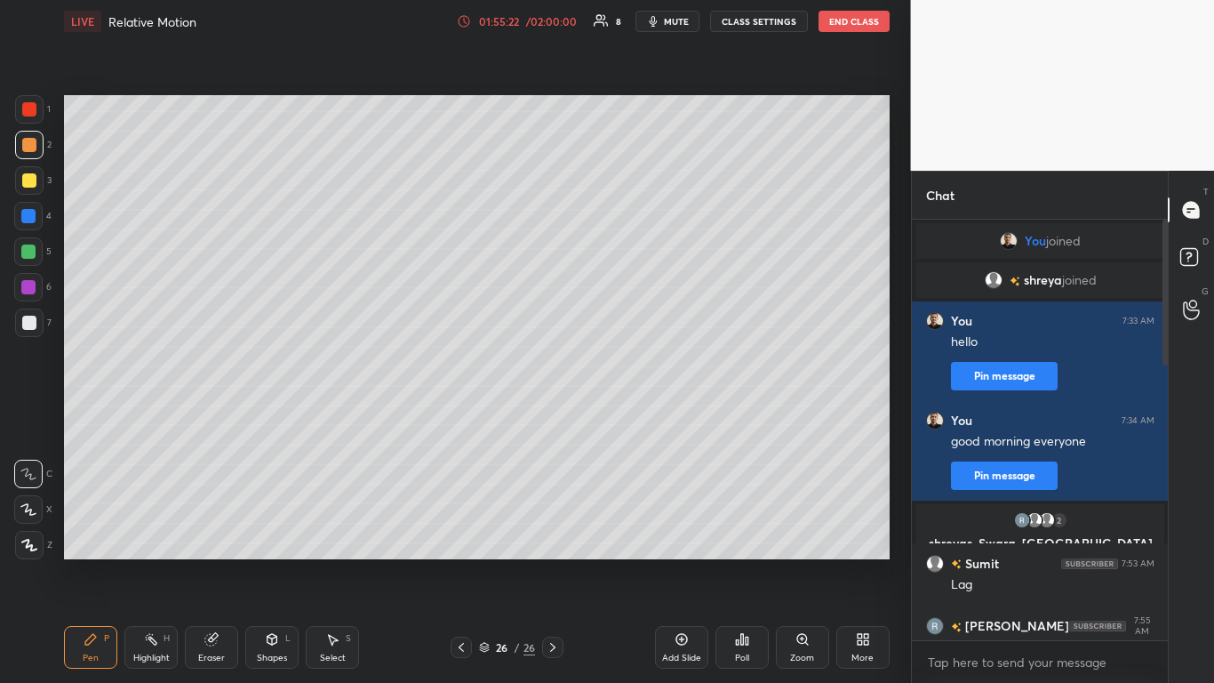
click at [35, 183] on div at bounding box center [29, 180] width 14 height 14
click at [25, 324] on div at bounding box center [29, 322] width 14 height 14
click at [28, 173] on div at bounding box center [29, 180] width 14 height 14
click at [30, 147] on div at bounding box center [29, 145] width 14 height 14
click at [678, 562] on icon at bounding box center [681, 640] width 12 height 12
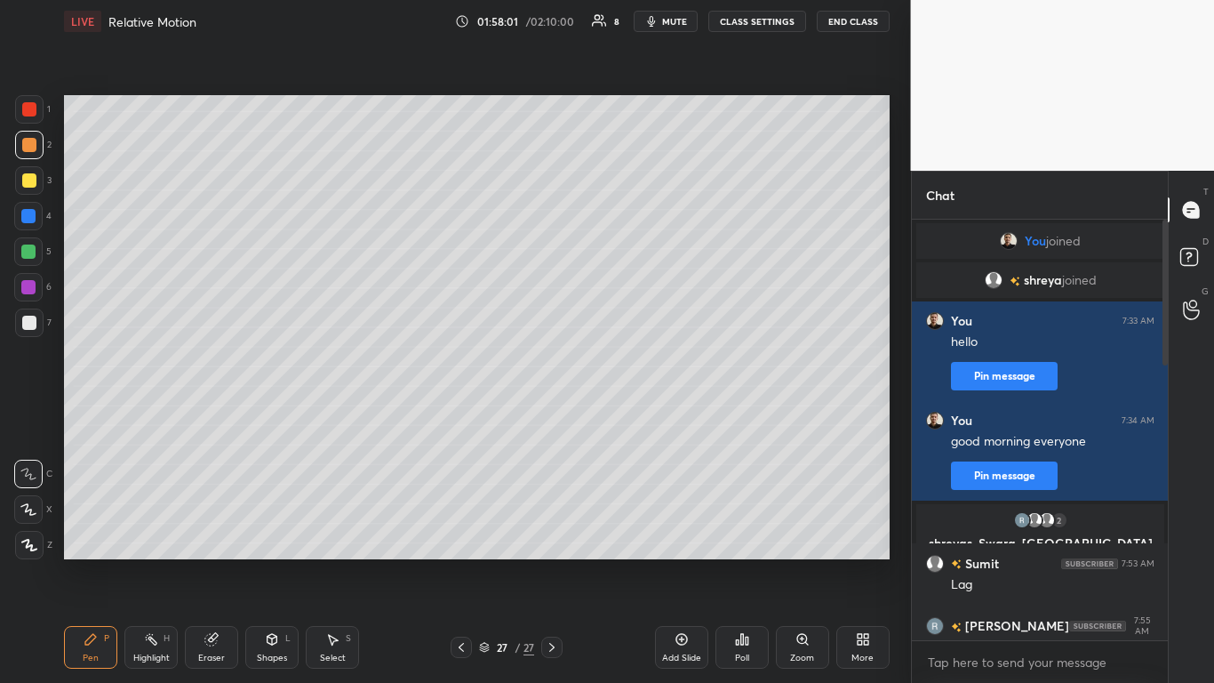
click at [31, 250] on div at bounding box center [28, 251] width 14 height 14
click at [25, 331] on div at bounding box center [29, 322] width 28 height 28
click at [22, 184] on div at bounding box center [29, 180] width 14 height 14
click at [31, 323] on div at bounding box center [29, 322] width 14 height 14
click at [27, 141] on div at bounding box center [29, 145] width 14 height 14
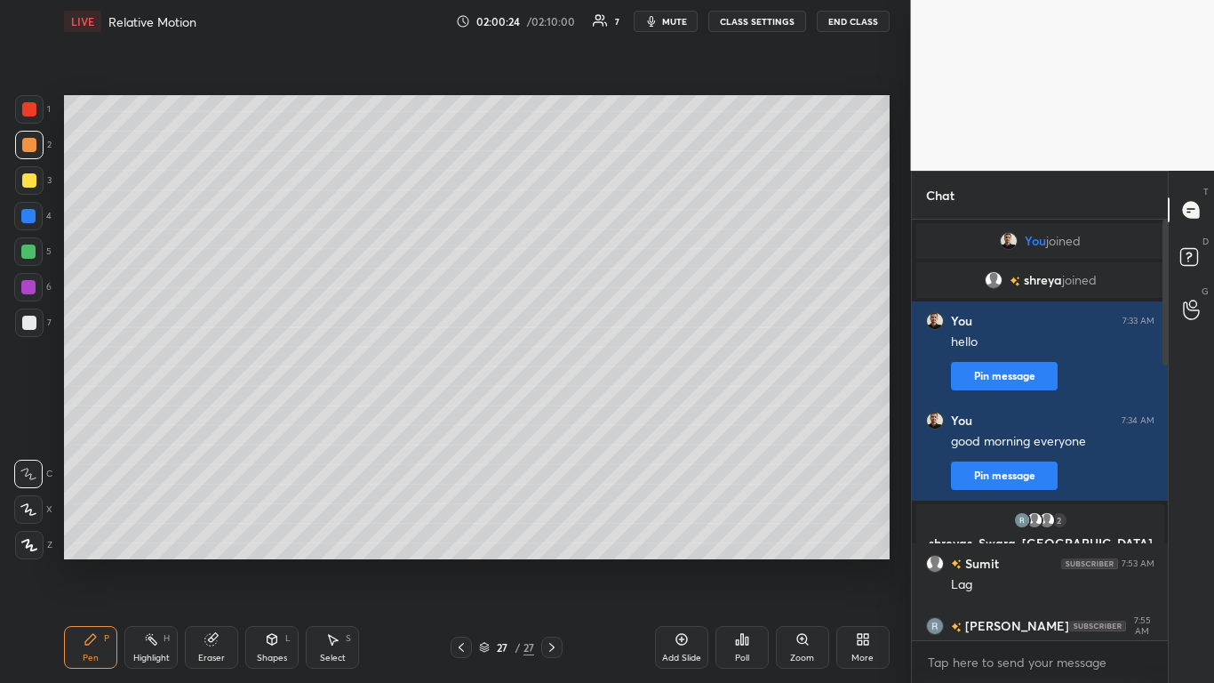
click at [680, 562] on icon at bounding box center [682, 639] width 14 height 14
click at [30, 250] on div at bounding box center [28, 251] width 14 height 14
click at [29, 141] on div at bounding box center [29, 145] width 14 height 14
click at [29, 320] on div at bounding box center [29, 322] width 14 height 14
click at [28, 146] on div at bounding box center [29, 145] width 14 height 14
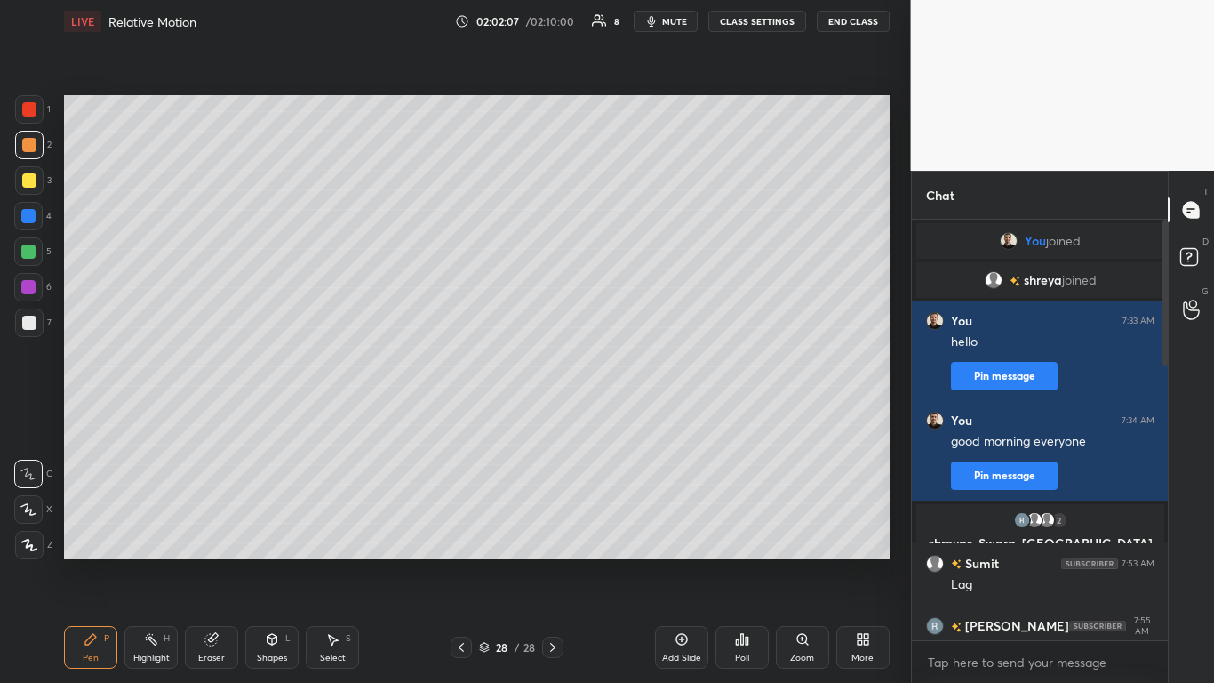
click at [26, 178] on div at bounding box center [29, 180] width 14 height 14
click at [681, 562] on icon at bounding box center [682, 639] width 14 height 14
click at [28, 148] on div at bounding box center [29, 145] width 14 height 14
click at [28, 325] on div at bounding box center [29, 322] width 14 height 14
click at [28, 143] on div at bounding box center [29, 145] width 14 height 14
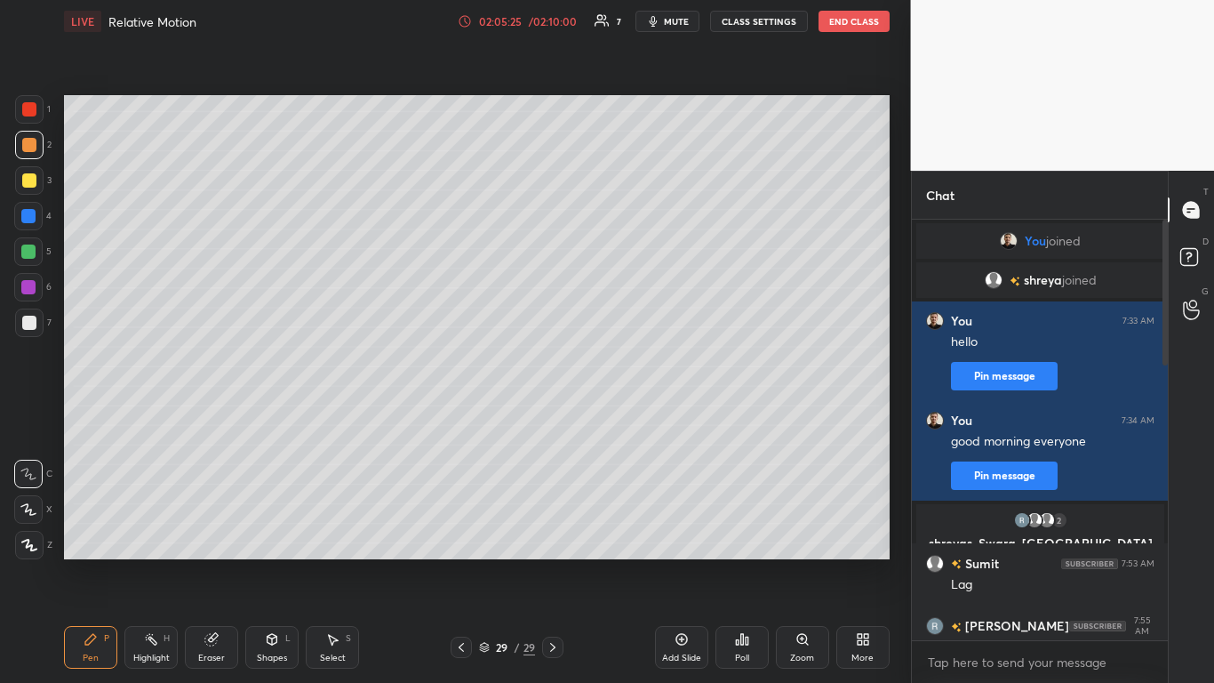
click at [680, 562] on icon at bounding box center [682, 639] width 14 height 14
click at [26, 182] on div at bounding box center [29, 180] width 14 height 14
click at [32, 252] on div at bounding box center [28, 251] width 14 height 14
click at [476, 26] on div "02:06:12 / 02:10:00" at bounding box center [519, 21] width 123 height 14
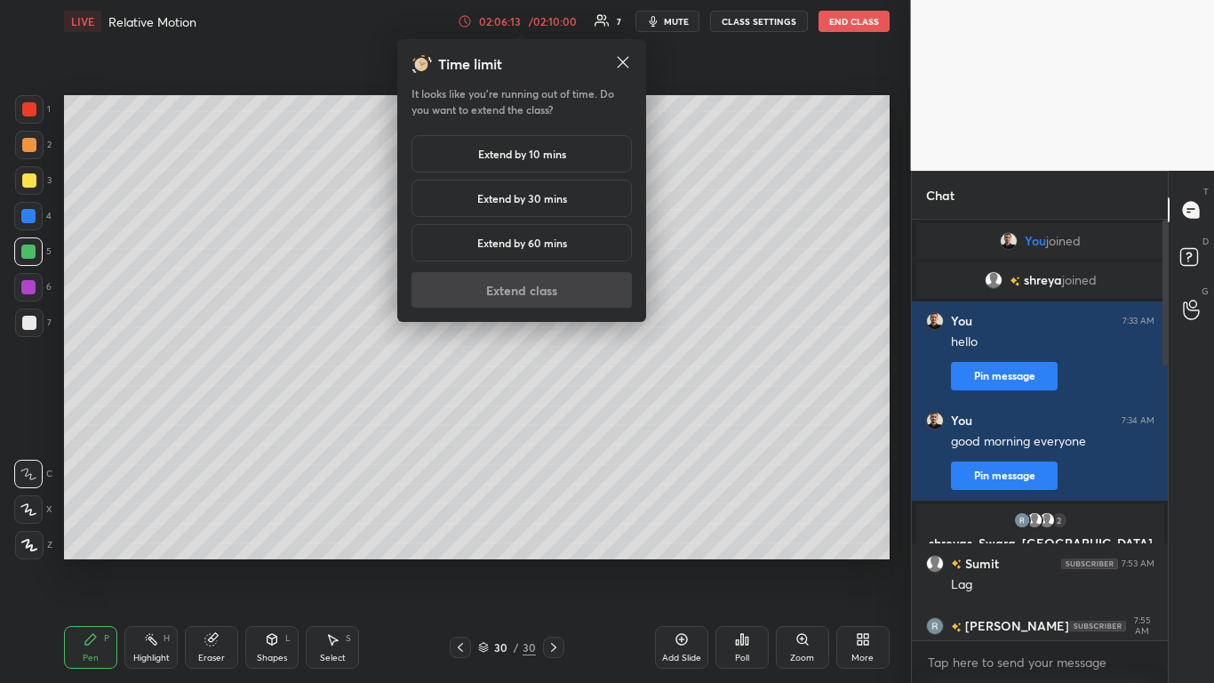
click at [519, 153] on h5 "Extend by 10 mins" at bounding box center [522, 154] width 88 height 16
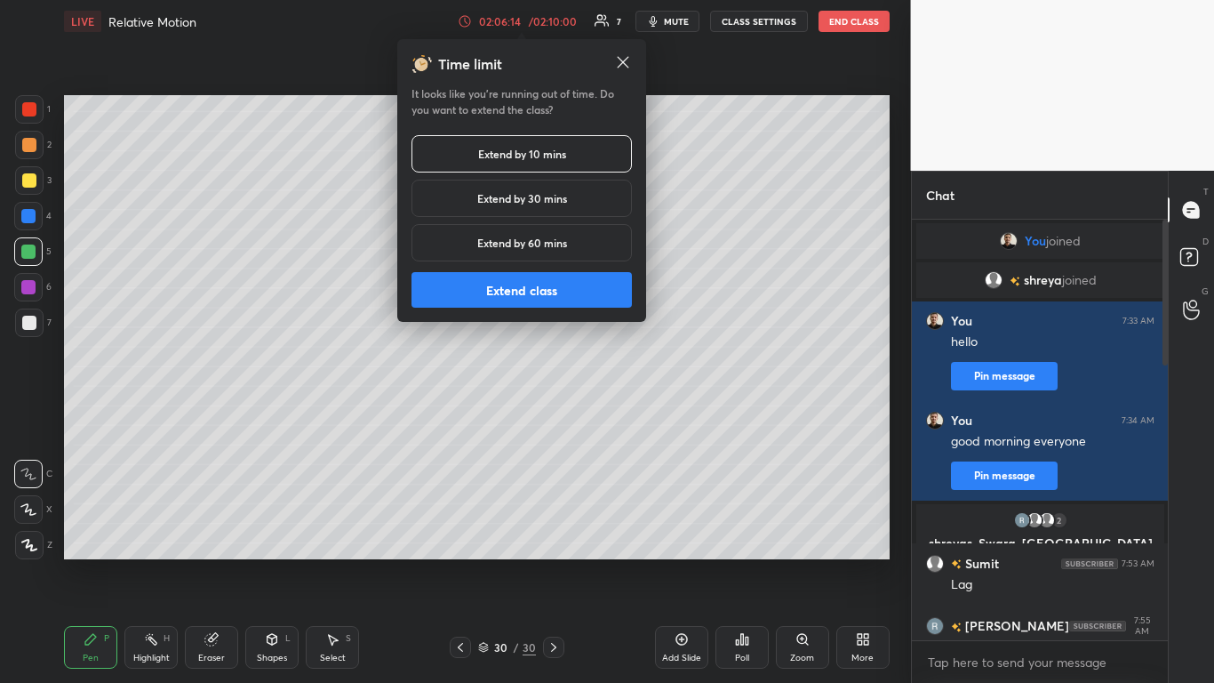
click at [535, 293] on button "Extend class" at bounding box center [521, 290] width 220 height 36
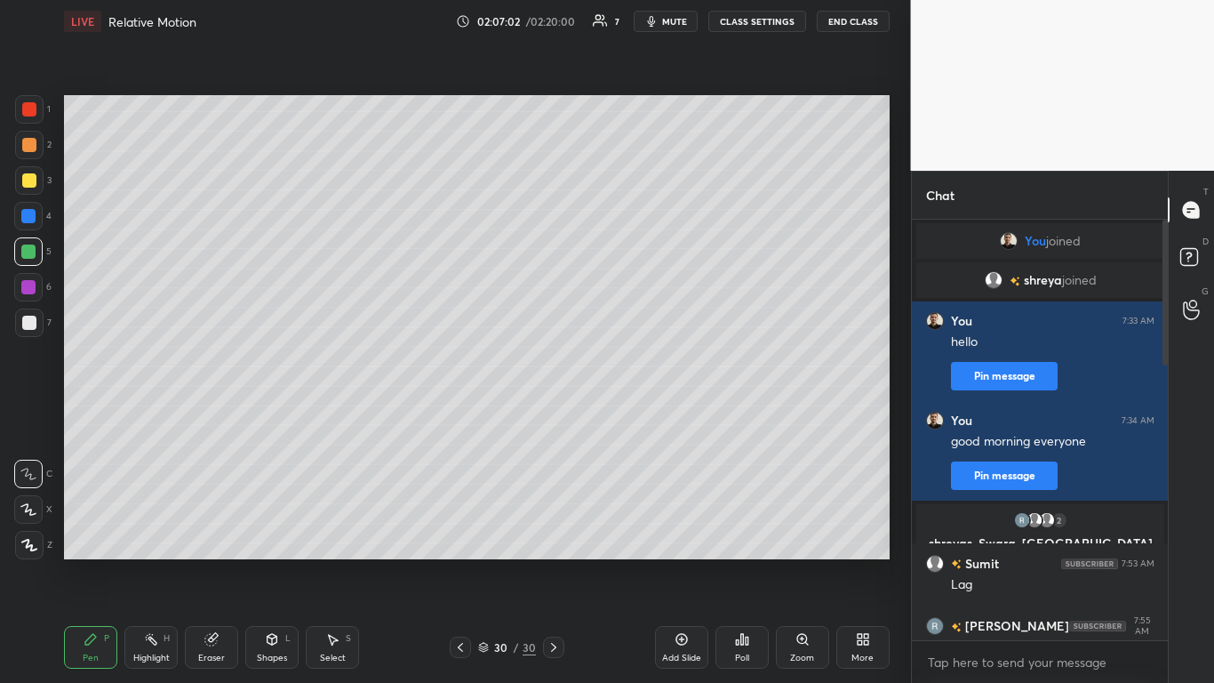
click at [31, 143] on div at bounding box center [29, 145] width 14 height 14
click at [682, 562] on icon at bounding box center [682, 639] width 14 height 14
click at [29, 247] on div at bounding box center [28, 251] width 14 height 14
click at [464, 562] on icon at bounding box center [461, 647] width 14 height 14
click at [460, 562] on icon at bounding box center [461, 647] width 5 height 9
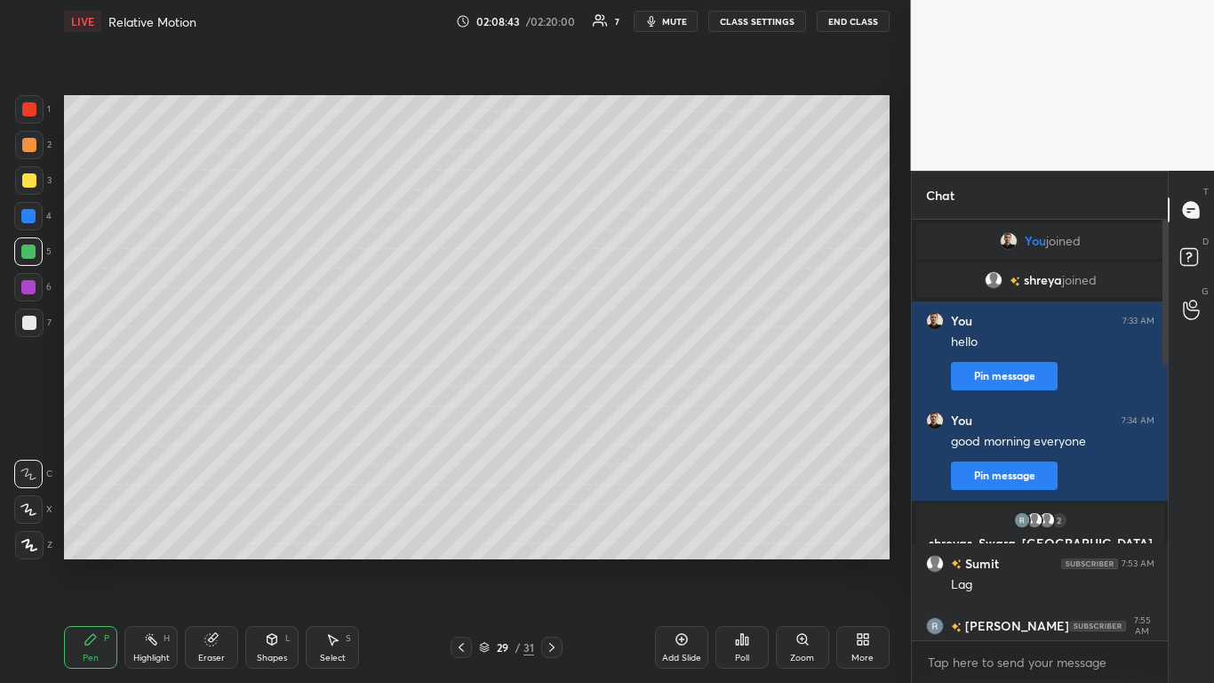
click at [459, 562] on icon at bounding box center [461, 647] width 14 height 14
click at [550, 562] on icon at bounding box center [552, 647] width 14 height 14
click at [554, 562] on icon at bounding box center [552, 647] width 14 height 14
click at [548, 562] on icon at bounding box center [552, 647] width 14 height 14
click at [35, 323] on div at bounding box center [29, 322] width 14 height 14
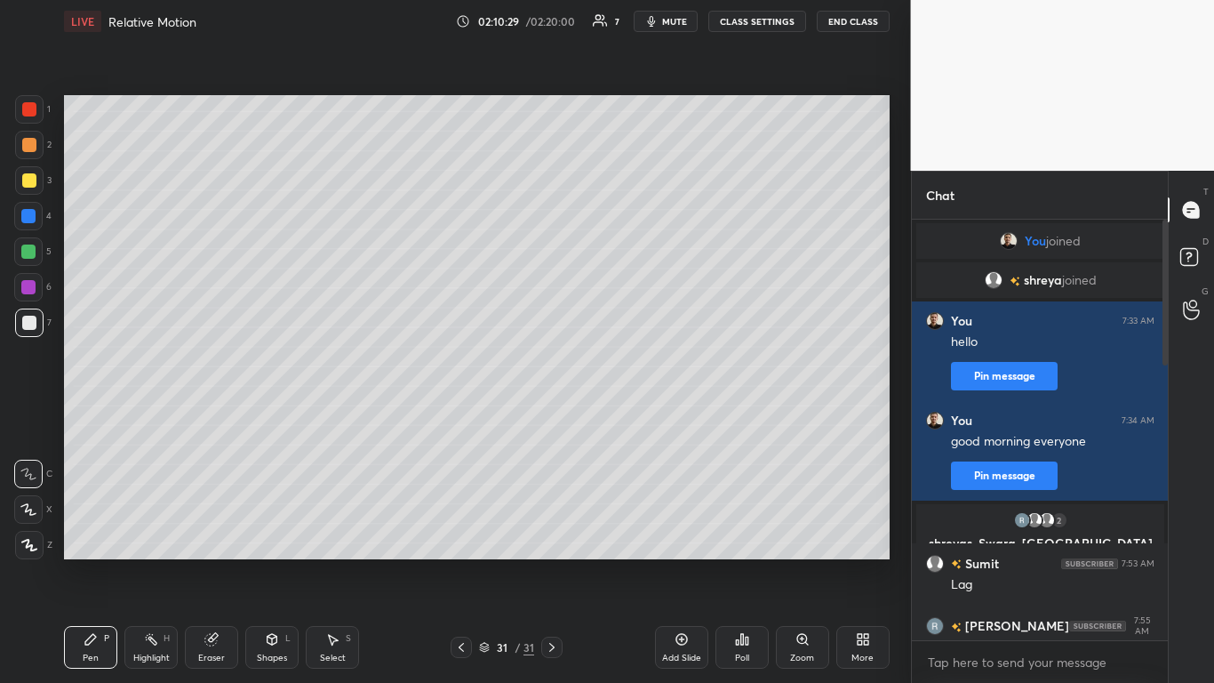
click at [680, 562] on icon at bounding box center [682, 639] width 14 height 14
click at [28, 176] on div at bounding box center [29, 180] width 14 height 14
click at [29, 248] on div at bounding box center [28, 251] width 14 height 14
click at [32, 284] on div at bounding box center [28, 287] width 14 height 14
click at [27, 184] on div at bounding box center [29, 180] width 14 height 14
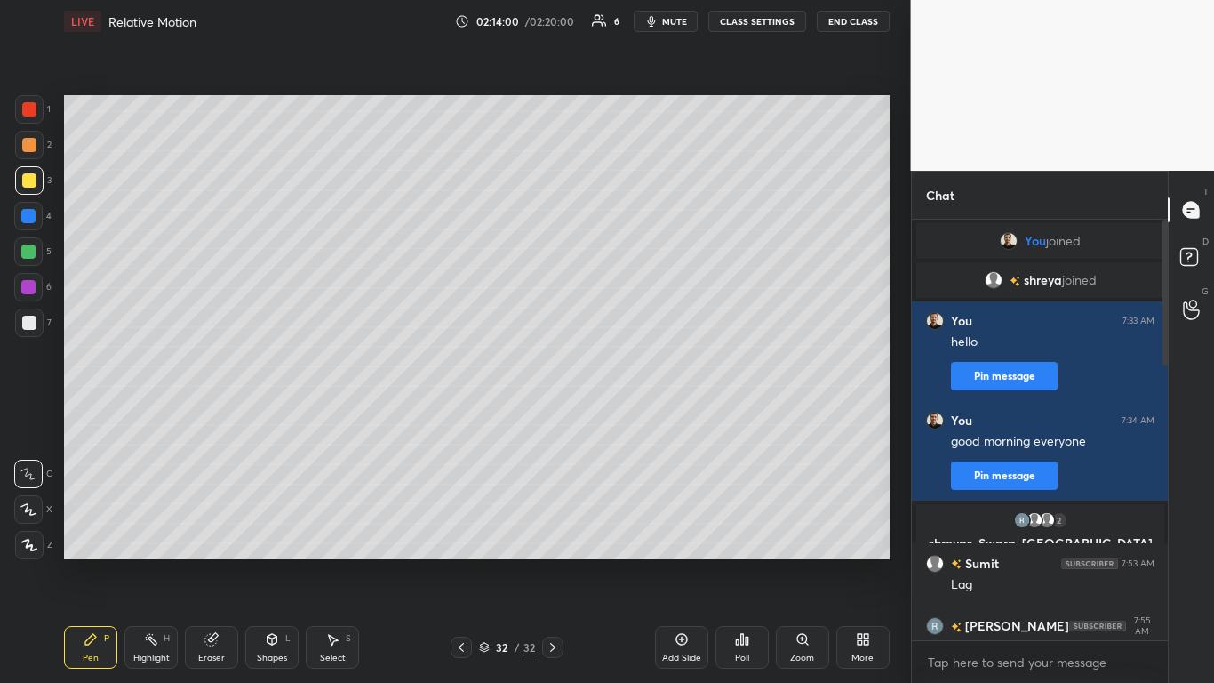
click at [688, 562] on icon at bounding box center [682, 639] width 14 height 14
click at [276, 562] on icon at bounding box center [273, 639] width 10 height 11
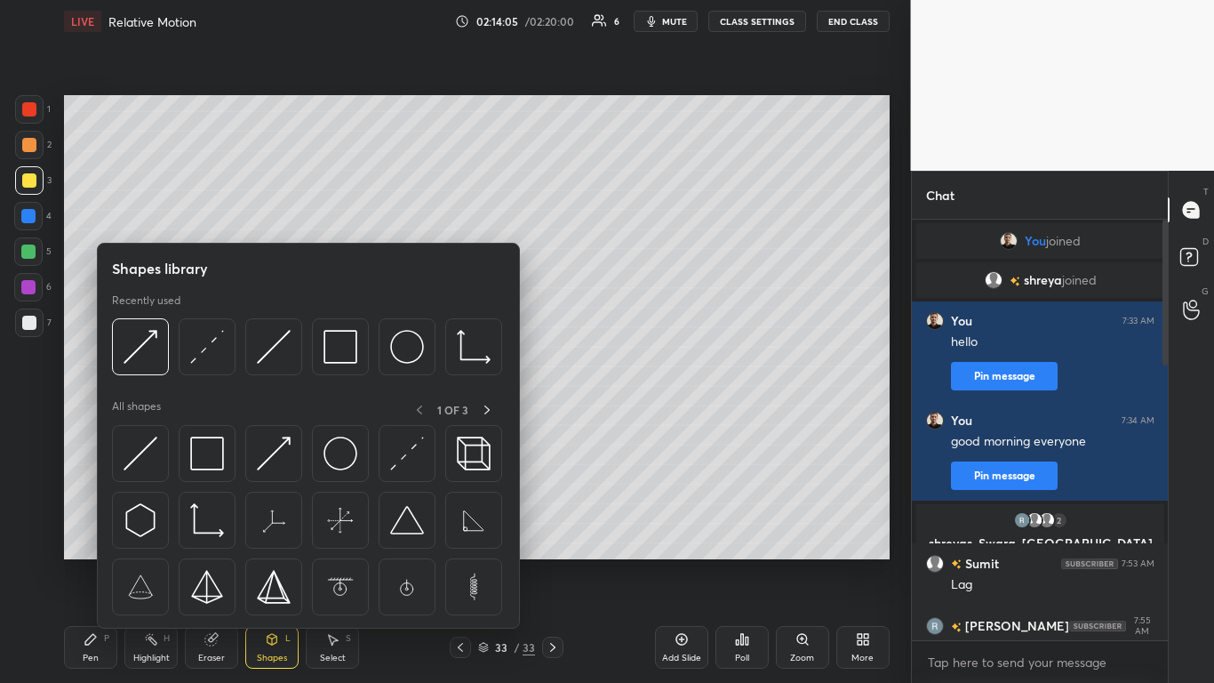
click at [413, 514] on img at bounding box center [407, 520] width 34 height 34
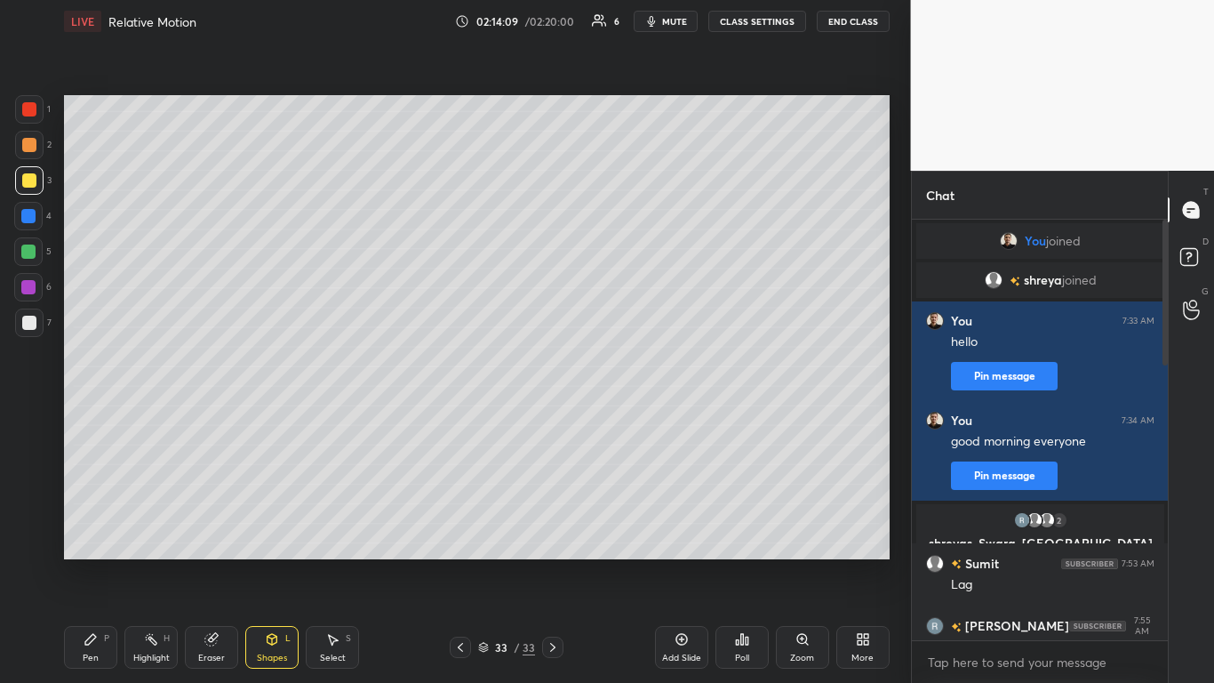
click at [275, 562] on icon at bounding box center [273, 639] width 10 height 11
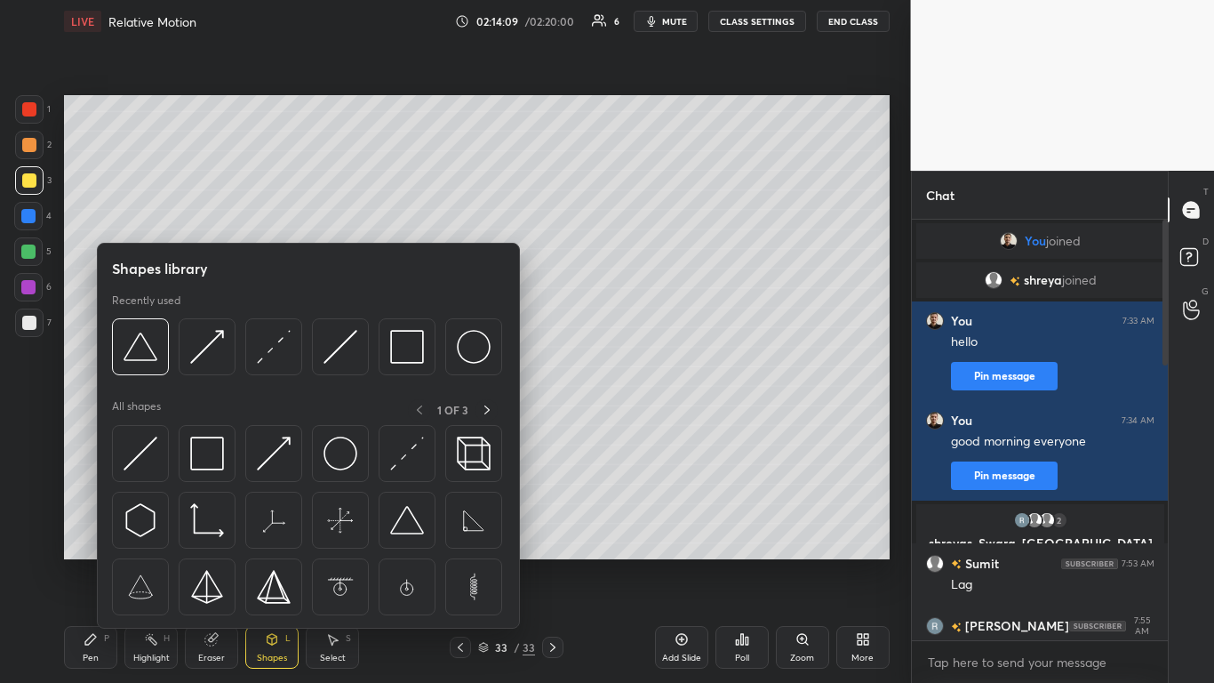
click at [227, 454] on div at bounding box center [207, 453] width 57 height 57
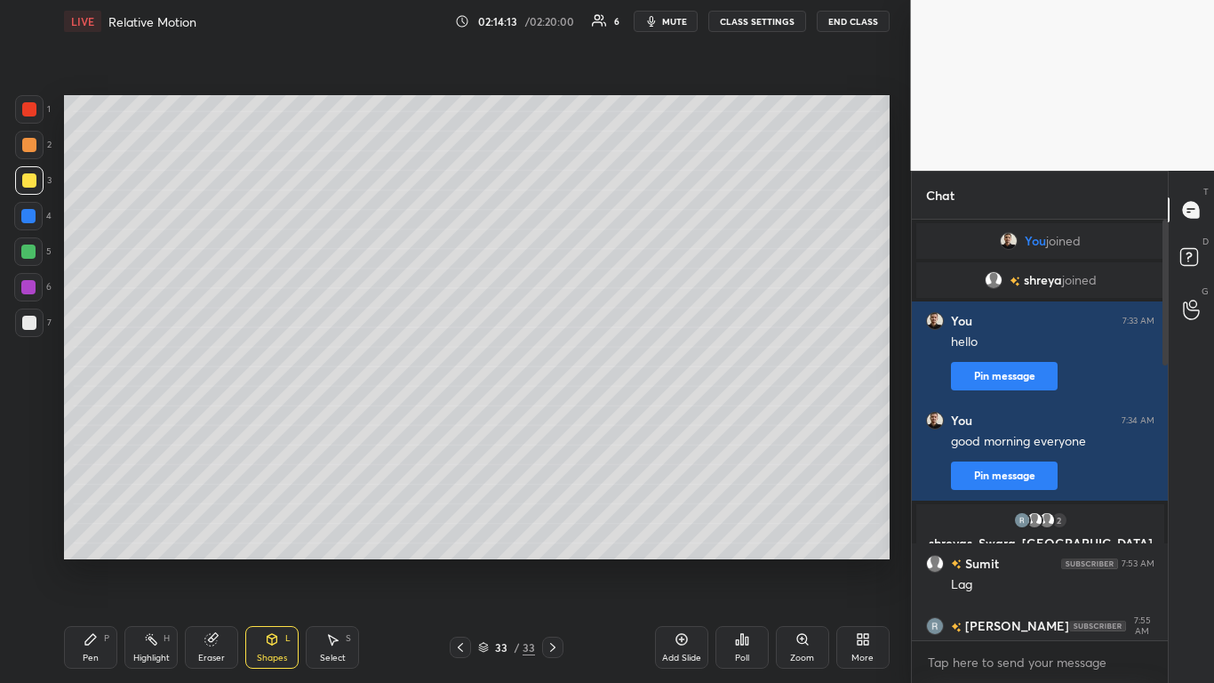
click at [25, 147] on div at bounding box center [29, 145] width 14 height 14
click at [87, 562] on icon at bounding box center [90, 639] width 11 height 11
click at [29, 252] on div at bounding box center [28, 251] width 14 height 14
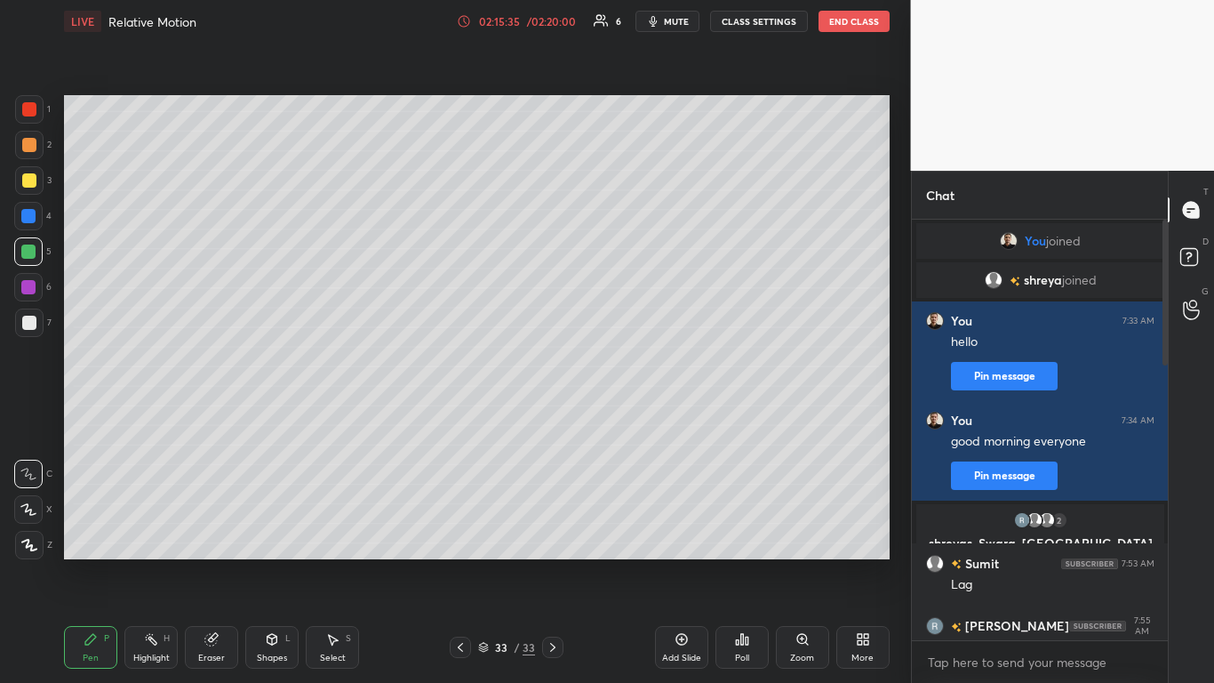
click at [24, 323] on div at bounding box center [29, 322] width 14 height 14
click at [28, 145] on div at bounding box center [29, 145] width 14 height 14
click at [24, 179] on div at bounding box center [29, 180] width 14 height 14
type textarea "x"
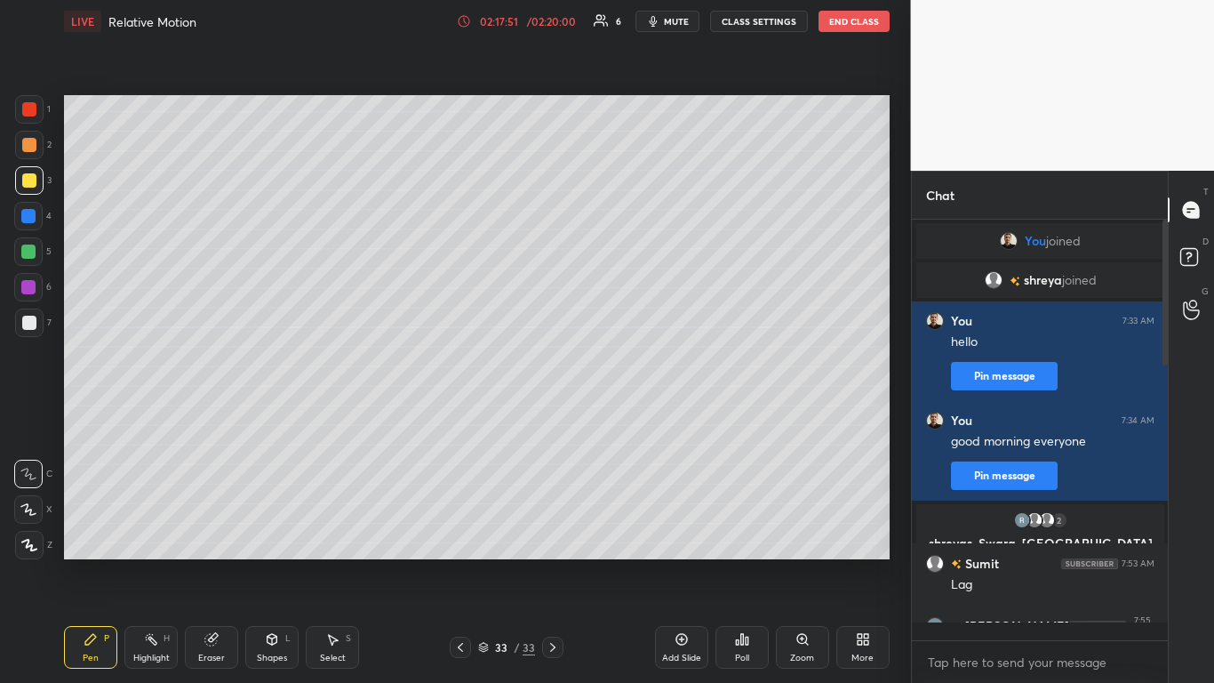
scroll to position [415, 251]
click at [894, 387] on div "Setting up your live class Unacademy team wishes you a very happy birthday! May…" at bounding box center [477, 327] width 840 height 569
click at [461, 562] on icon at bounding box center [460, 647] width 5 height 9
click at [459, 562] on icon at bounding box center [460, 647] width 14 height 14
click at [456, 562] on icon at bounding box center [460, 647] width 14 height 14
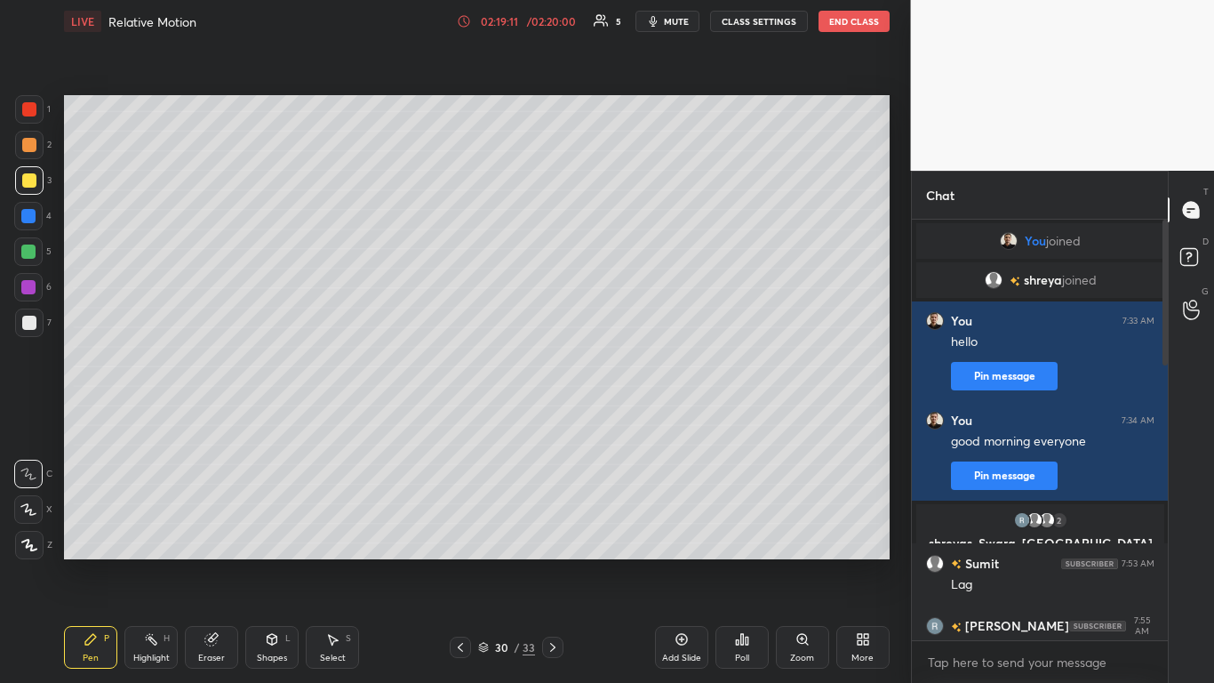
click at [464, 562] on icon at bounding box center [460, 647] width 14 height 14
click at [462, 562] on icon at bounding box center [460, 647] width 14 height 14
click at [463, 562] on icon at bounding box center [460, 647] width 14 height 14
click at [462, 562] on icon at bounding box center [460, 647] width 5 height 9
click at [464, 562] on icon at bounding box center [460, 647] width 14 height 14
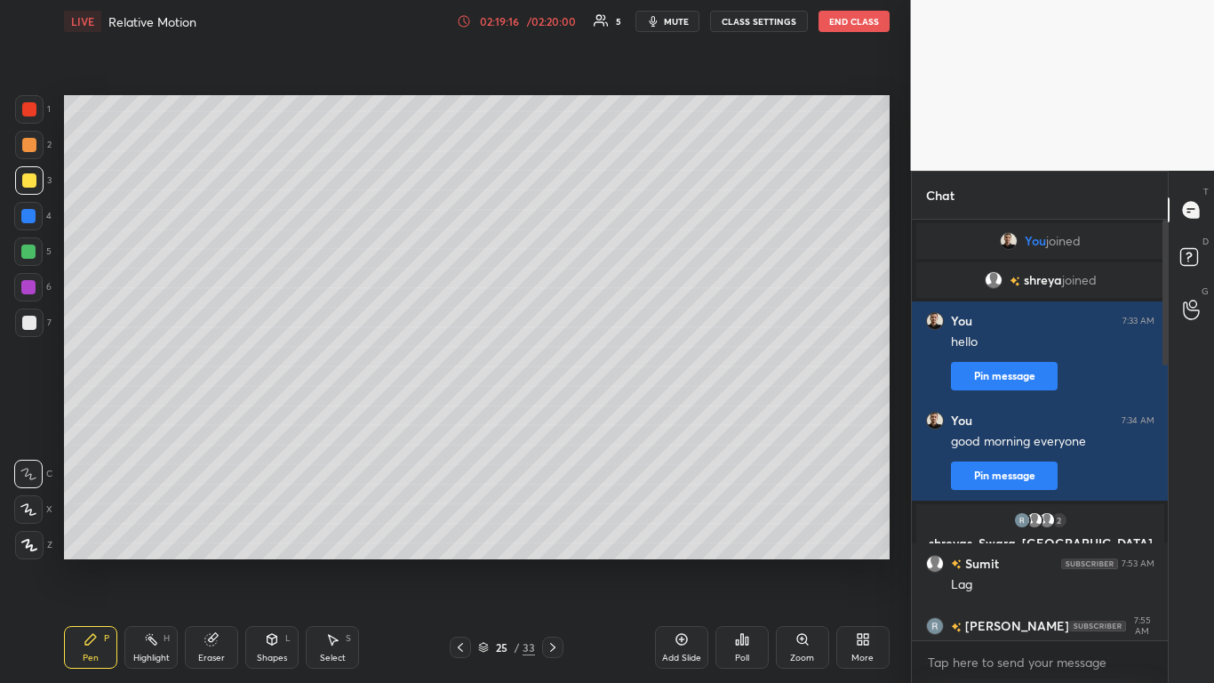
click at [462, 562] on icon at bounding box center [460, 647] width 14 height 14
click at [465, 562] on icon at bounding box center [460, 647] width 14 height 14
click at [462, 562] on icon at bounding box center [460, 647] width 14 height 14
click at [460, 562] on icon at bounding box center [460, 647] width 5 height 9
click at [456, 562] on icon at bounding box center [460, 647] width 14 height 14
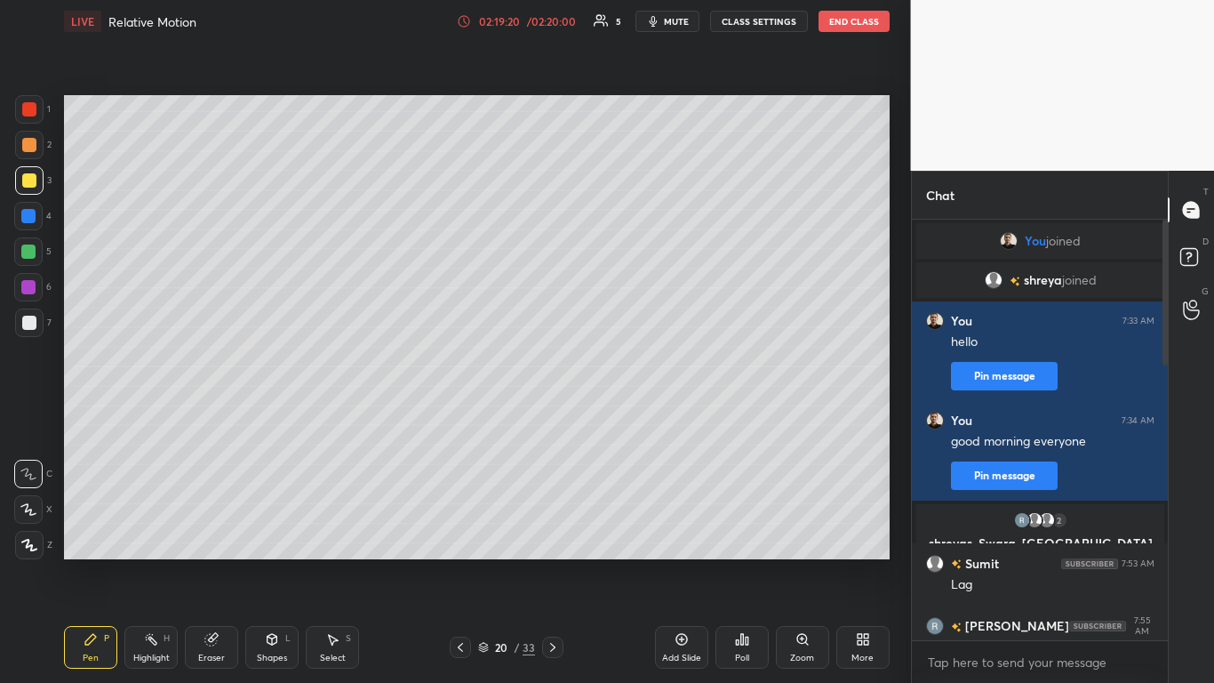
click at [460, 562] on icon at bounding box center [460, 647] width 14 height 14
click at [464, 562] on div at bounding box center [460, 646] width 21 height 21
click at [465, 562] on icon at bounding box center [460, 647] width 14 height 14
click at [464, 562] on icon at bounding box center [460, 647] width 14 height 14
click at [461, 562] on icon at bounding box center [460, 647] width 14 height 14
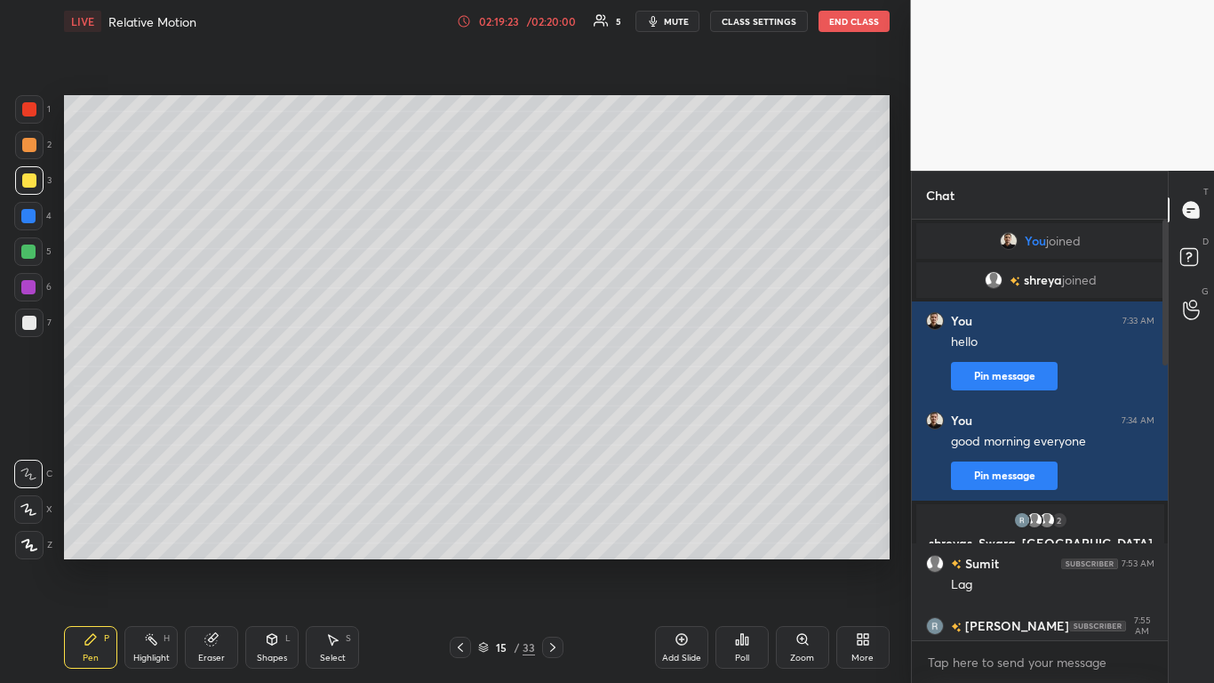
click at [461, 562] on div at bounding box center [460, 646] width 21 height 21
click at [463, 562] on div at bounding box center [460, 646] width 21 height 21
click at [464, 562] on div at bounding box center [460, 646] width 21 height 21
click at [465, 562] on icon at bounding box center [460, 647] width 14 height 14
click at [464, 562] on icon at bounding box center [460, 647] width 14 height 14
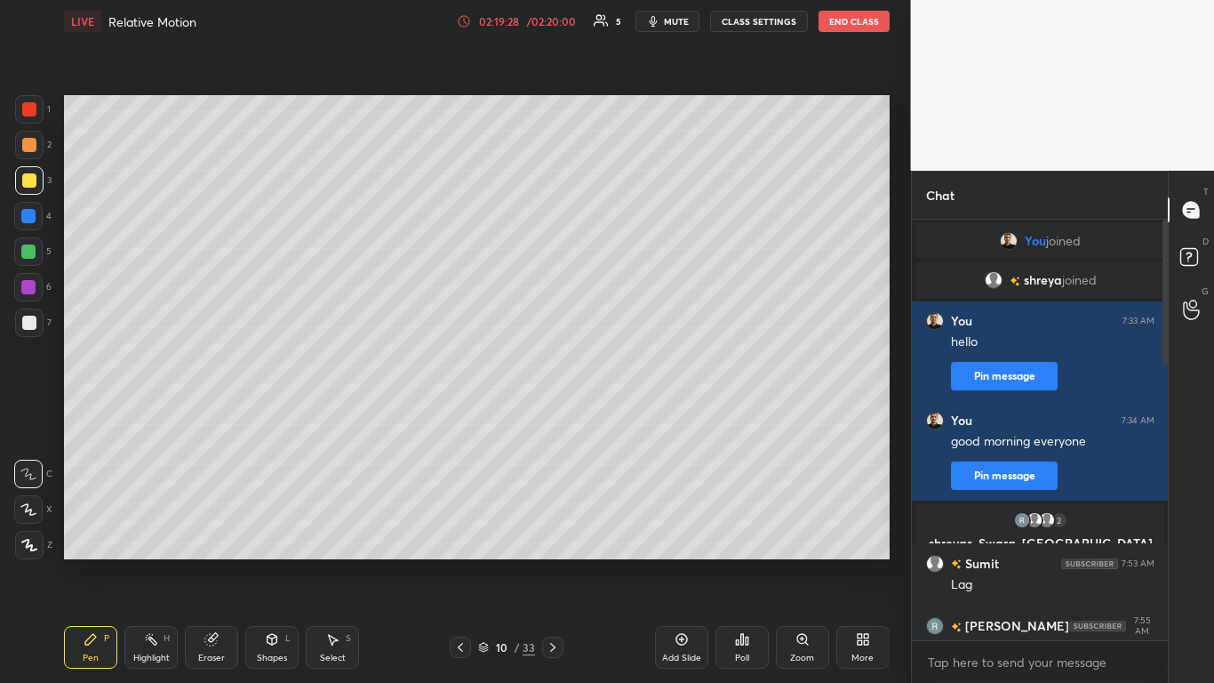
click at [465, 562] on icon at bounding box center [460, 647] width 14 height 14
click at [463, 562] on div at bounding box center [460, 646] width 21 height 21
click at [465, 562] on icon at bounding box center [460, 647] width 14 height 14
click at [462, 562] on icon at bounding box center [460, 647] width 14 height 14
click at [463, 562] on icon at bounding box center [460, 647] width 14 height 14
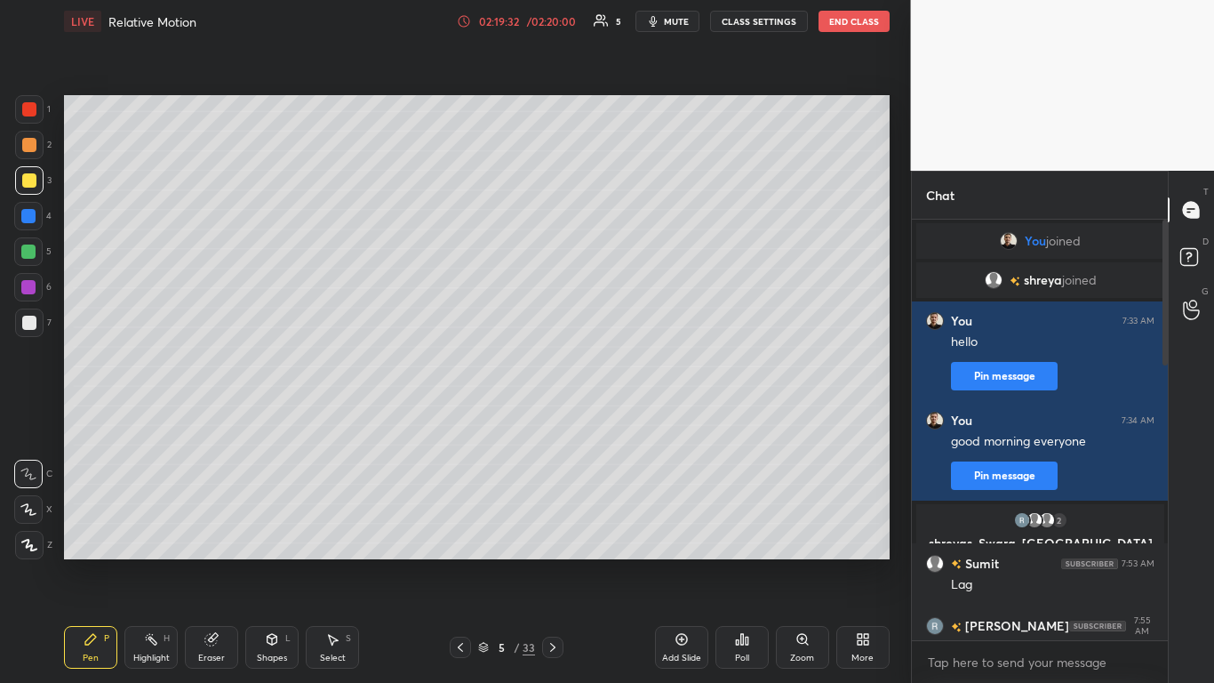
click at [461, 562] on icon at bounding box center [460, 647] width 5 height 9
click at [468, 562] on div at bounding box center [460, 646] width 21 height 21
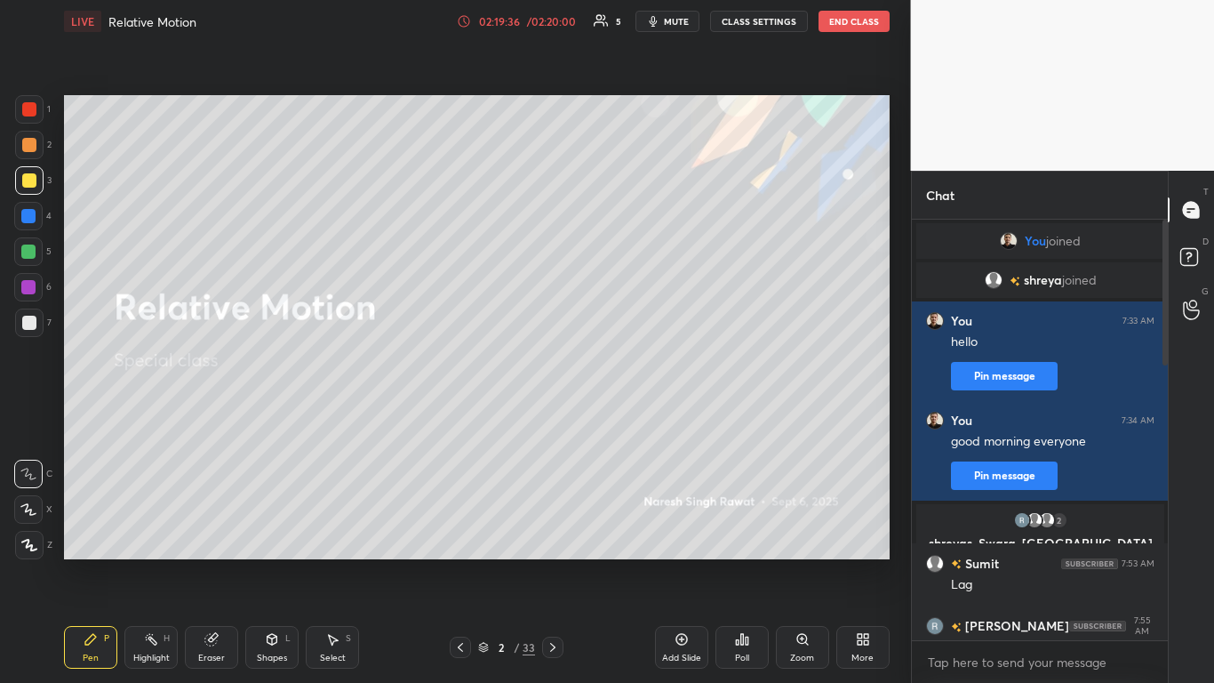
click at [551, 562] on icon at bounding box center [553, 647] width 14 height 14
click at [552, 562] on icon at bounding box center [553, 647] width 14 height 14
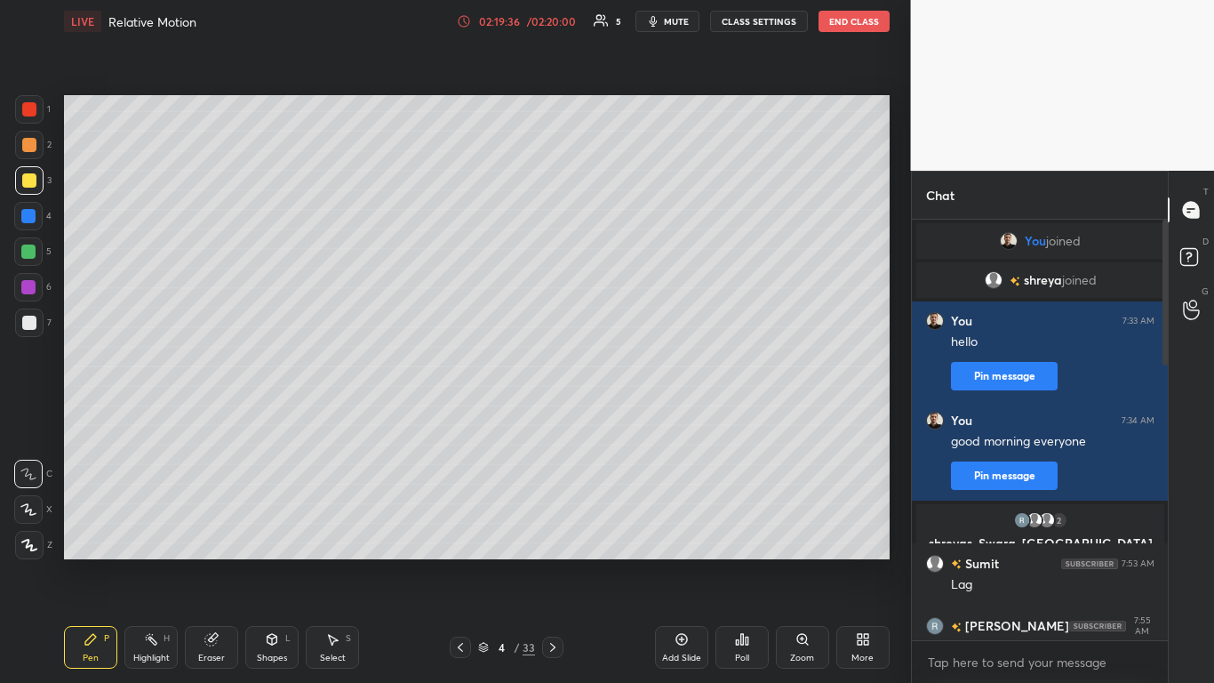
click at [553, 562] on icon at bounding box center [552, 647] width 5 height 9
click at [555, 562] on icon at bounding box center [553, 647] width 14 height 14
click at [556, 562] on icon at bounding box center [553, 647] width 14 height 14
click at [847, 23] on button "End Class" at bounding box center [854, 21] width 71 height 21
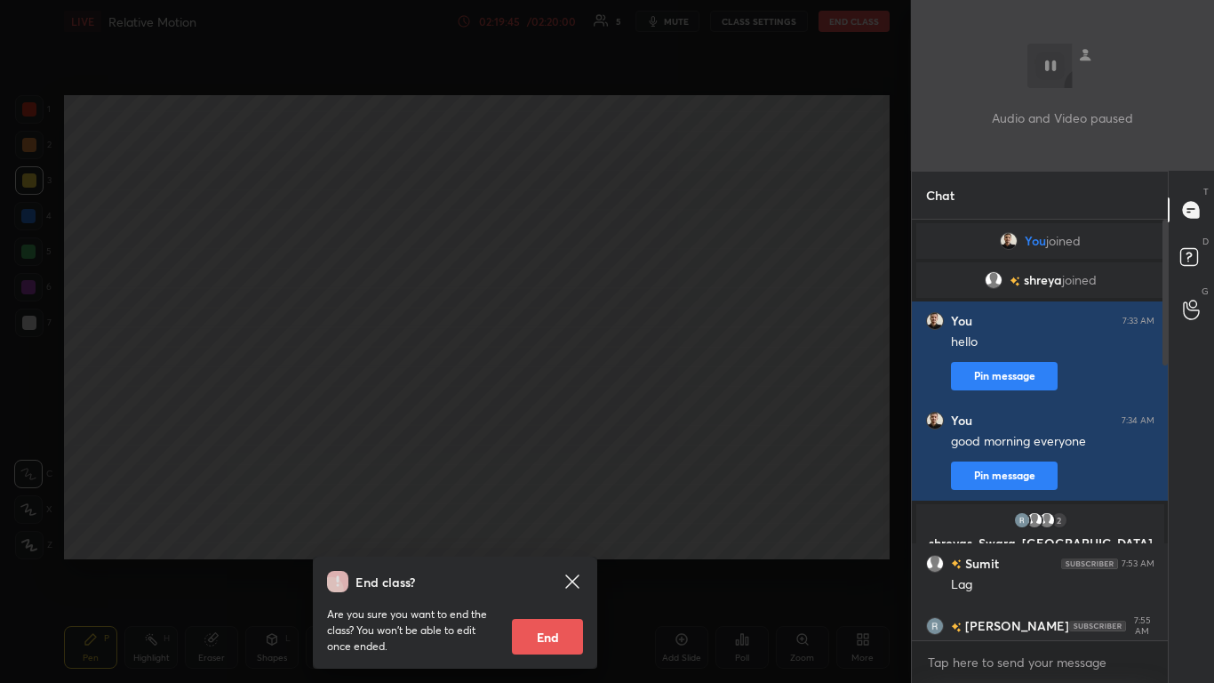
click at [540, 562] on button "End" at bounding box center [547, 637] width 71 height 36
type textarea "x"
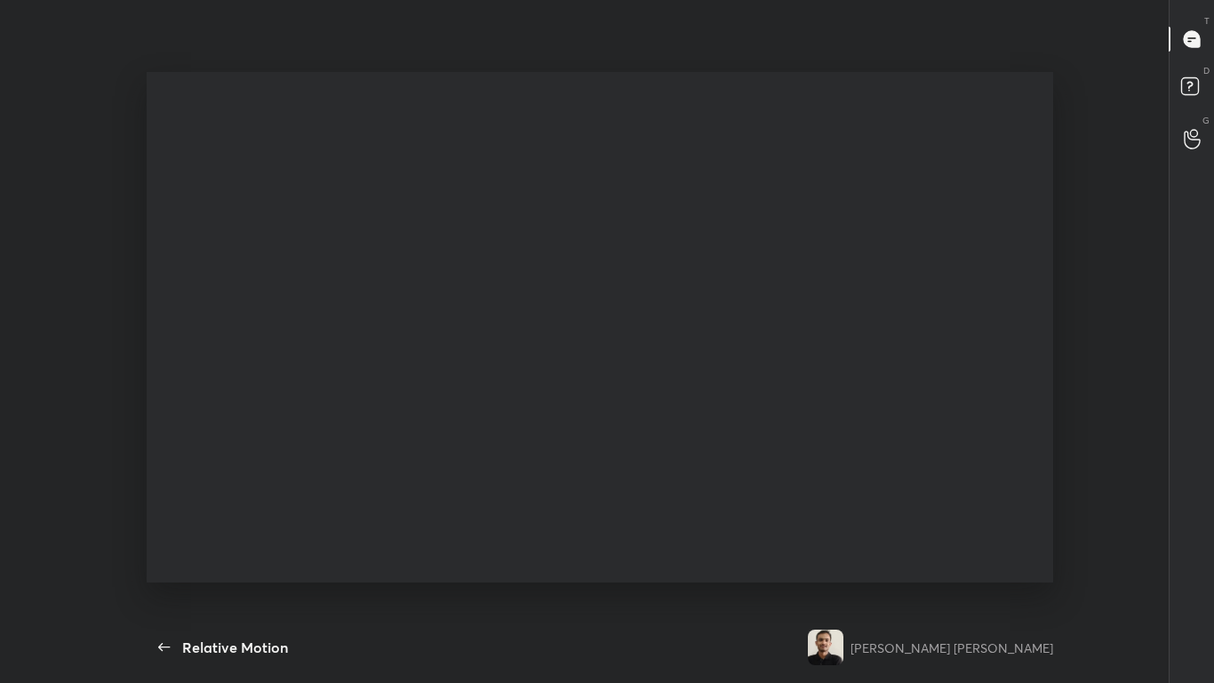
scroll to position [0, 0]
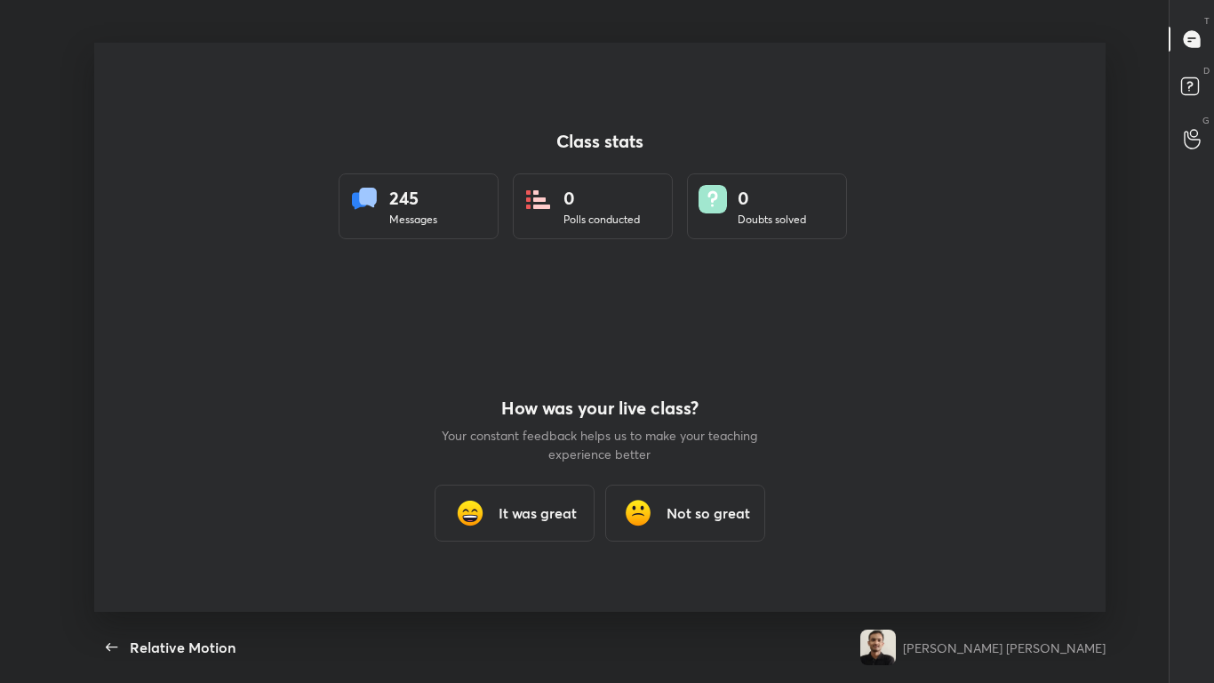
click at [505, 508] on h3 "It was great" at bounding box center [538, 512] width 78 height 21
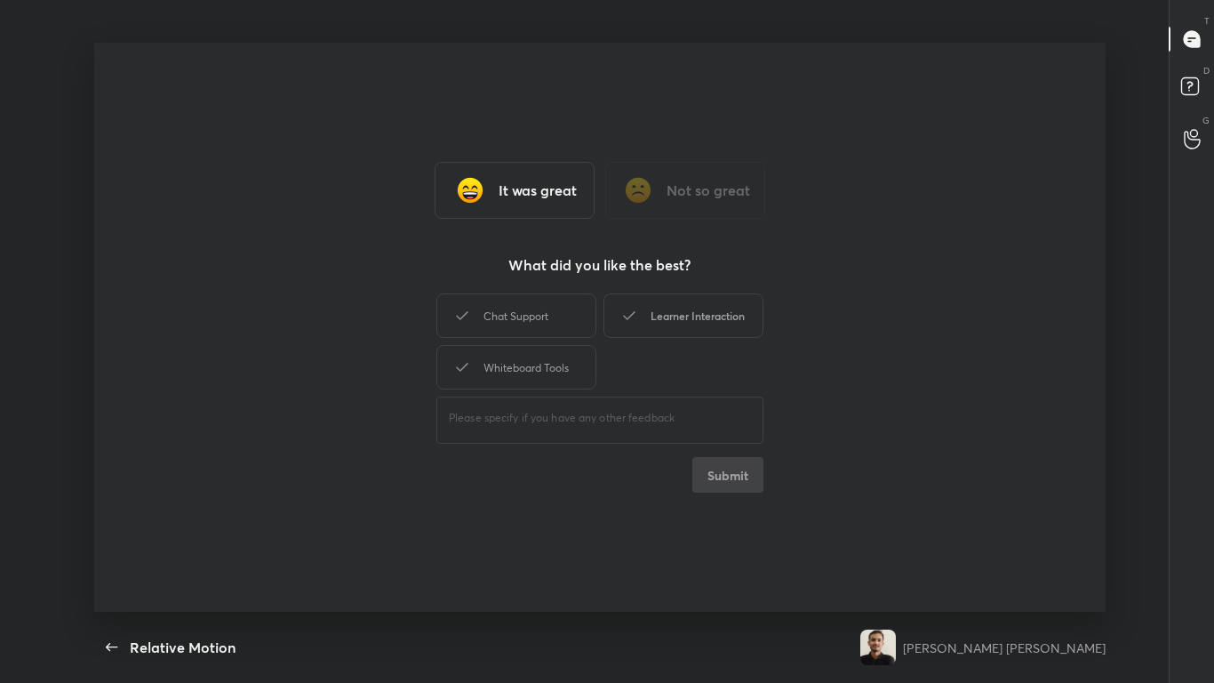
click at [644, 315] on div "Learner Interaction" at bounding box center [683, 315] width 160 height 44
click at [712, 472] on button "Submit" at bounding box center [727, 475] width 71 height 36
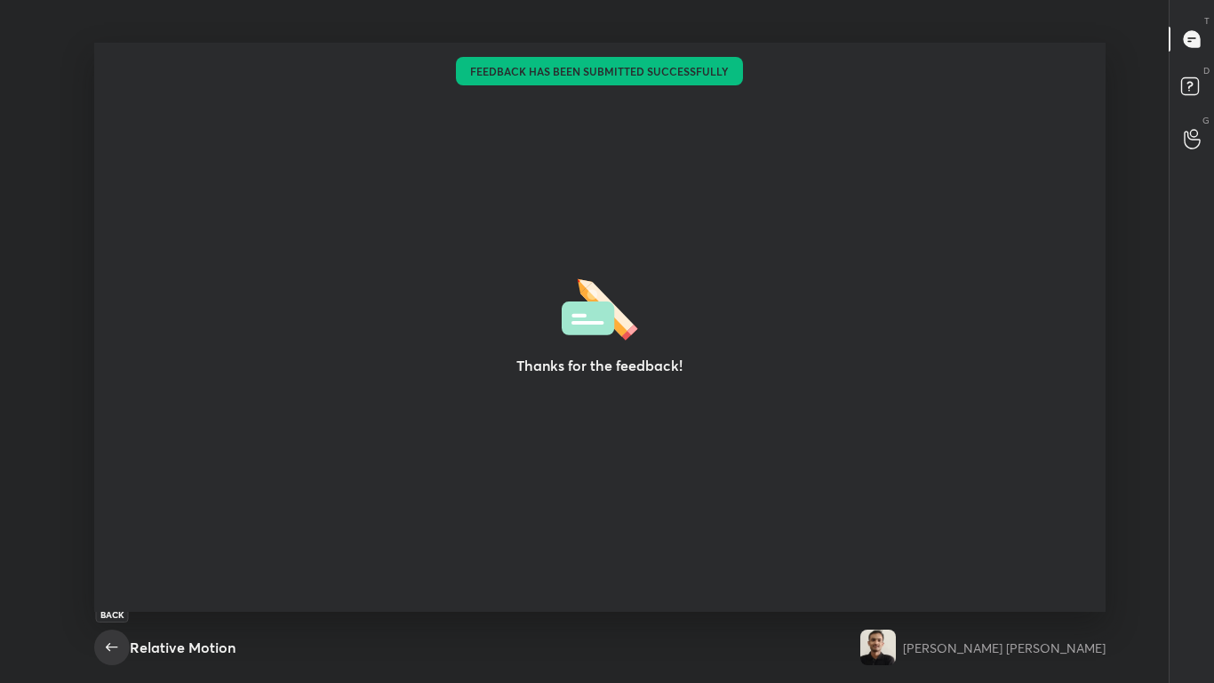
click at [115, 562] on icon "button" at bounding box center [111, 646] width 21 height 21
click at [111, 562] on icon "button" at bounding box center [111, 646] width 21 height 21
click at [114, 562] on icon "button" at bounding box center [111, 646] width 21 height 21
click at [115, 562] on icon "button" at bounding box center [111, 646] width 21 height 21
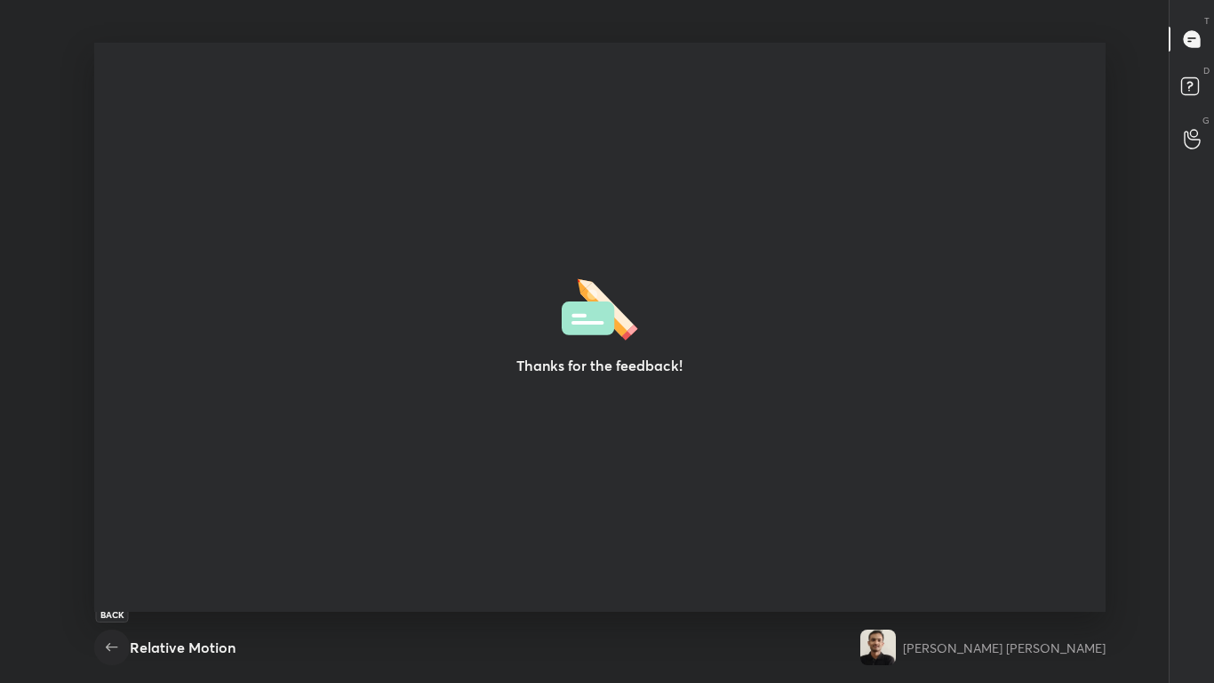
click at [114, 562] on icon "button" at bounding box center [111, 646] width 21 height 21
click at [117, 562] on icon "button" at bounding box center [111, 646] width 21 height 21
